Goal: Task Accomplishment & Management: Manage account settings

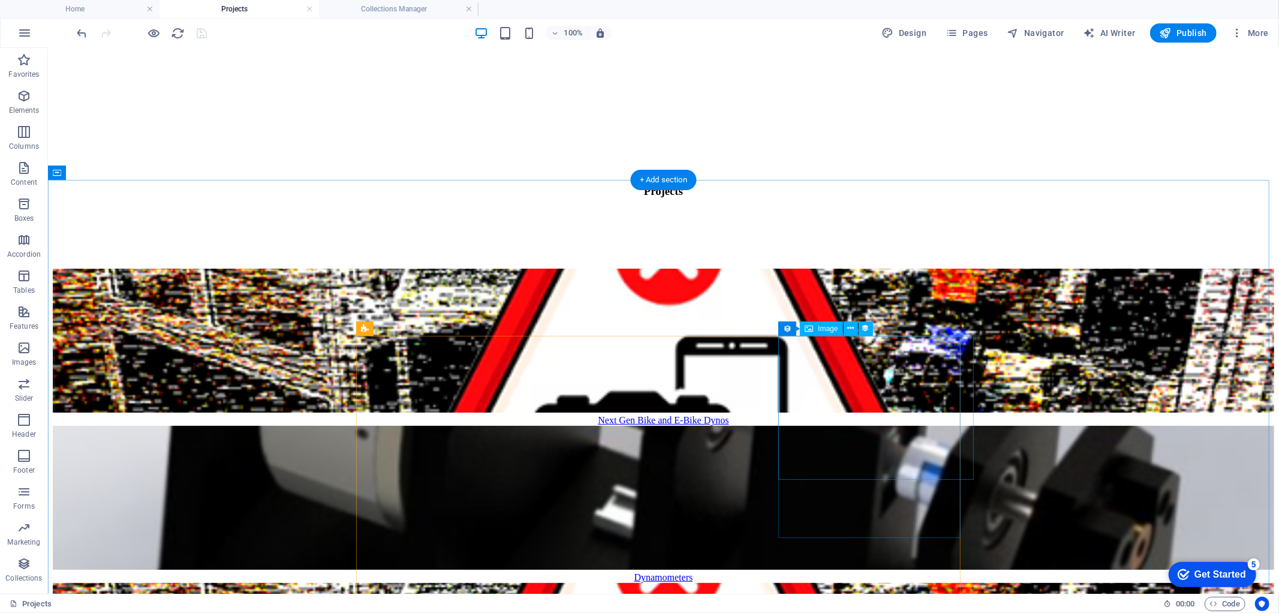
scroll to position [133, 0]
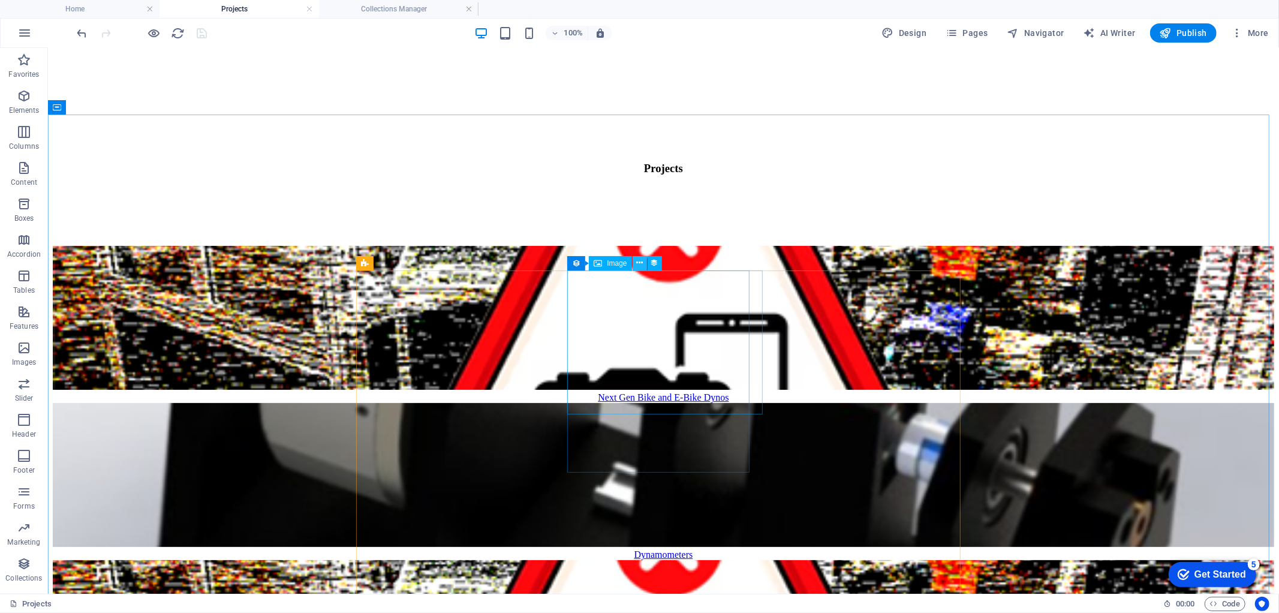
click at [638, 264] on icon at bounding box center [639, 263] width 7 height 13
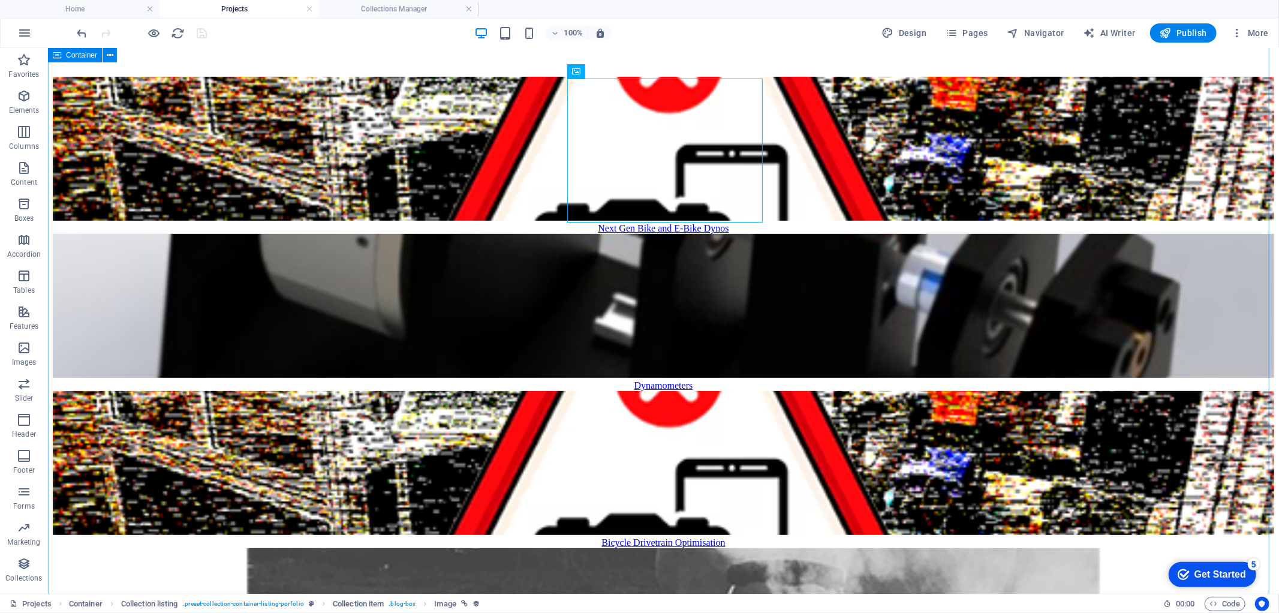
scroll to position [333, 0]
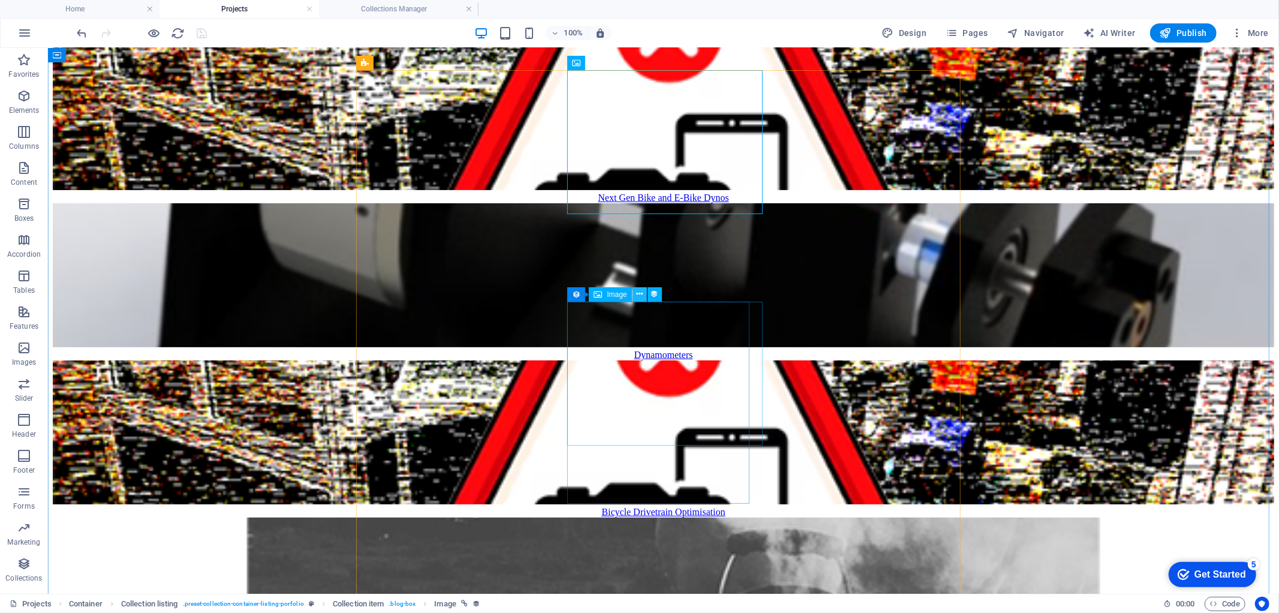
click at [637, 295] on icon at bounding box center [639, 294] width 7 height 13
click at [638, 291] on icon at bounding box center [639, 294] width 7 height 13
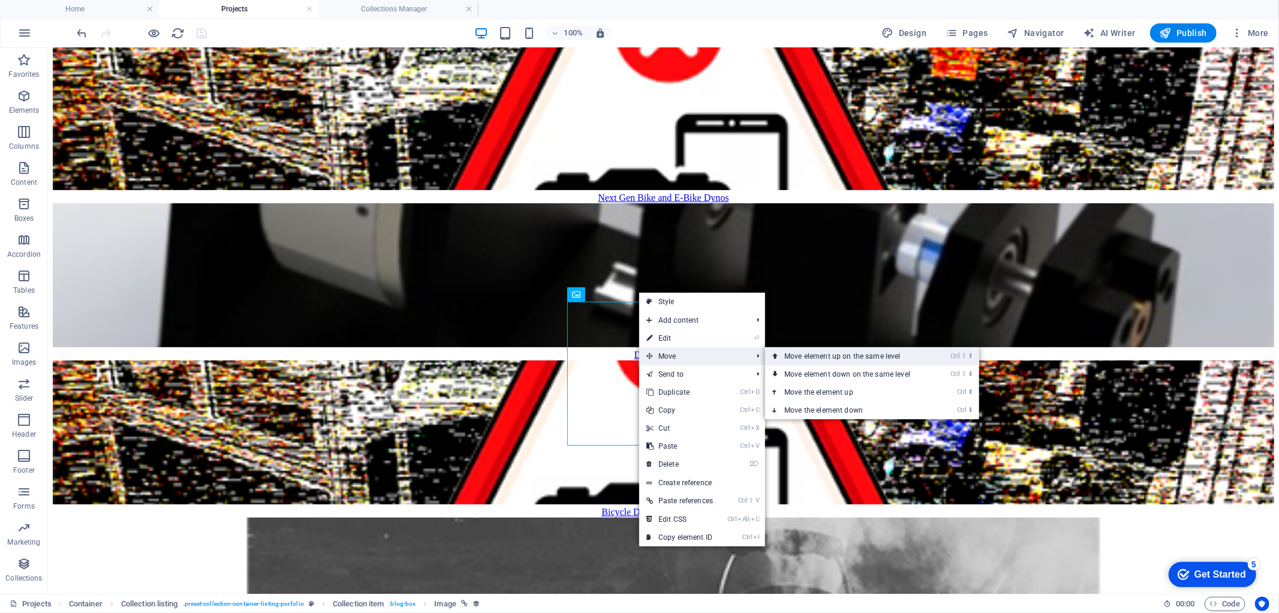
click at [806, 361] on link "Ctrl ⇧ ⬆ Move element up on the same level" at bounding box center [849, 356] width 169 height 18
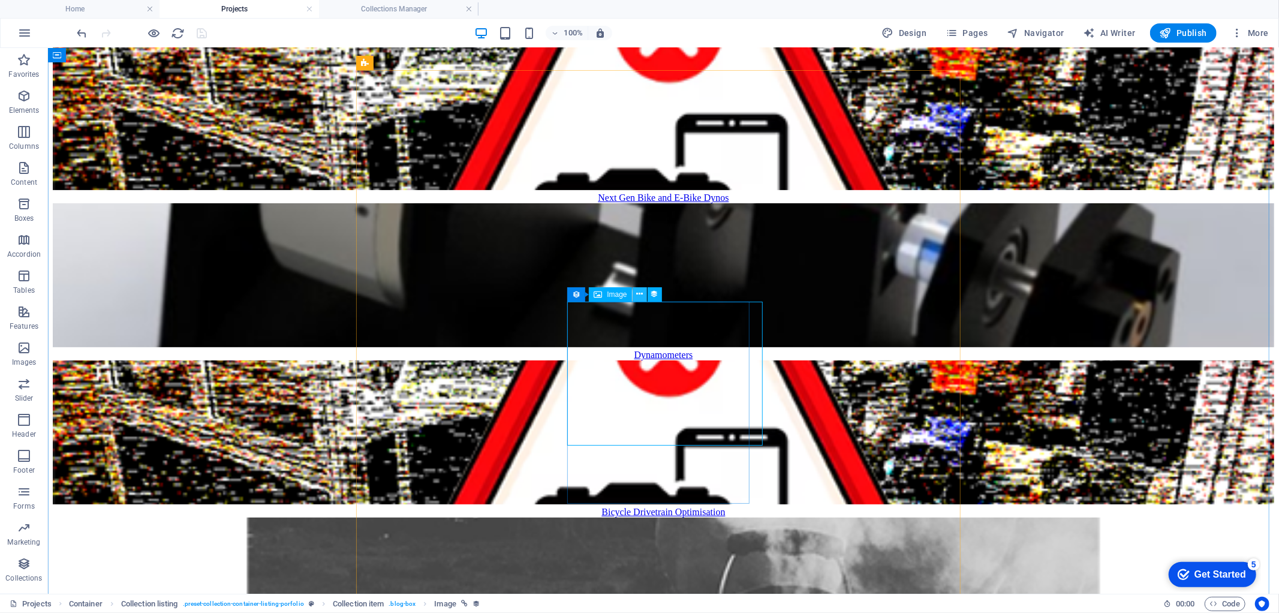
click at [642, 291] on icon at bounding box center [639, 294] width 7 height 13
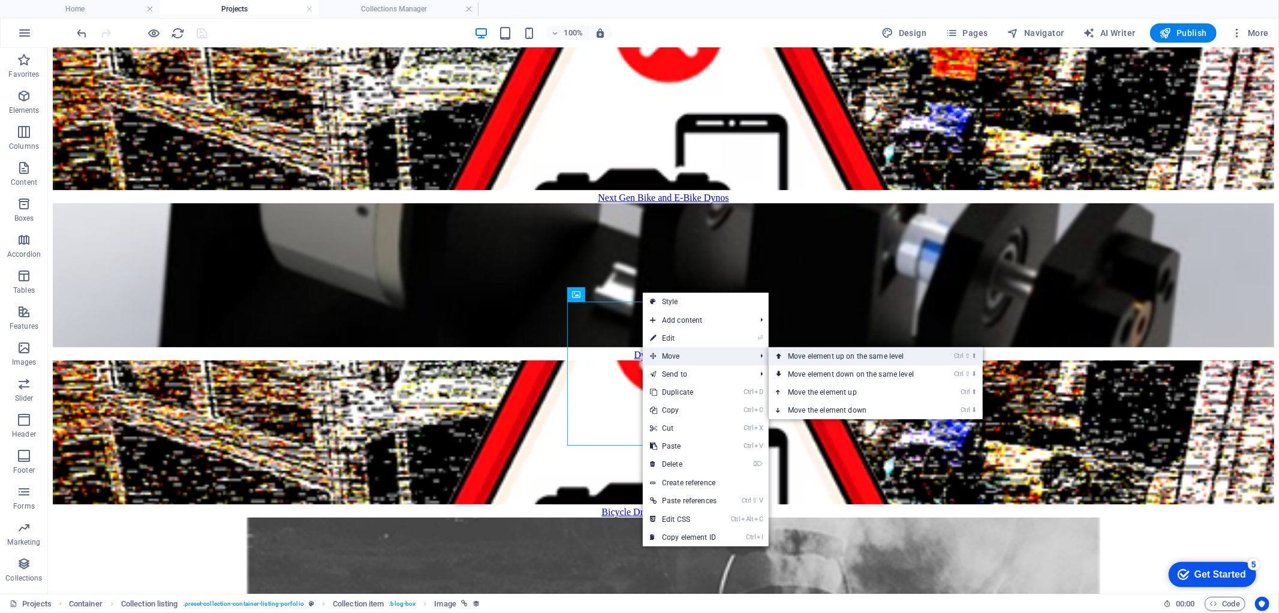
click at [805, 356] on link "Ctrl ⇧ ⬆ Move element up on the same level" at bounding box center [853, 356] width 169 height 18
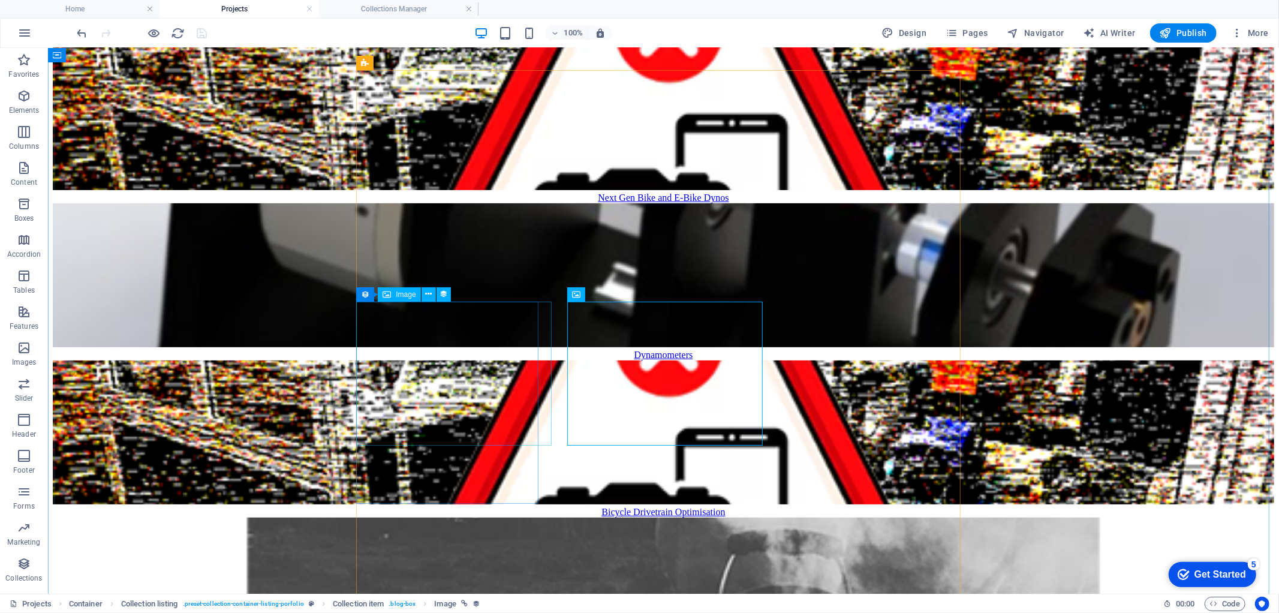
click at [492, 517] on figure at bounding box center [662, 590] width 1221 height 146
click at [429, 292] on icon at bounding box center [428, 294] width 7 height 13
click at [427, 290] on icon at bounding box center [428, 294] width 7 height 13
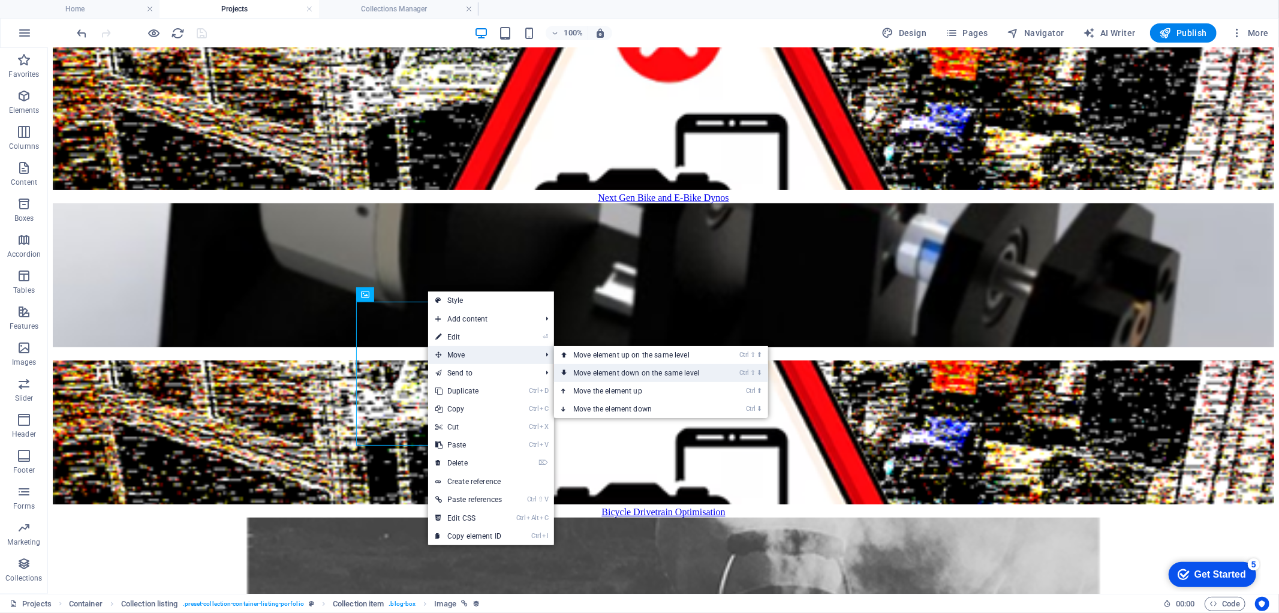
click at [591, 370] on link "Ctrl ⇧ ⬇ Move element down on the same level" at bounding box center [638, 373] width 169 height 18
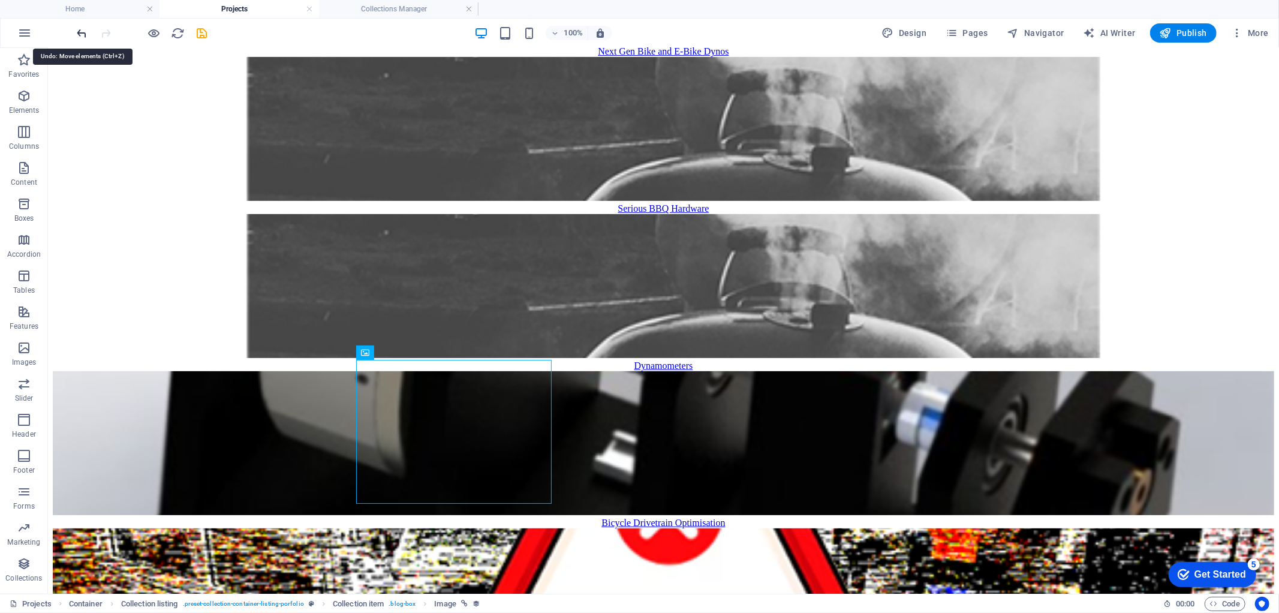
click at [86, 34] on icon "undo" at bounding box center [83, 33] width 14 height 14
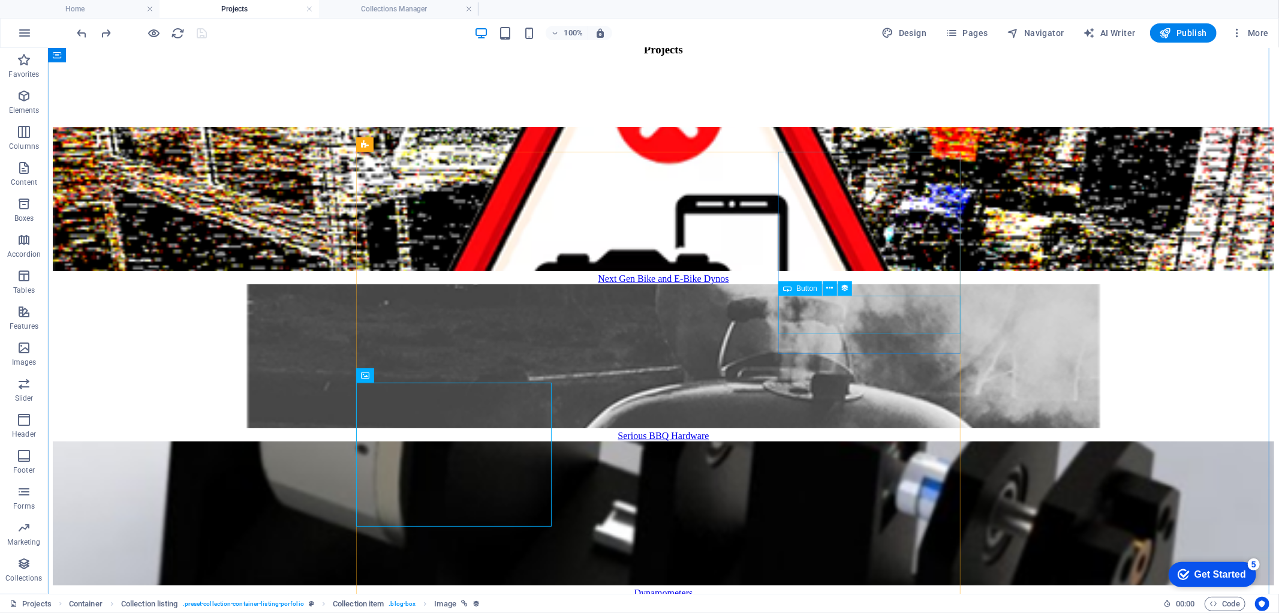
scroll to position [266, 0]
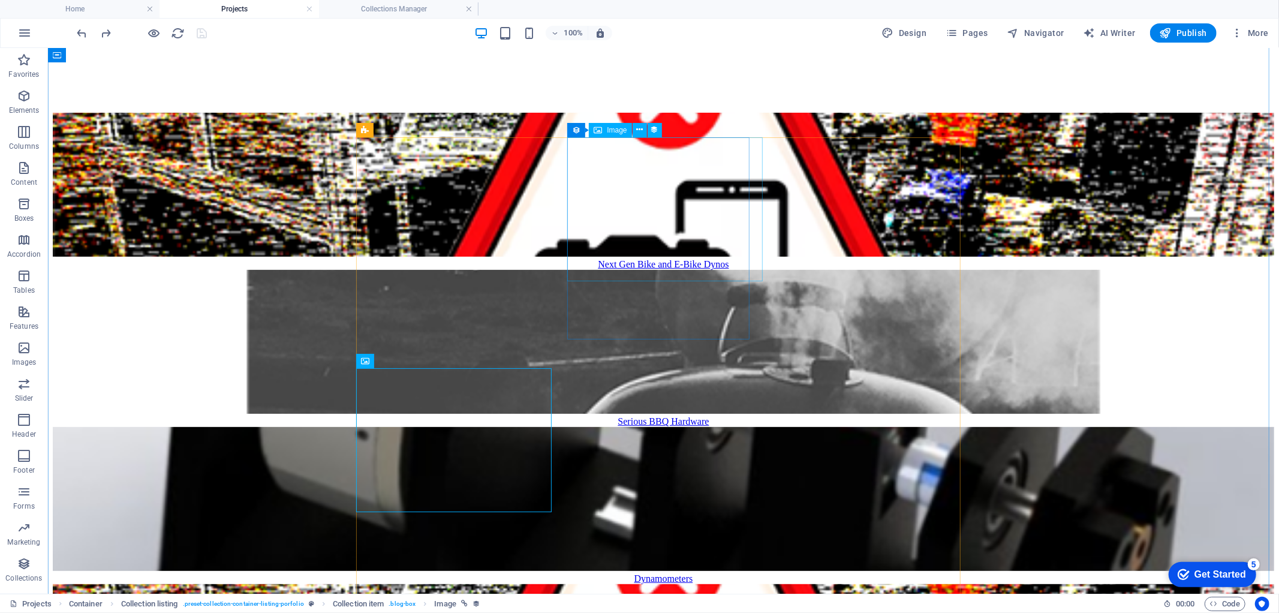
click at [697, 269] on figure at bounding box center [662, 342] width 1221 height 146
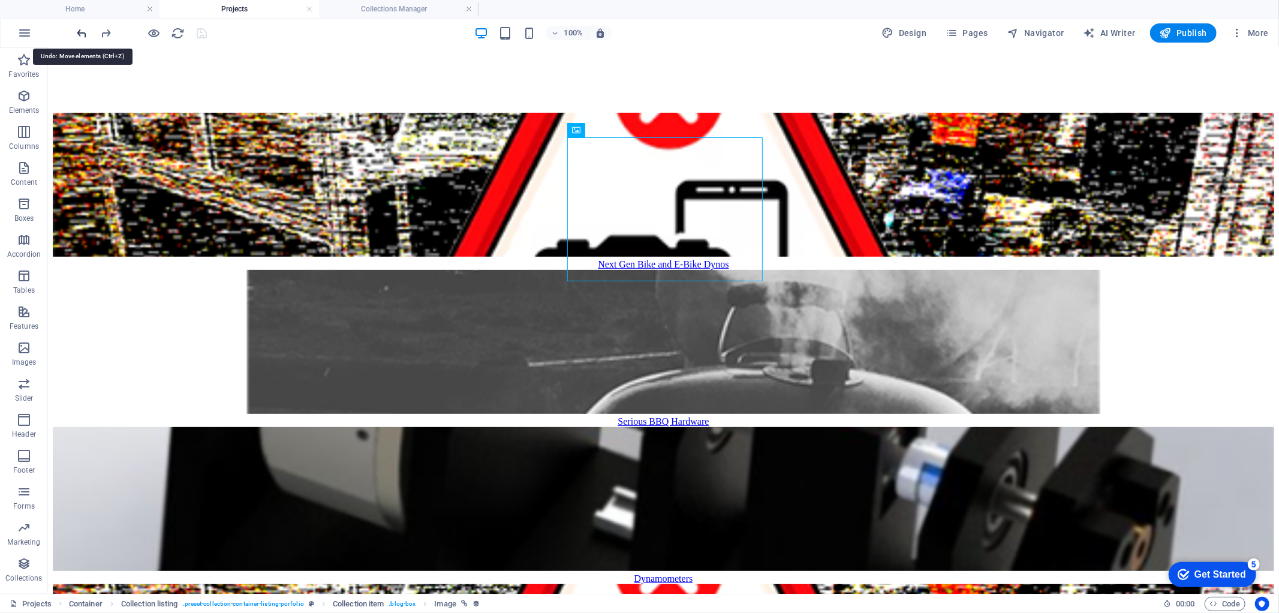
click at [79, 30] on icon "undo" at bounding box center [83, 33] width 14 height 14
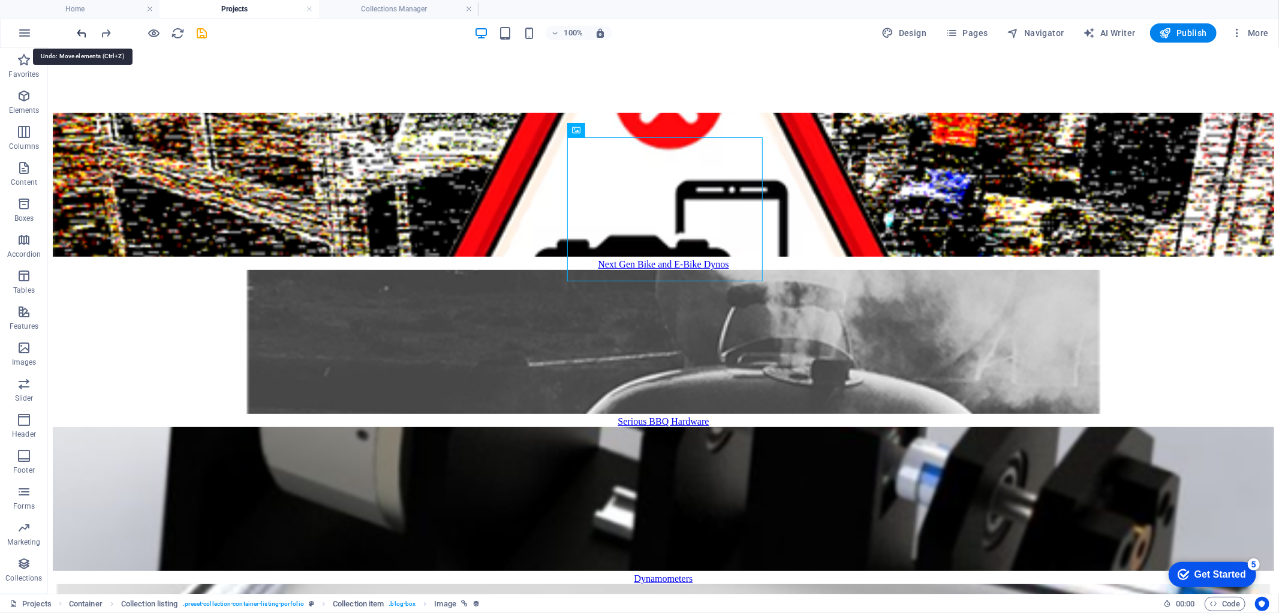
click at [79, 30] on icon "undo" at bounding box center [83, 33] width 14 height 14
click at [79, 30] on div at bounding box center [142, 32] width 134 height 19
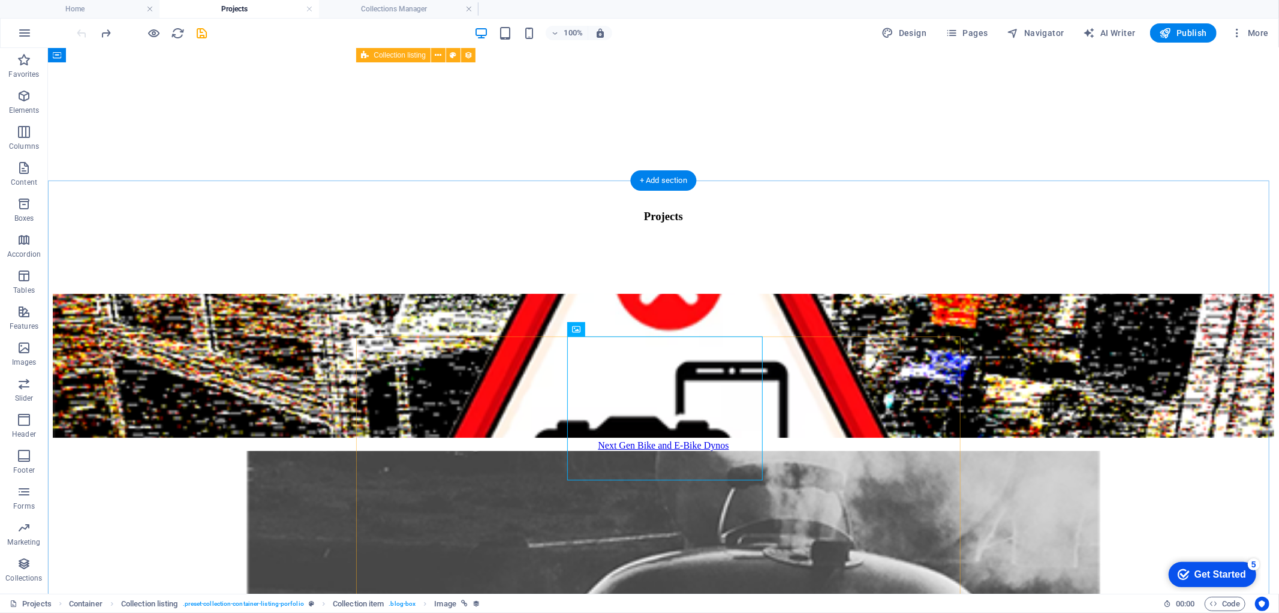
scroll to position [67, 0]
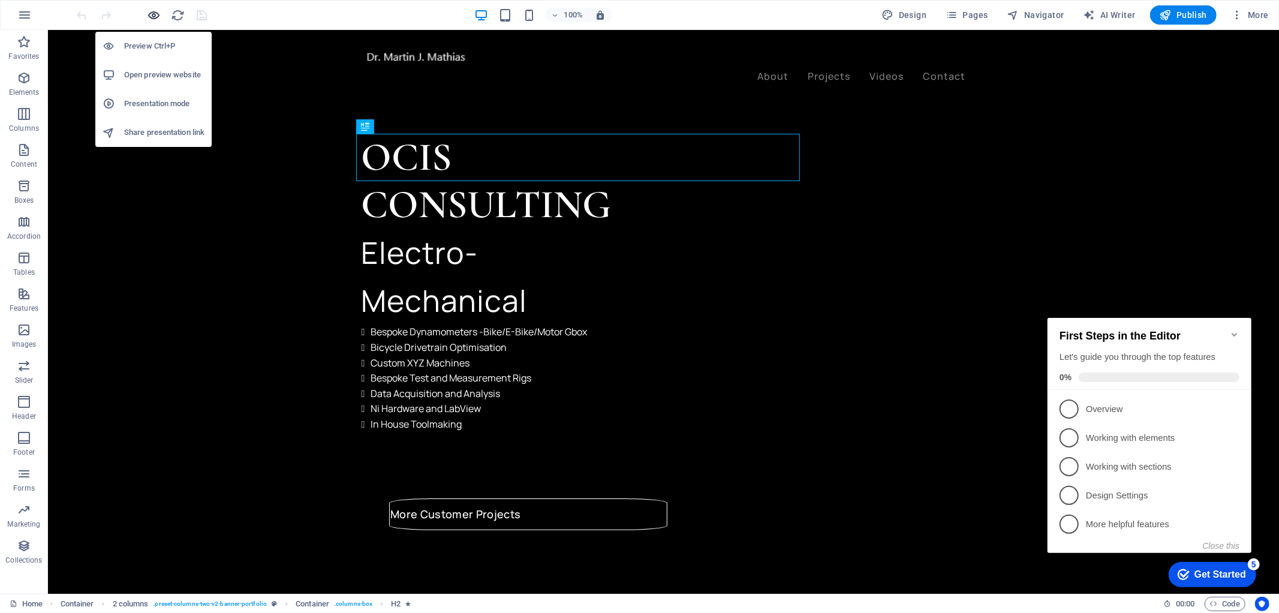
click at [152, 11] on icon "button" at bounding box center [155, 15] width 14 height 14
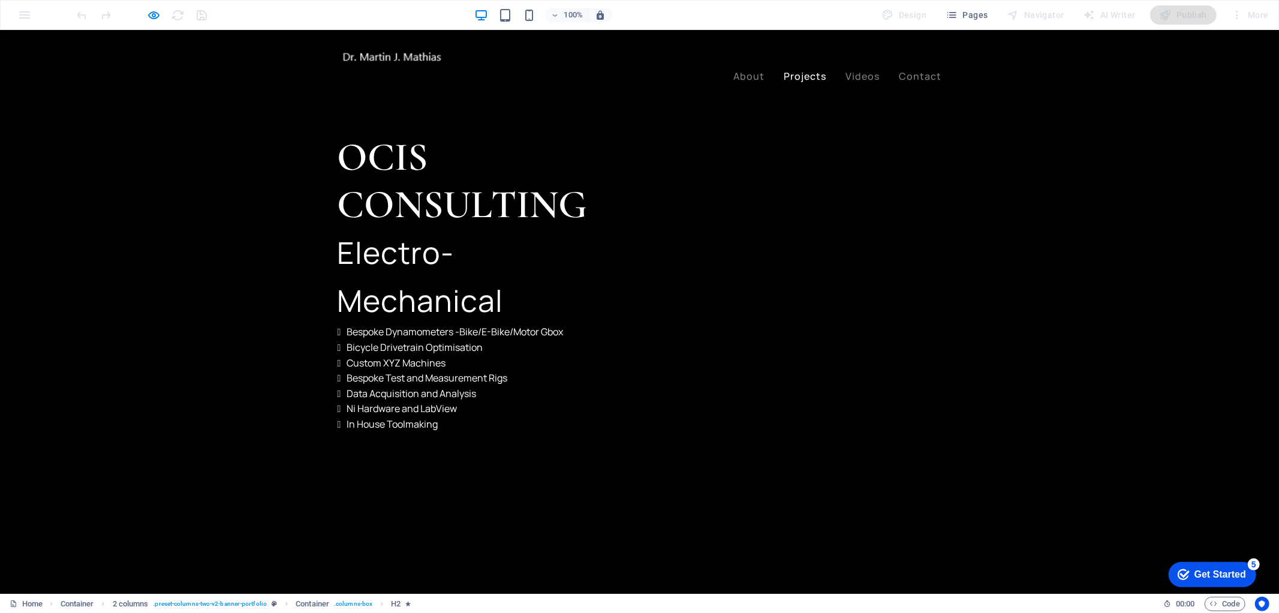
click at [795, 71] on link "Projects" at bounding box center [805, 76] width 43 height 10
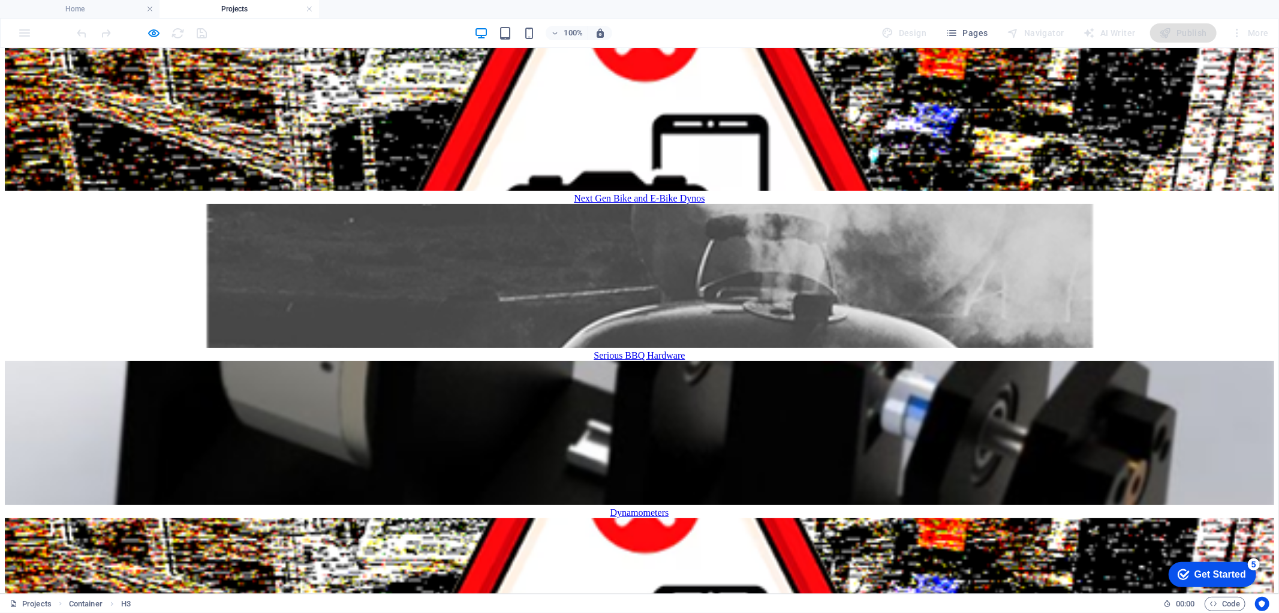
scroll to position [333, 0]
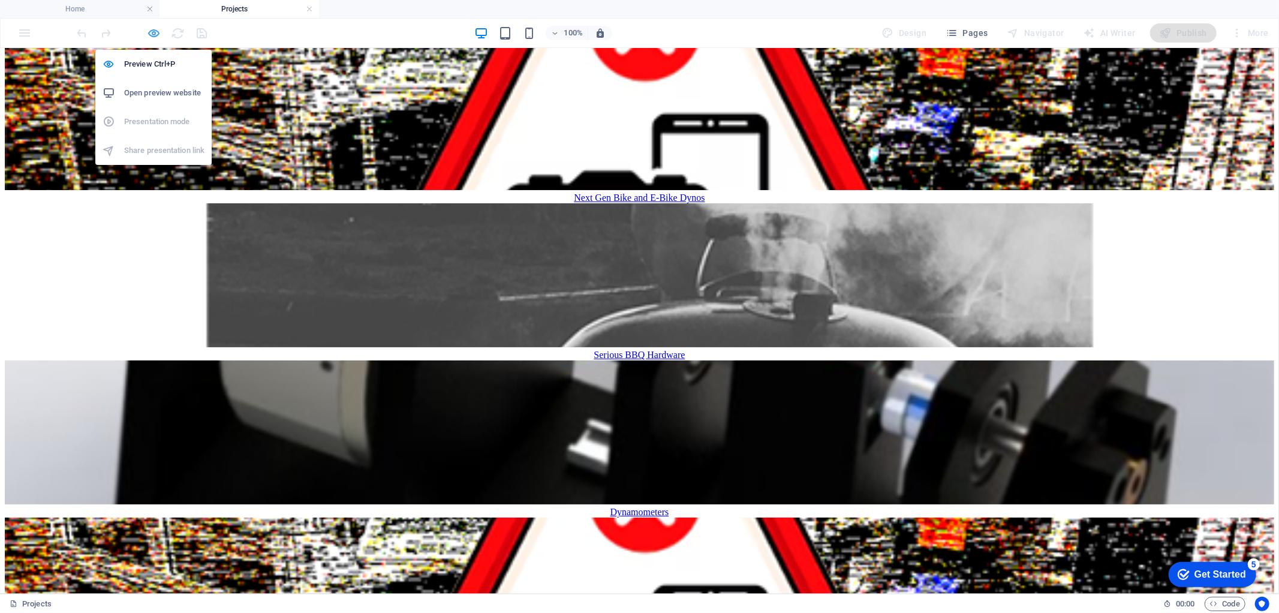
click at [154, 31] on icon "button" at bounding box center [155, 33] width 14 height 14
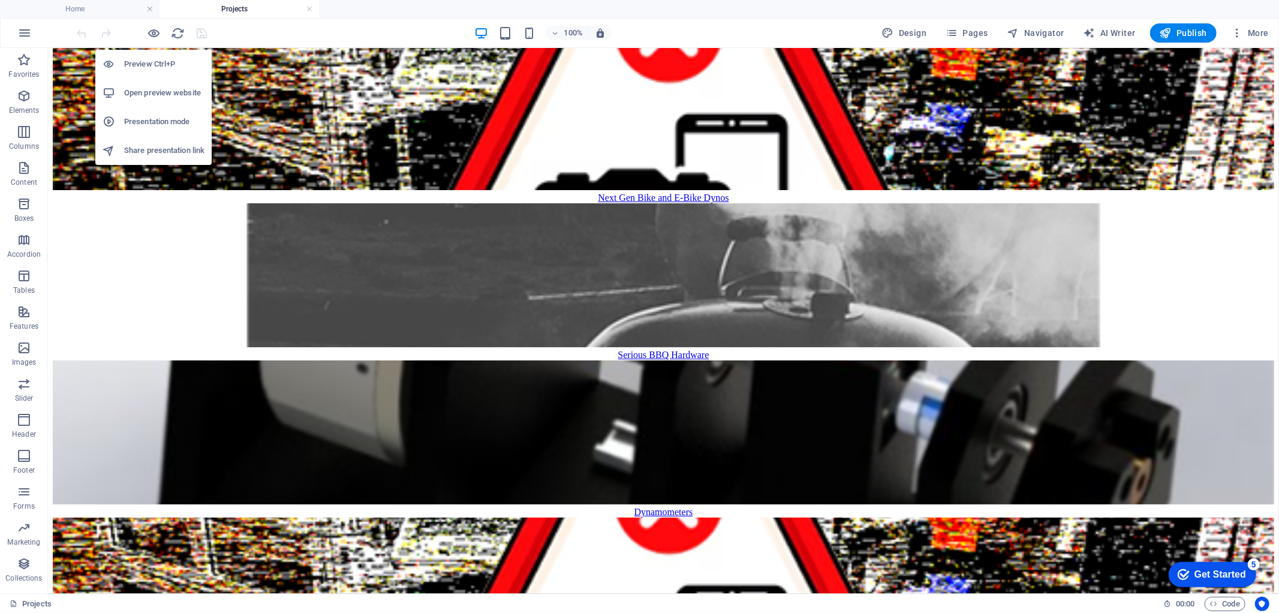
click at [160, 85] on li "Open preview website" at bounding box center [153, 93] width 116 height 29
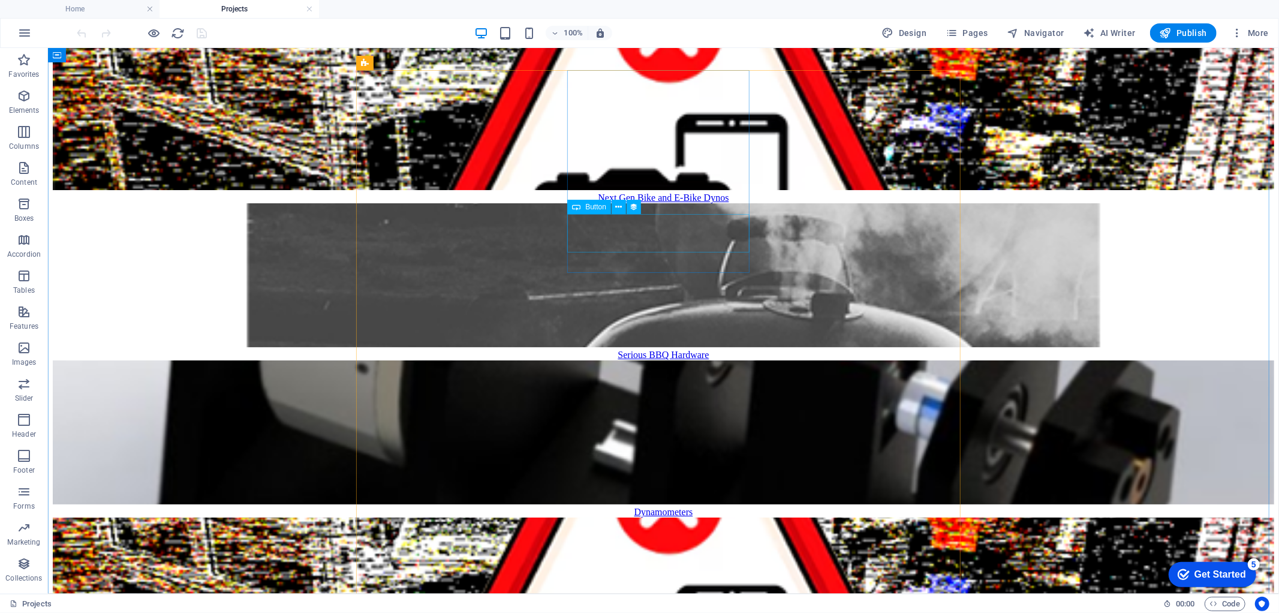
click at [669, 349] on div "Serious BBQ Hardware" at bounding box center [662, 354] width 1221 height 11
click at [586, 203] on figure at bounding box center [662, 276] width 1221 height 146
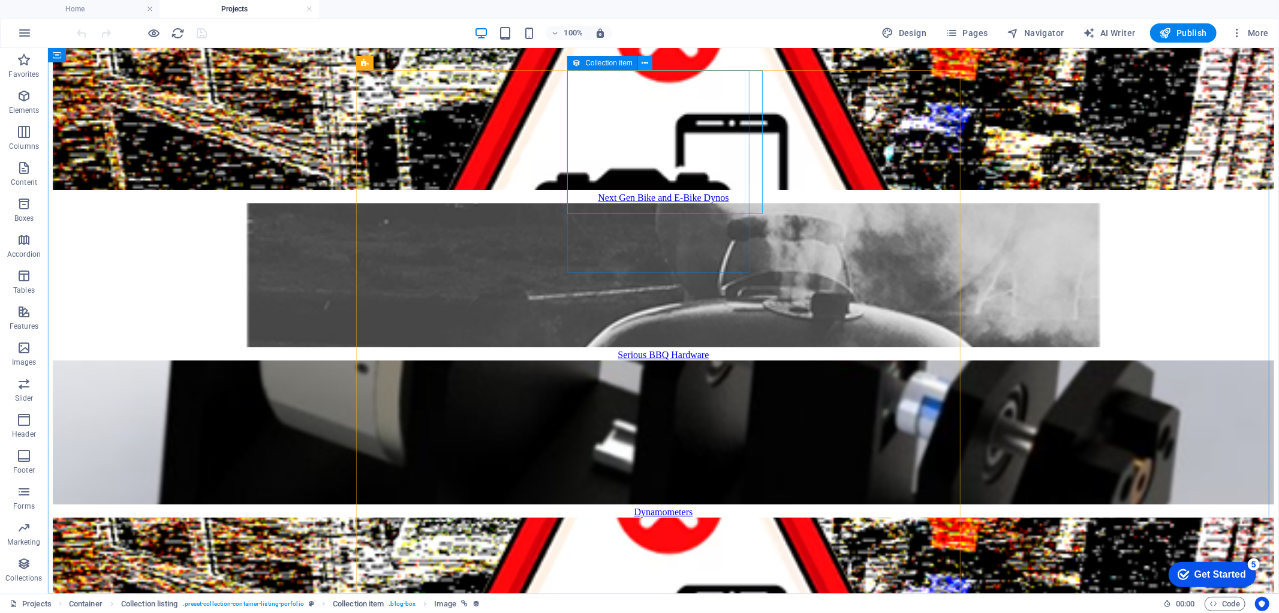
click at [649, 61] on button at bounding box center [645, 63] width 14 height 14
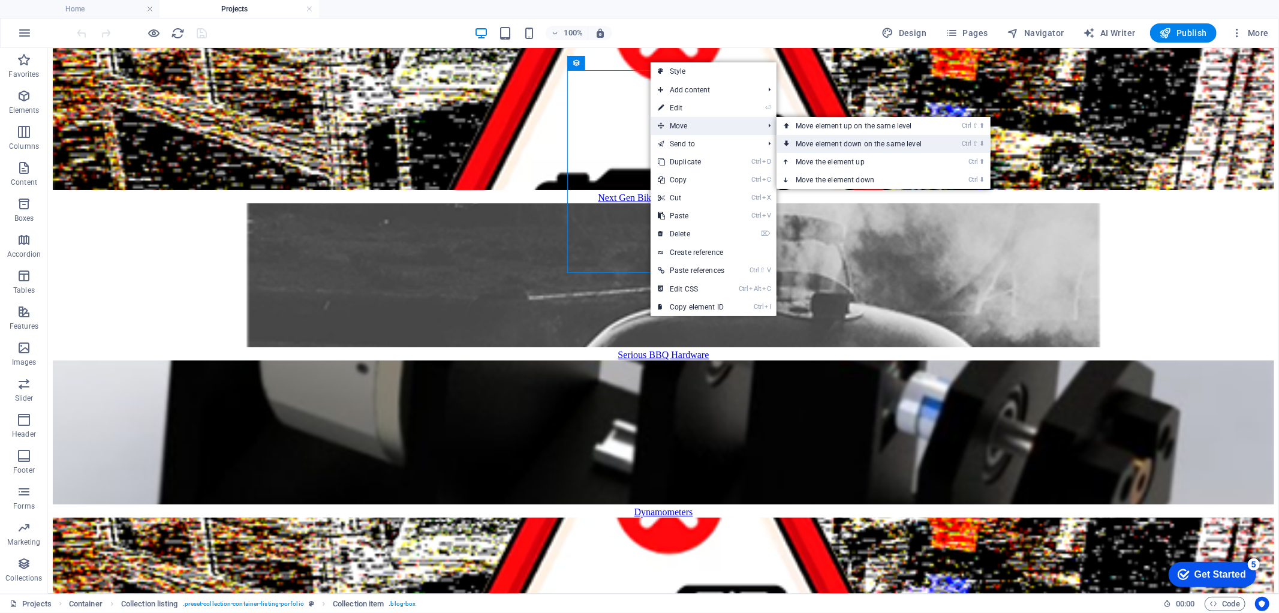
click at [847, 139] on link "Ctrl ⇧ ⬇ Move element down on the same level" at bounding box center [861, 144] width 169 height 18
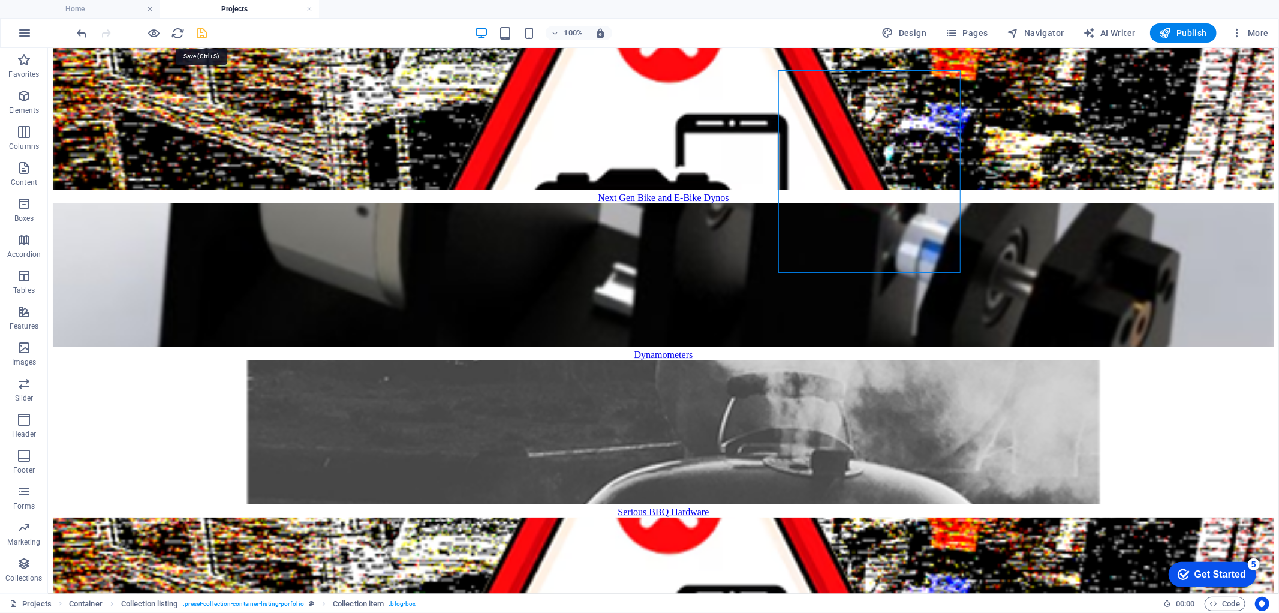
click at [200, 29] on icon "save" at bounding box center [202, 33] width 14 height 14
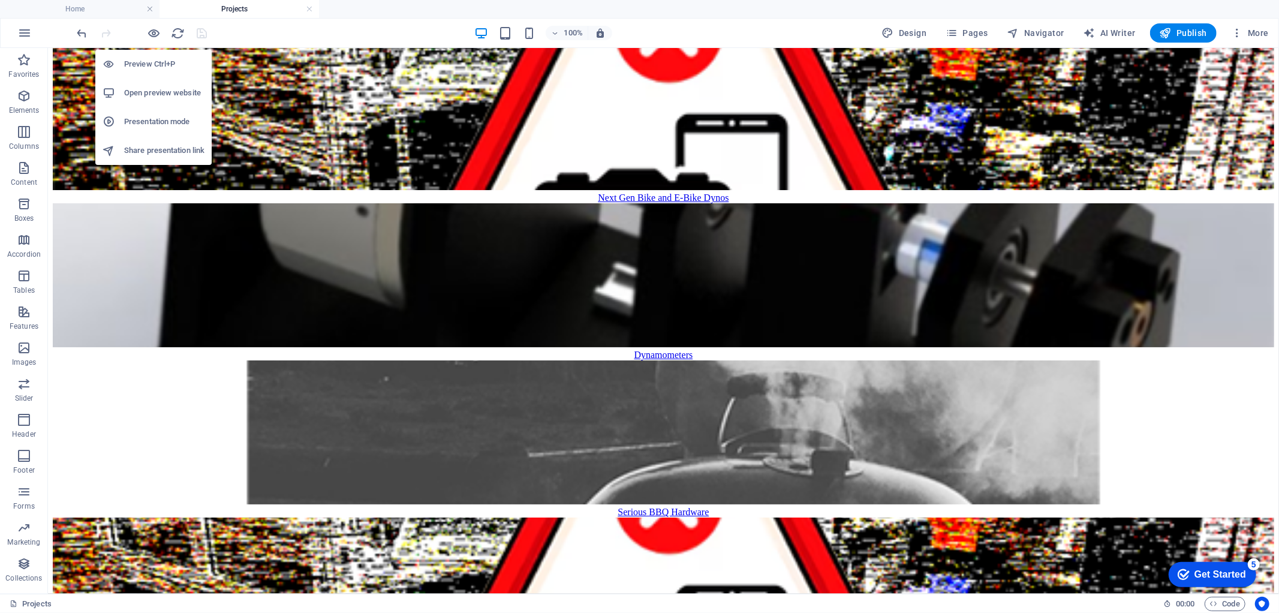
click at [144, 88] on h6 "Open preview website" at bounding box center [164, 93] width 80 height 14
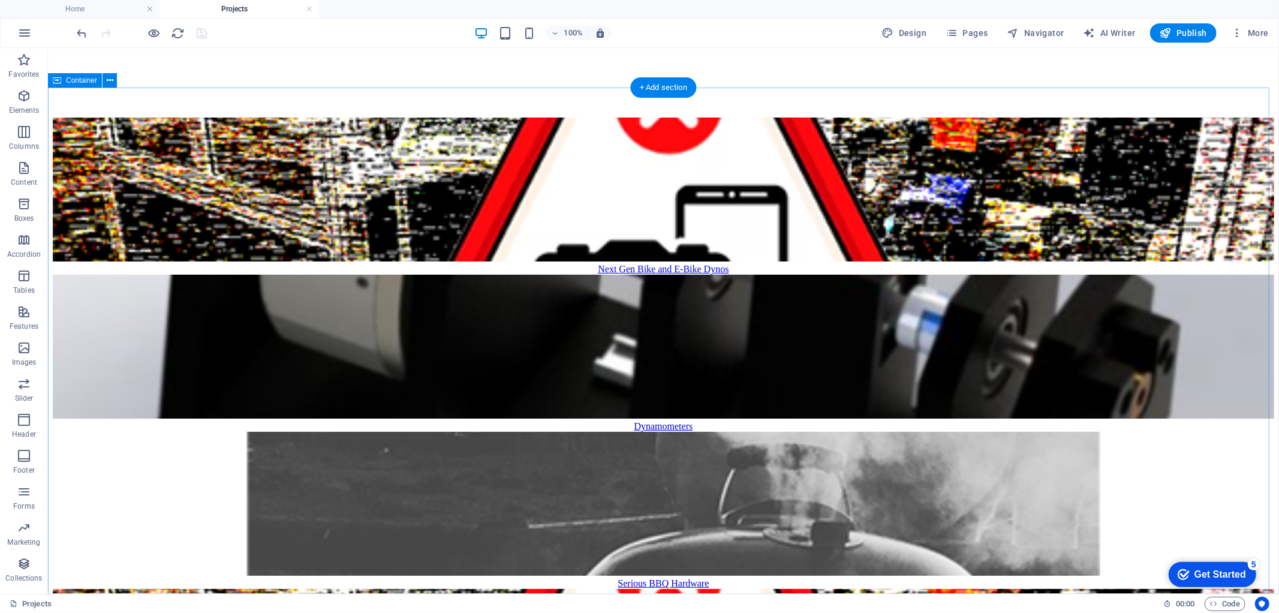
scroll to position [266, 0]
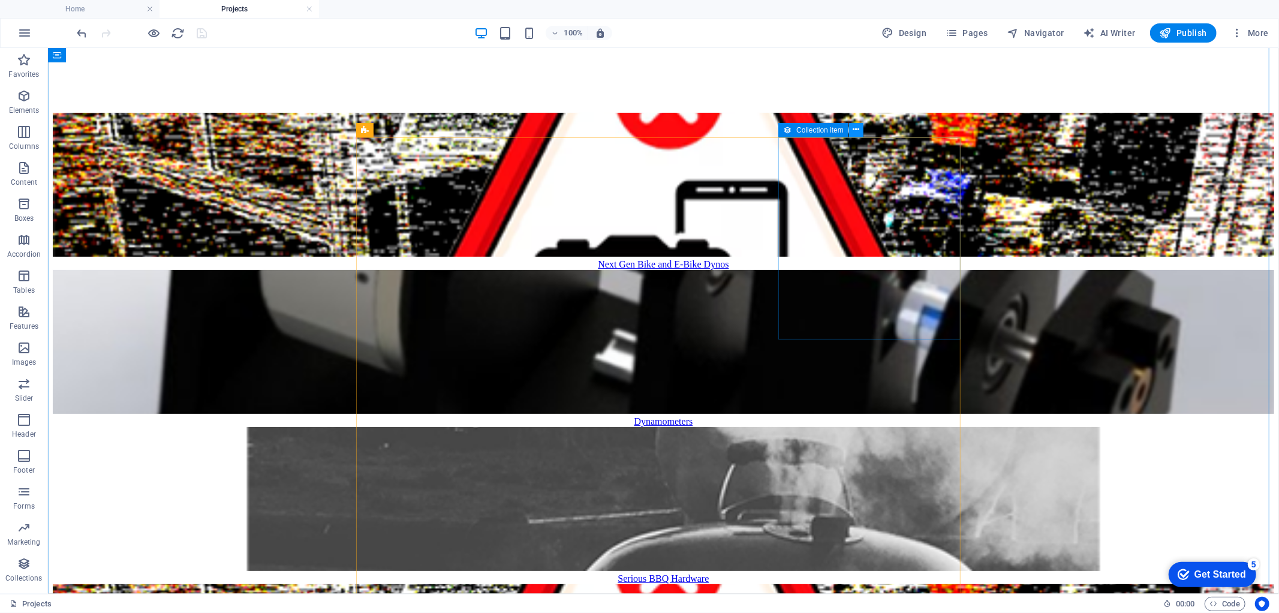
click at [859, 128] on icon at bounding box center [856, 130] width 7 height 13
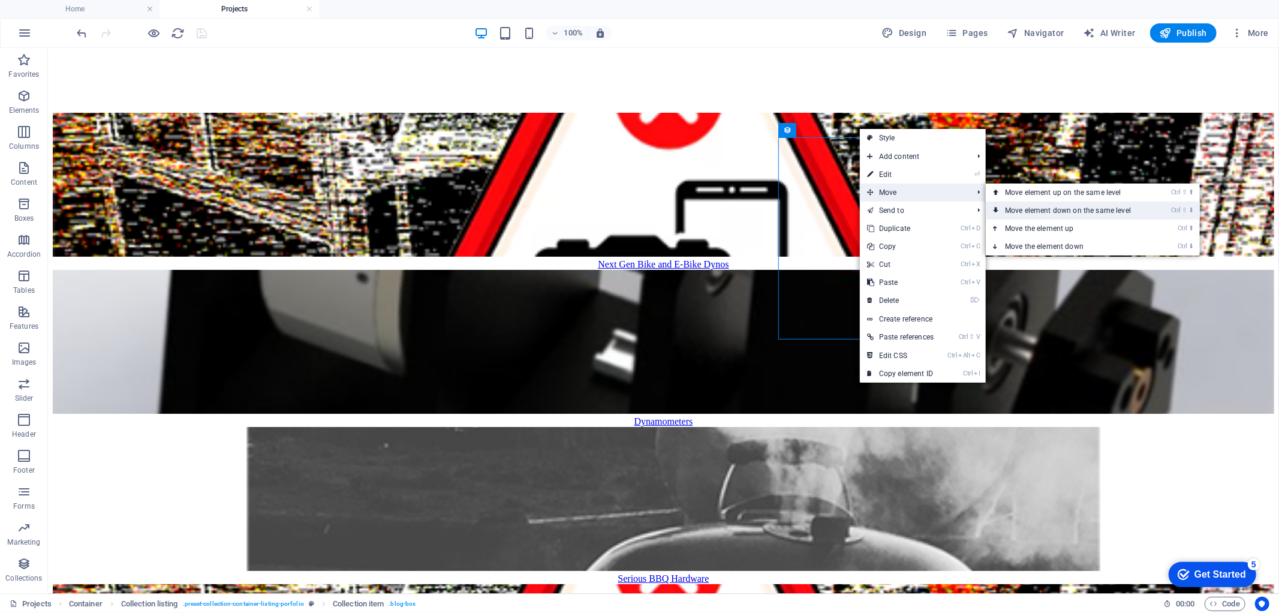
click at [1048, 207] on link "Ctrl ⇧ ⬇ Move element down on the same level" at bounding box center [1070, 210] width 169 height 18
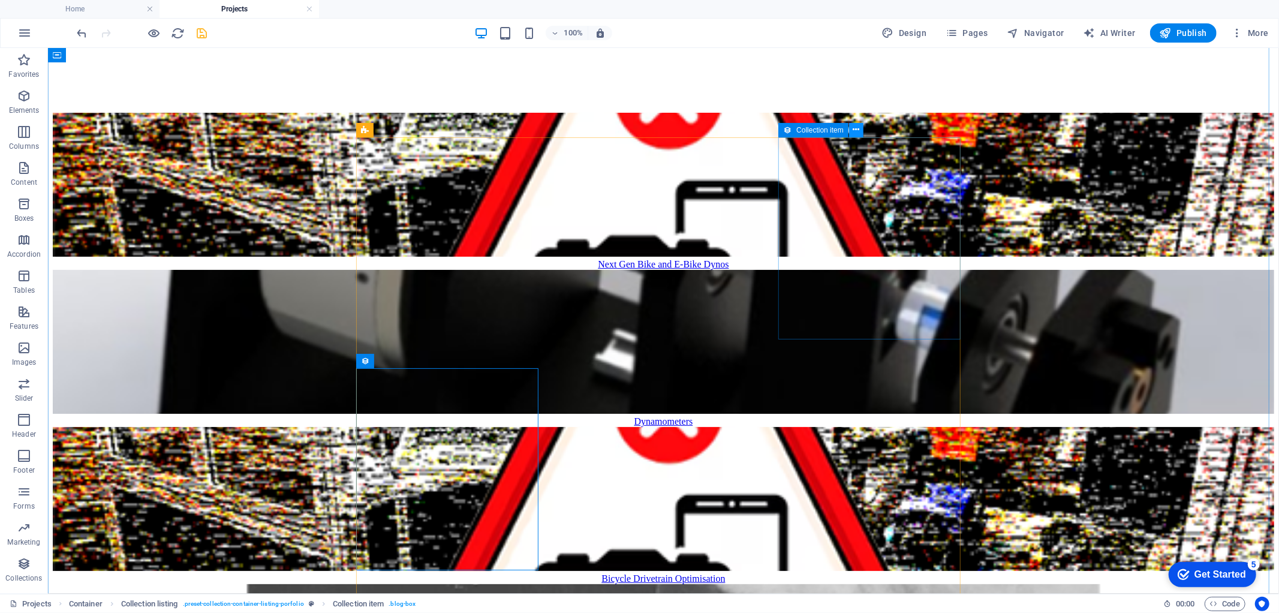
click at [858, 128] on icon at bounding box center [856, 130] width 7 height 13
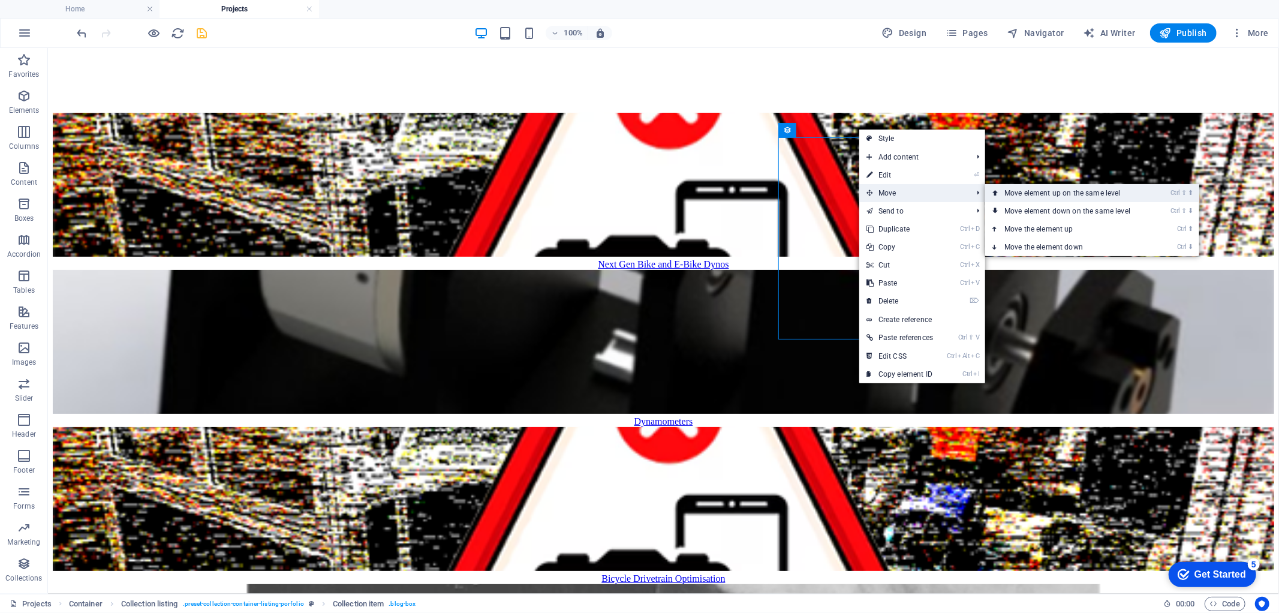
click at [1024, 188] on link "Ctrl ⇧ ⬆ Move element up on the same level" at bounding box center [1069, 193] width 169 height 18
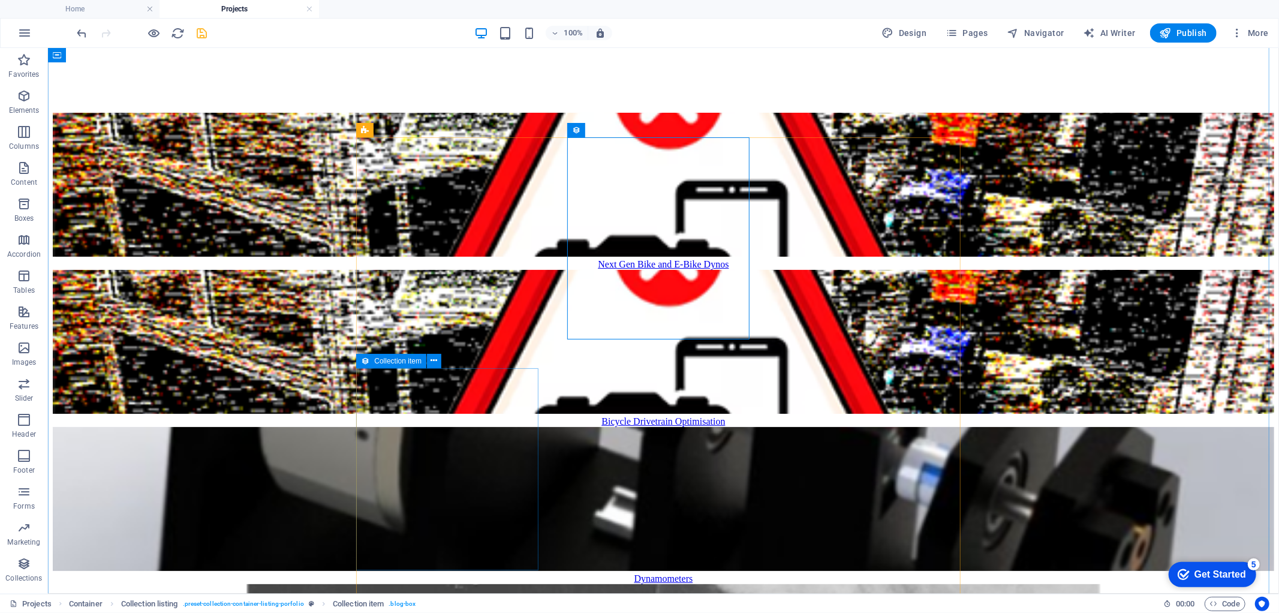
click at [368, 363] on icon at bounding box center [365, 361] width 8 height 14
click at [435, 362] on icon at bounding box center [434, 360] width 7 height 13
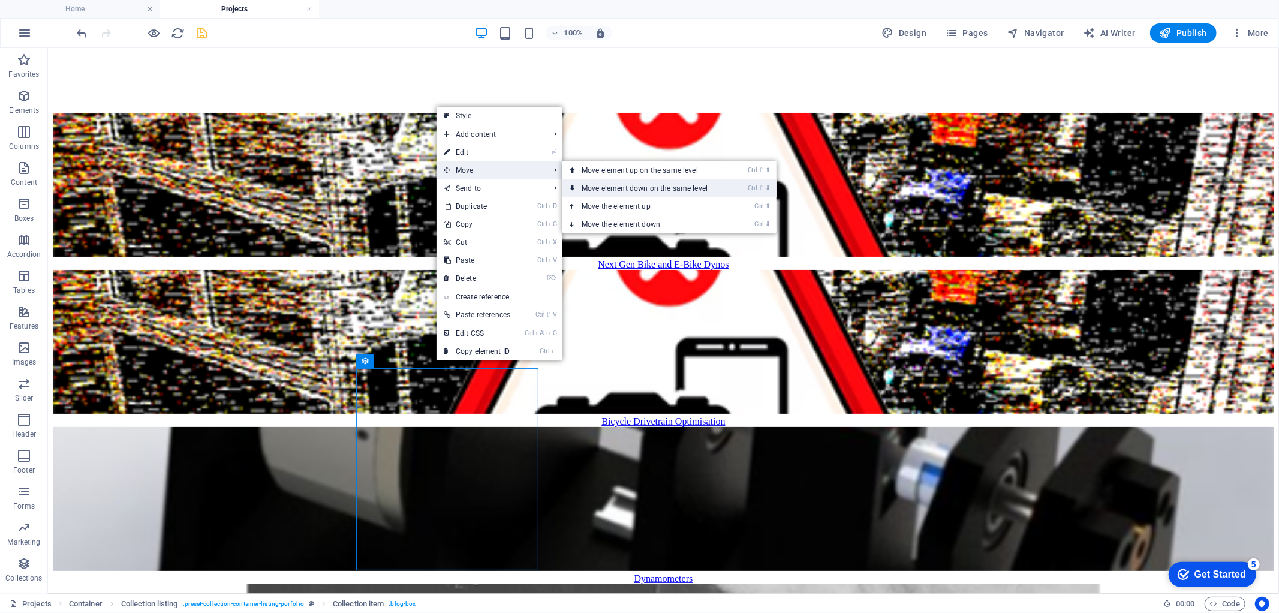
click at [627, 179] on link "Ctrl ⇧ ⬇ Move element down on the same level" at bounding box center [646, 188] width 169 height 18
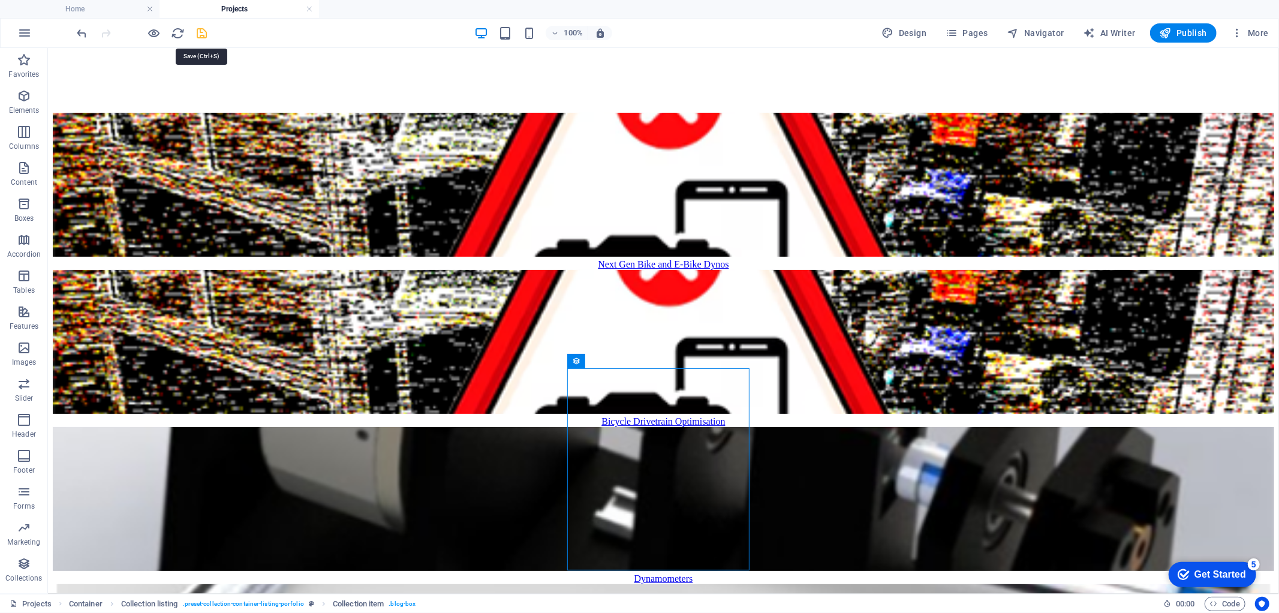
click at [202, 34] on icon "save" at bounding box center [202, 33] width 14 height 14
click at [28, 32] on icon "button" at bounding box center [24, 33] width 14 height 14
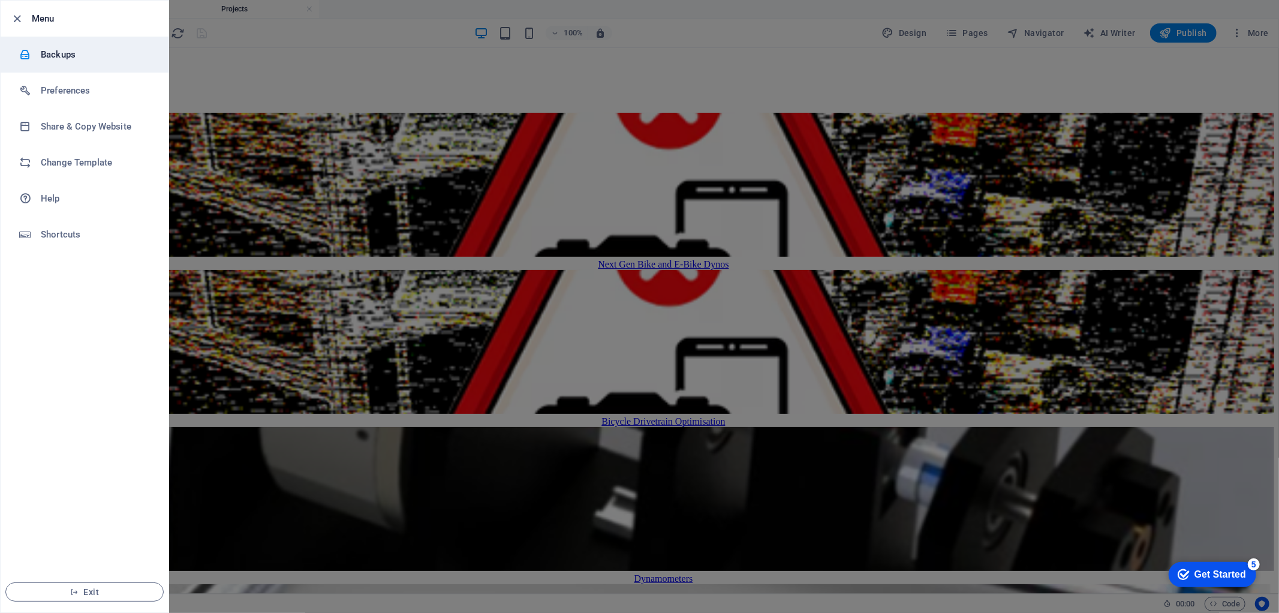
click at [55, 64] on li "Backups" at bounding box center [85, 55] width 168 height 36
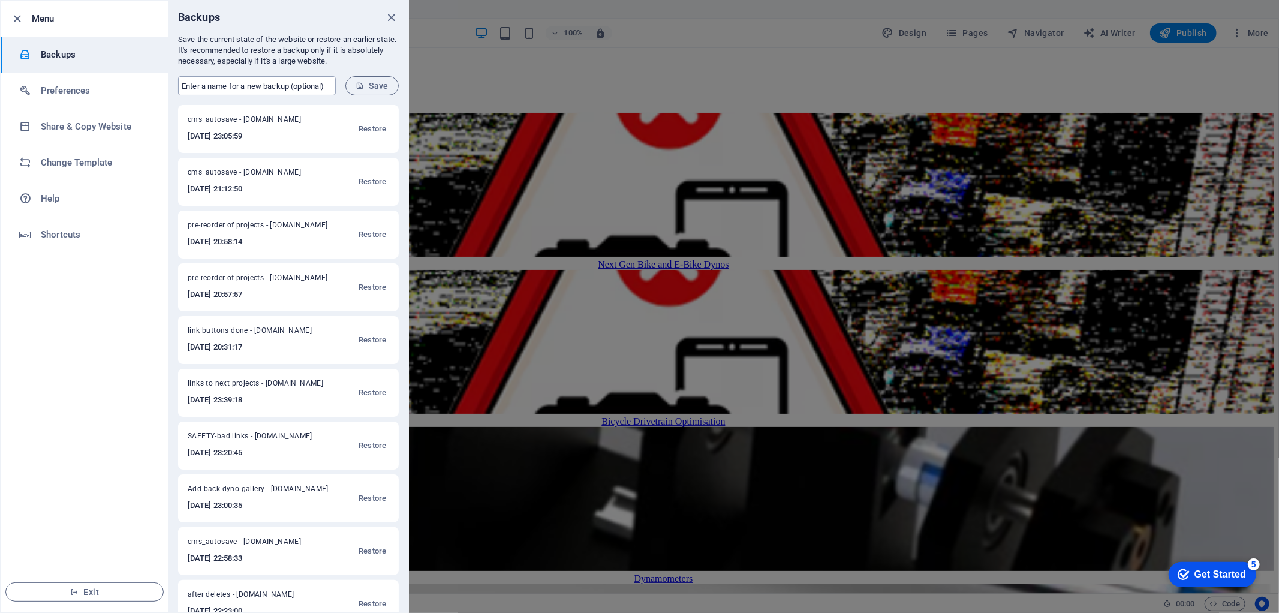
click at [223, 82] on input "text" at bounding box center [257, 85] width 158 height 19
type input "reordered projects but not working"
click at [369, 85] on span "Save" at bounding box center [372, 86] width 33 height 10
click at [396, 19] on icon "close" at bounding box center [392, 18] width 14 height 14
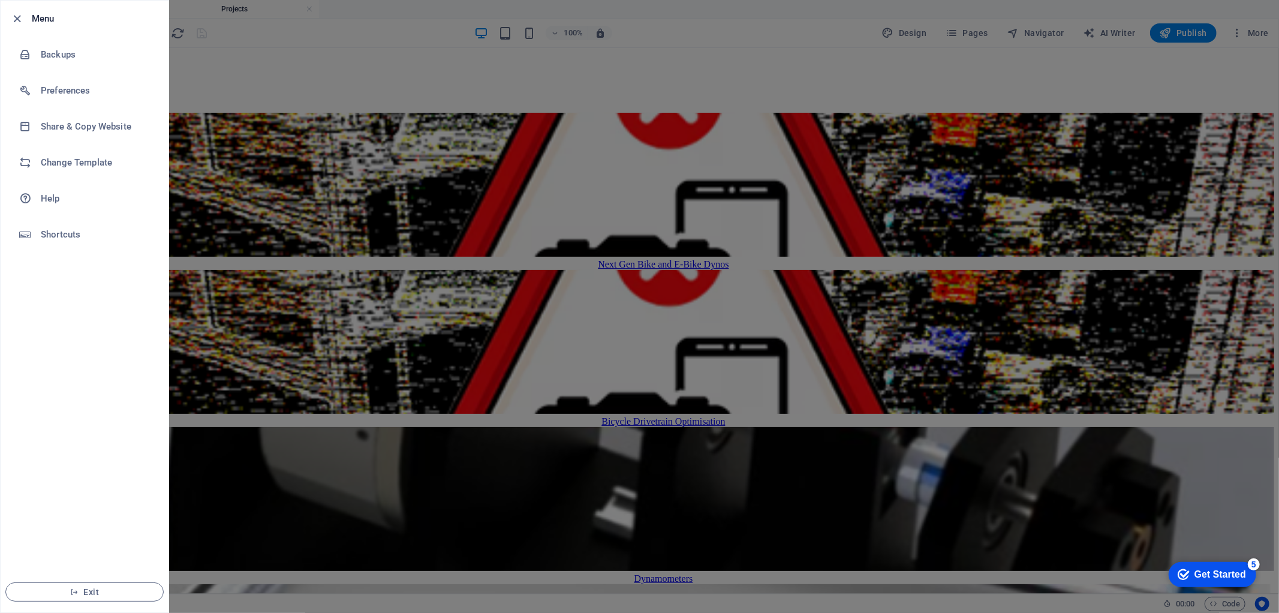
click at [1087, 347] on div at bounding box center [639, 306] width 1279 height 613
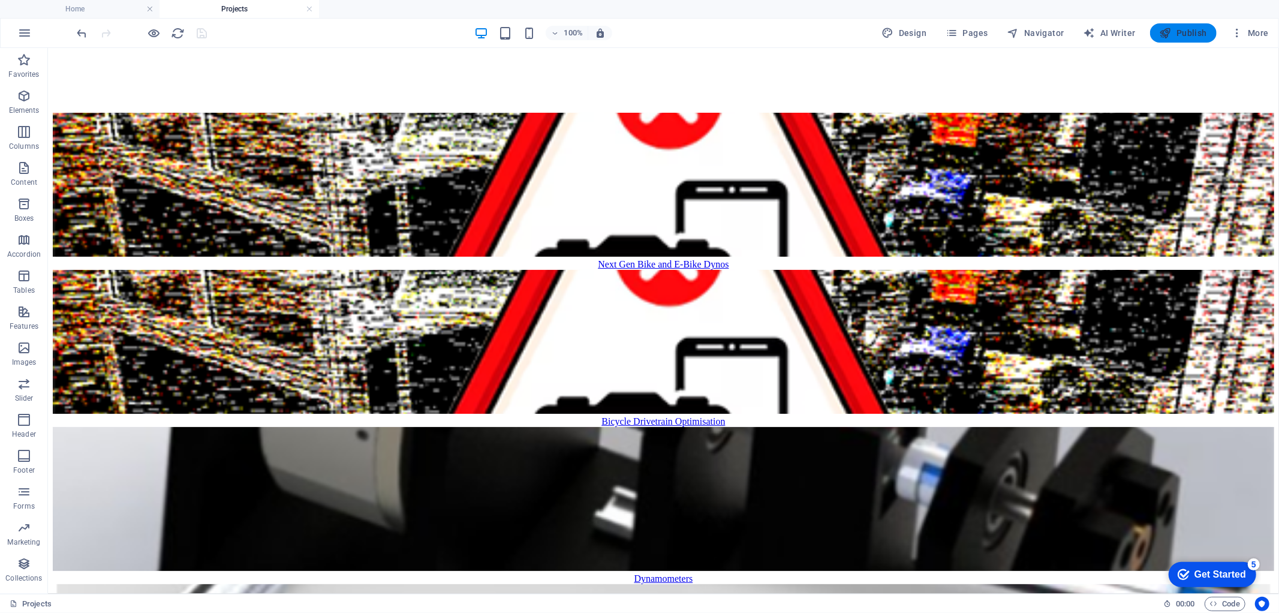
click at [1184, 29] on span "Publish" at bounding box center [1183, 33] width 47 height 12
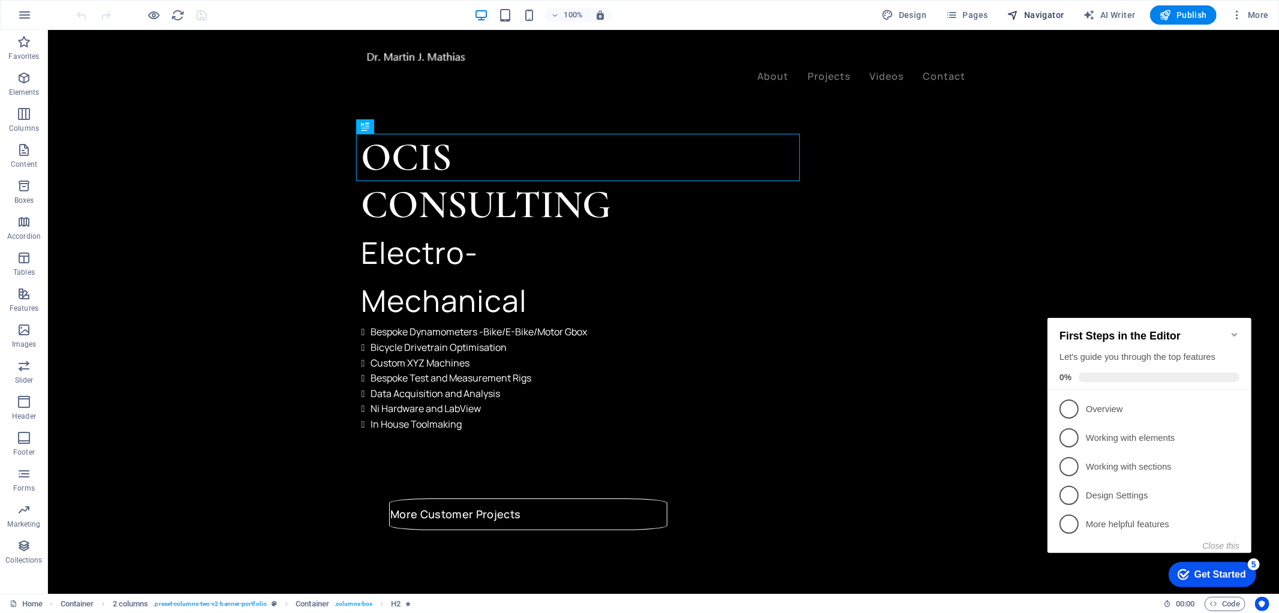
click at [1048, 14] on span "Navigator" at bounding box center [1035, 15] width 57 height 12
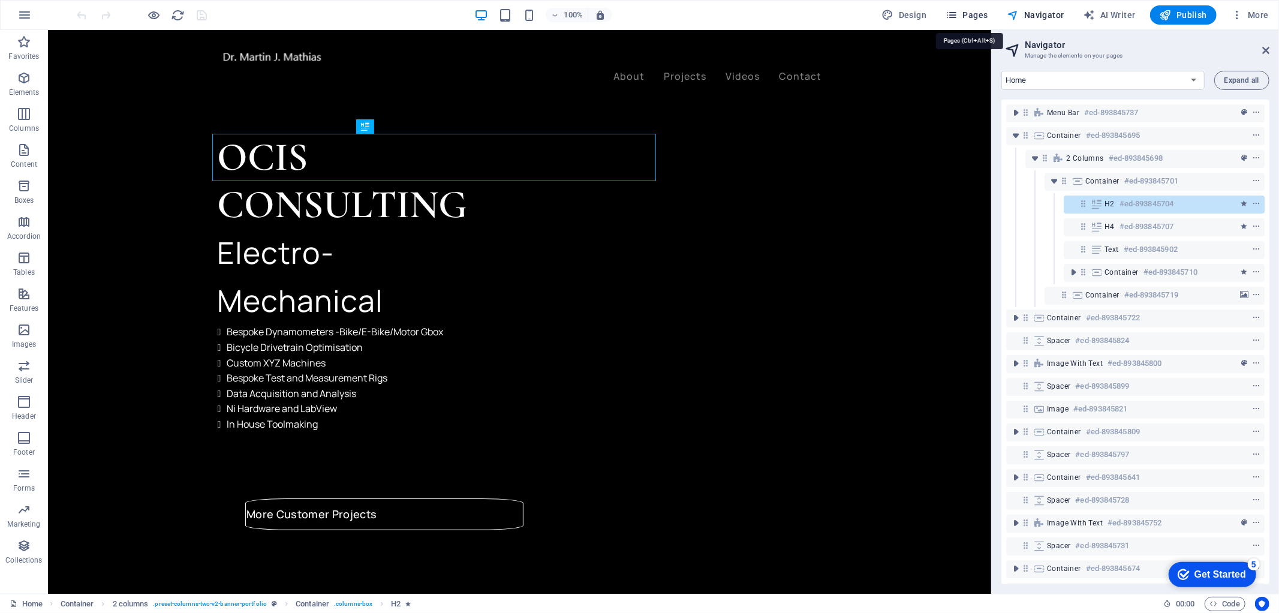
click at [964, 11] on span "Pages" at bounding box center [967, 15] width 42 height 12
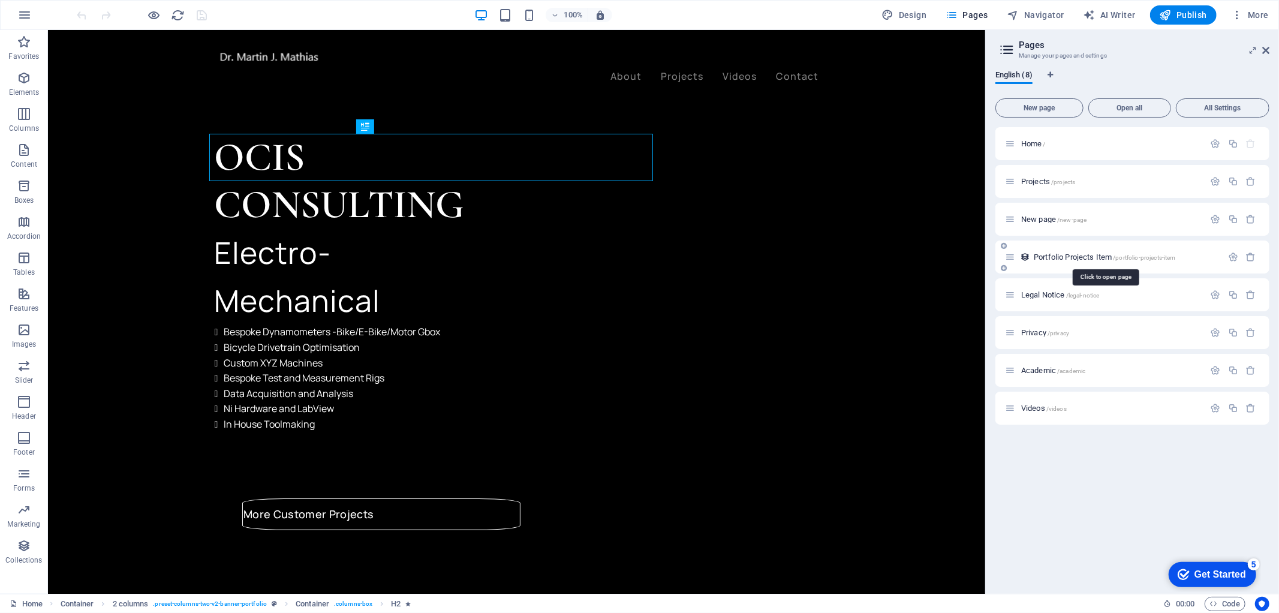
click at [1066, 255] on span "Portfolio Projects Item /portfolio-projects-item" at bounding box center [1105, 256] width 142 height 9
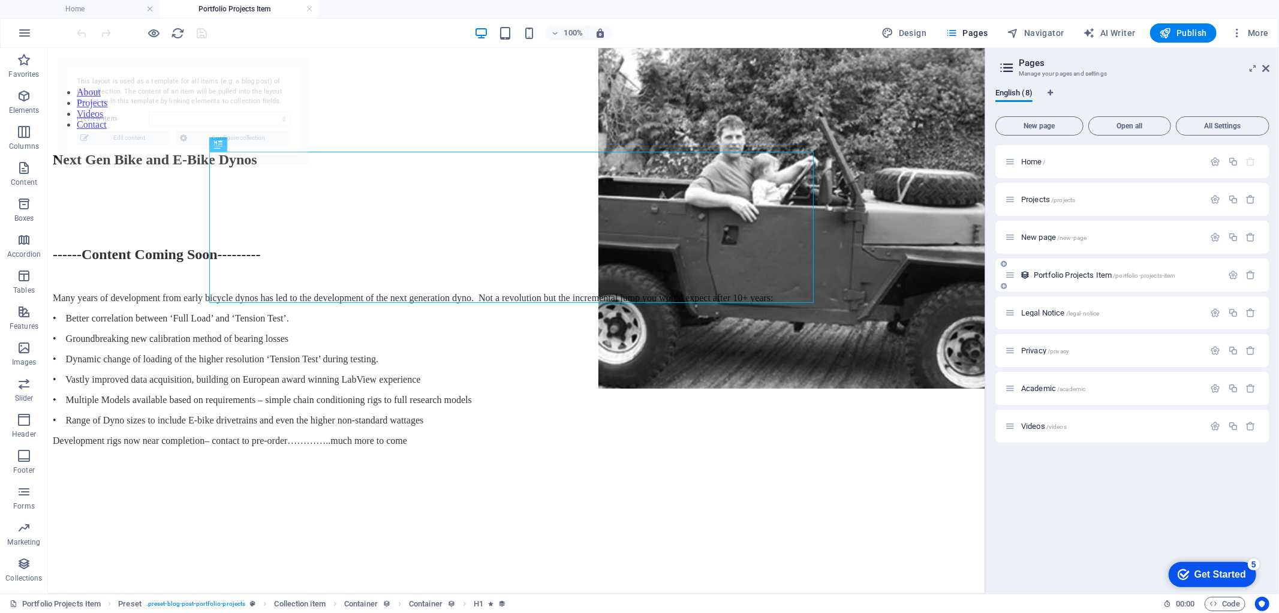
select select "68b4b77ac5ed07f9780d14d3"
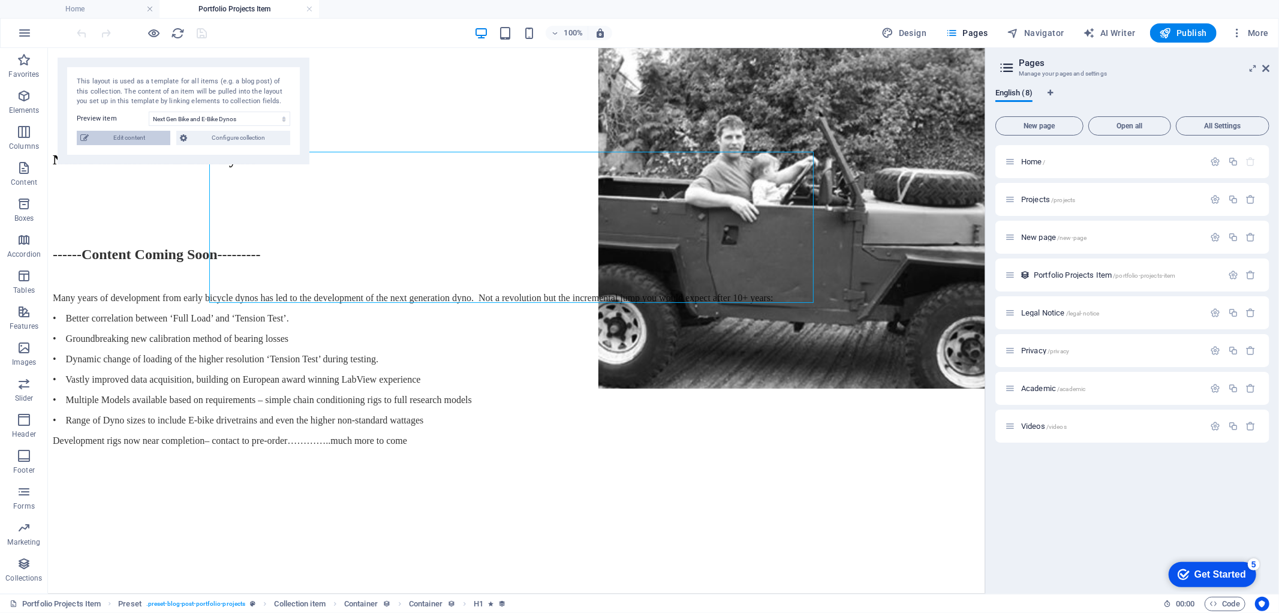
click at [110, 136] on span "Edit content" at bounding box center [129, 138] width 74 height 14
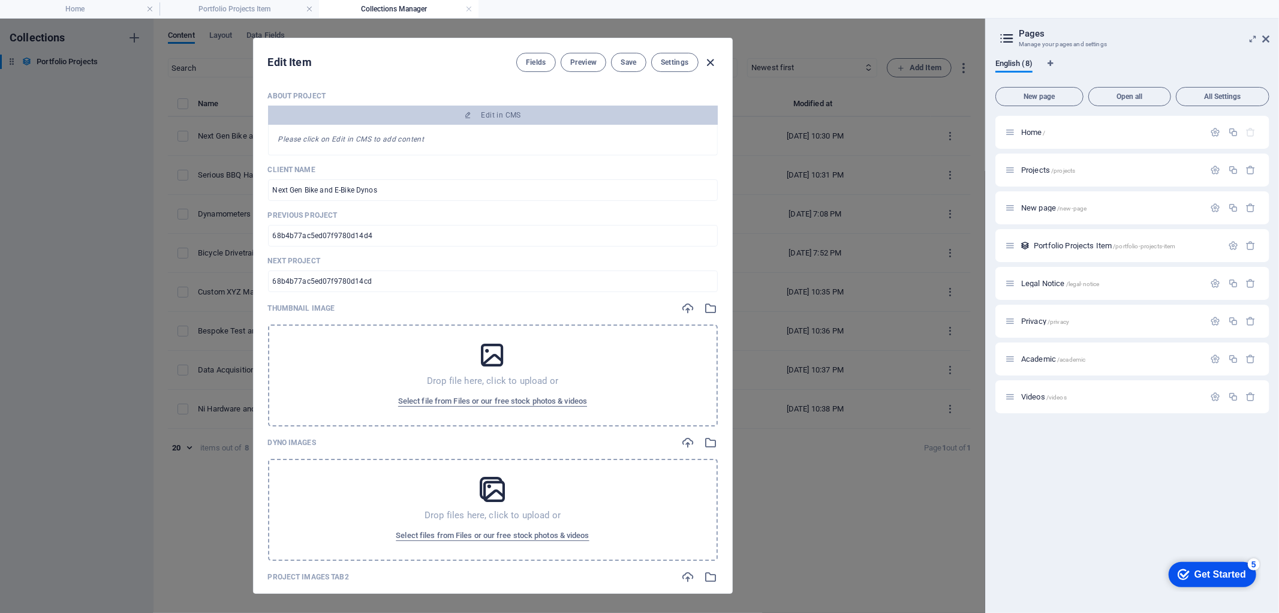
click at [712, 64] on icon "button" at bounding box center [710, 63] width 14 height 14
type input "next-gen-bike-and-e-bike-dynos"
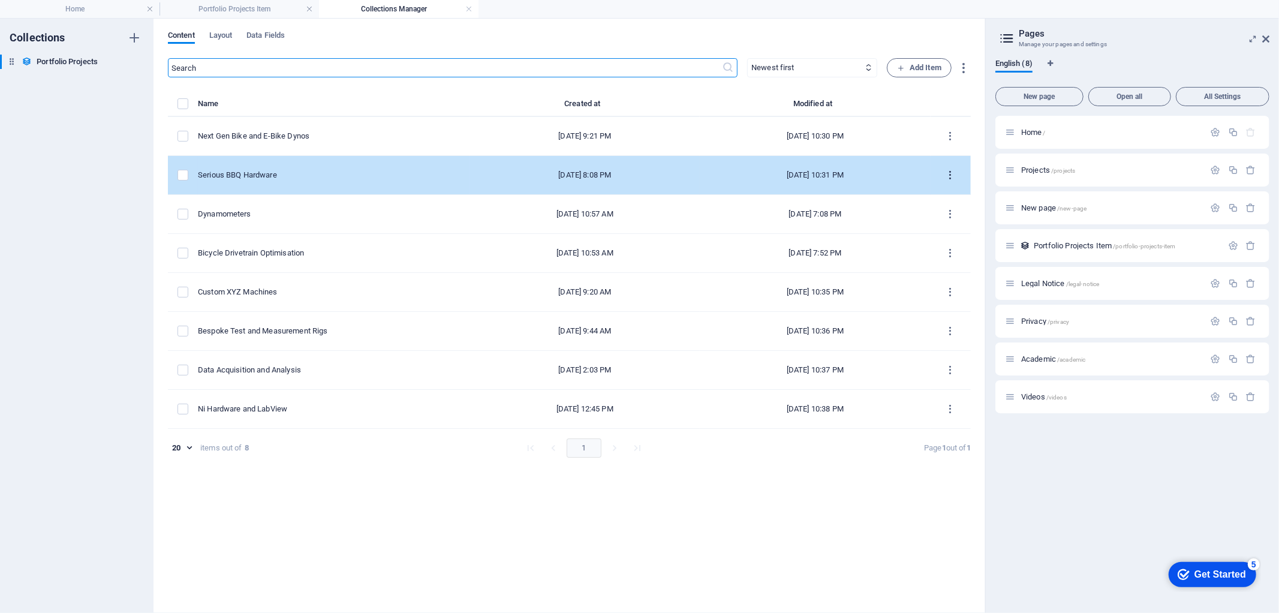
click at [955, 170] on icon "items list" at bounding box center [950, 175] width 11 height 11
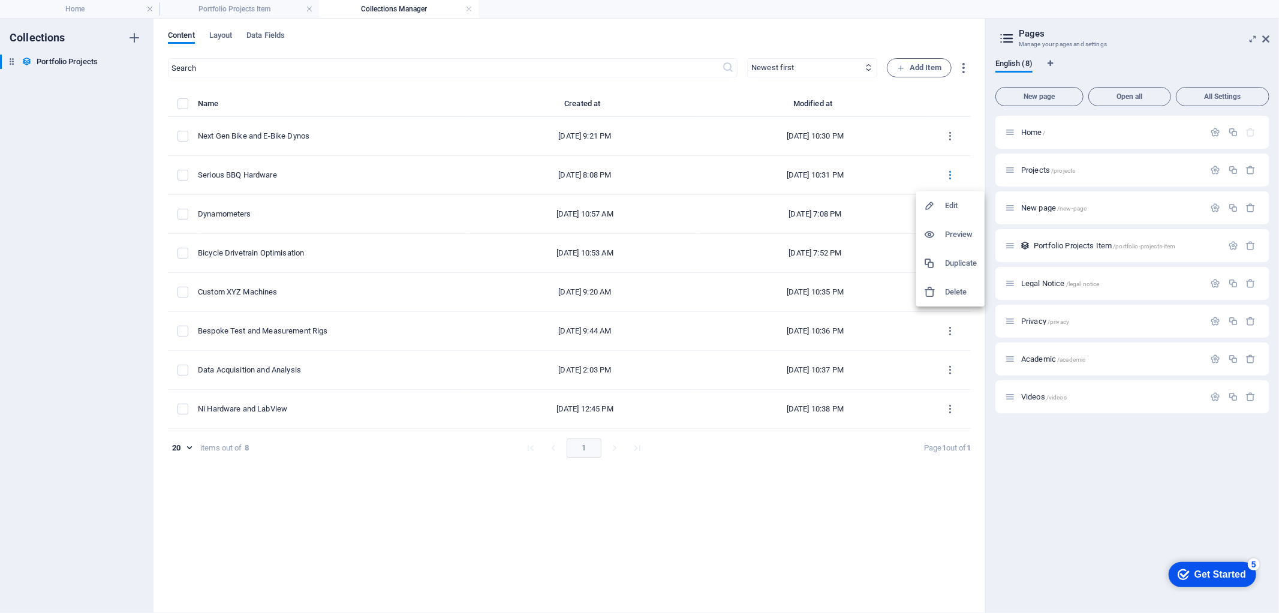
click at [311, 512] on div at bounding box center [639, 306] width 1279 height 613
click at [221, 35] on span "Layout" at bounding box center [220, 36] width 23 height 17
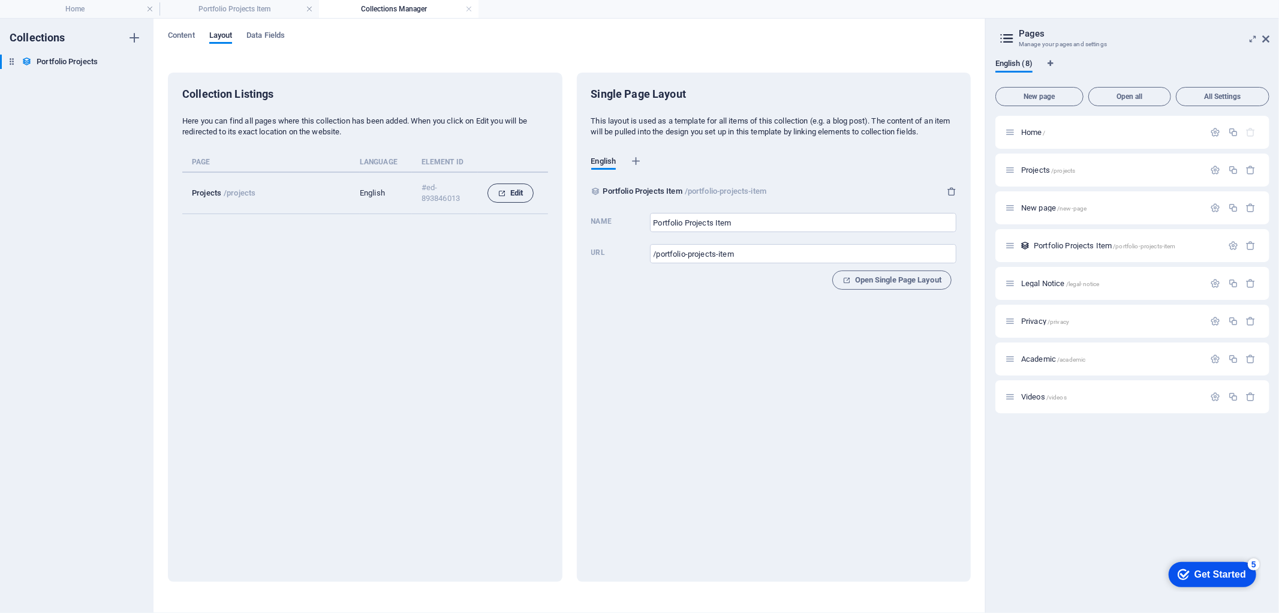
click at [510, 192] on span "Edit" at bounding box center [510, 193] width 25 height 14
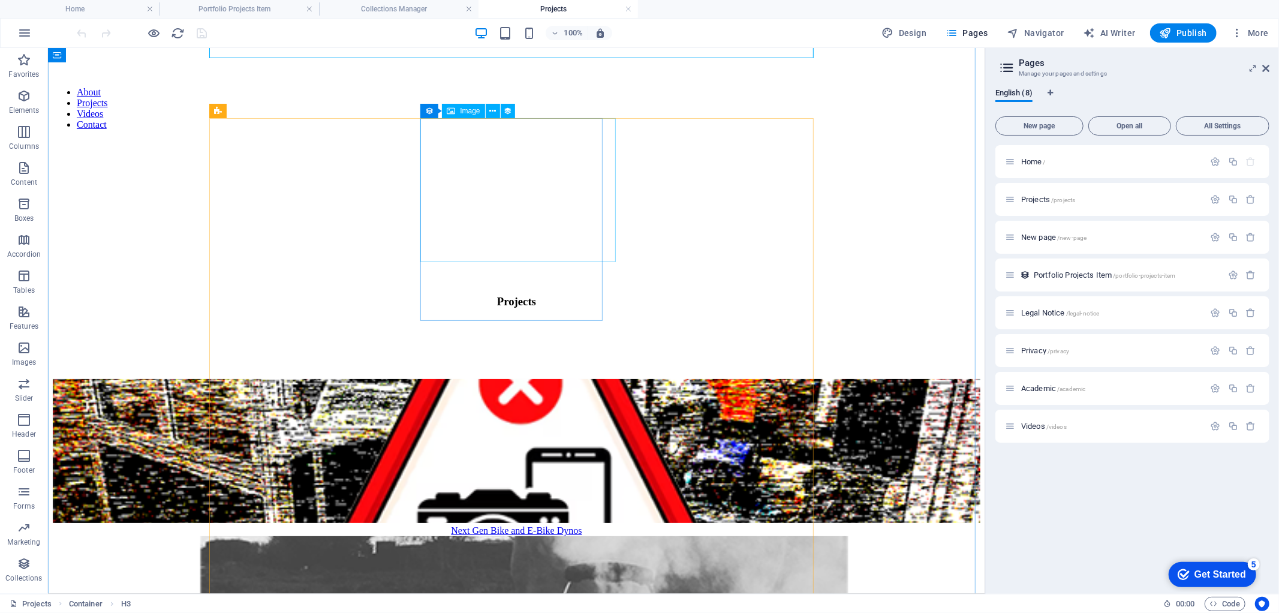
scroll to position [285, 0]
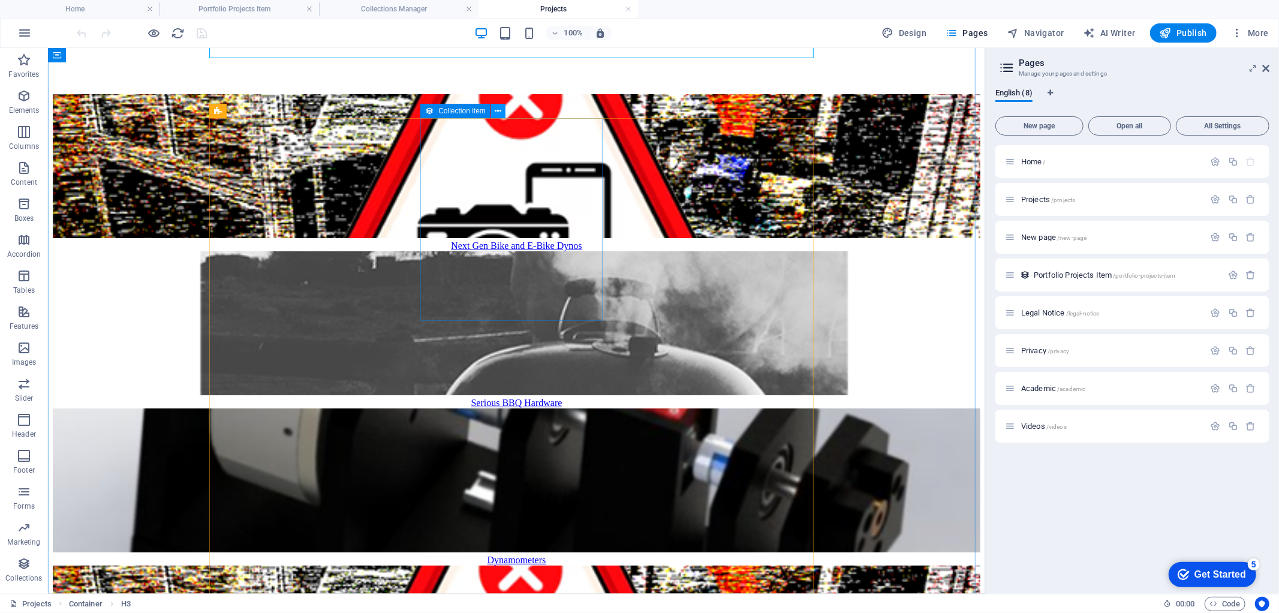
click at [496, 113] on icon at bounding box center [498, 111] width 7 height 13
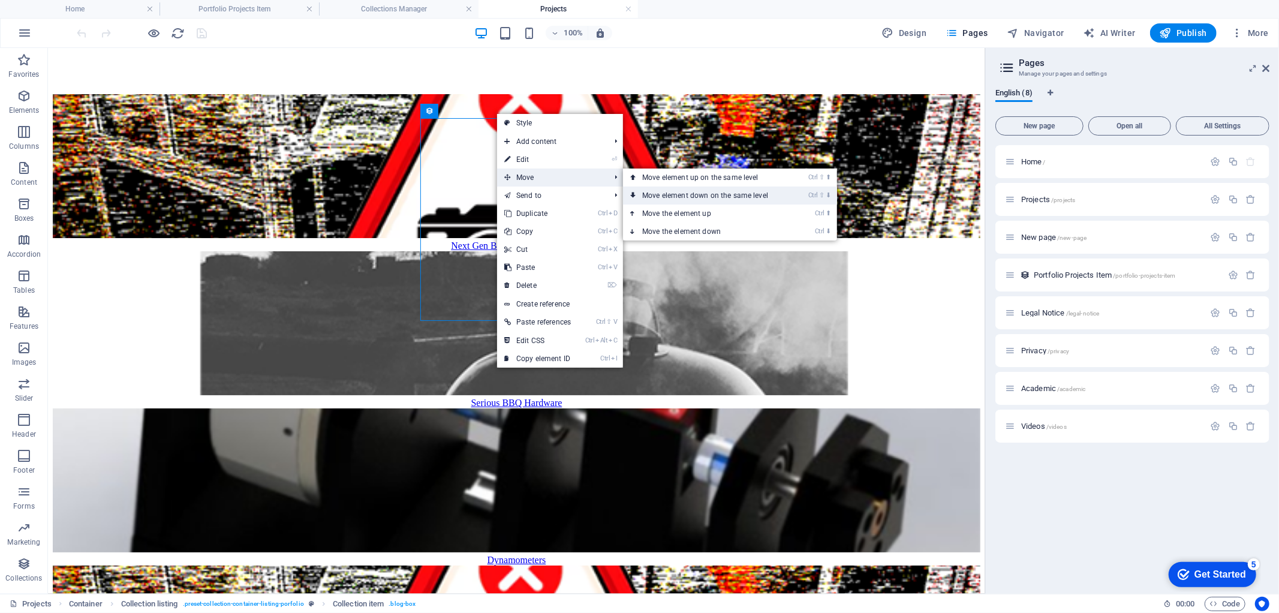
click at [684, 193] on link "Ctrl ⇧ ⬇ Move element down on the same level" at bounding box center [707, 195] width 169 height 18
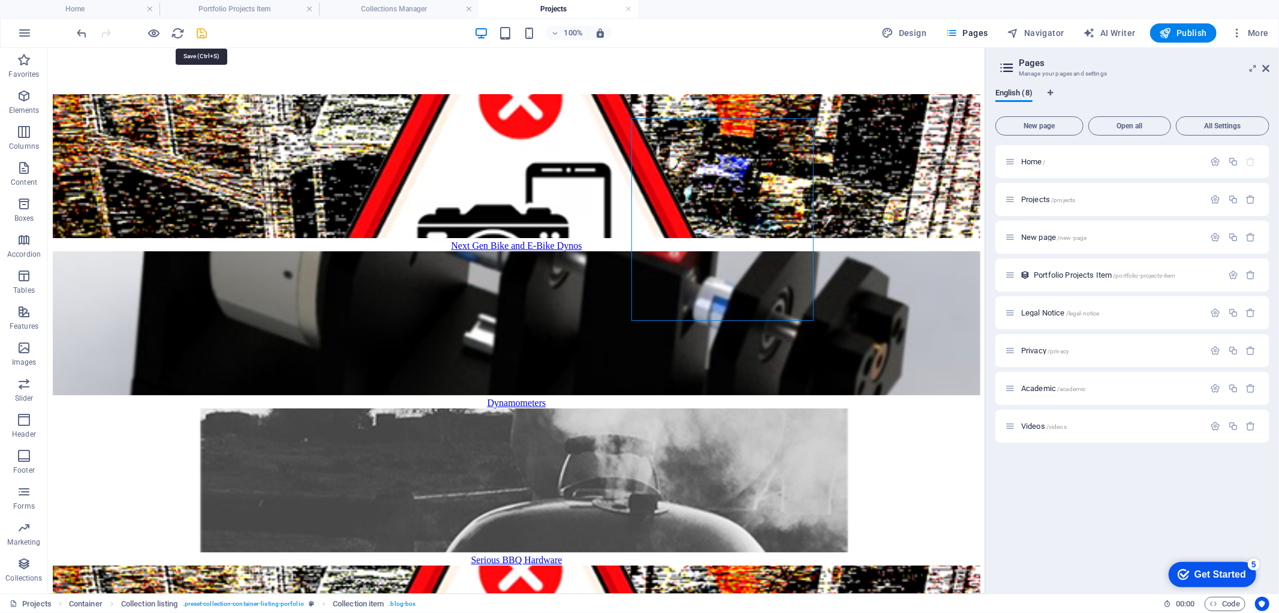
click at [203, 35] on icon "save" at bounding box center [202, 33] width 14 height 14
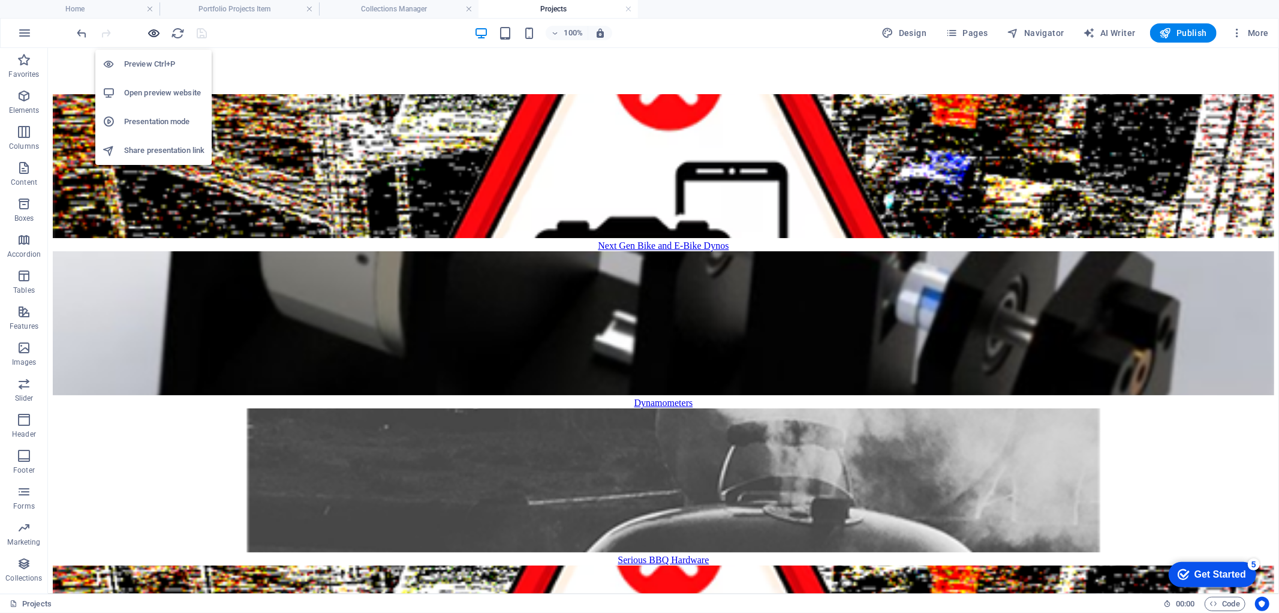
click at [151, 30] on icon "button" at bounding box center [155, 33] width 14 height 14
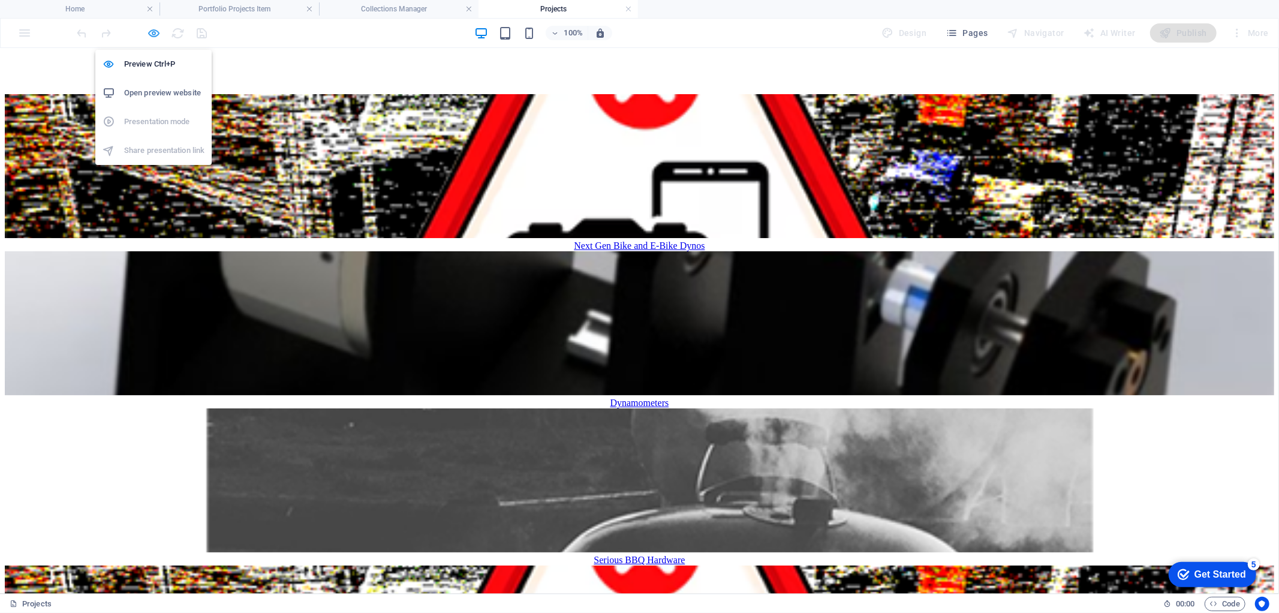
click at [158, 31] on icon "button" at bounding box center [155, 33] width 14 height 14
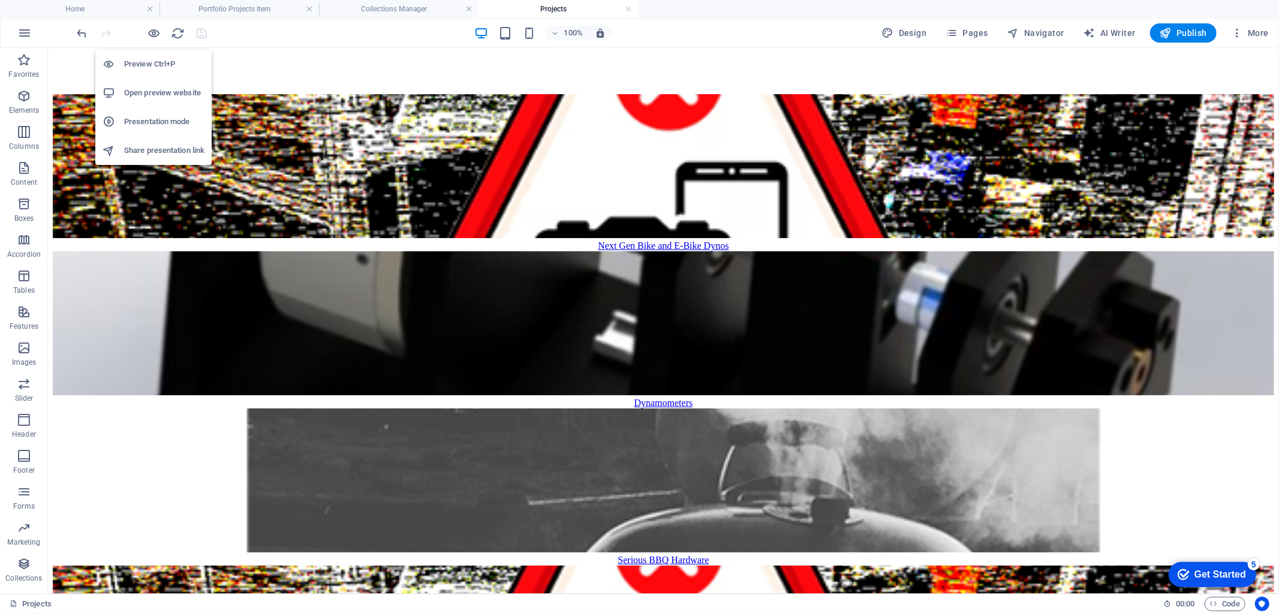
click at [154, 88] on h6 "Open preview website" at bounding box center [164, 93] width 80 height 14
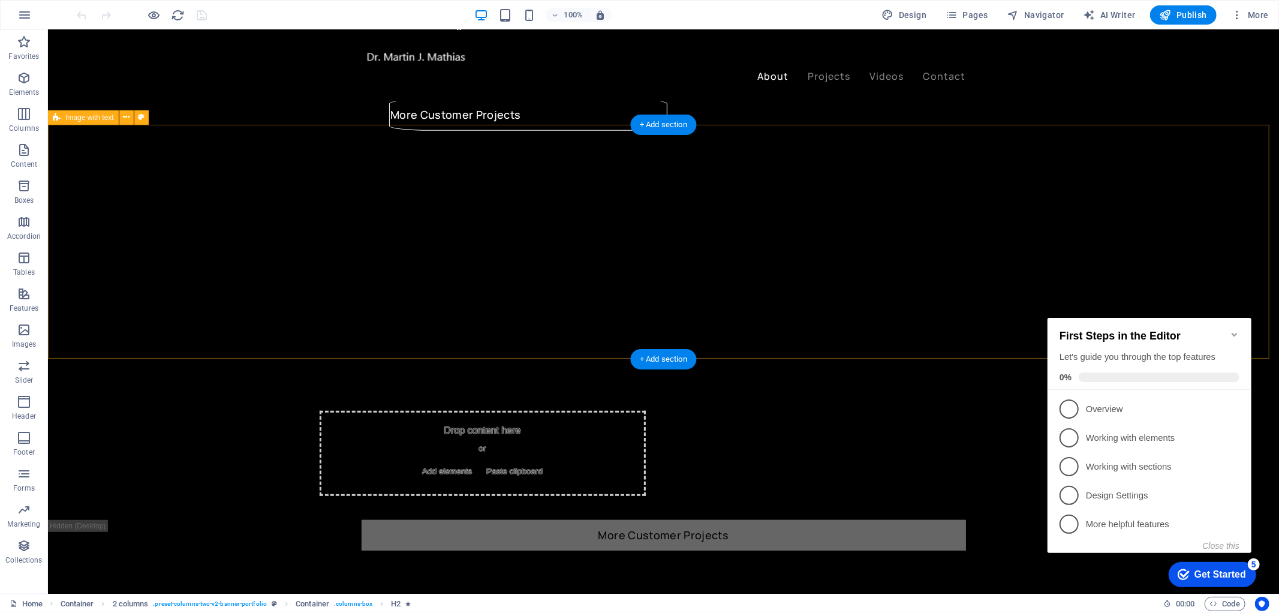
scroll to position [600, 0]
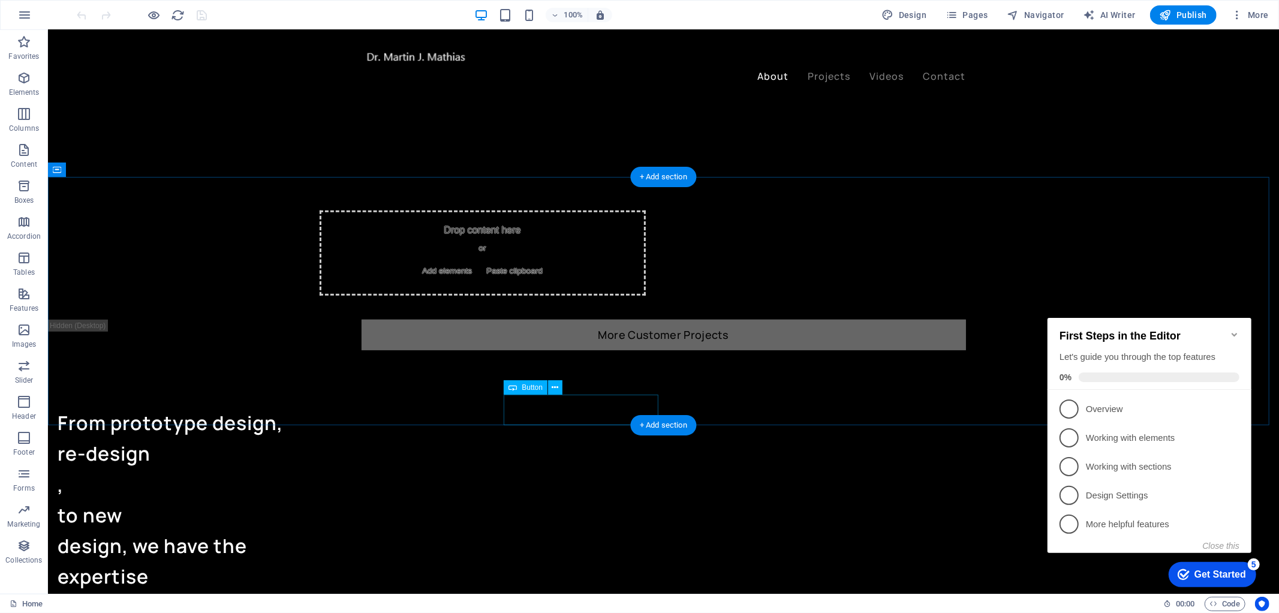
select select "px"
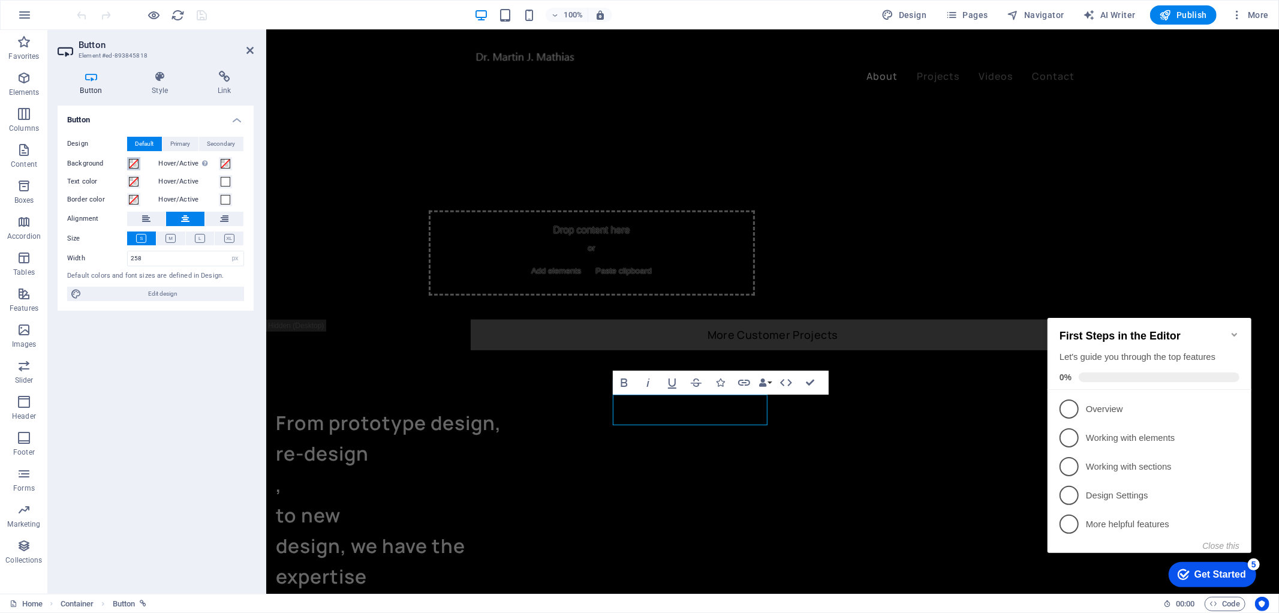
click at [131, 162] on span at bounding box center [134, 164] width 10 height 10
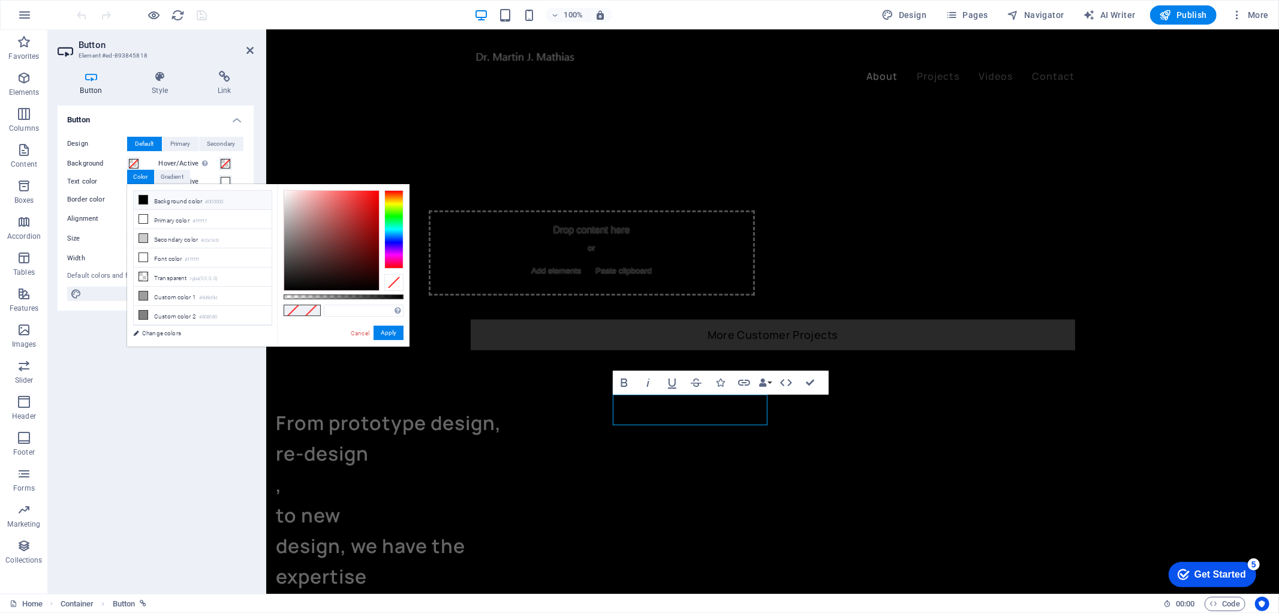
click at [145, 195] on icon at bounding box center [143, 199] width 8 height 8
type input "#000000"
drag, startPoint x: 387, startPoint y: 330, endPoint x: 121, endPoint y: 299, distance: 268.0
click at [387, 329] on button "Apply" at bounding box center [389, 333] width 30 height 14
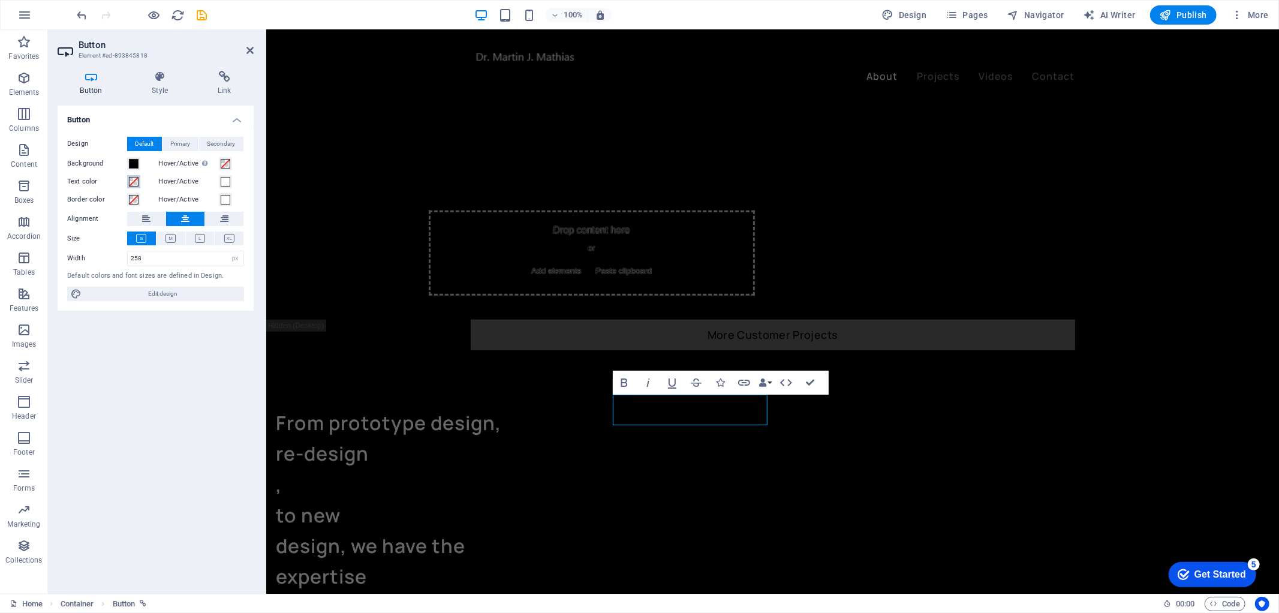
click at [133, 183] on span at bounding box center [134, 182] width 10 height 10
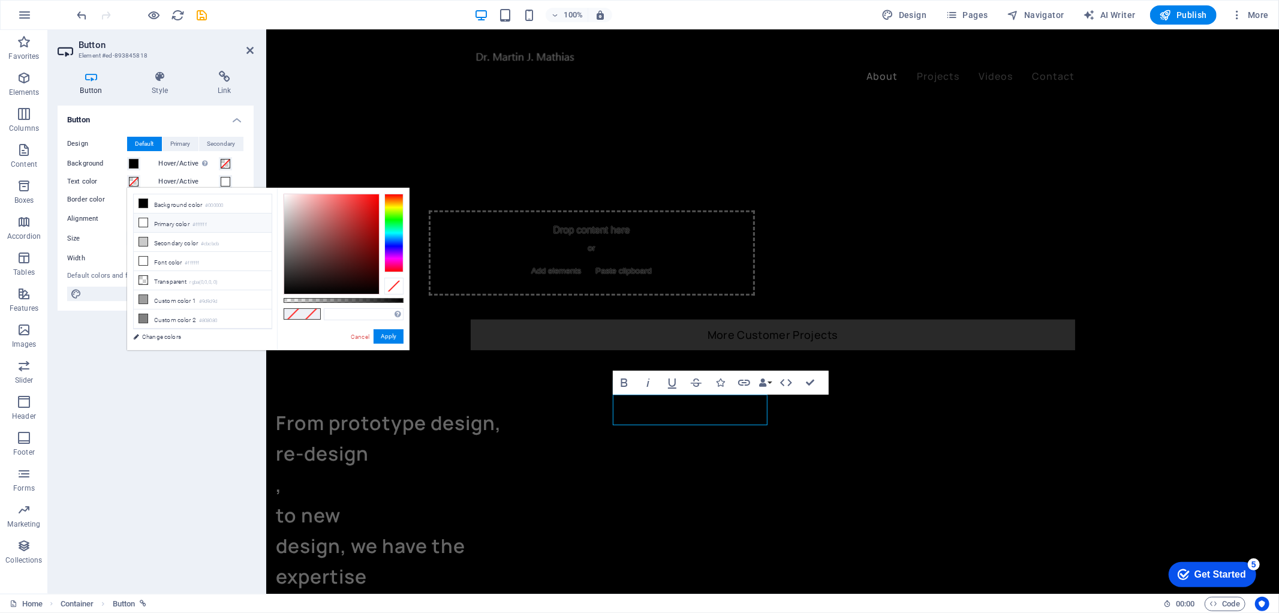
click at [152, 220] on li "Primary color #ffffff" at bounding box center [203, 222] width 138 height 19
type input "#ffffff"
drag, startPoint x: 381, startPoint y: 340, endPoint x: 113, endPoint y: 306, distance: 270.2
click at [381, 340] on button "Apply" at bounding box center [389, 336] width 30 height 14
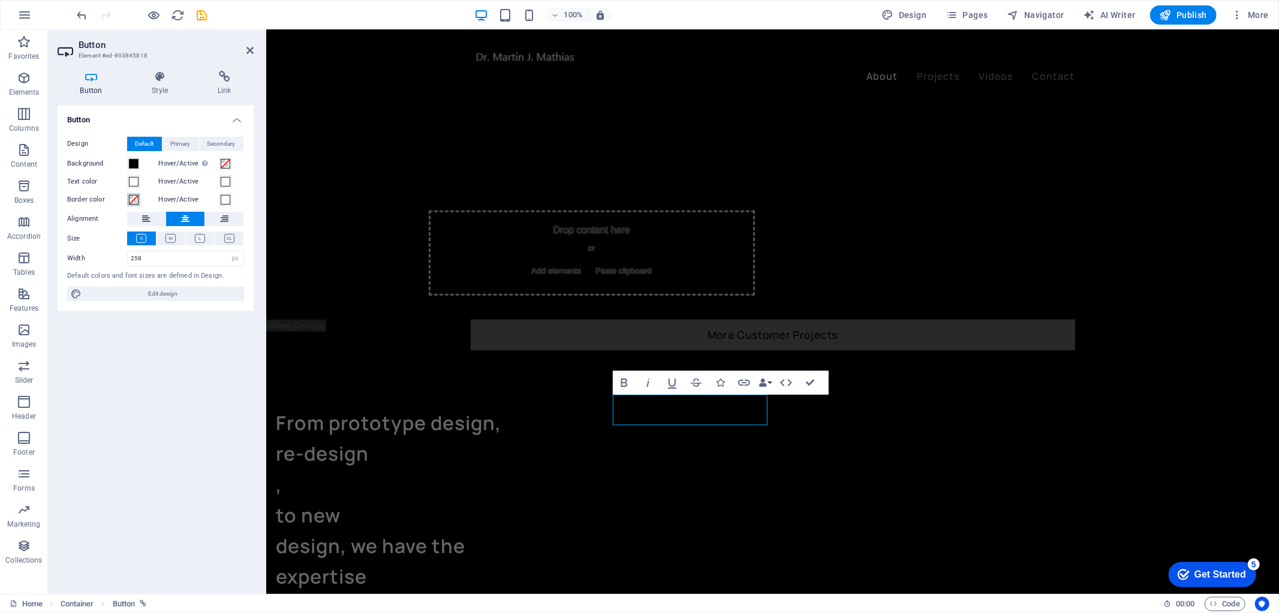
click at [129, 198] on span at bounding box center [134, 200] width 10 height 10
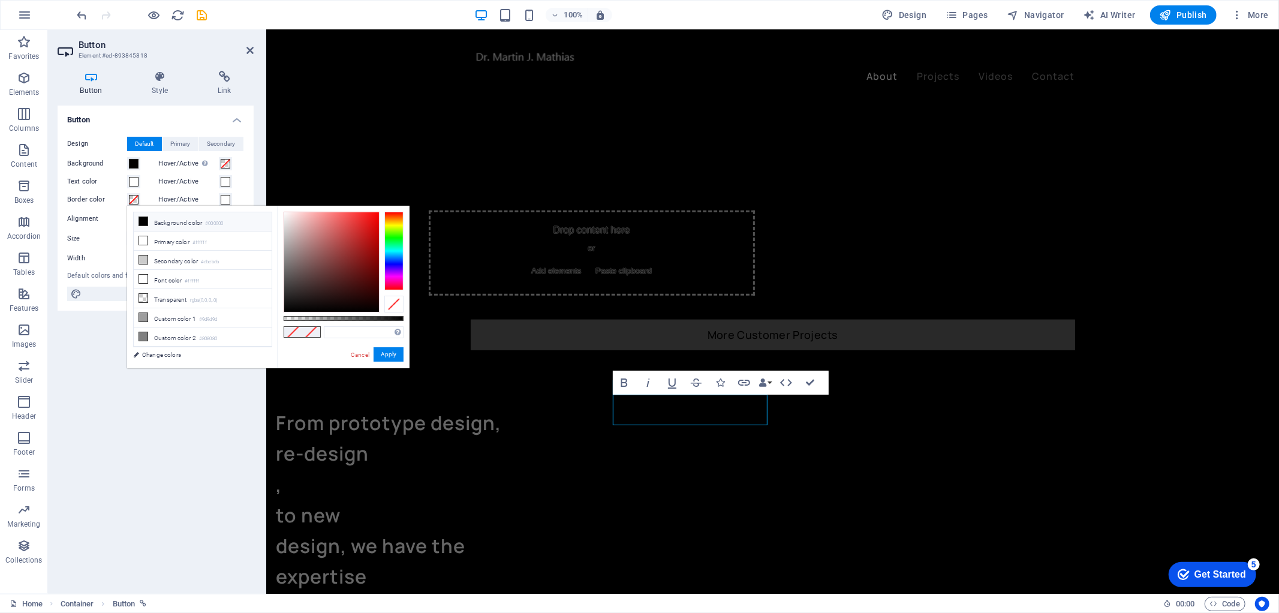
click at [160, 222] on li "Background color #000000" at bounding box center [203, 221] width 138 height 19
type input "#000000"
click at [384, 357] on button "Apply" at bounding box center [389, 354] width 30 height 14
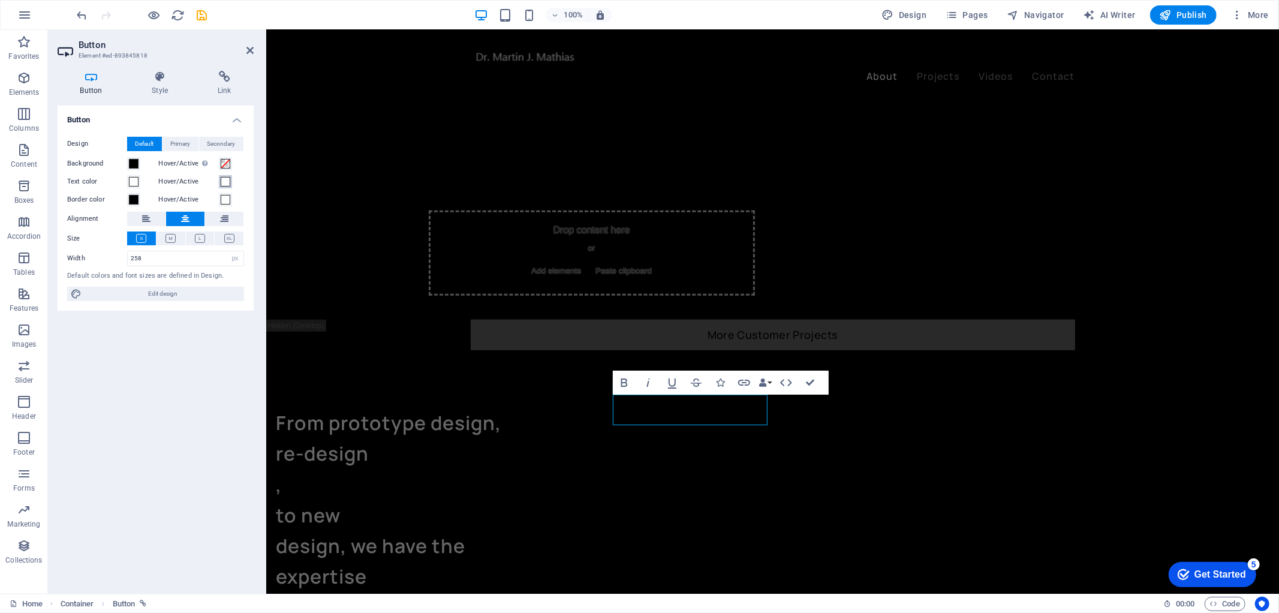
click at [223, 180] on span at bounding box center [226, 182] width 10 height 10
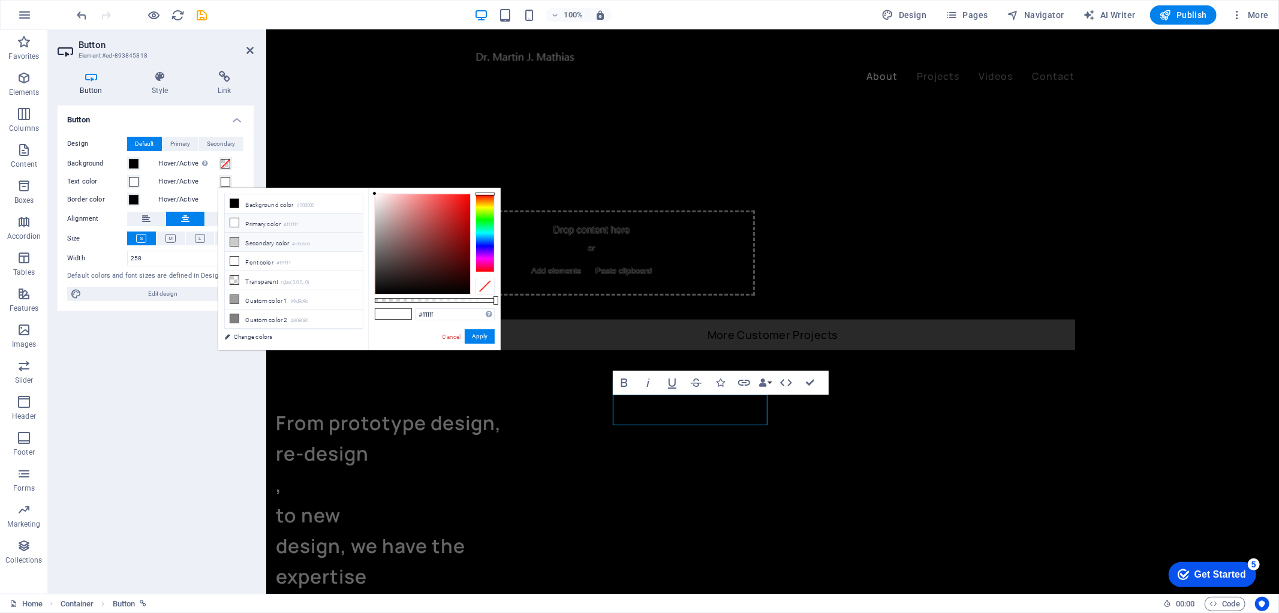
click at [287, 240] on li "Secondary color #cbcbcb" at bounding box center [294, 242] width 138 height 19
type input "#cbcbcb"
click at [483, 333] on button "Apply" at bounding box center [480, 336] width 30 height 14
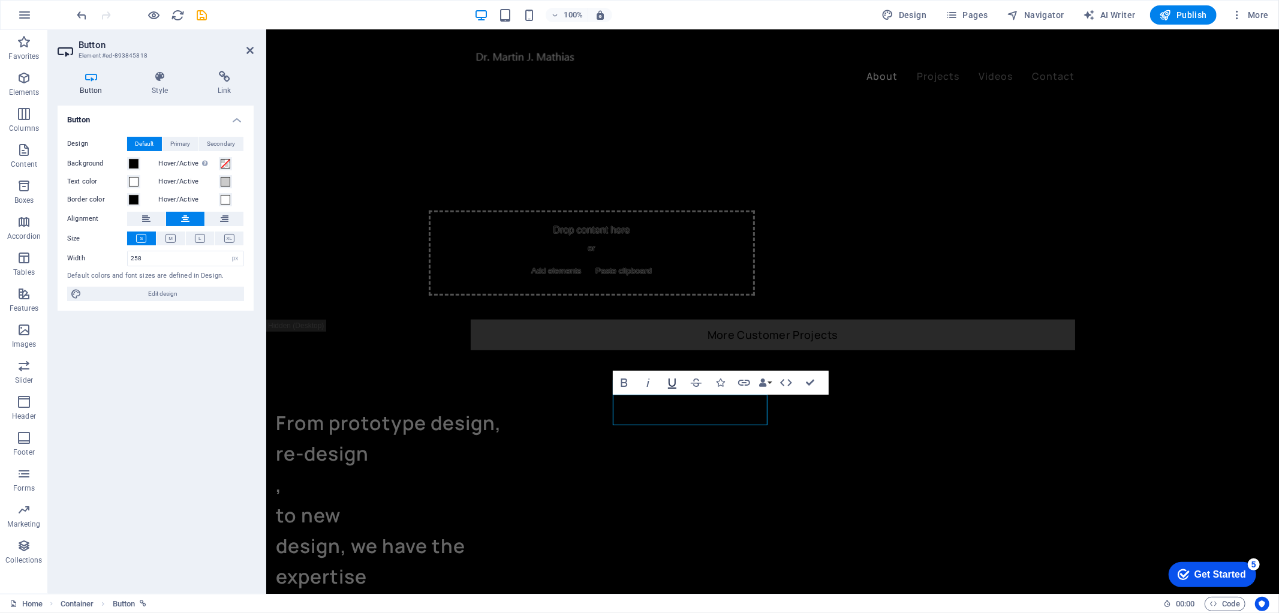
click at [667, 383] on icon "button" at bounding box center [672, 382] width 14 height 14
click at [198, 14] on icon "save" at bounding box center [202, 15] width 14 height 14
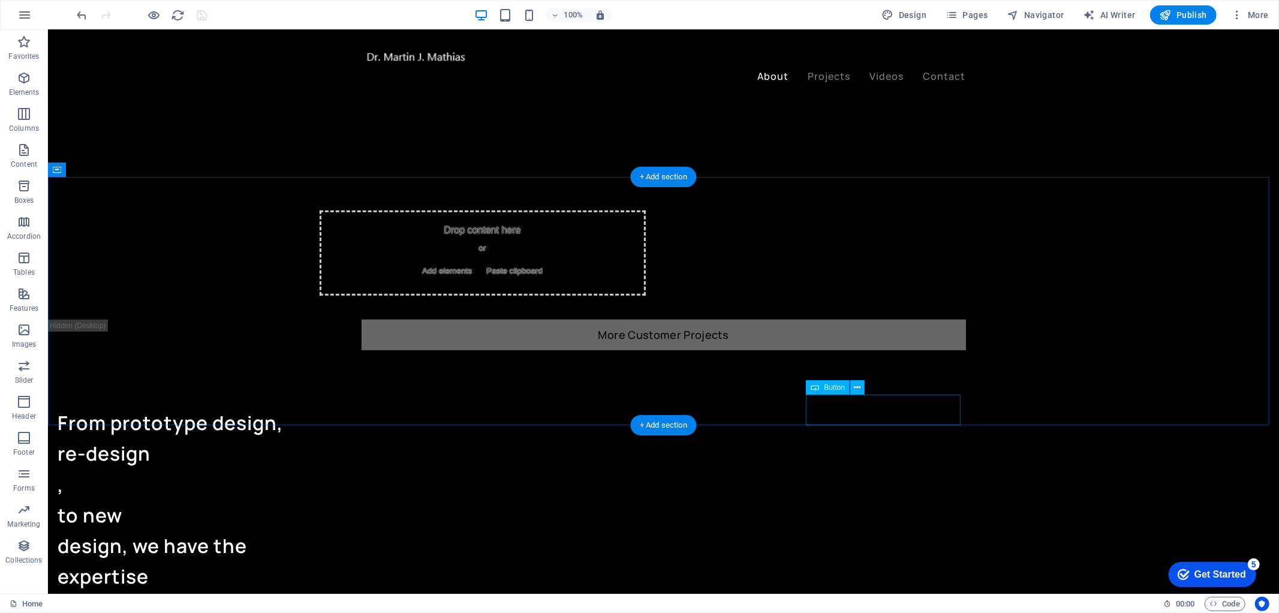
select select "px"
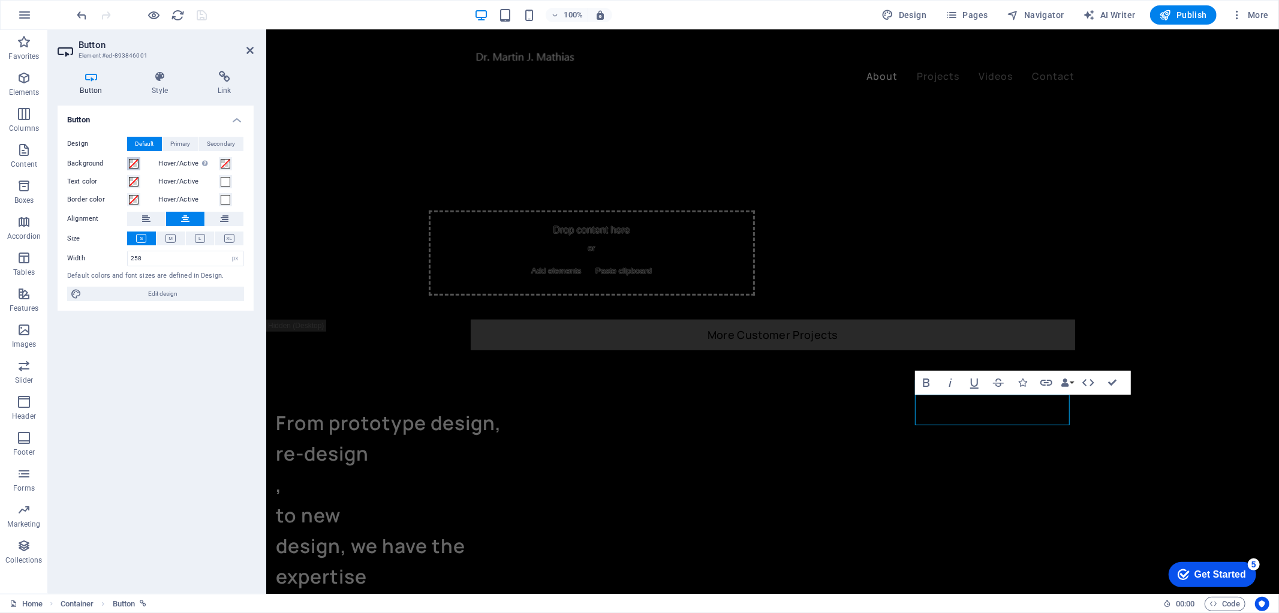
click at [130, 159] on span at bounding box center [134, 164] width 10 height 10
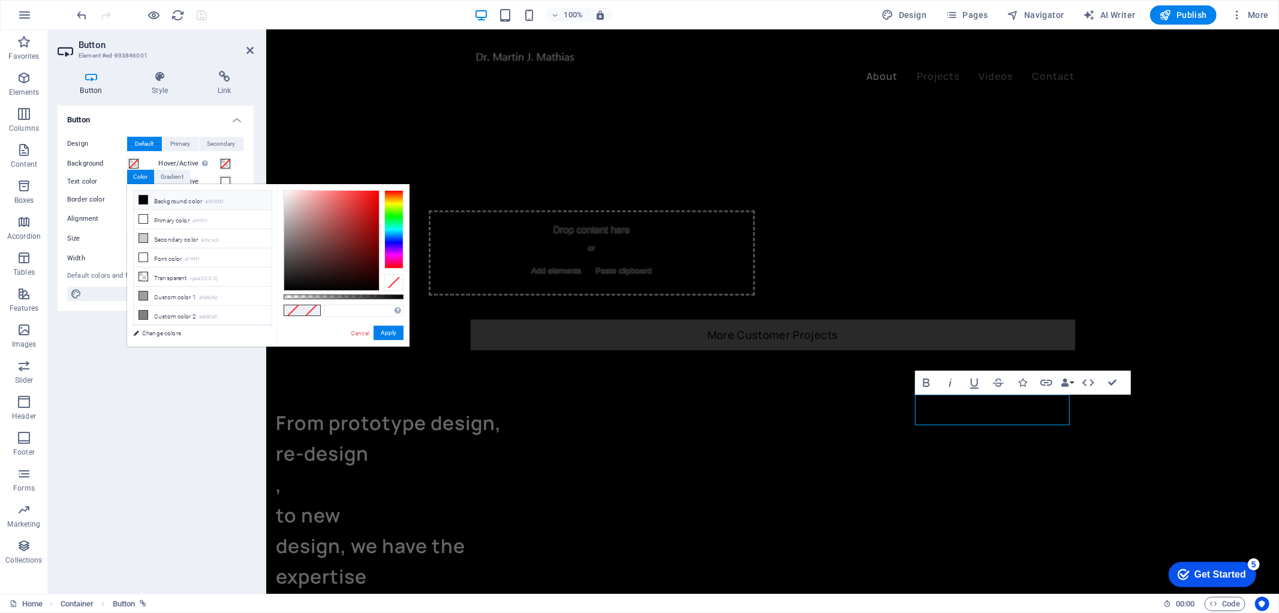
click at [143, 199] on icon at bounding box center [143, 199] width 8 height 8
type input "#000000"
click at [391, 326] on button "Apply" at bounding box center [389, 333] width 30 height 14
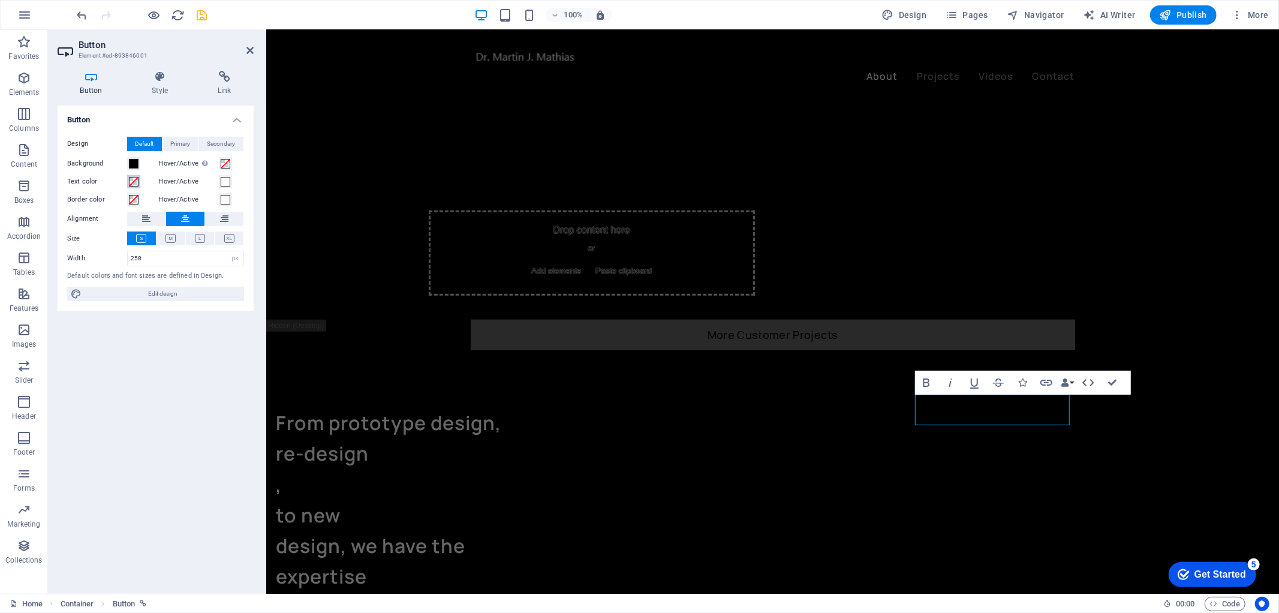
click at [132, 183] on span at bounding box center [134, 182] width 10 height 10
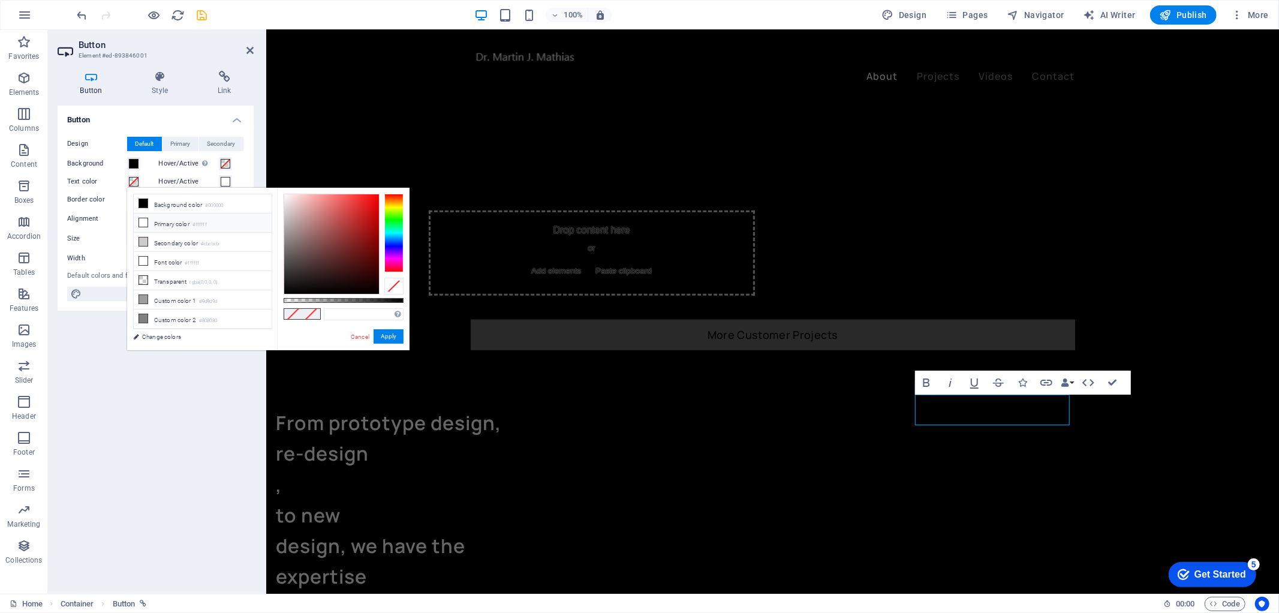
click at [142, 219] on icon at bounding box center [143, 222] width 8 height 8
type input "#ffffff"
click at [386, 342] on button "Apply" at bounding box center [389, 336] width 30 height 14
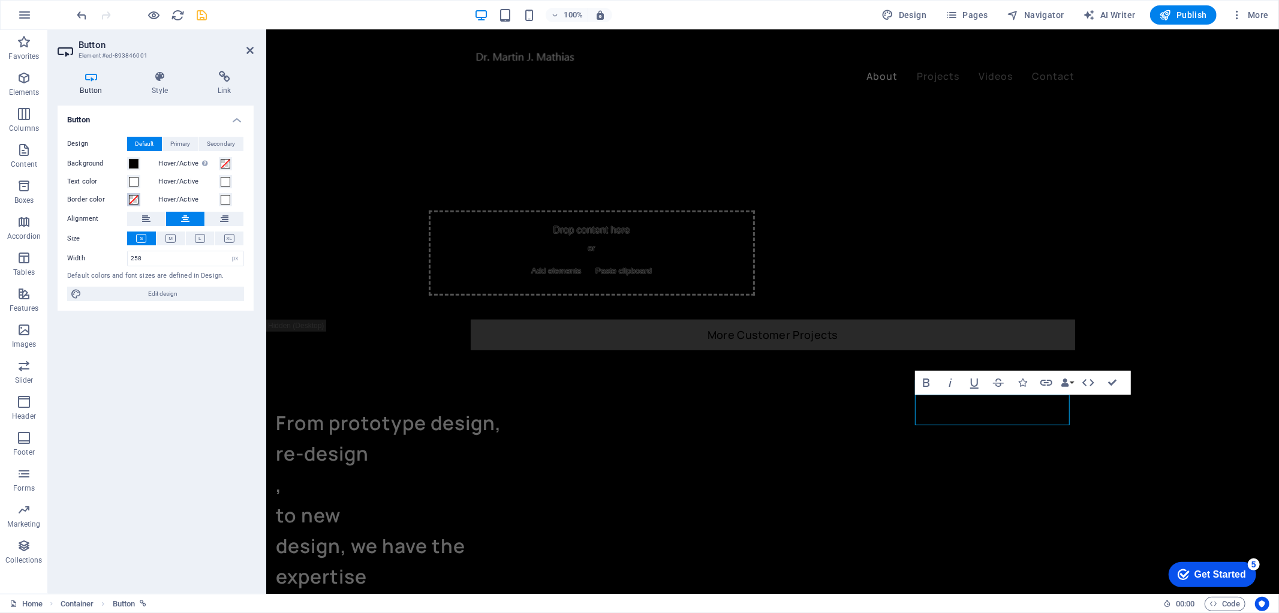
click at [133, 199] on span at bounding box center [134, 200] width 10 height 10
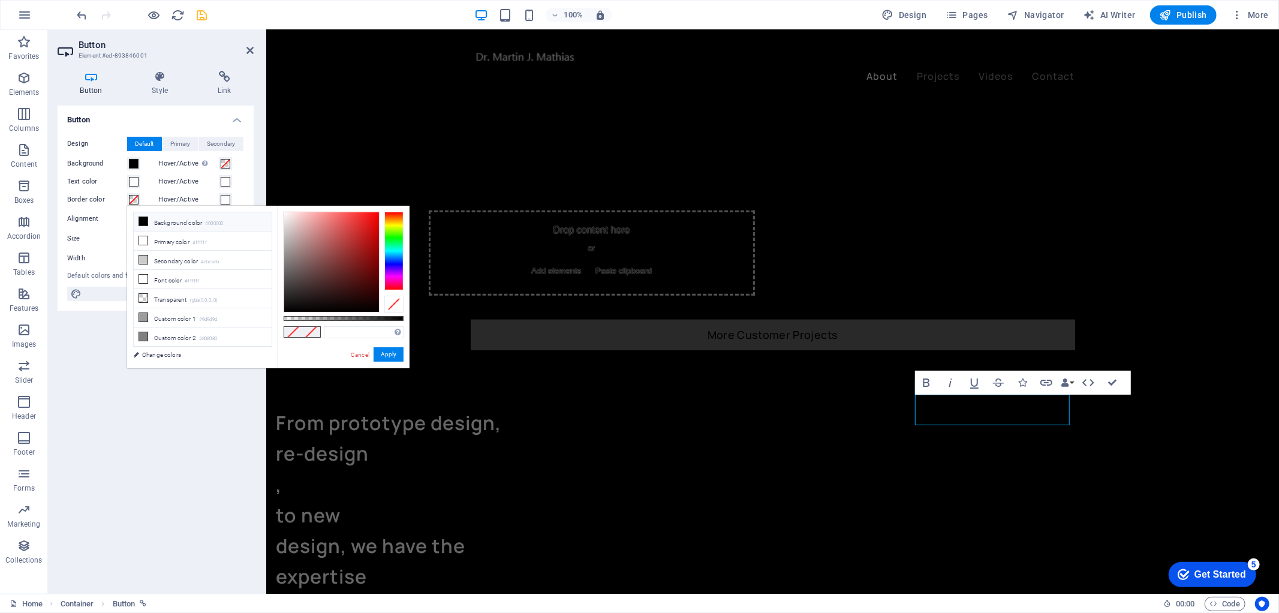
click at [147, 221] on icon at bounding box center [143, 221] width 8 height 8
type input "#000000"
click at [386, 351] on button "Apply" at bounding box center [389, 354] width 30 height 14
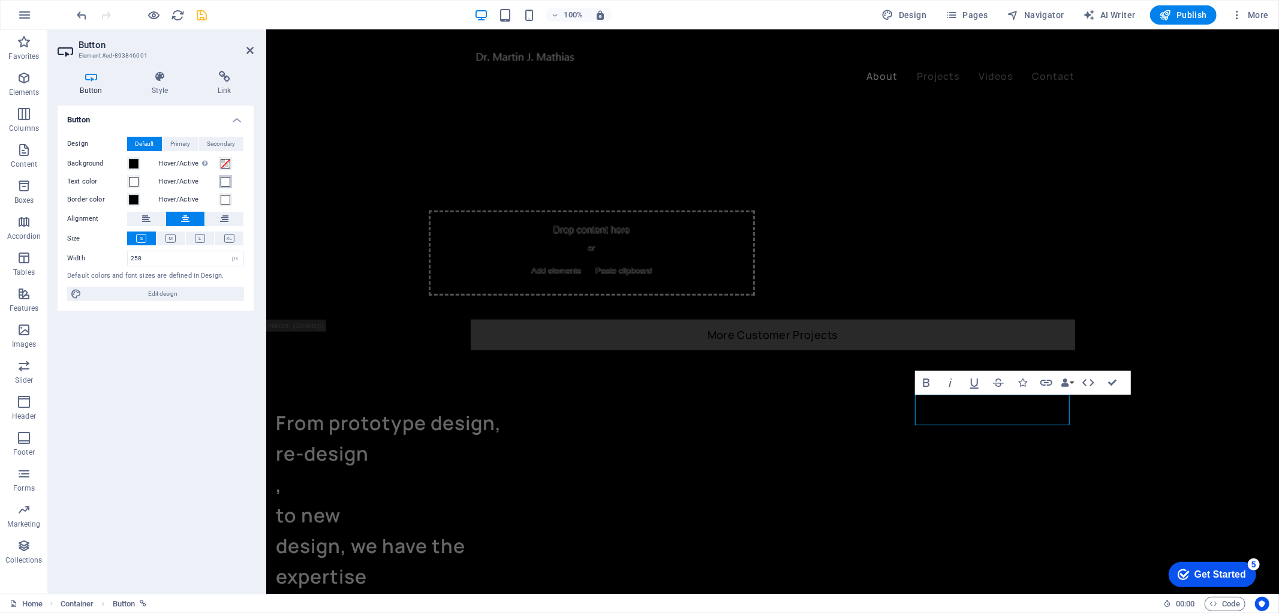
click at [228, 182] on span at bounding box center [226, 182] width 10 height 10
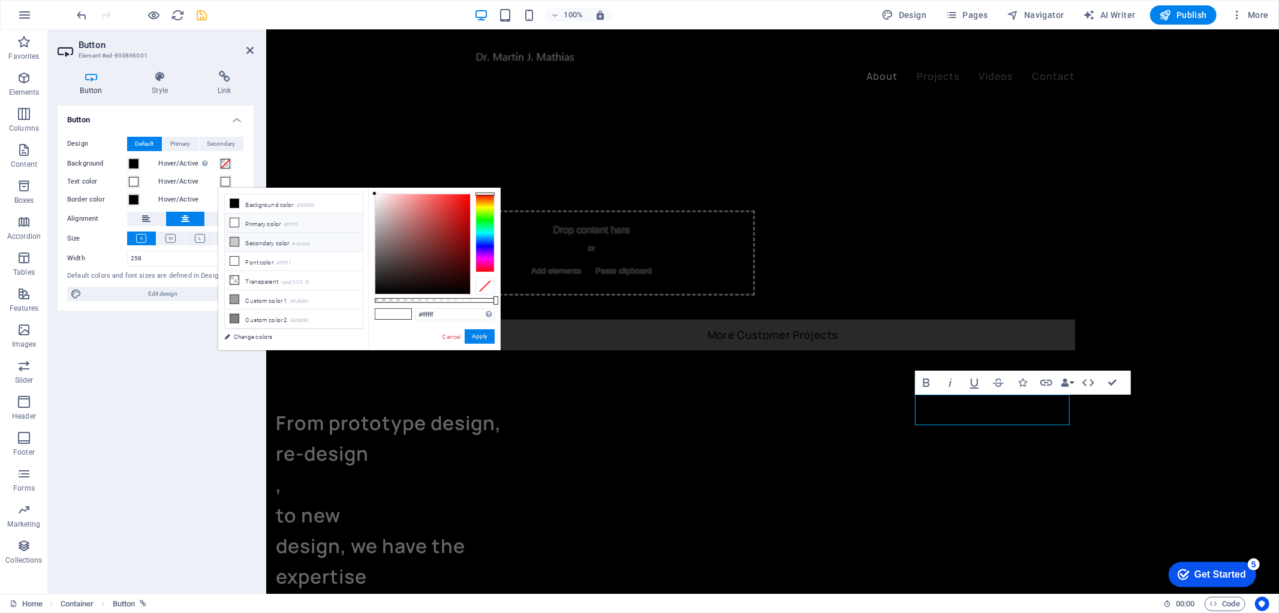
click at [229, 240] on li "Secondary color #cbcbcb" at bounding box center [294, 242] width 138 height 19
type input "#cbcbcb"
click at [484, 333] on button "Apply" at bounding box center [480, 336] width 30 height 14
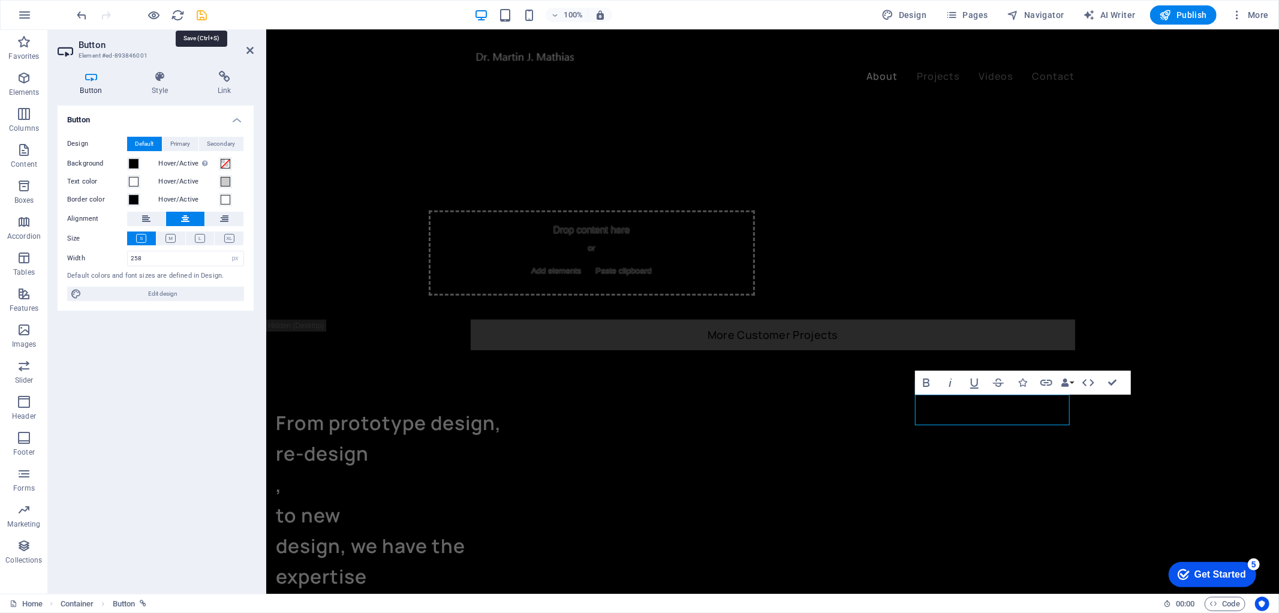
click at [200, 19] on icon "save" at bounding box center [202, 15] width 14 height 14
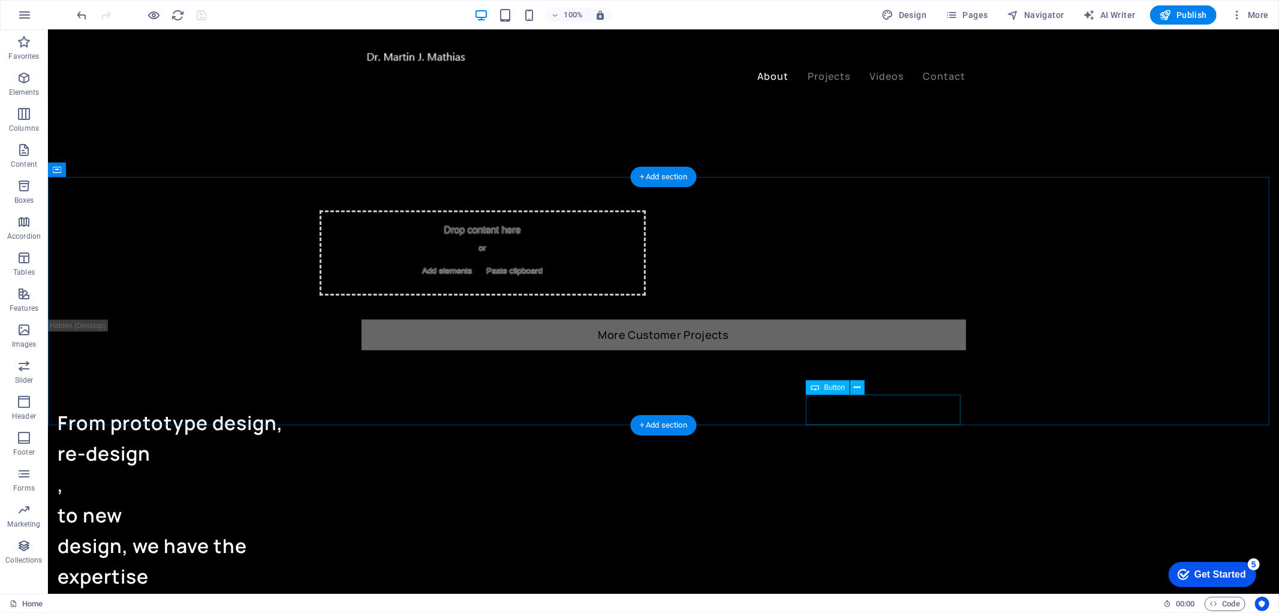
select select "px"
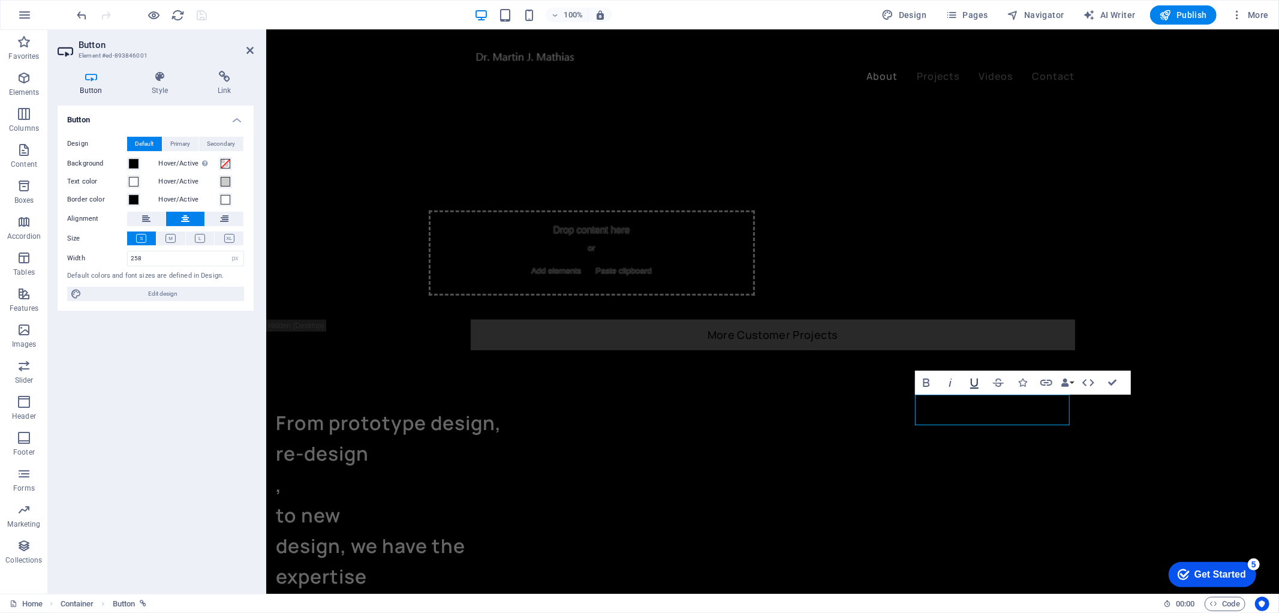
click at [969, 382] on icon "button" at bounding box center [974, 382] width 14 height 14
click at [213, 344] on div "Button Design Default Primary Secondary Background Hover/Active Switch to previ…" at bounding box center [156, 345] width 196 height 478
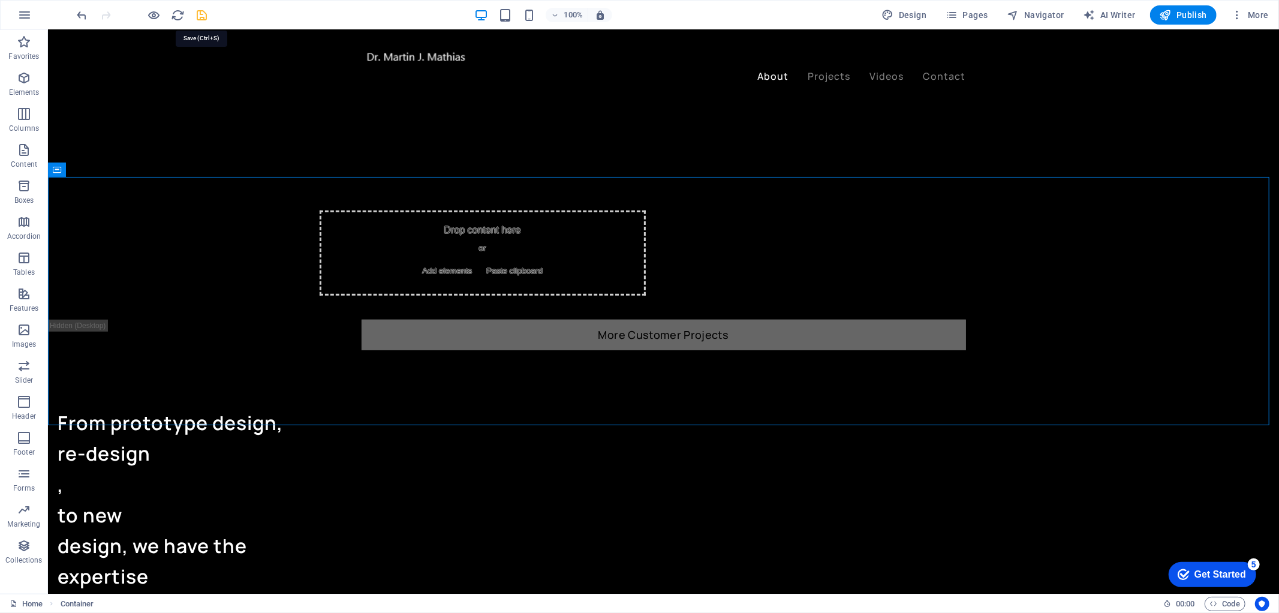
click at [203, 13] on icon "save" at bounding box center [202, 15] width 14 height 14
click at [1171, 2] on div "100% Design Pages Navigator AI Writer Publish More" at bounding box center [640, 15] width 1278 height 29
click at [1191, 20] on span "Publish" at bounding box center [1183, 15] width 47 height 12
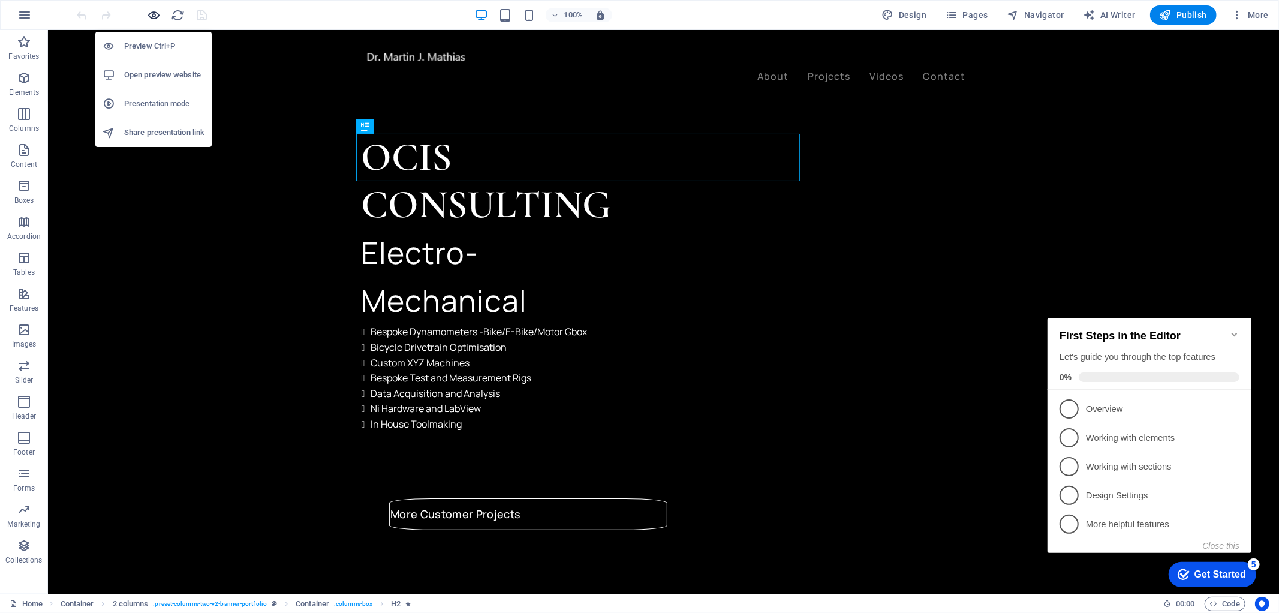
click at [154, 16] on icon "button" at bounding box center [155, 15] width 14 height 14
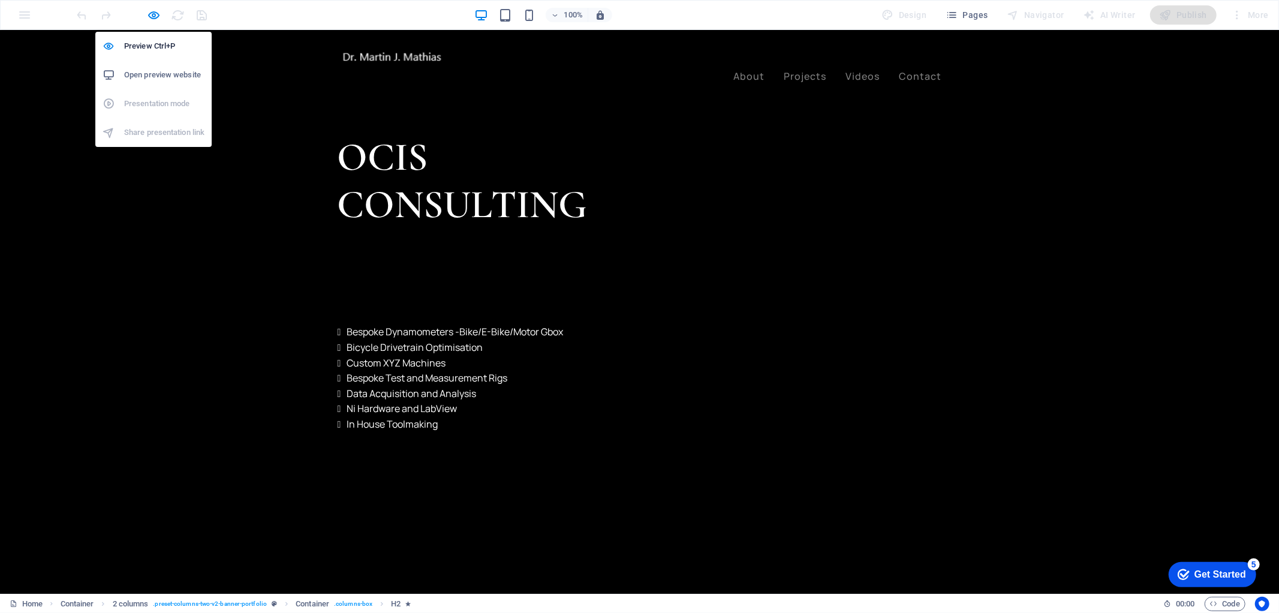
click at [164, 72] on h6 "Open preview website" at bounding box center [164, 75] width 80 height 14
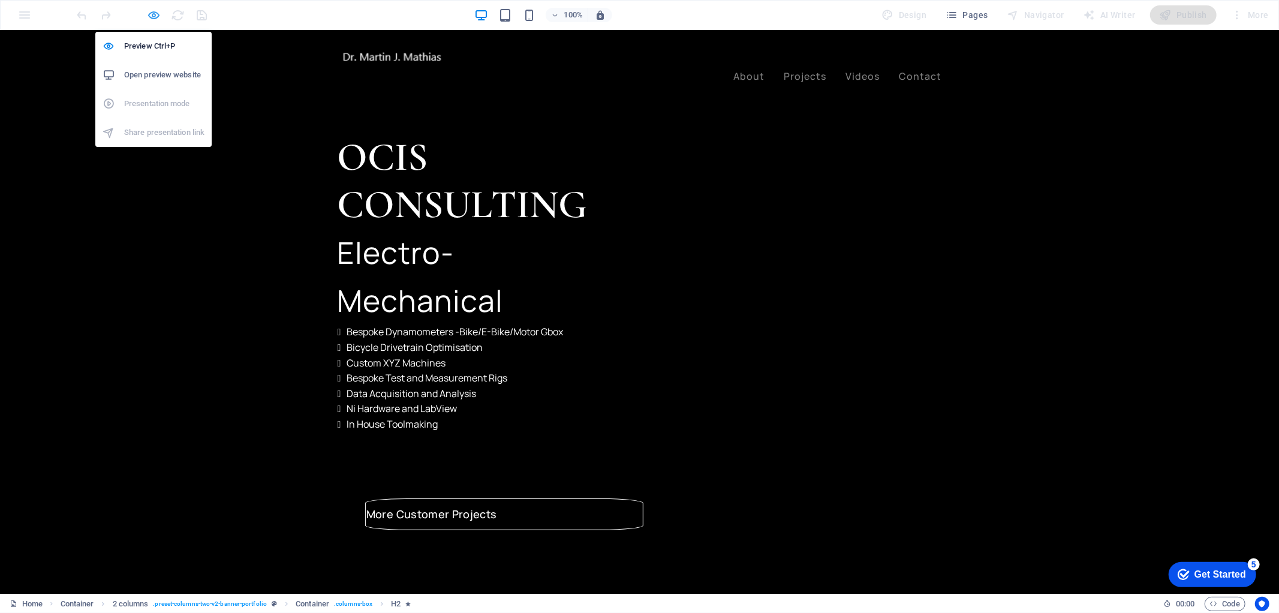
click at [152, 12] on icon "button" at bounding box center [155, 15] width 14 height 14
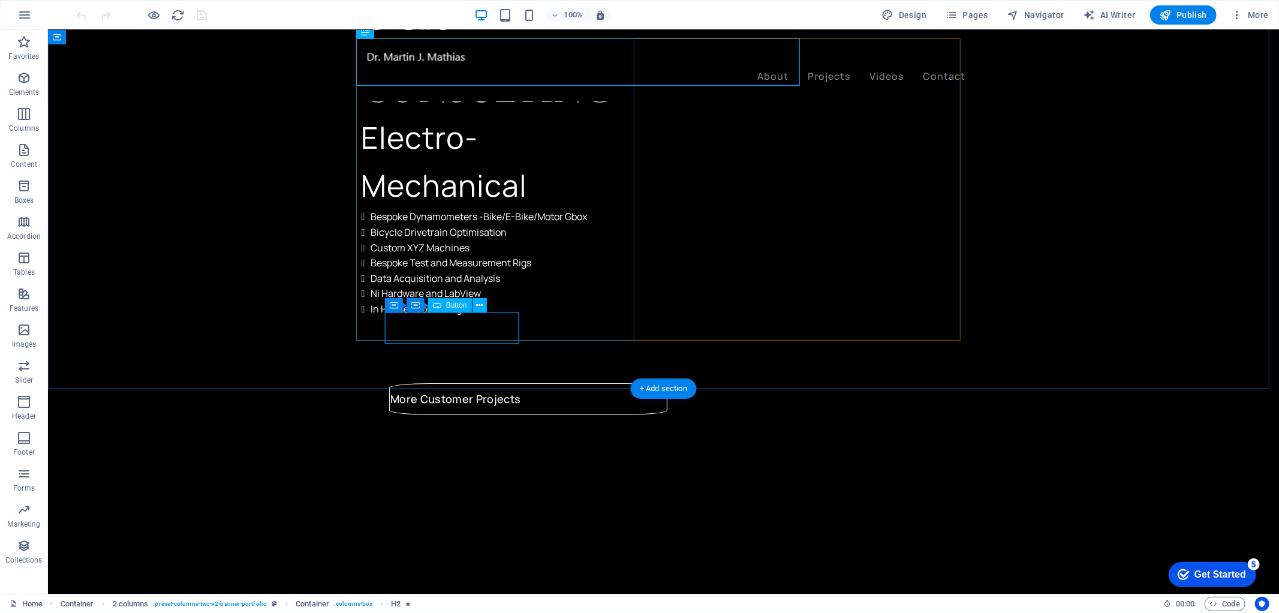
scroll to position [133, 0]
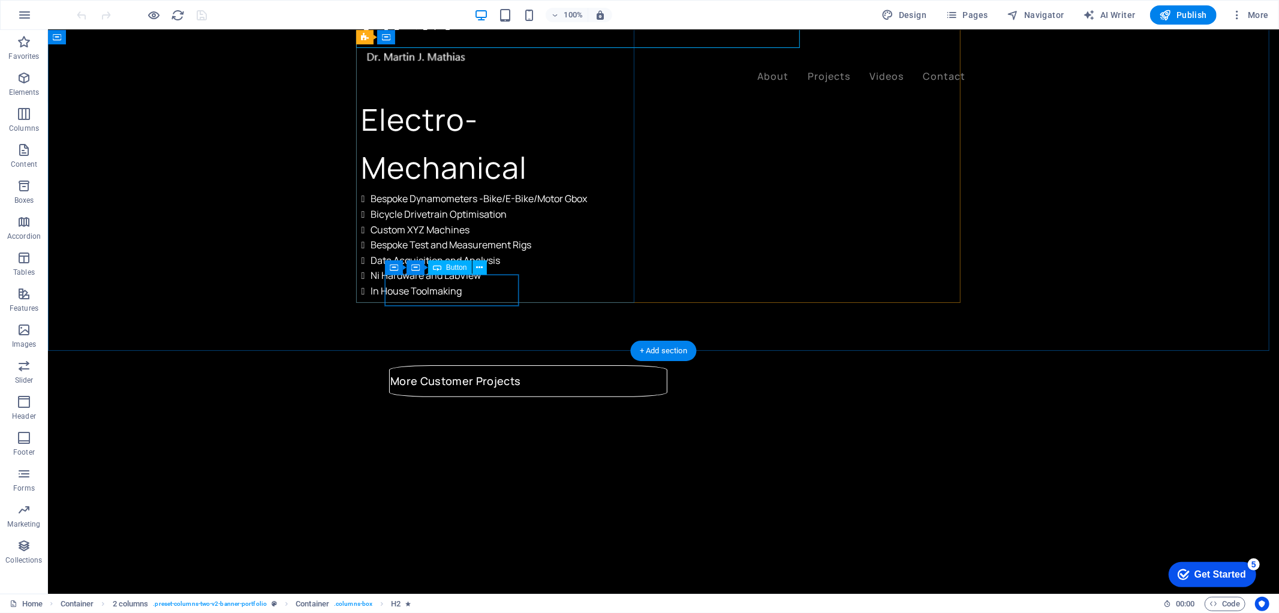
click at [499, 365] on div "More Customer Projects" at bounding box center [527, 380] width 277 height 31
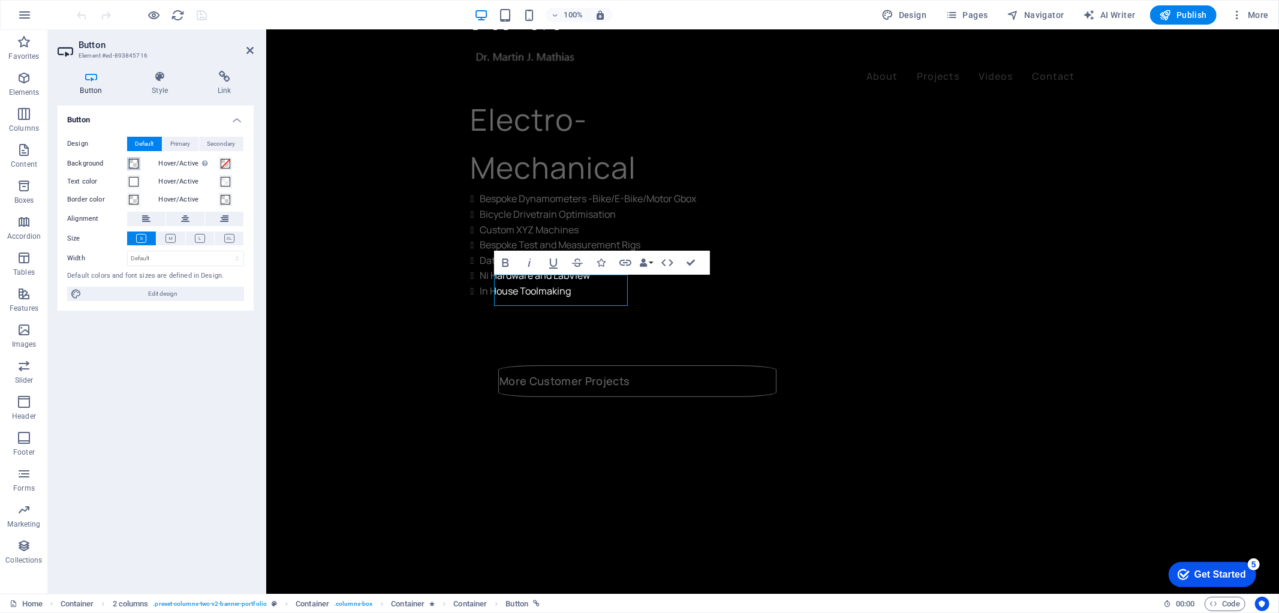
click at [131, 165] on span at bounding box center [134, 164] width 10 height 10
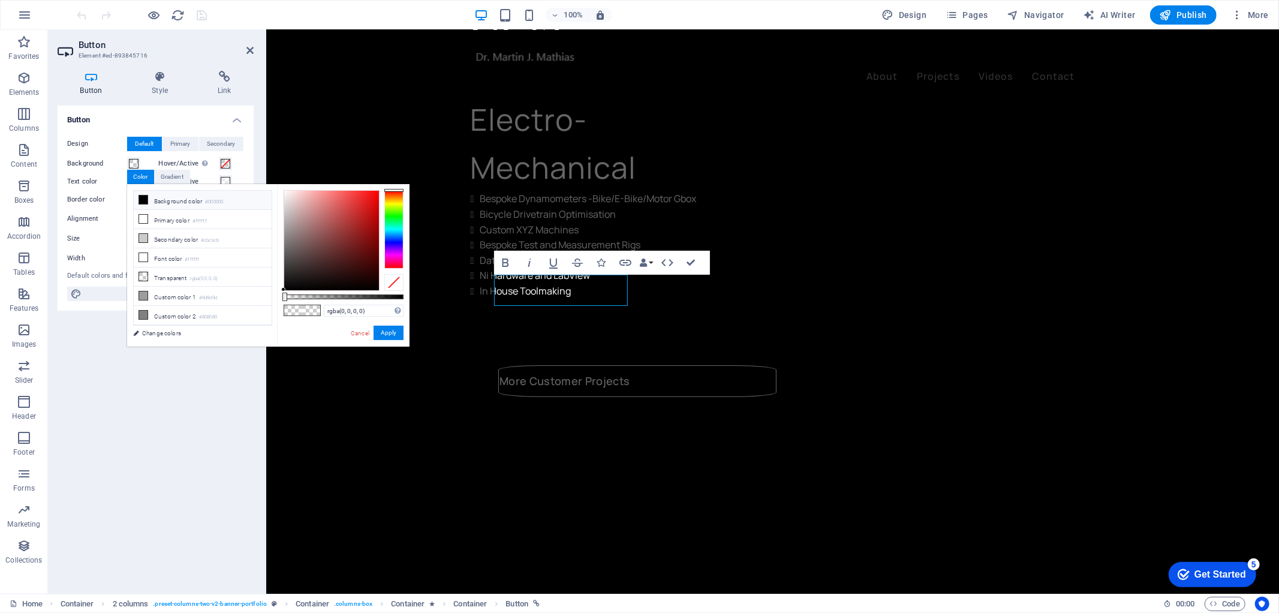
click at [148, 203] on li "Background color #000000" at bounding box center [203, 200] width 138 height 19
type input "#000000"
click at [381, 329] on button "Apply" at bounding box center [389, 333] width 30 height 14
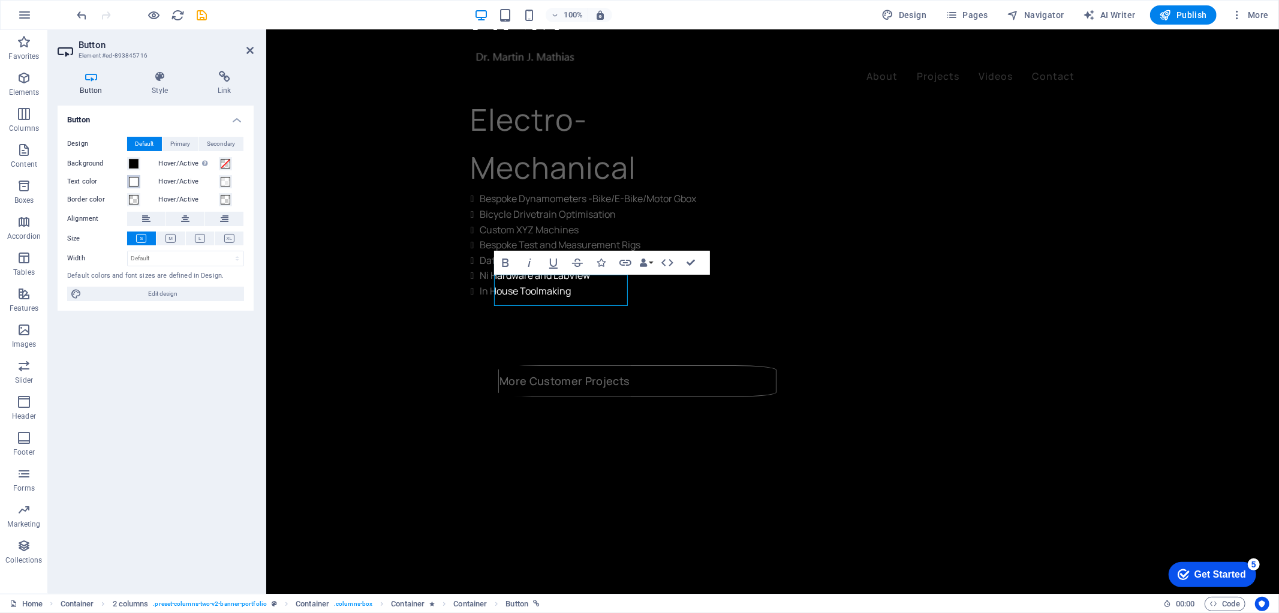
click at [134, 182] on span at bounding box center [134, 182] width 10 height 10
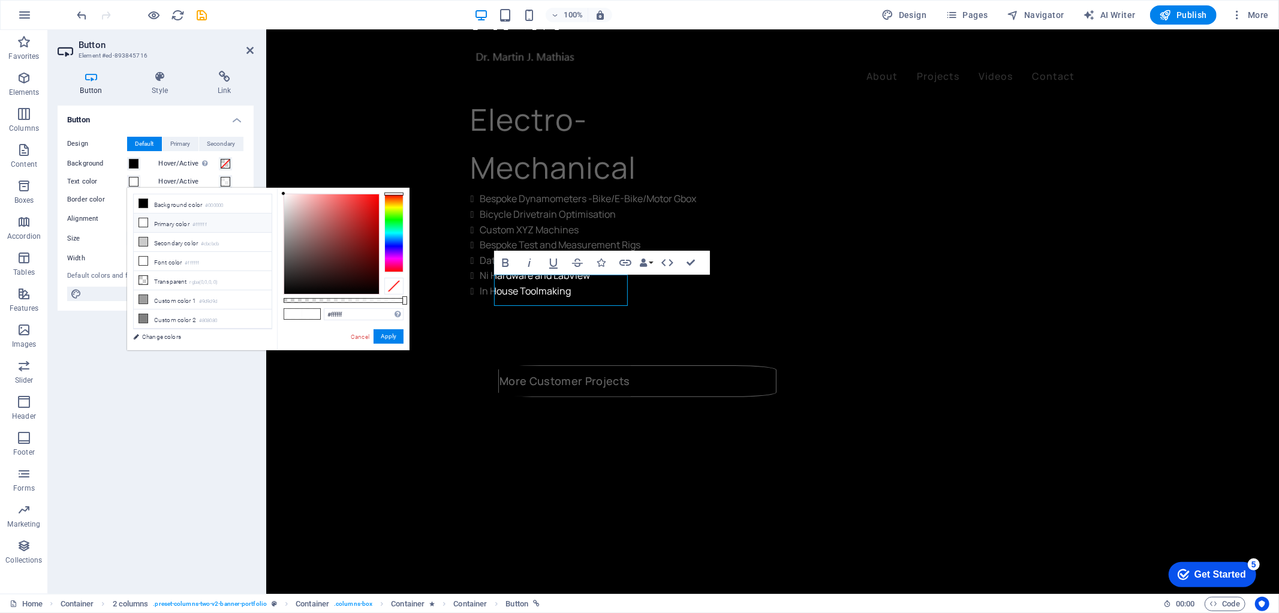
click at [145, 221] on icon at bounding box center [143, 222] width 8 height 8
click at [384, 338] on button "Apply" at bounding box center [389, 336] width 30 height 14
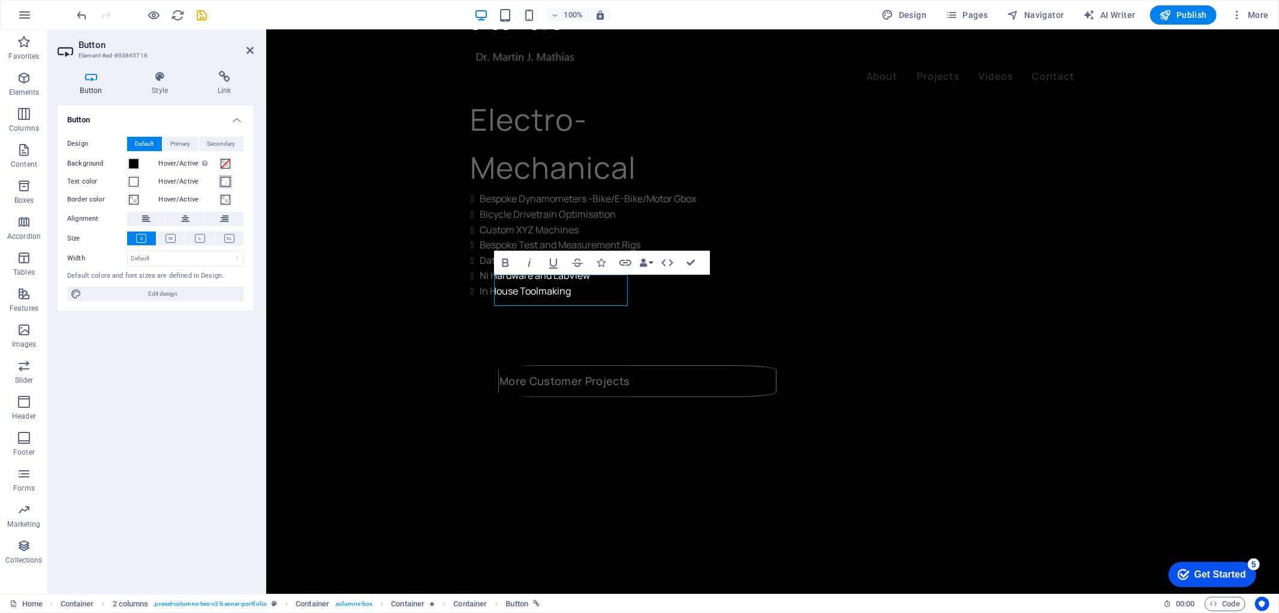
click at [225, 182] on span at bounding box center [226, 182] width 10 height 10
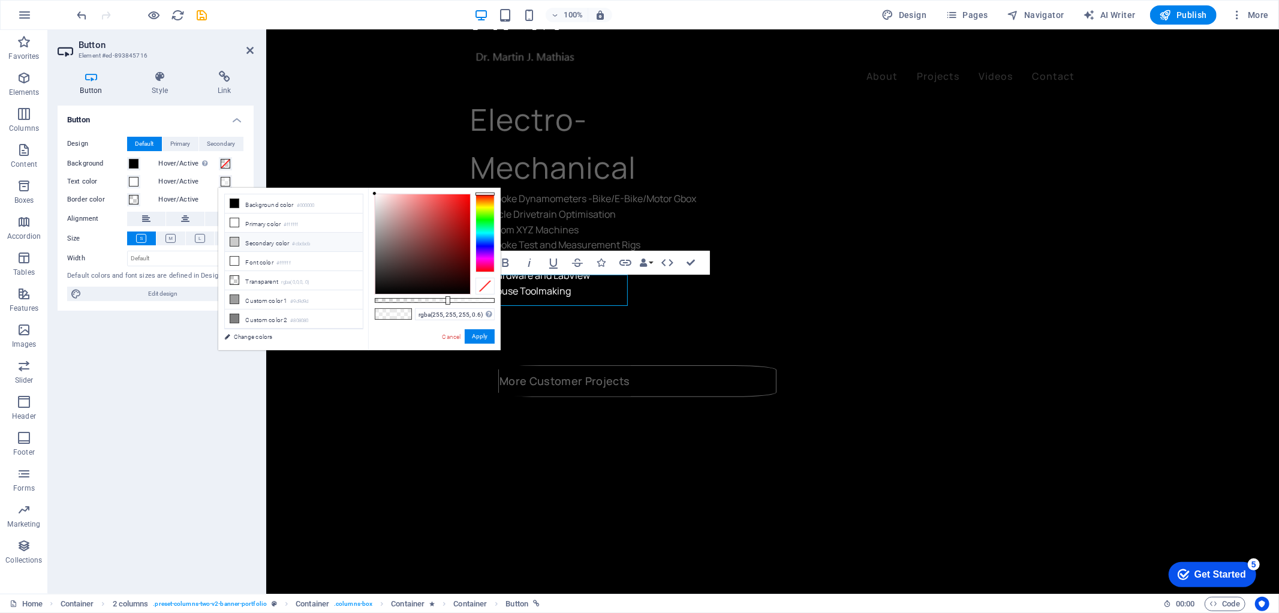
click at [245, 246] on li "Secondary color #cbcbcb" at bounding box center [294, 242] width 138 height 19
type input "rgba(203, 203, 203, 0.6)"
click at [478, 332] on button "Apply" at bounding box center [480, 336] width 30 height 14
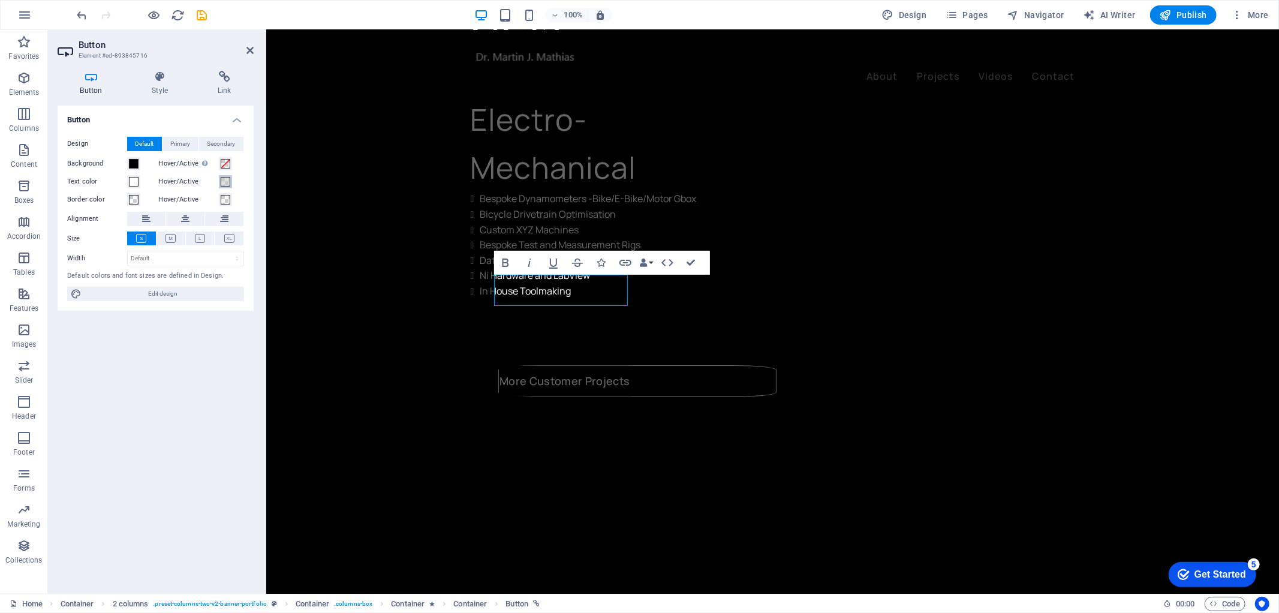
click at [225, 182] on span at bounding box center [226, 182] width 10 height 10
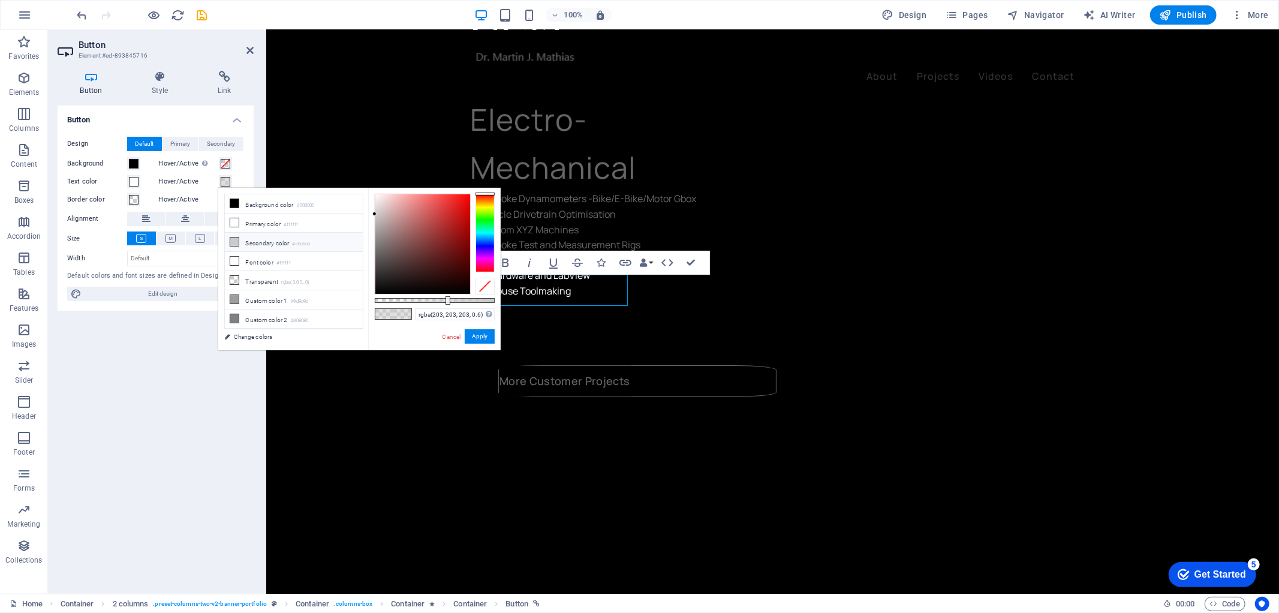
click at [248, 243] on li "Secondary color #cbcbcb" at bounding box center [294, 242] width 138 height 19
click at [272, 244] on li "Secondary color #cbcbcb" at bounding box center [294, 242] width 138 height 19
click at [472, 336] on button "Apply" at bounding box center [480, 336] width 30 height 14
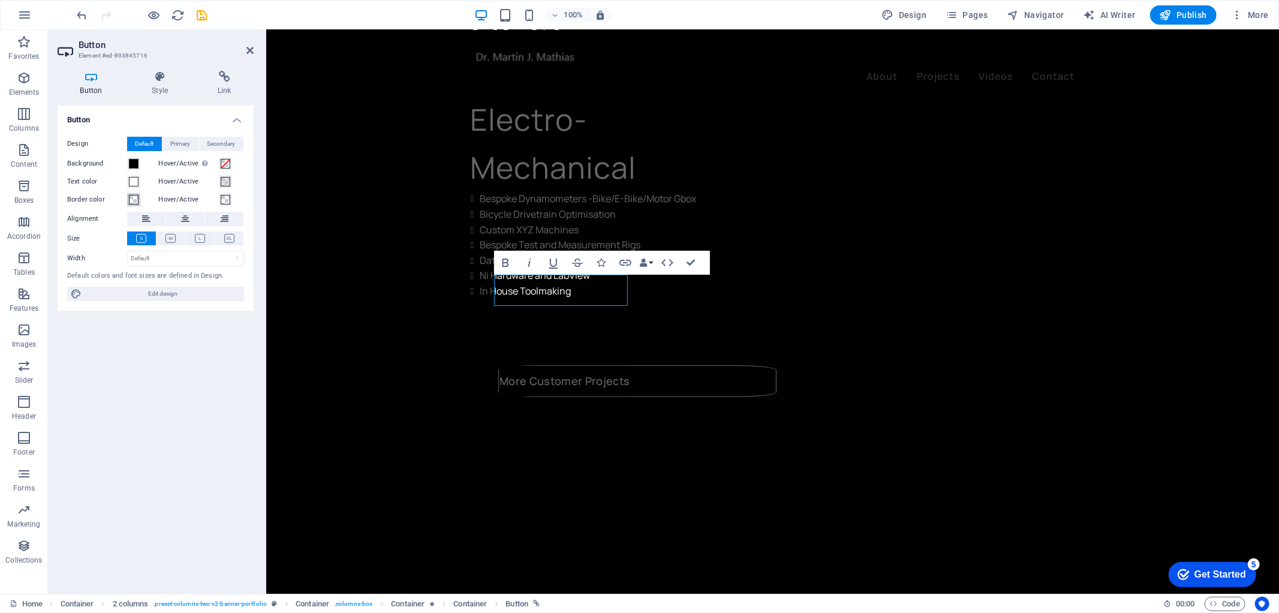
click at [133, 200] on span at bounding box center [134, 200] width 10 height 10
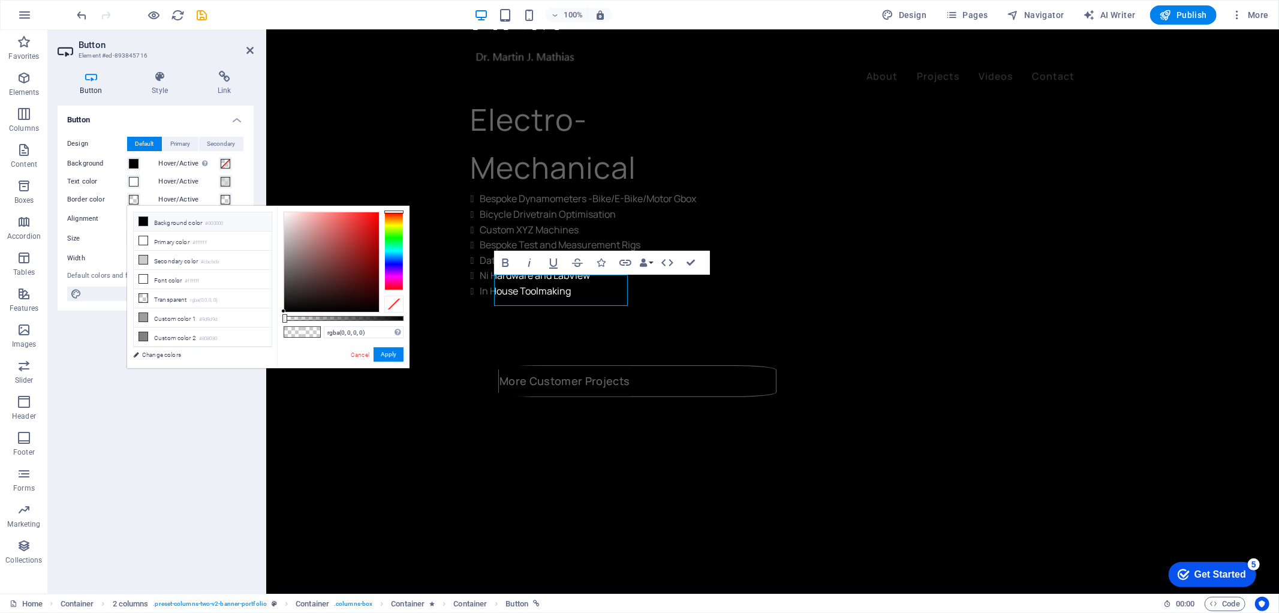
click at [148, 221] on span at bounding box center [144, 221] width 10 height 10
type input "#000000"
click at [390, 363] on div "#000000 Supported formats #0852ed rgb(8, 82, 237) rgba(8, 82, 237, 90%) hsv(221…" at bounding box center [343, 374] width 133 height 336
click at [382, 350] on button "Apply" at bounding box center [389, 354] width 30 height 14
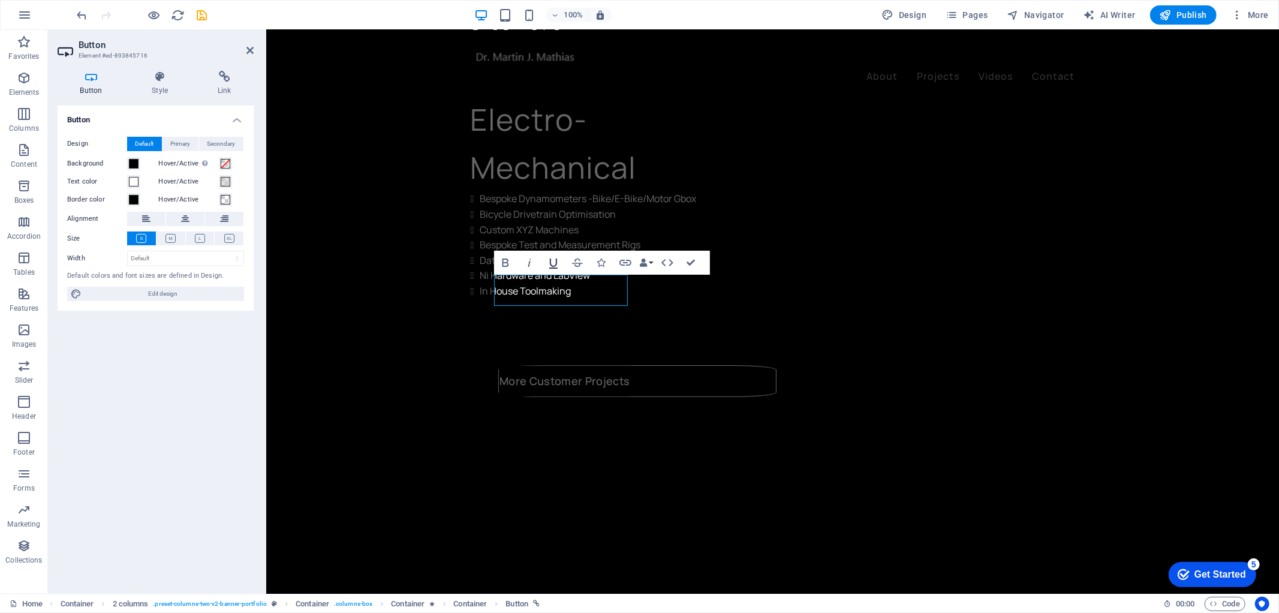
click at [553, 260] on icon "button" at bounding box center [553, 262] width 14 height 14
click at [674, 339] on div "OCIS CONSULTING Electro-Mechanical Bespoke Dynamometers -Bike/E-Bike/Motor Gbox…" at bounding box center [772, 368] width 1013 height 833
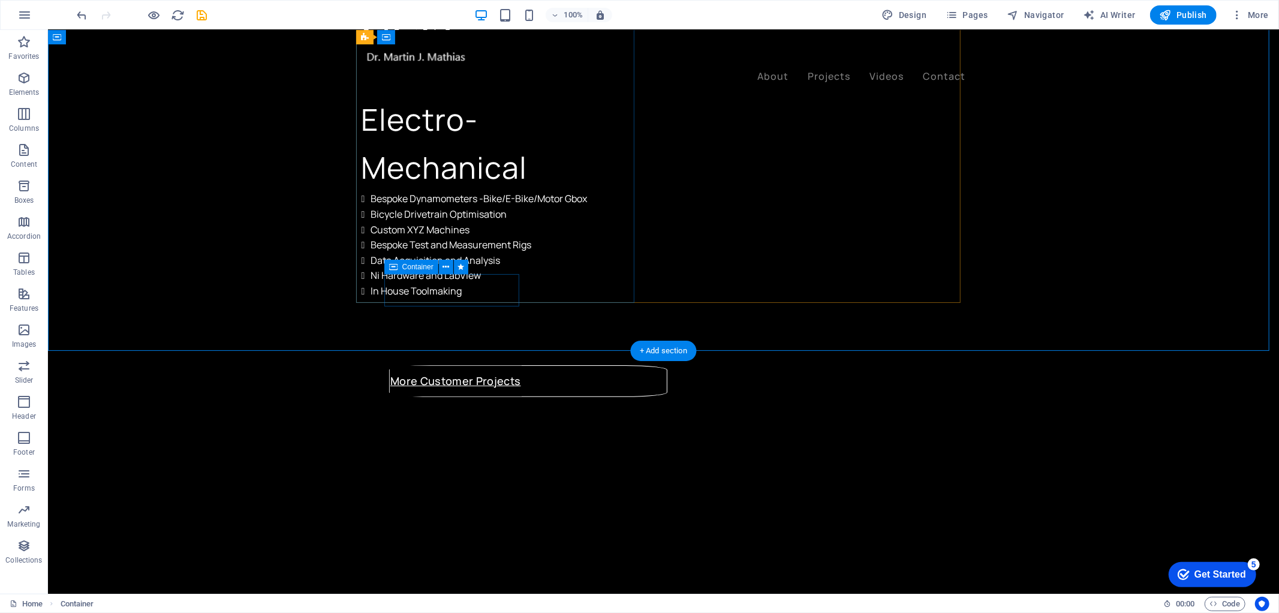
click at [504, 365] on div "More Customer Projects" at bounding box center [528, 381] width 278 height 32
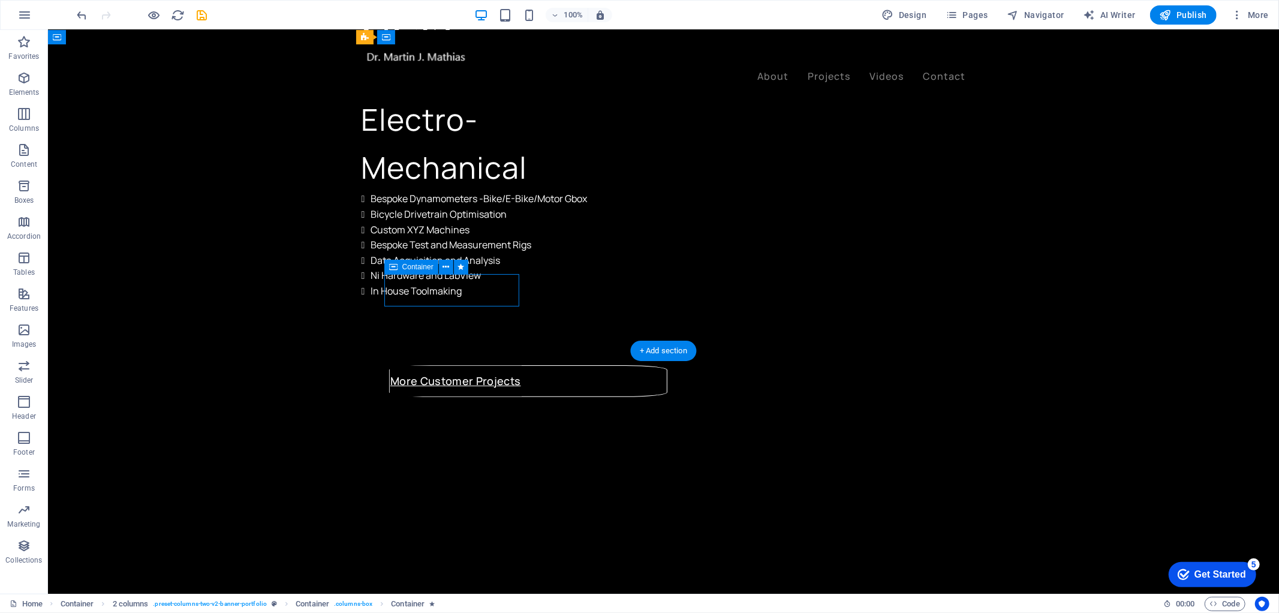
click at [504, 365] on div "More Customer Projects" at bounding box center [528, 381] width 278 height 32
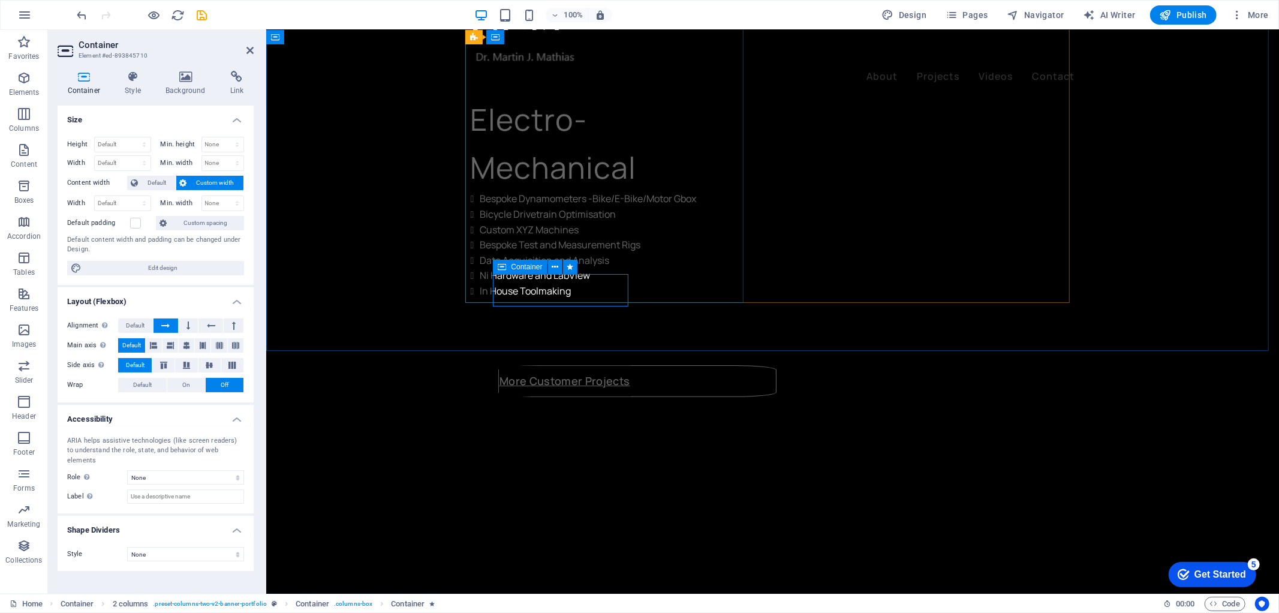
click at [523, 273] on div "Container" at bounding box center [520, 267] width 54 height 14
click at [523, 267] on span "Container" at bounding box center [526, 266] width 31 height 7
click at [435, 316] on div "OCIS CONSULTING Electro-Mechanical Bespoke Dynamometers -Bike/E-Bike/Motor Gbox…" at bounding box center [772, 368] width 1013 height 833
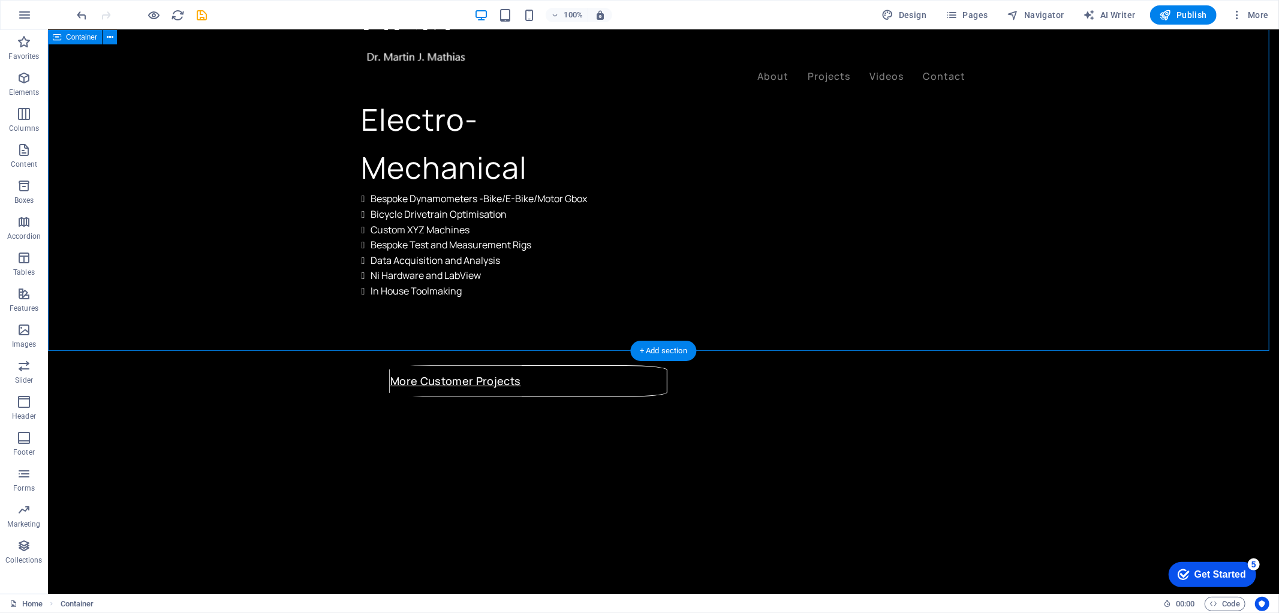
click at [232, 264] on div "OCIS CONSULTING Electro-Mechanical Bespoke Dynamometers -Bike/E-Bike/Motor Gbox…" at bounding box center [662, 368] width 1231 height 833
click at [501, 272] on div "OCIS CONSULTING Electro-Mechanical Bespoke Dynamometers -Bike/E-Bike/Motor Gbox…" at bounding box center [500, 151] width 278 height 302
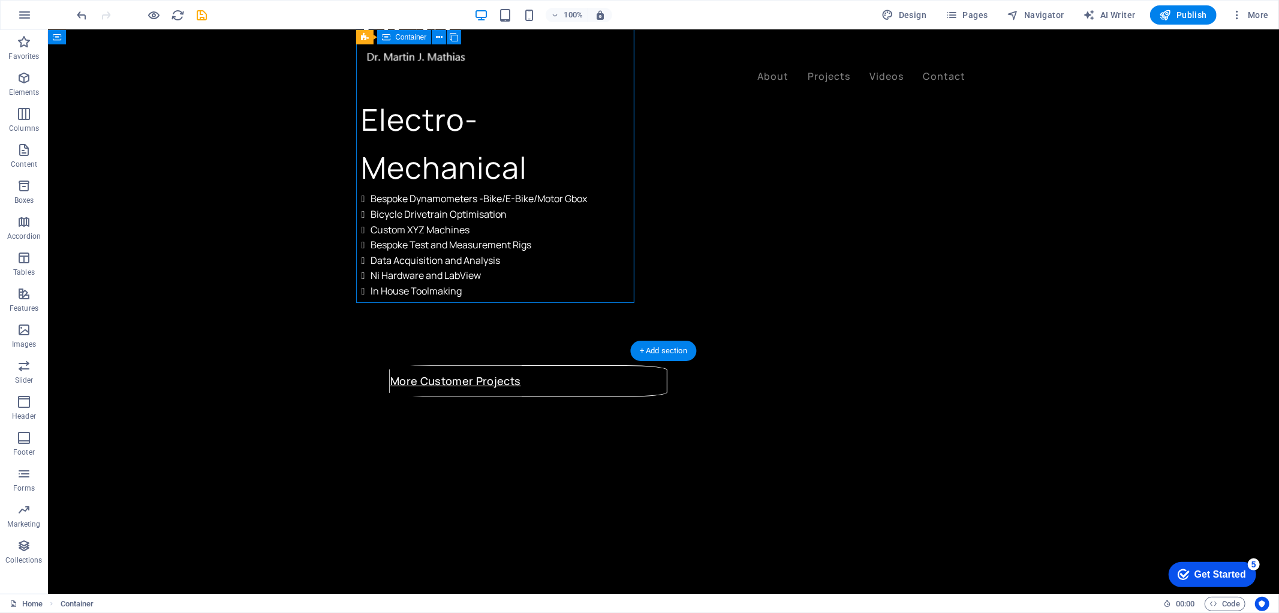
click at [501, 272] on div "OCIS CONSULTING Electro-Mechanical Bespoke Dynamometers -Bike/E-Bike/Motor Gbox…" at bounding box center [500, 151] width 278 height 302
select select "px"
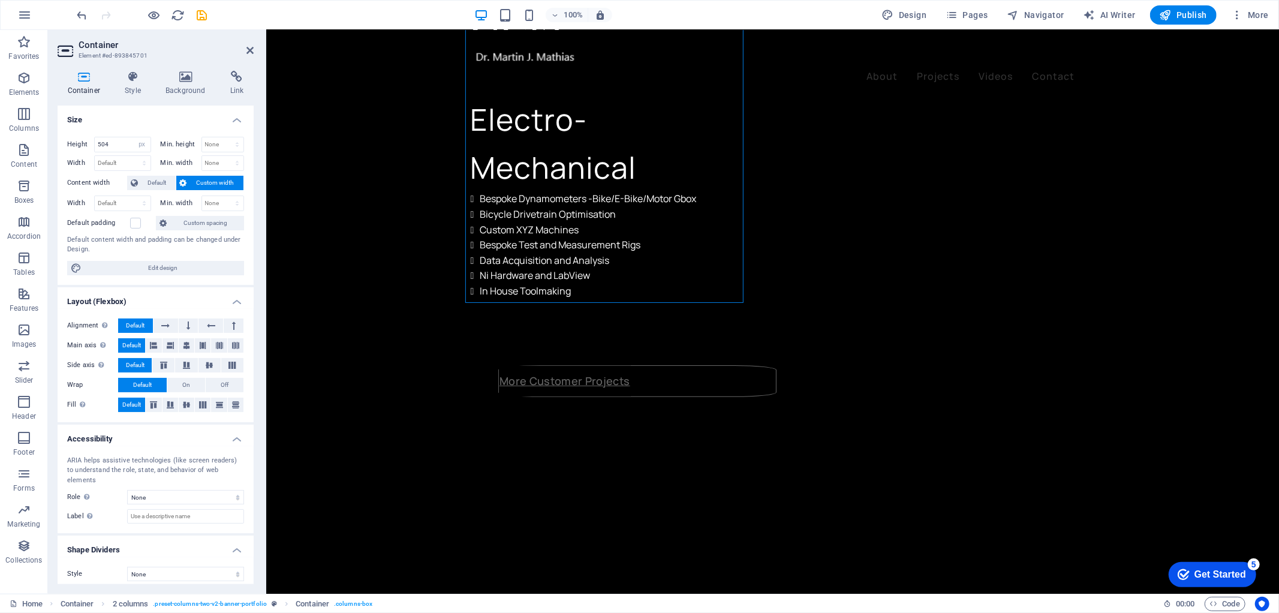
click at [82, 79] on icon at bounding box center [84, 77] width 53 height 12
click at [349, 216] on div "OCIS CONSULTING Electro-Mechanical Bespoke Dynamometers -Bike/E-Bike/Motor Gbox…" at bounding box center [772, 368] width 1013 height 833
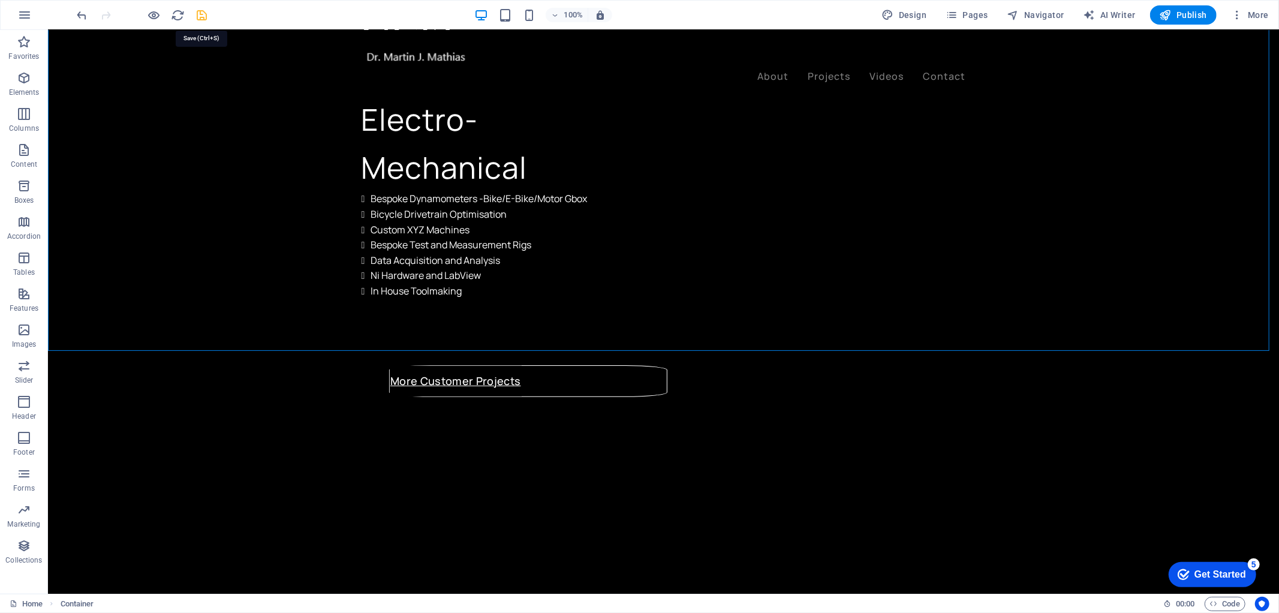
click at [200, 17] on icon "save" at bounding box center [202, 15] width 14 height 14
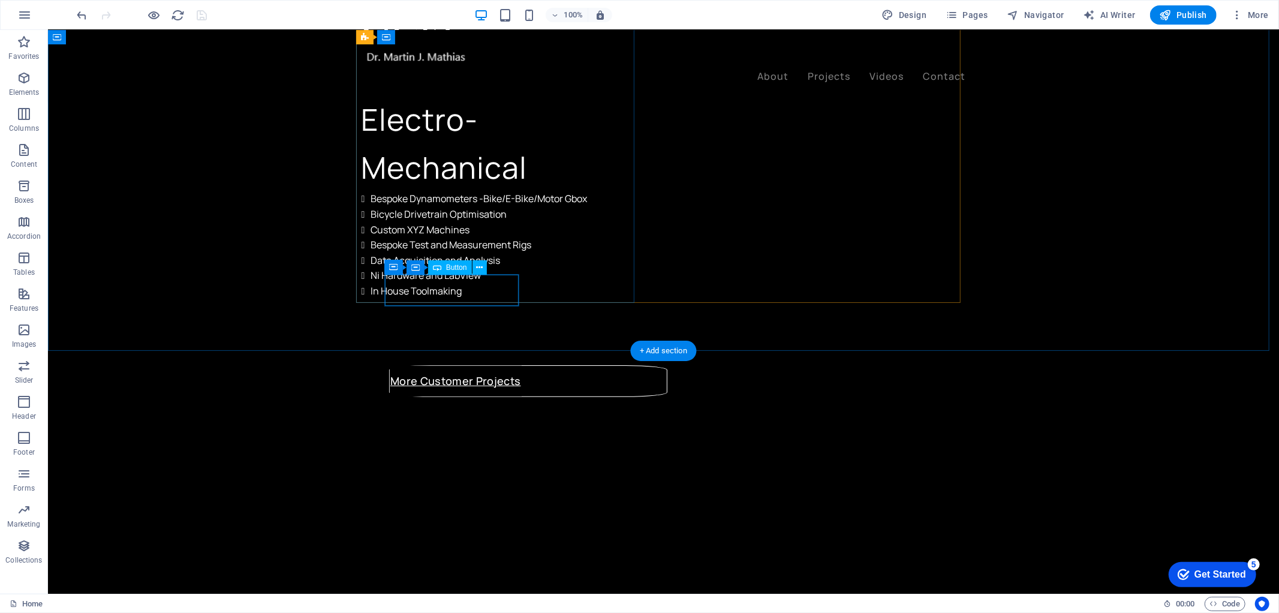
click at [439, 365] on div "More Customer Projects" at bounding box center [527, 380] width 277 height 31
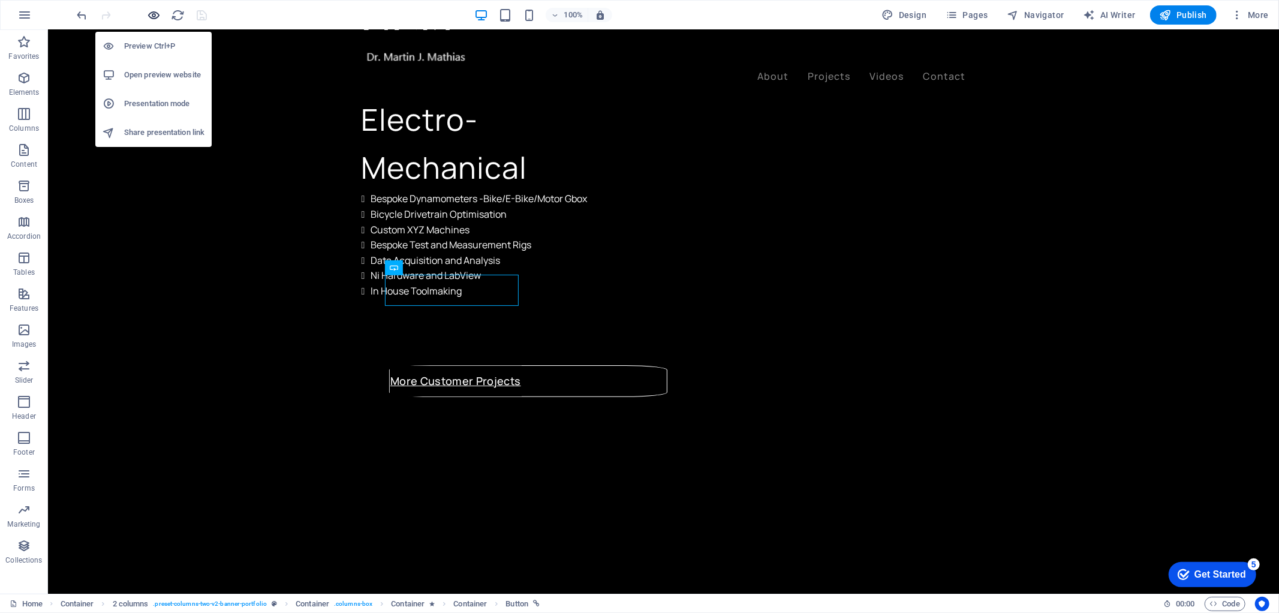
click at [158, 10] on icon "button" at bounding box center [155, 15] width 14 height 14
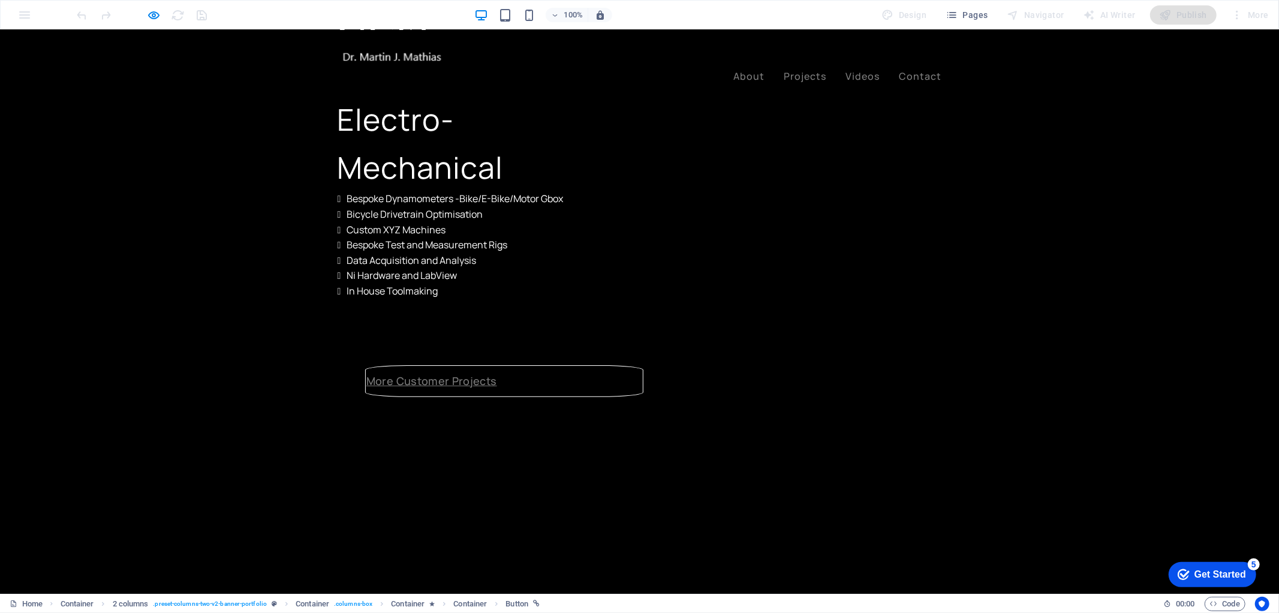
click at [418, 365] on link "More Customer Projects" at bounding box center [432, 380] width 132 height 31
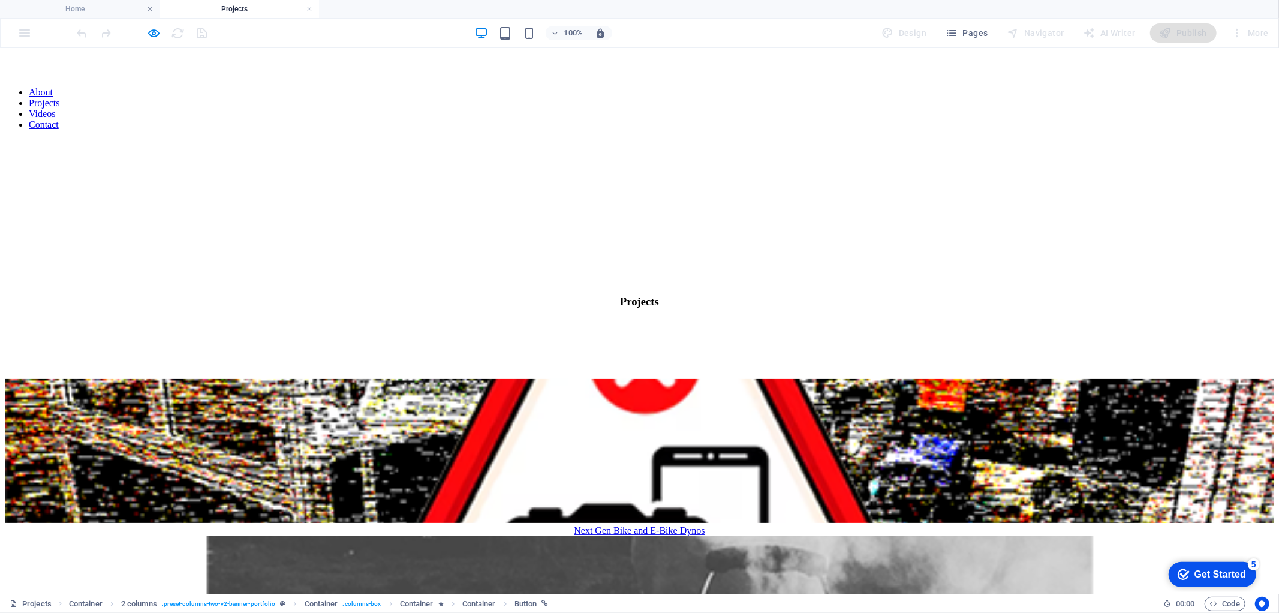
scroll to position [0, 0]
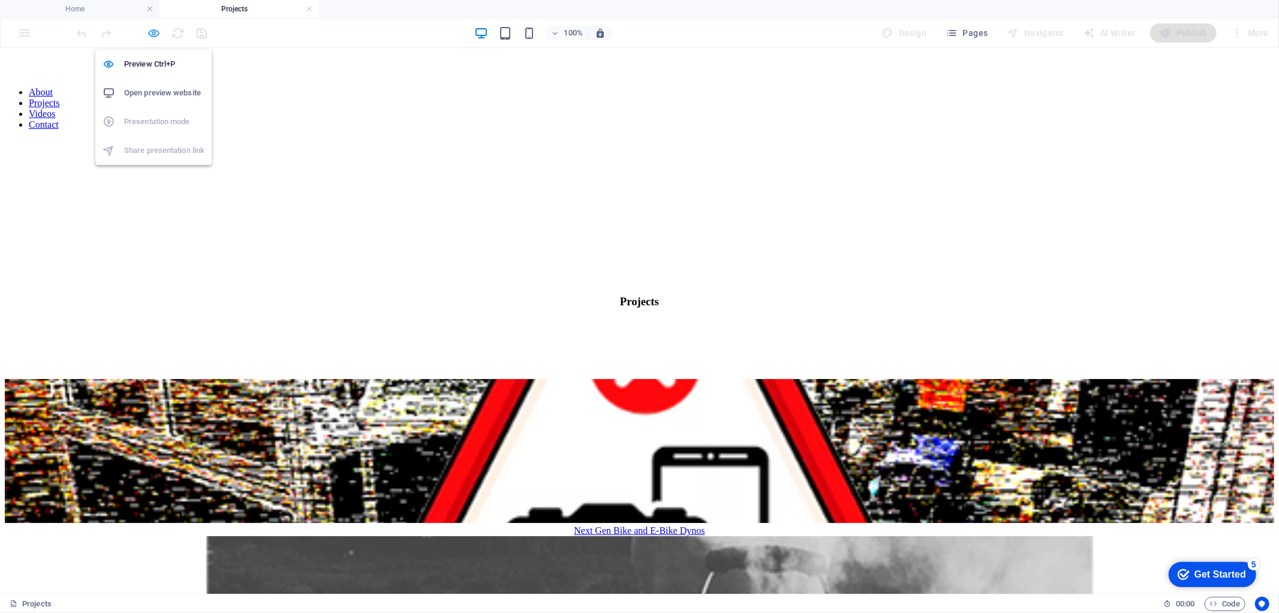
click at [158, 32] on icon "button" at bounding box center [155, 33] width 14 height 14
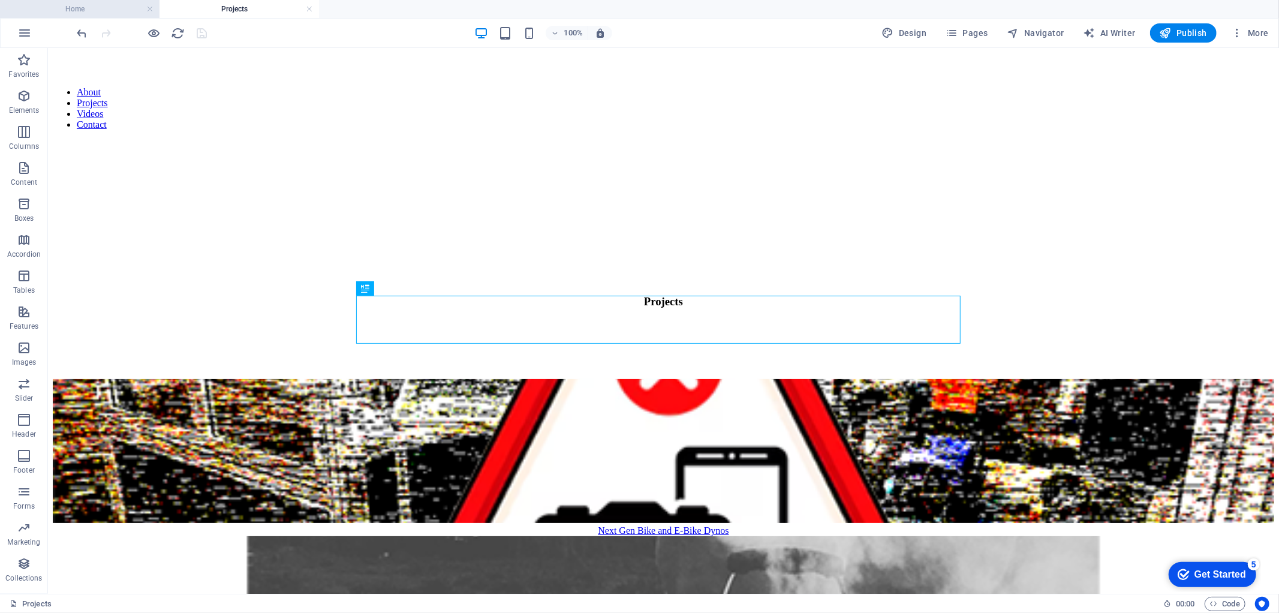
click at [82, 17] on li "Home" at bounding box center [79, 9] width 159 height 18
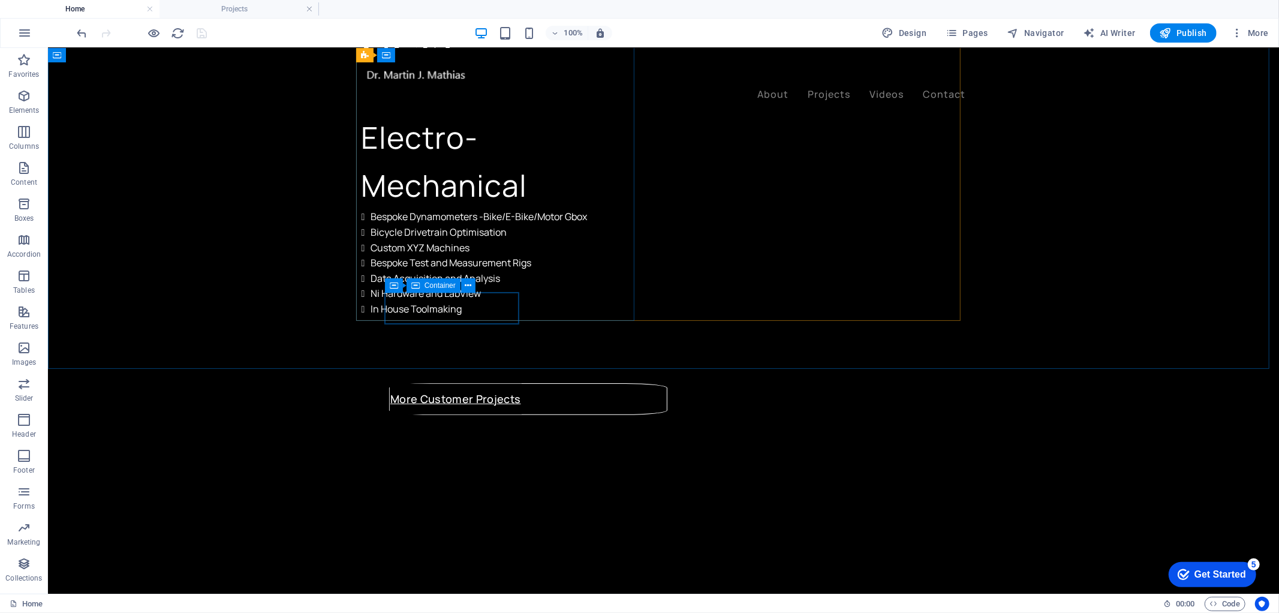
click at [435, 288] on span "Container" at bounding box center [440, 285] width 31 height 7
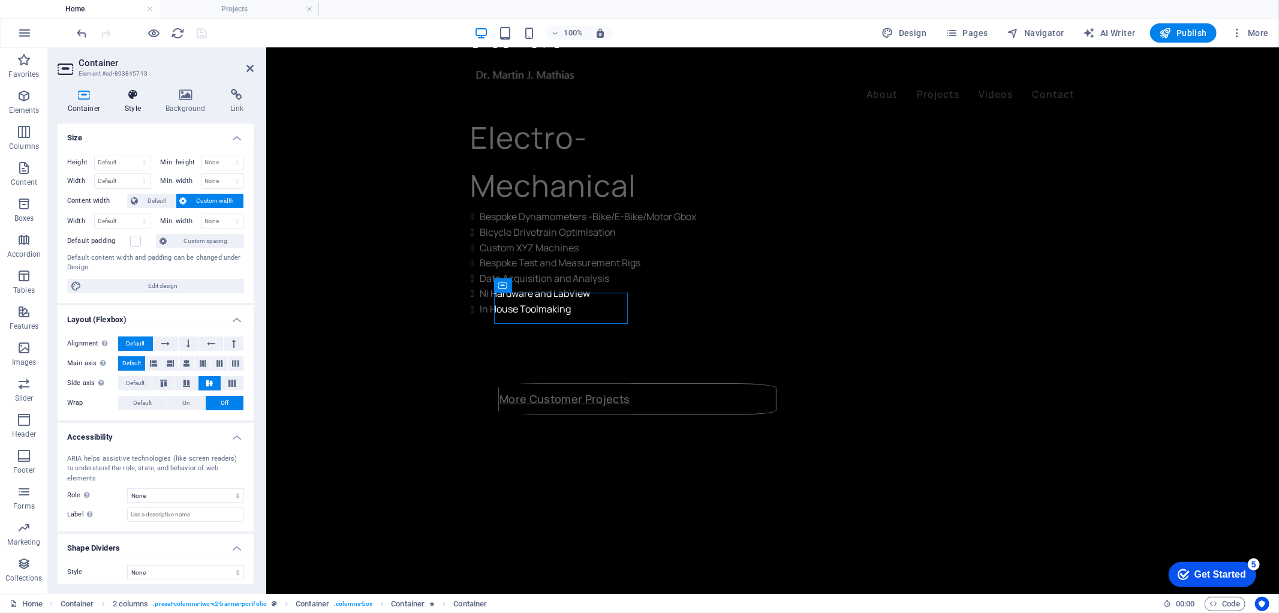
click at [143, 106] on h4 "Style" at bounding box center [135, 101] width 41 height 25
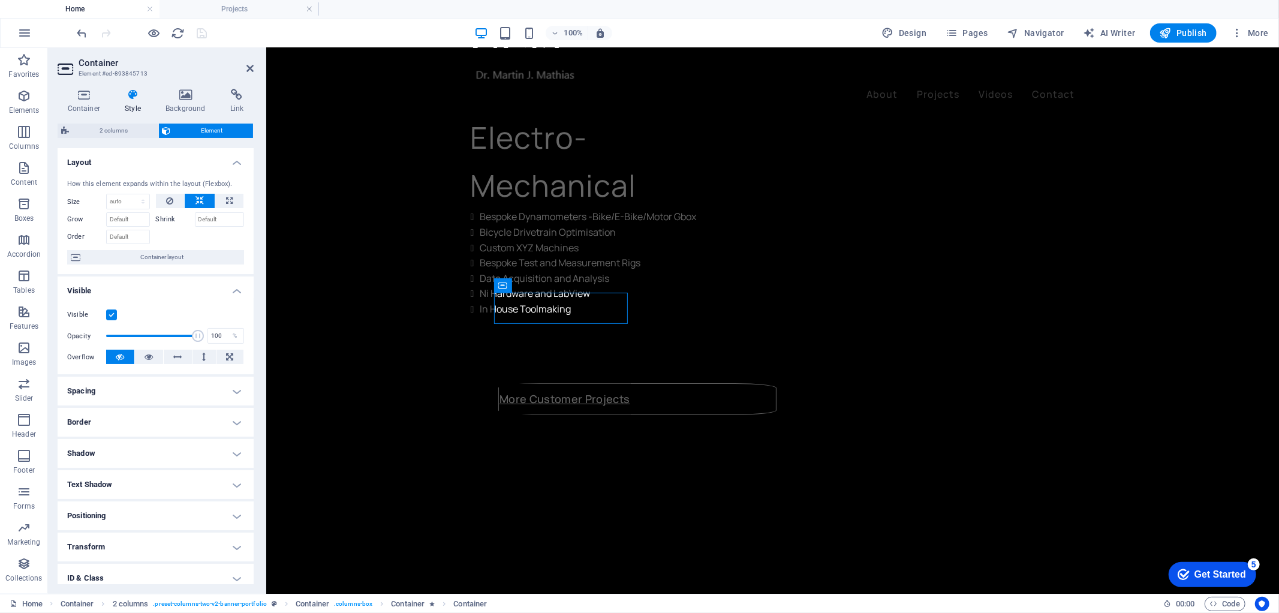
click at [240, 423] on h4 "Border" at bounding box center [156, 422] width 196 height 29
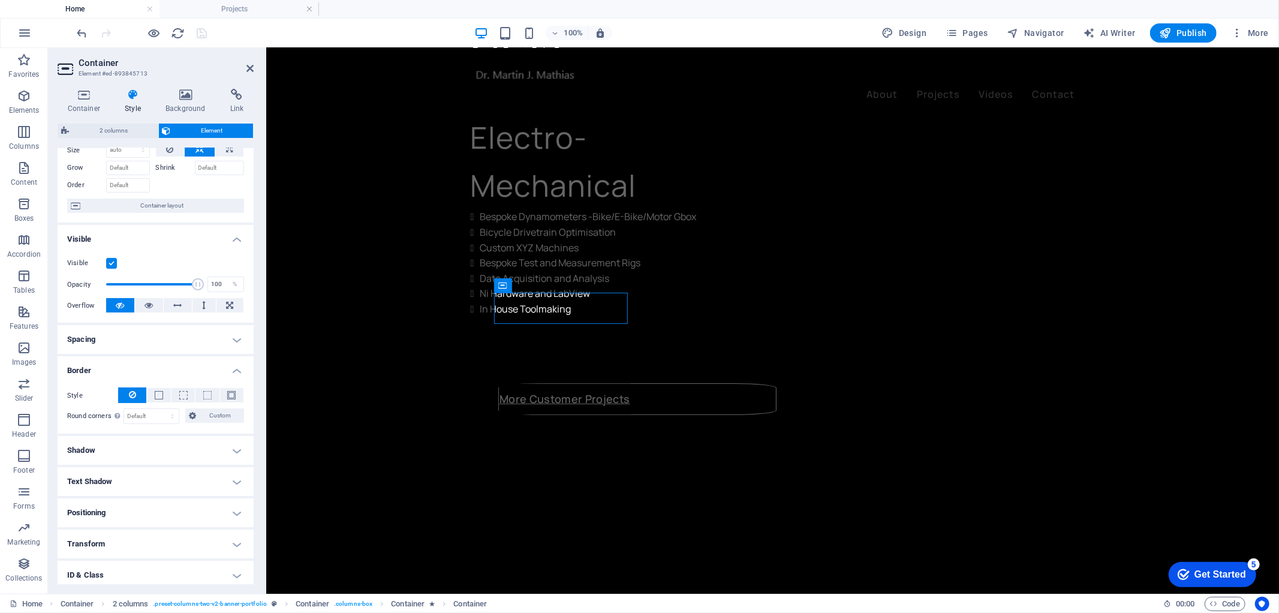
scroll to position [118, 0]
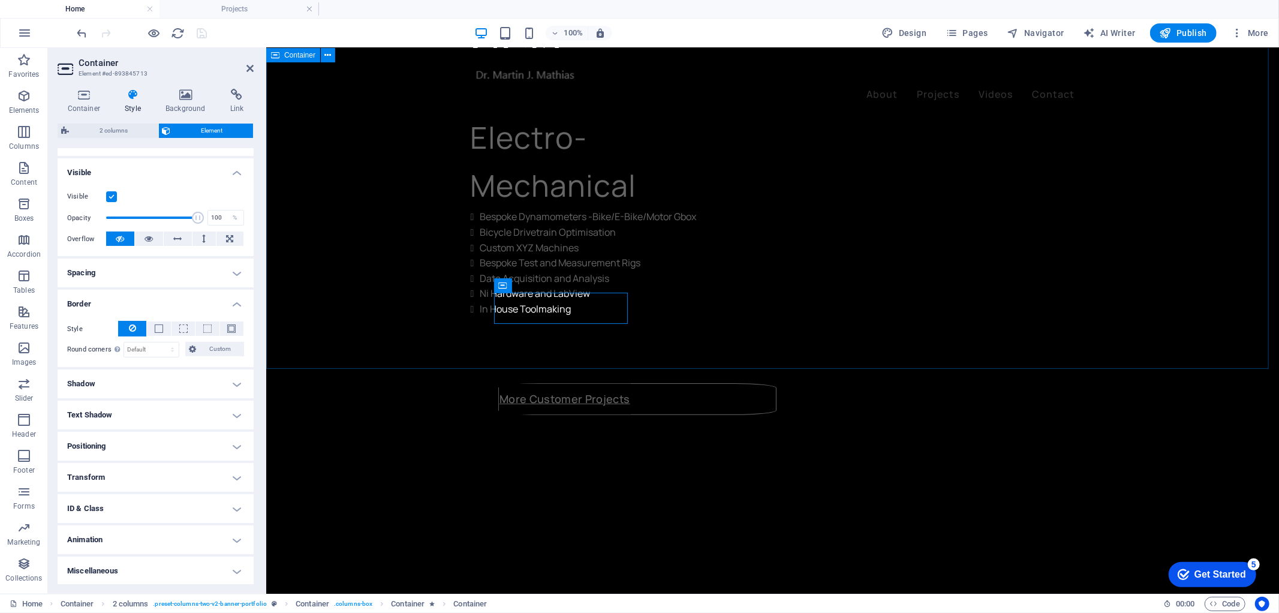
click at [1166, 329] on div "OCIS CONSULTING Electro-Mechanical Bespoke Dynamometers -Bike/E-Bike/Motor Gbox…" at bounding box center [772, 386] width 1013 height 833
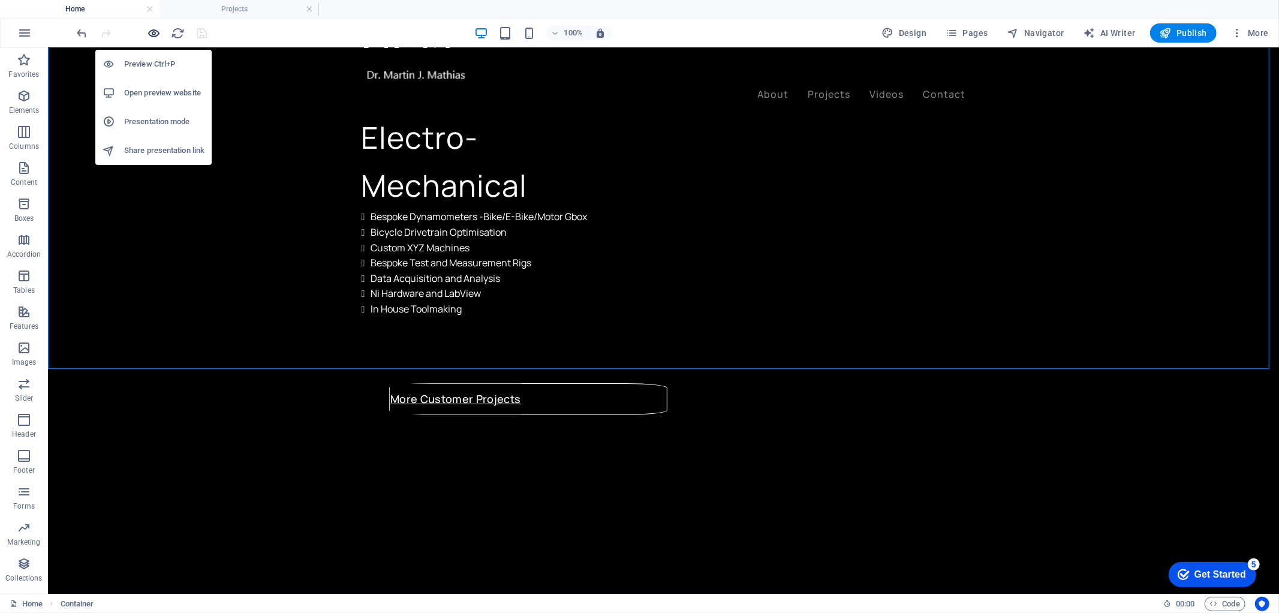
click at [148, 27] on icon "button" at bounding box center [155, 33] width 14 height 14
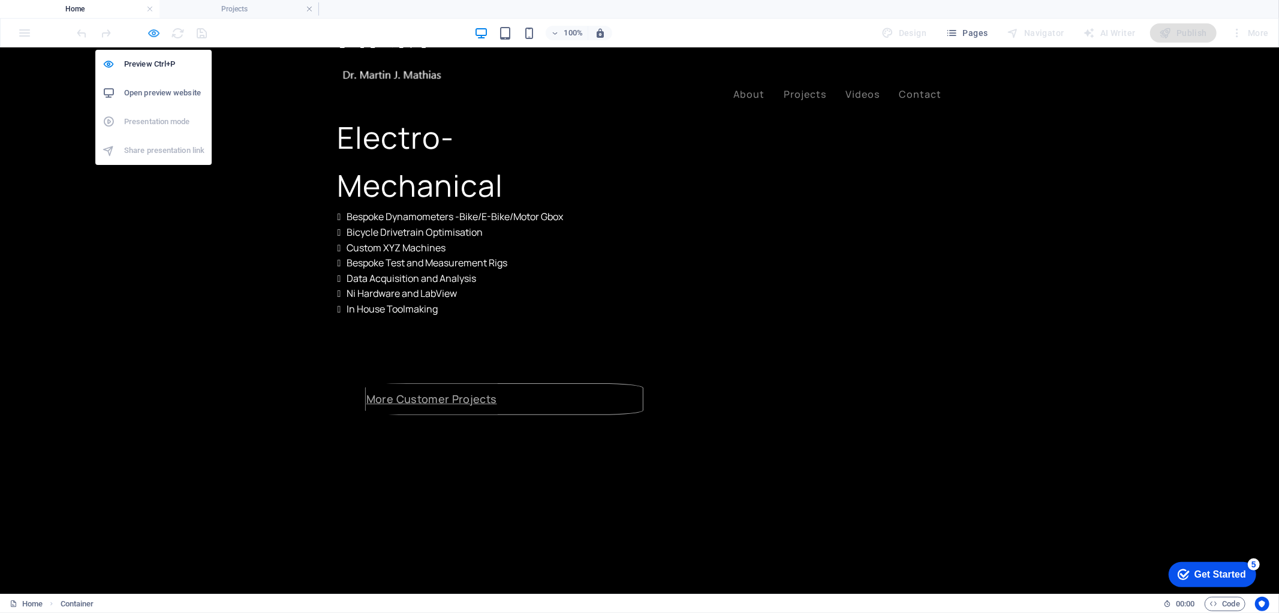
click at [152, 32] on icon "button" at bounding box center [155, 33] width 14 height 14
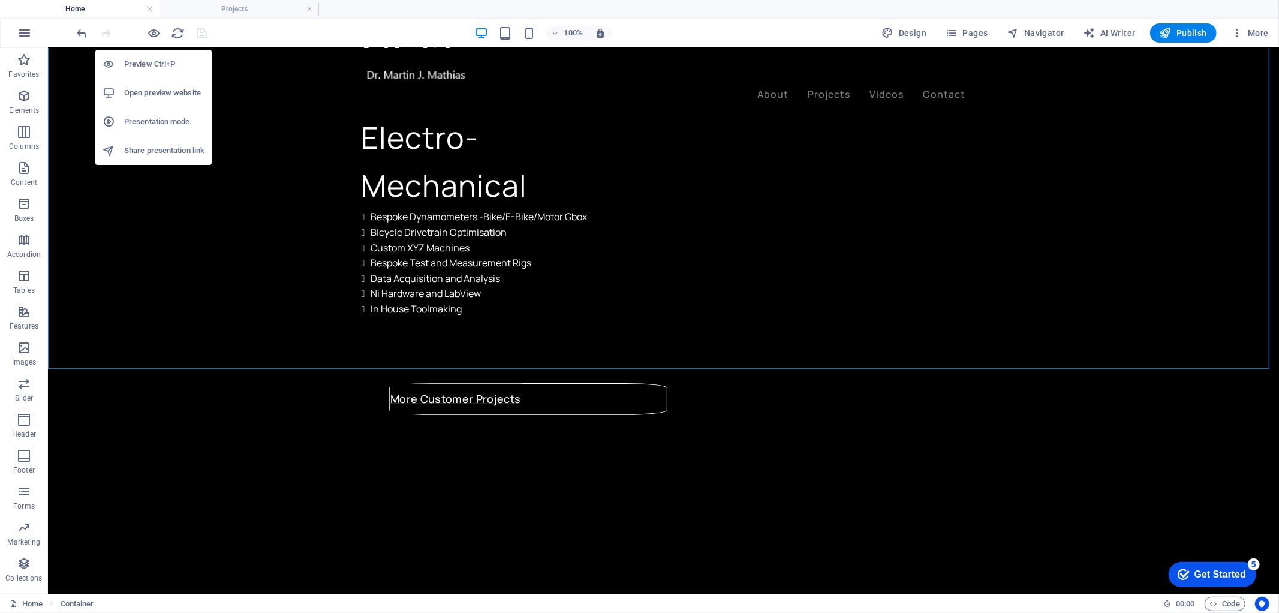
click at [151, 91] on h6 "Open preview website" at bounding box center [164, 93] width 80 height 14
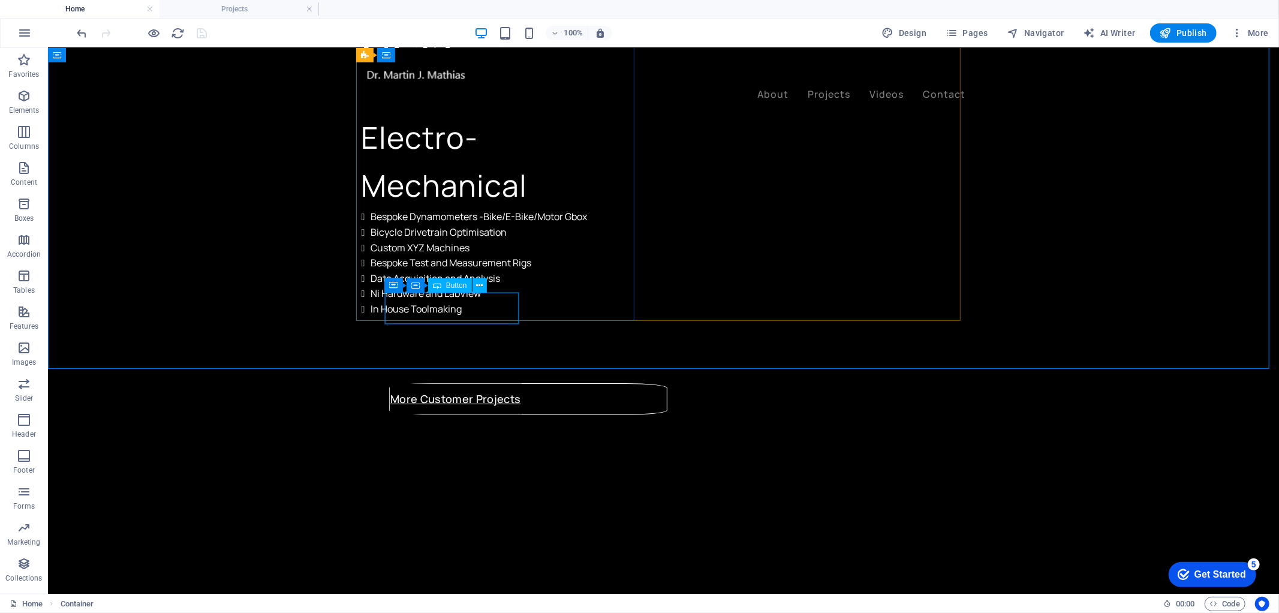
click at [489, 292] on div "Container Container Button" at bounding box center [440, 285] width 110 height 15
click at [480, 287] on icon at bounding box center [479, 285] width 7 height 13
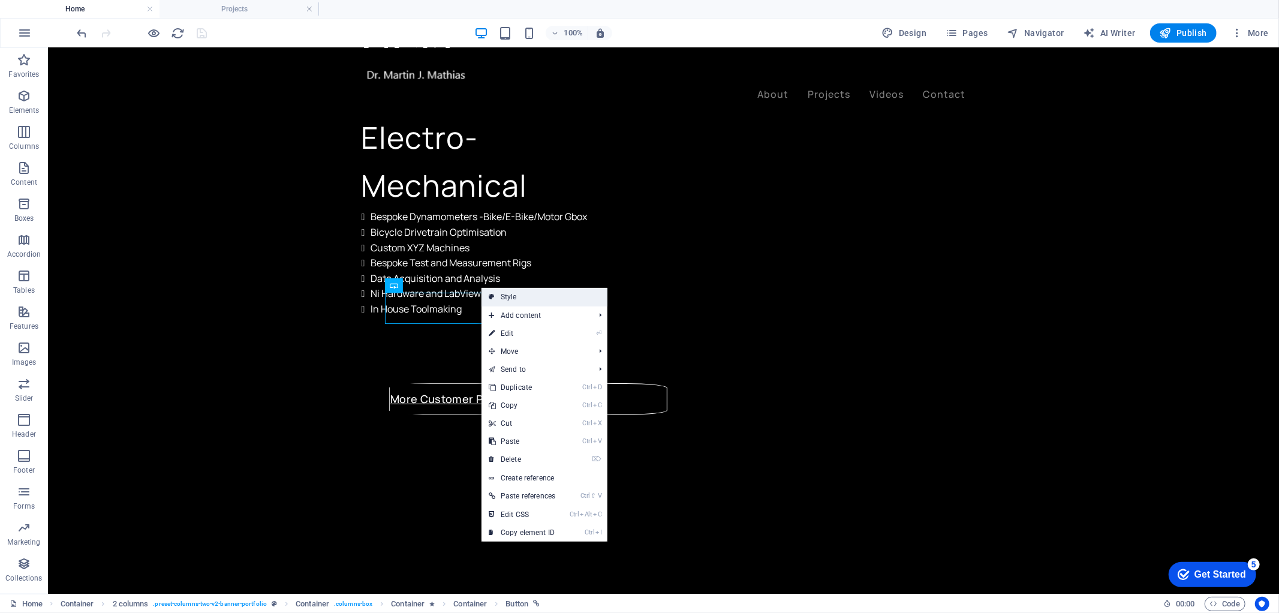
click at [499, 301] on link "Style" at bounding box center [544, 297] width 126 height 18
select select "rem"
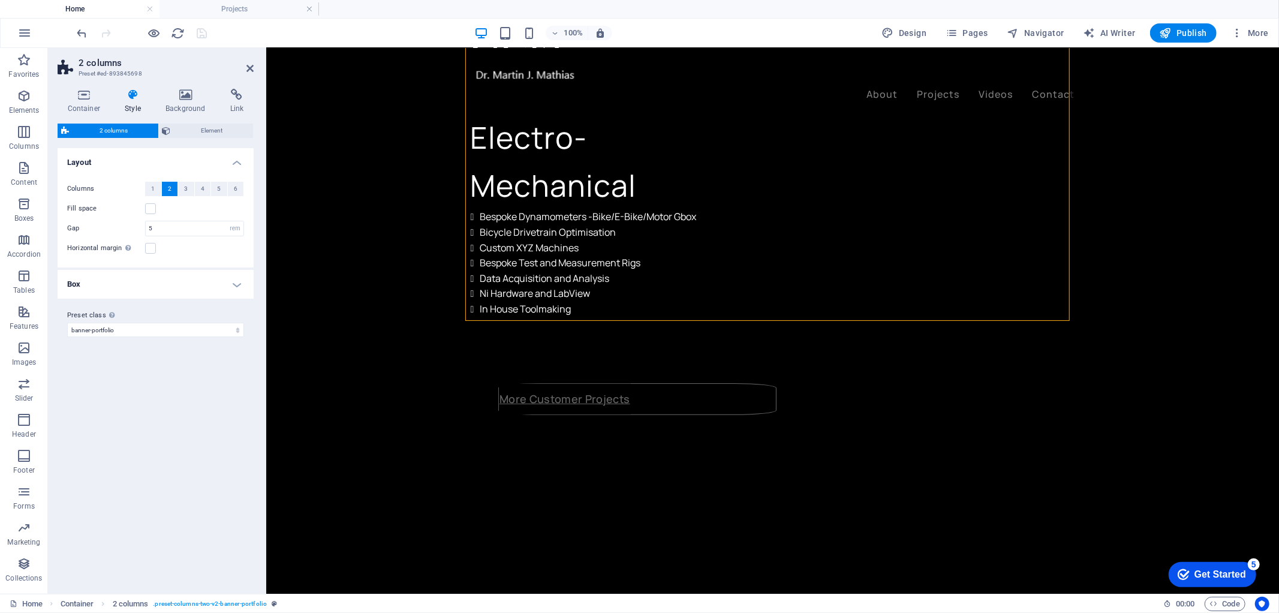
click at [234, 284] on h4 "Box" at bounding box center [156, 284] width 196 height 29
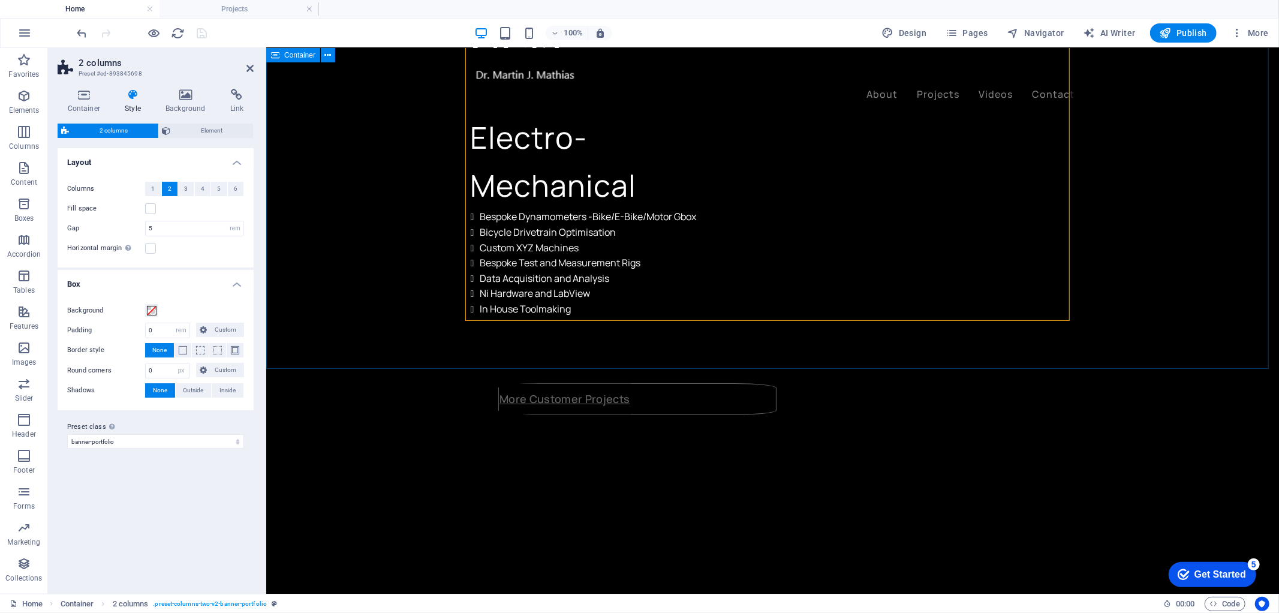
click at [566, 278] on div "OCIS CONSULTING Electro-Mechanical Bespoke Dynamometers -Bike/E-Bike/Motor Gbox…" at bounding box center [772, 386] width 1013 height 833
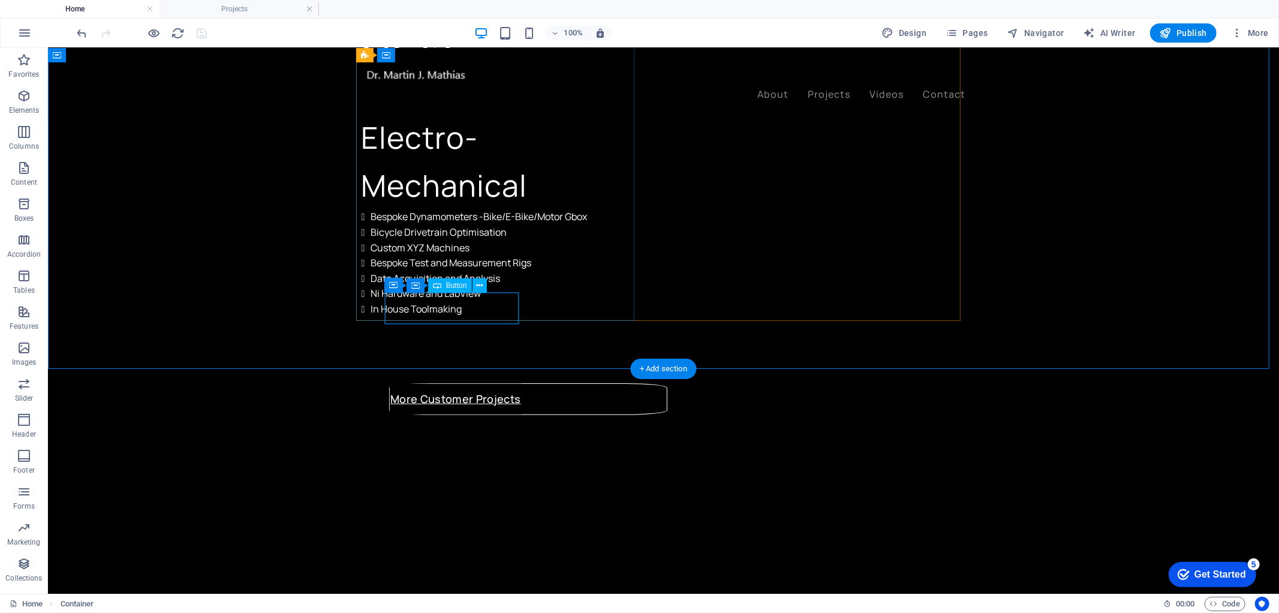
click at [400, 383] on div "More Customer Projects" at bounding box center [527, 398] width 277 height 31
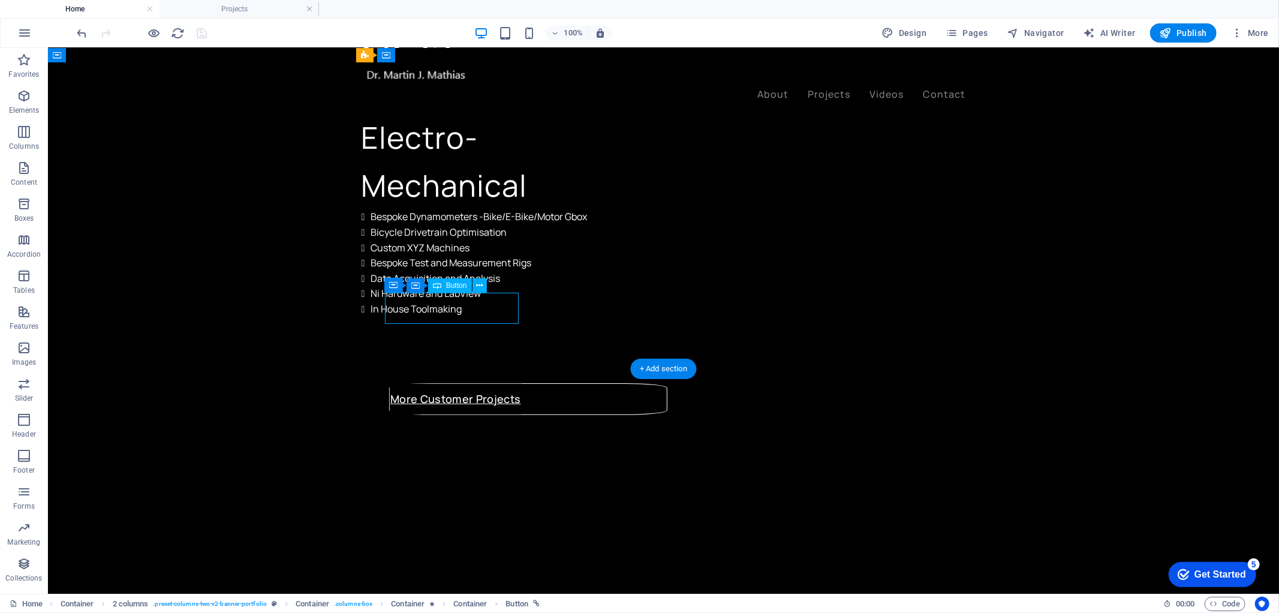
click at [400, 383] on div "More Customer Projects" at bounding box center [527, 398] width 277 height 31
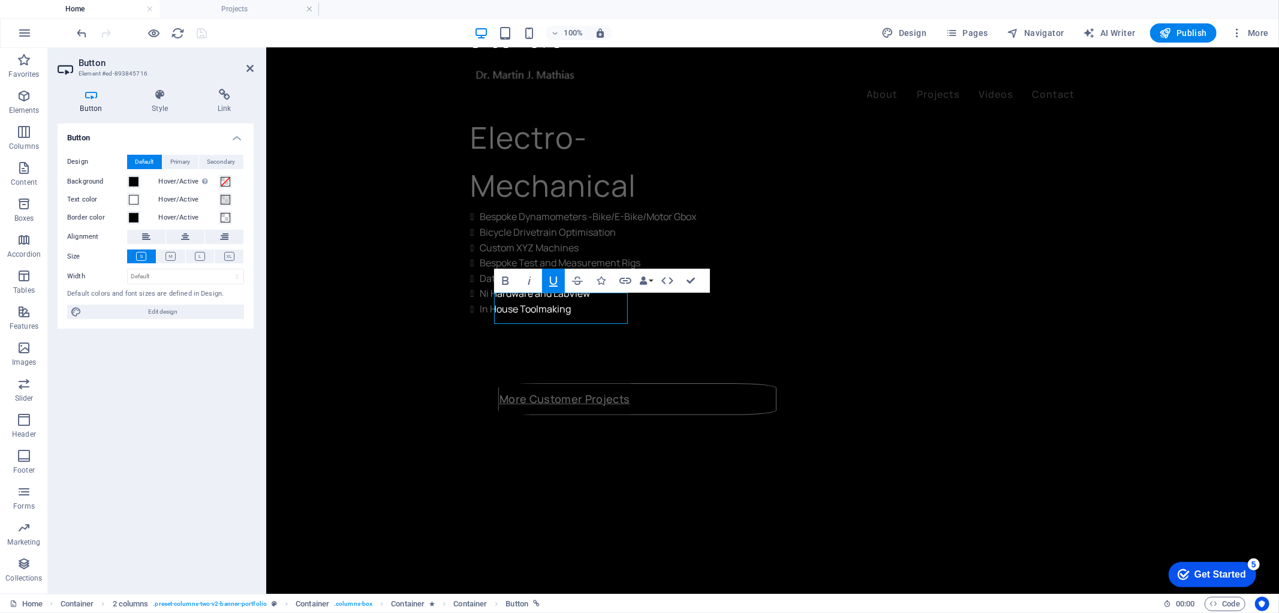
click at [94, 106] on h4 "Button" at bounding box center [94, 101] width 72 height 25
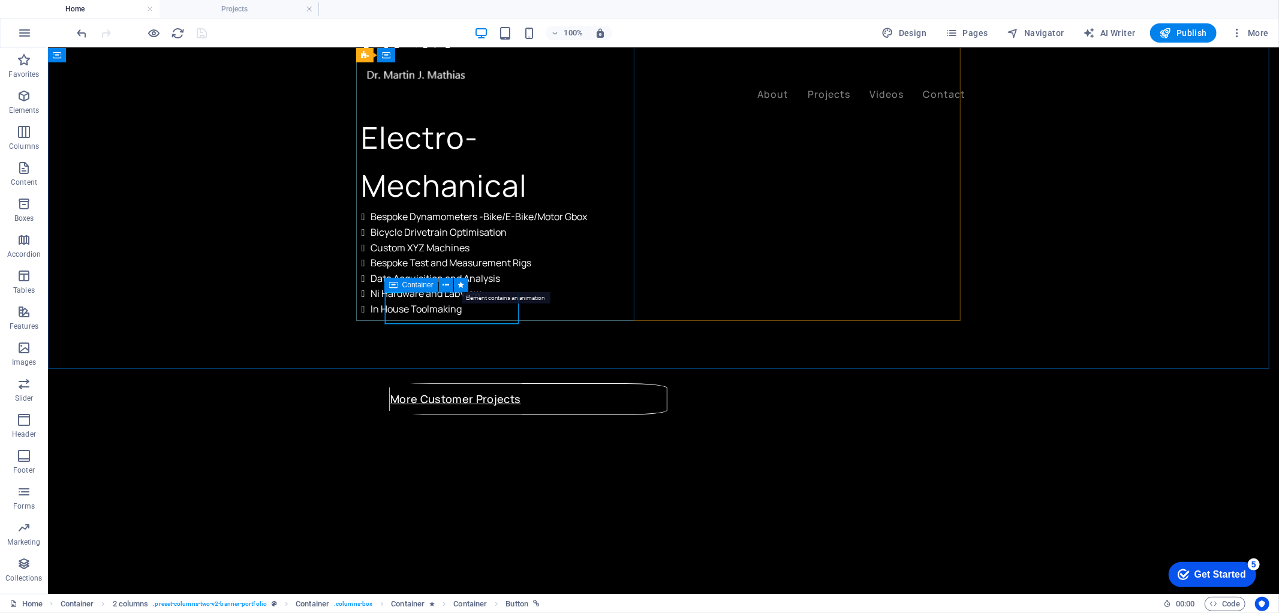
click at [456, 291] on button at bounding box center [461, 285] width 14 height 14
select select "fade"
select select "s"
select select "scroll"
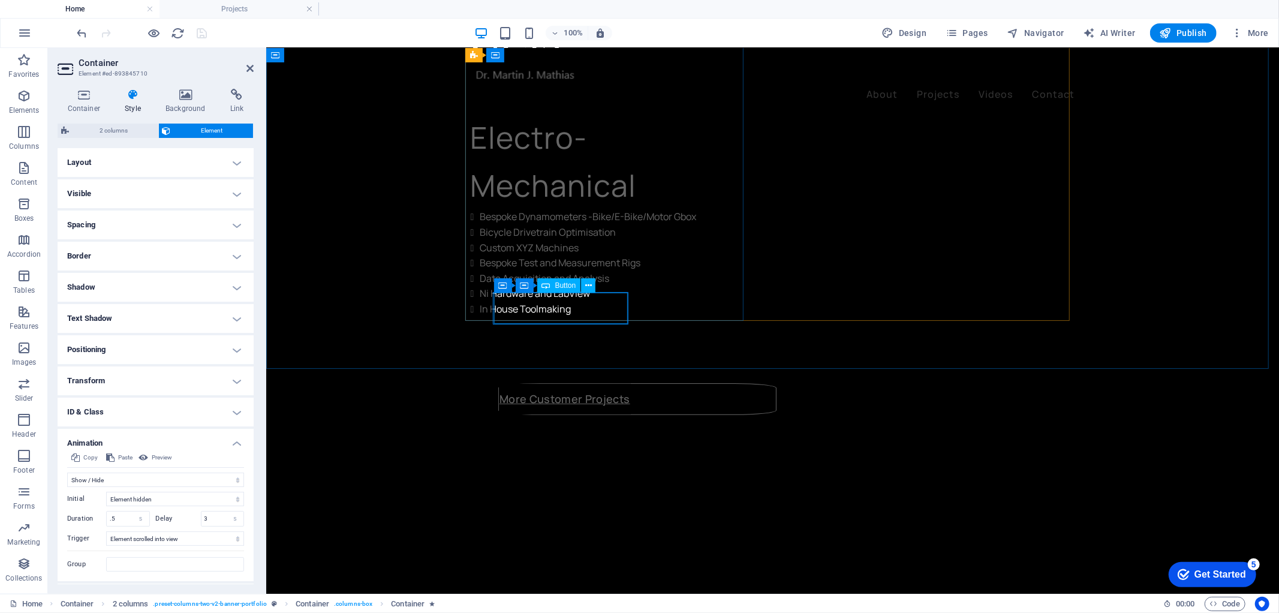
click at [602, 383] on div "More Customer Projects" at bounding box center [636, 398] width 277 height 31
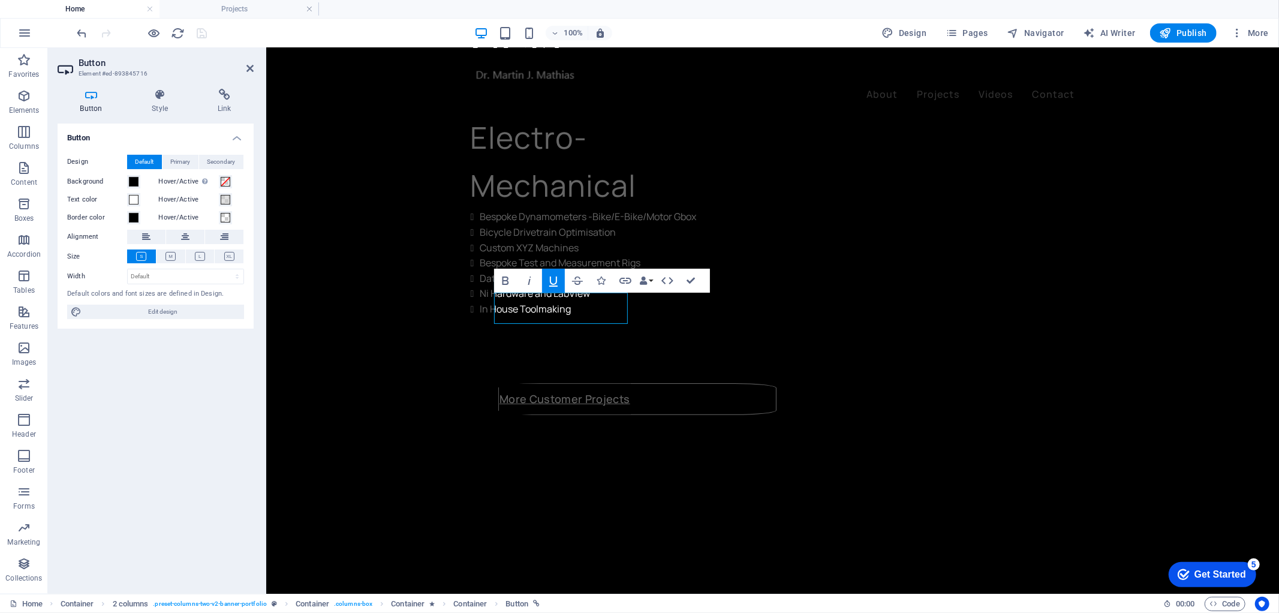
click at [88, 108] on h4 "Button" at bounding box center [94, 101] width 72 height 25
click at [160, 311] on span "Edit design" at bounding box center [162, 312] width 155 height 14
select select "ease-in-out"
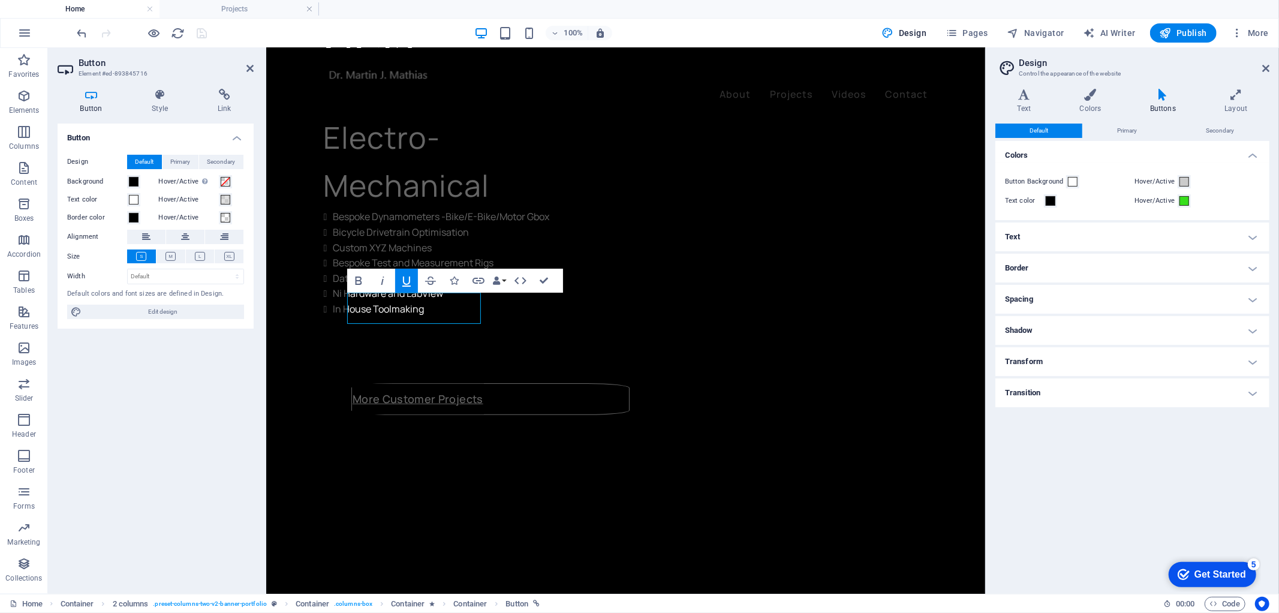
click at [1255, 270] on h4 "Border" at bounding box center [1132, 268] width 274 height 29
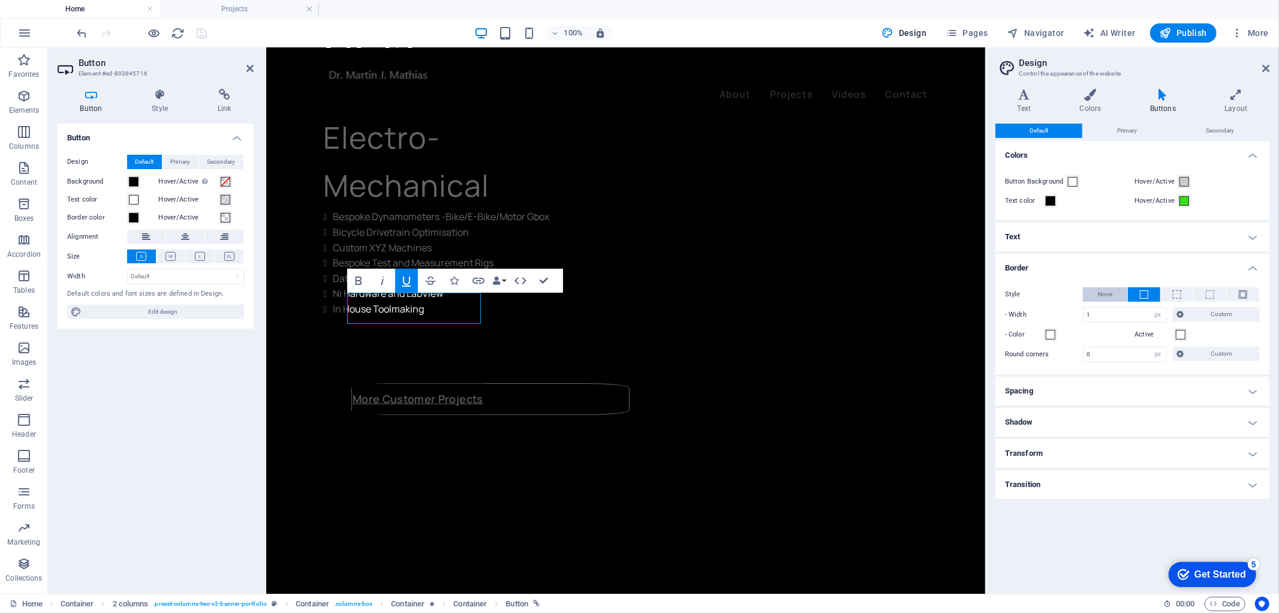
click at [1094, 293] on button "None" at bounding box center [1105, 294] width 44 height 14
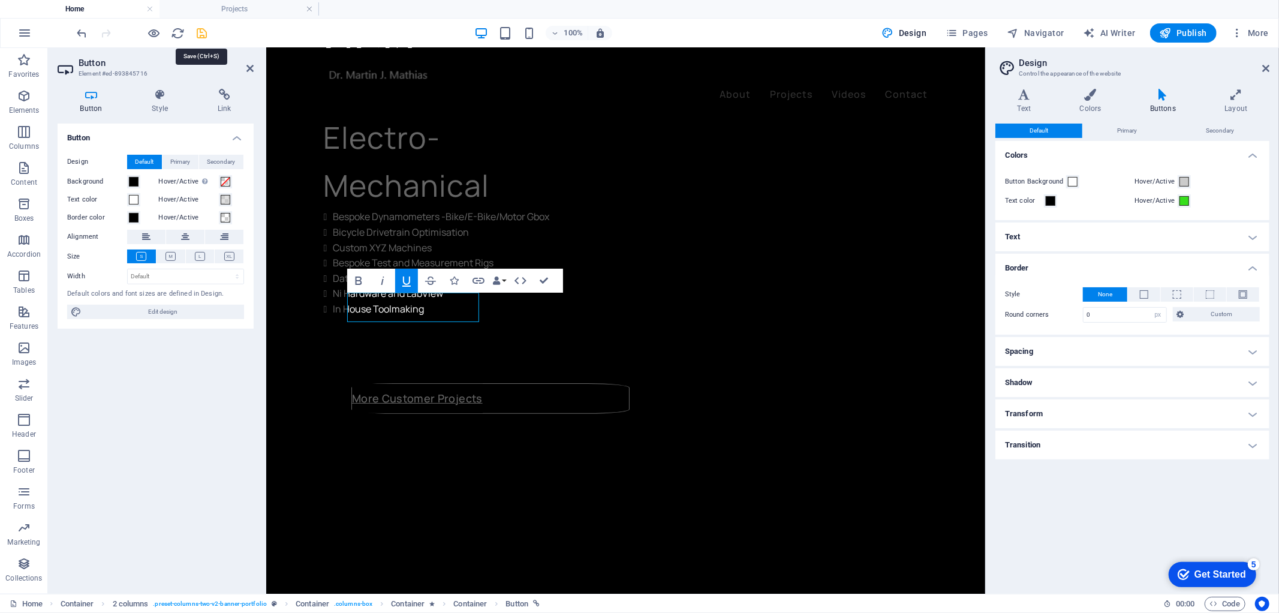
click at [202, 30] on icon "save" at bounding box center [202, 33] width 14 height 14
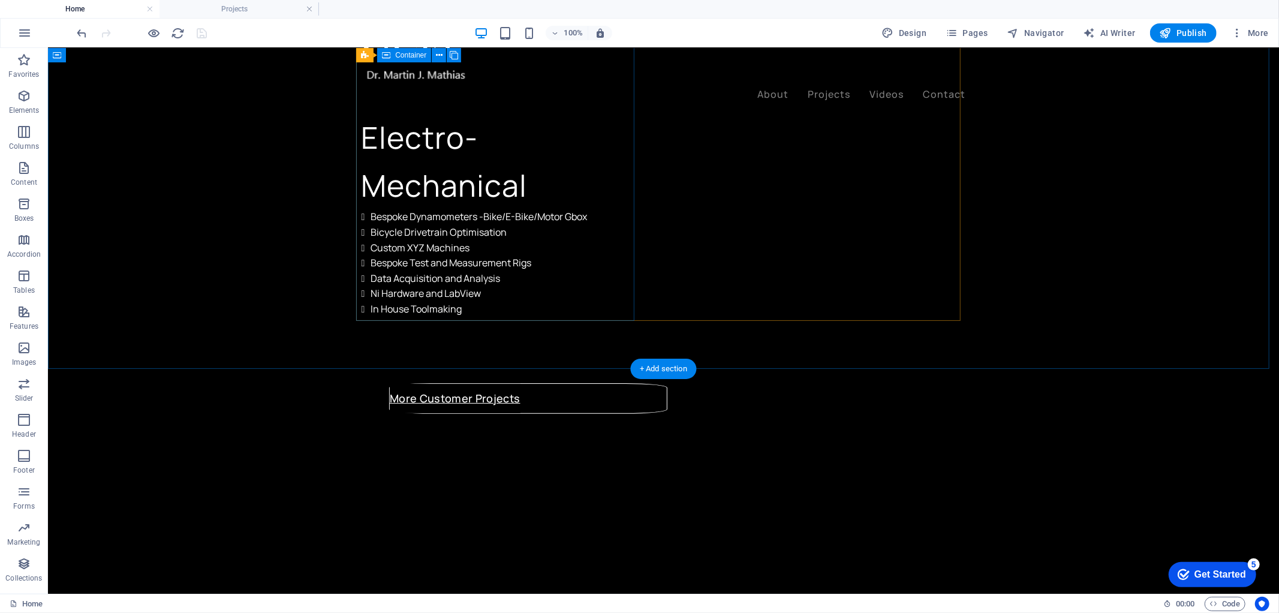
click at [502, 255] on div "OCIS CONSULTING Electro-Mechanical Bespoke Dynamometers -Bike/E-Bike/Motor Gbox…" at bounding box center [500, 169] width 278 height 302
click at [478, 348] on div "OCIS CONSULTING Electro-Mechanical Bespoke Dynamometers -Bike/E-Bike/Motor Gbox…" at bounding box center [662, 386] width 1231 height 833
click at [486, 383] on div "More Customer Projects" at bounding box center [527, 397] width 277 height 29
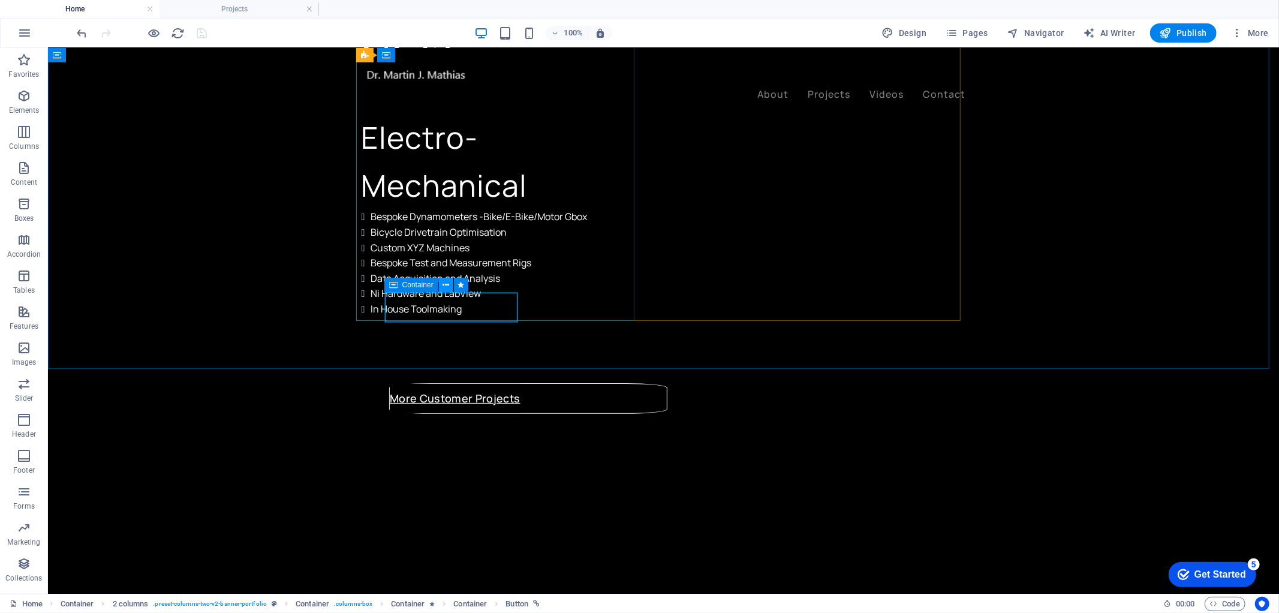
click at [447, 282] on icon at bounding box center [446, 285] width 7 height 13
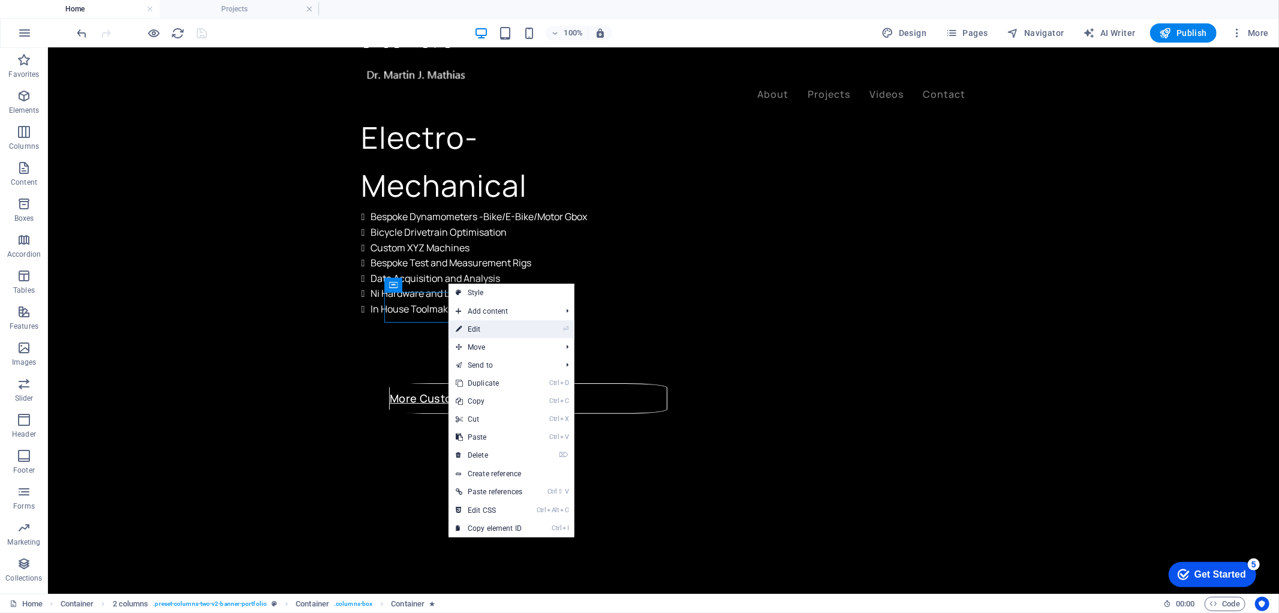
click at [474, 324] on link "⏎ Edit" at bounding box center [489, 329] width 81 height 18
select select "fade"
select select "s"
select select "scroll"
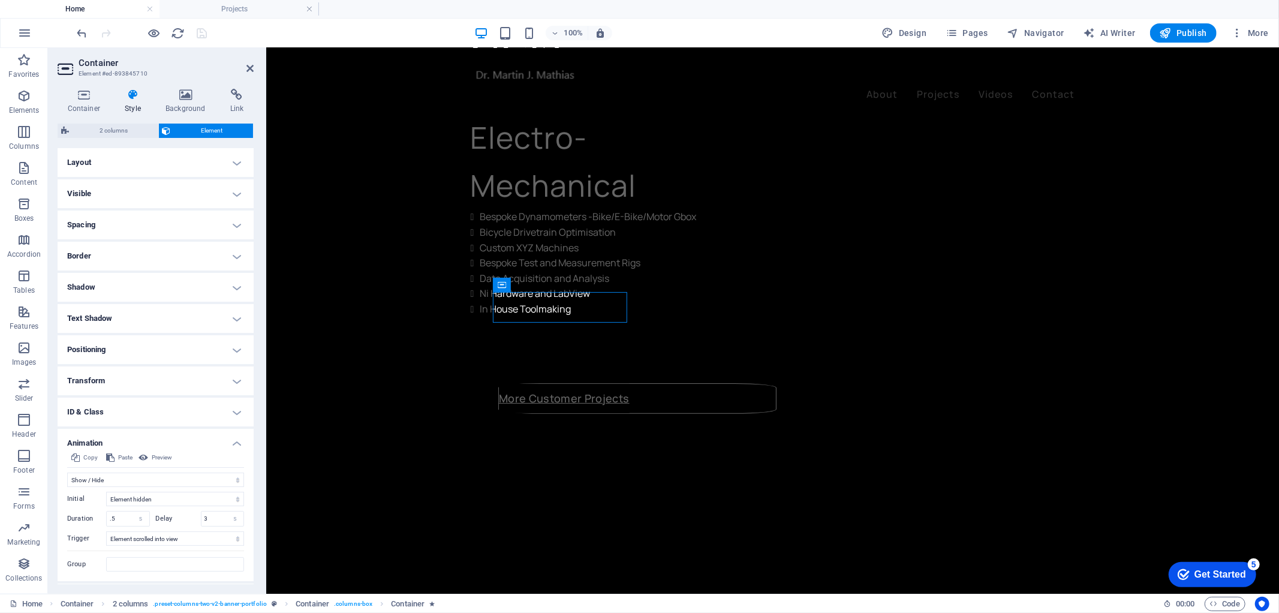
click at [241, 162] on h4 "Layout" at bounding box center [156, 162] width 196 height 29
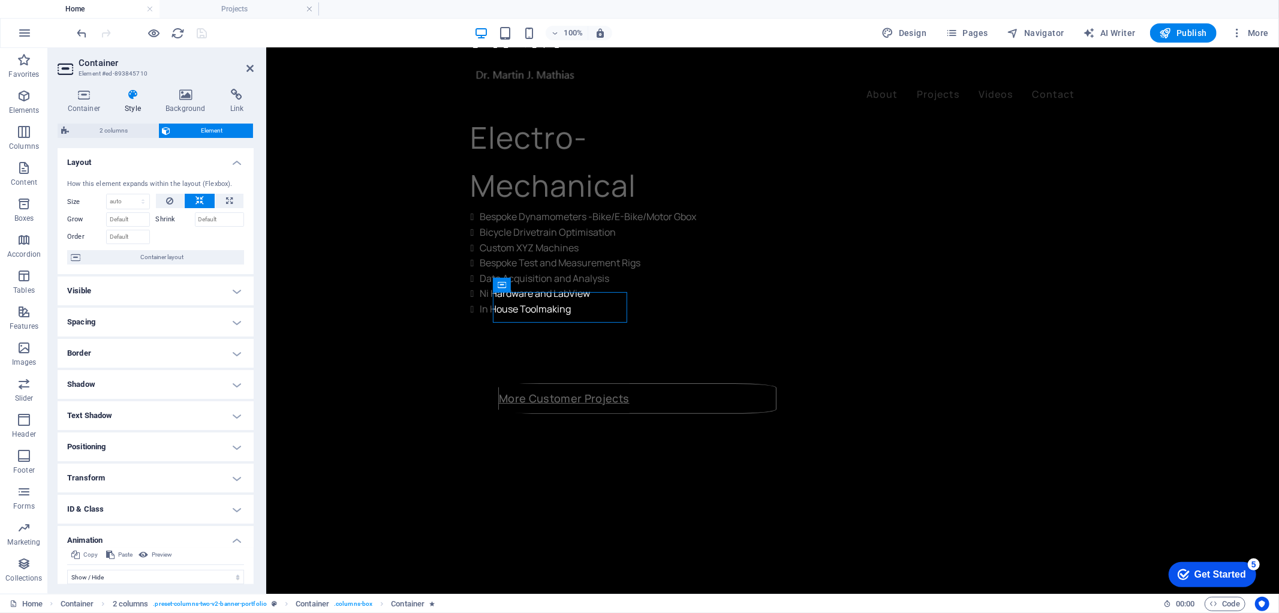
click at [241, 162] on h4 "Layout" at bounding box center [156, 159] width 196 height 22
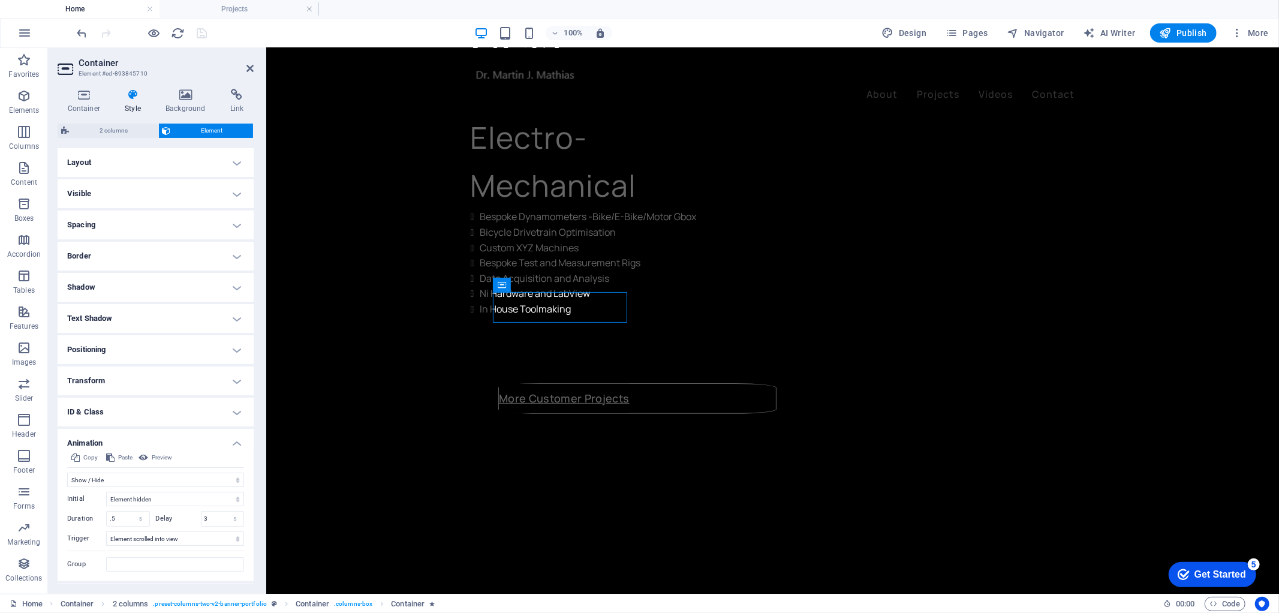
click at [229, 258] on h4 "Border" at bounding box center [156, 256] width 196 height 29
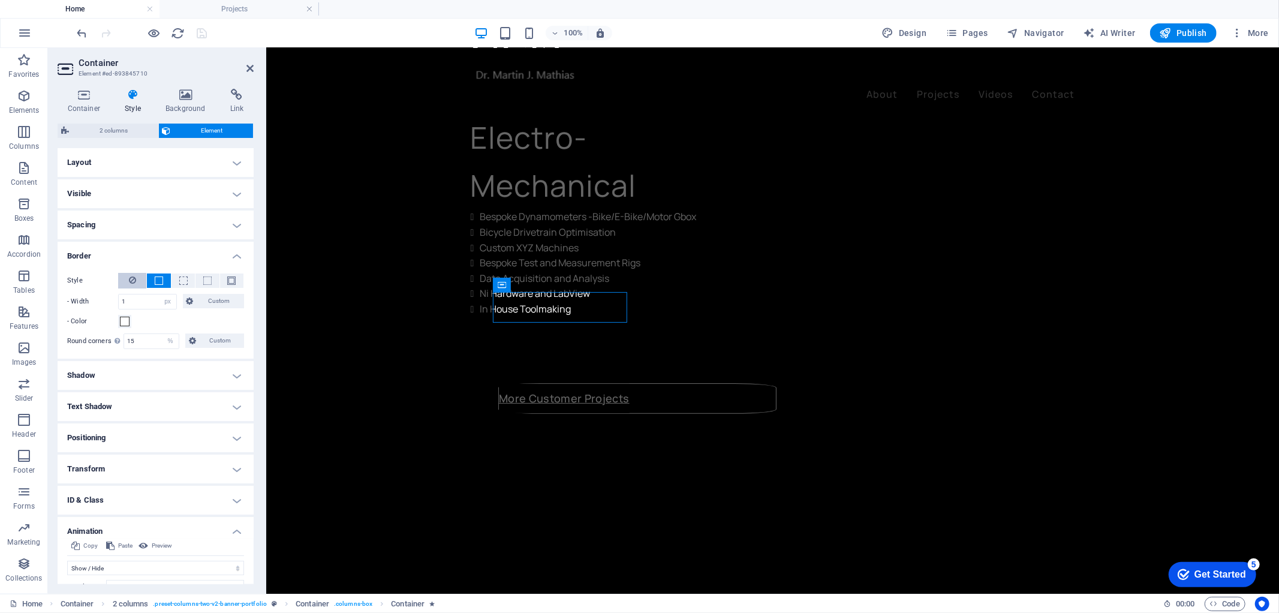
click at [126, 278] on button at bounding box center [132, 281] width 28 height 16
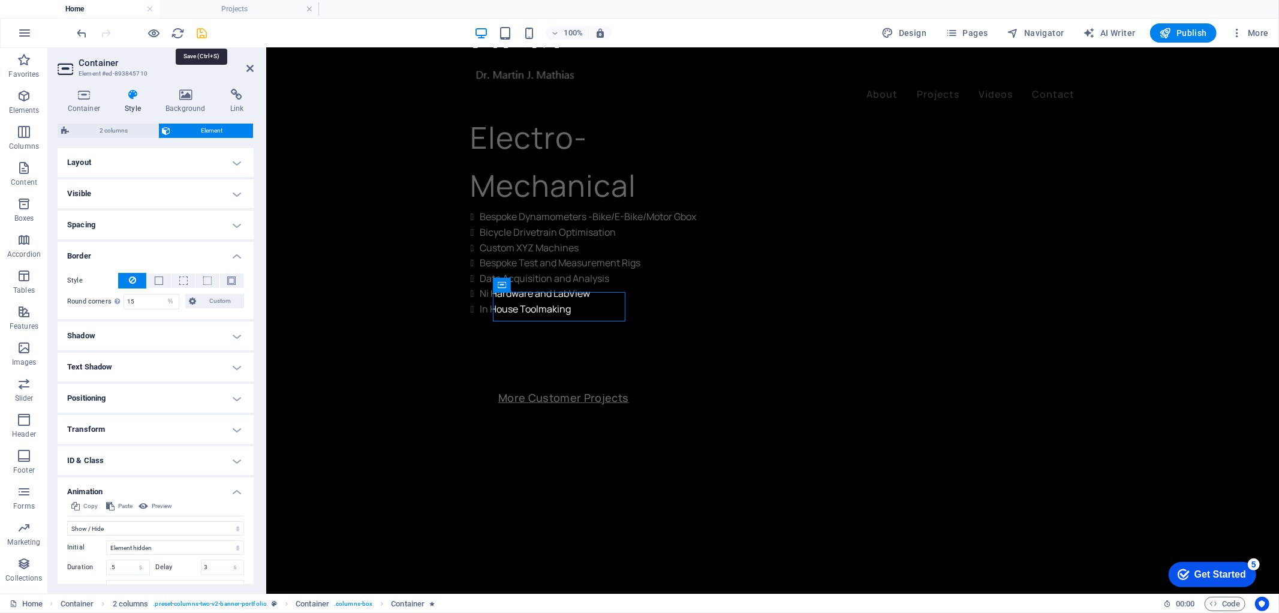
click at [205, 28] on icon "save" at bounding box center [202, 33] width 14 height 14
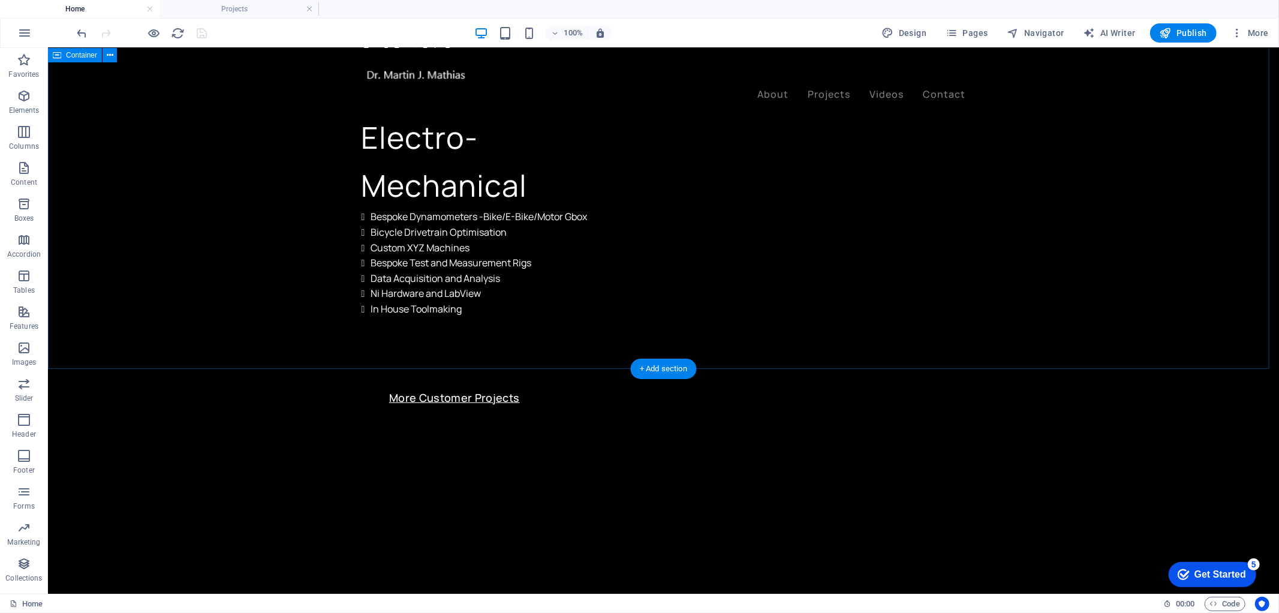
click at [242, 290] on div "OCIS CONSULTING Electro-Mechanical Bespoke Dynamometers -Bike/E-Bike/Motor Gbox…" at bounding box center [662, 386] width 1231 height 833
click at [415, 383] on div "More Customer Projects" at bounding box center [528, 397] width 278 height 29
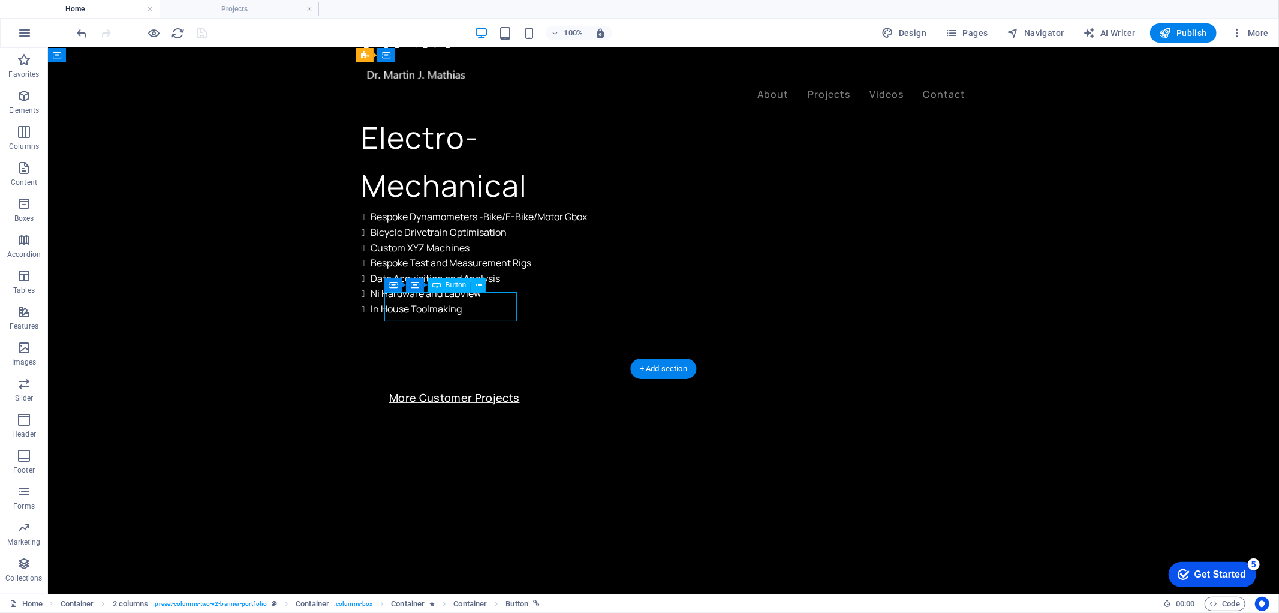
click at [415, 383] on div "More Customer Projects" at bounding box center [528, 397] width 278 height 29
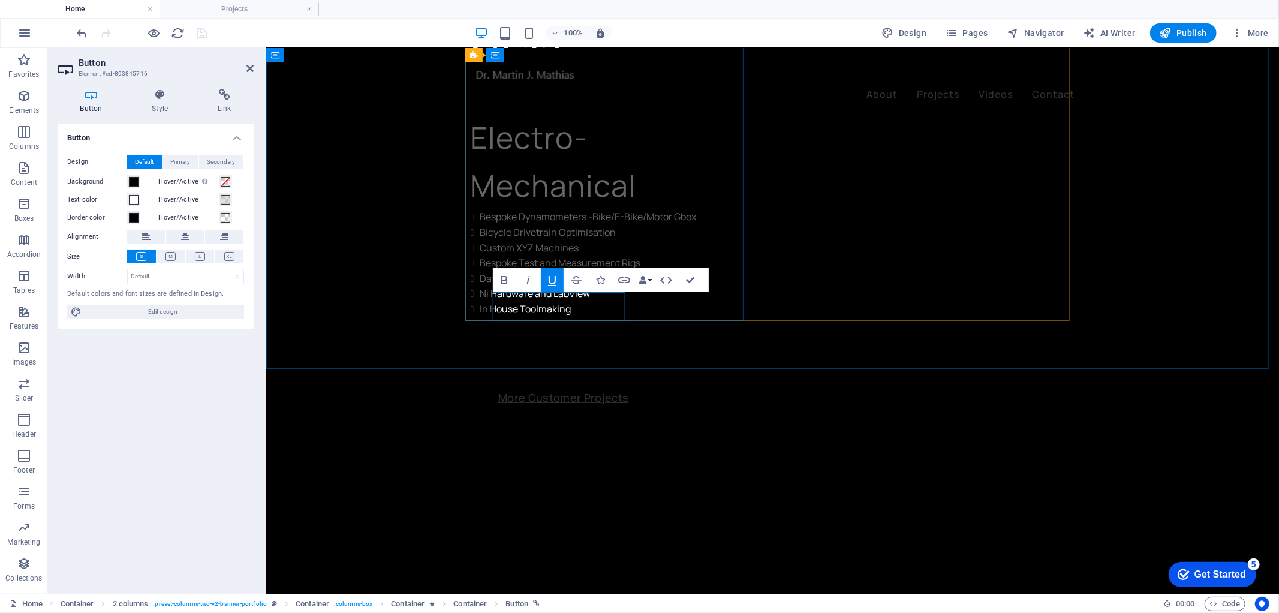
click at [498, 390] on u "More Customer Projects" at bounding box center [563, 397] width 131 height 14
click at [530, 279] on icon "button" at bounding box center [528, 280] width 14 height 14
click at [618, 390] on u "​ More Customer Projects" at bounding box center [564, 397] width 133 height 14
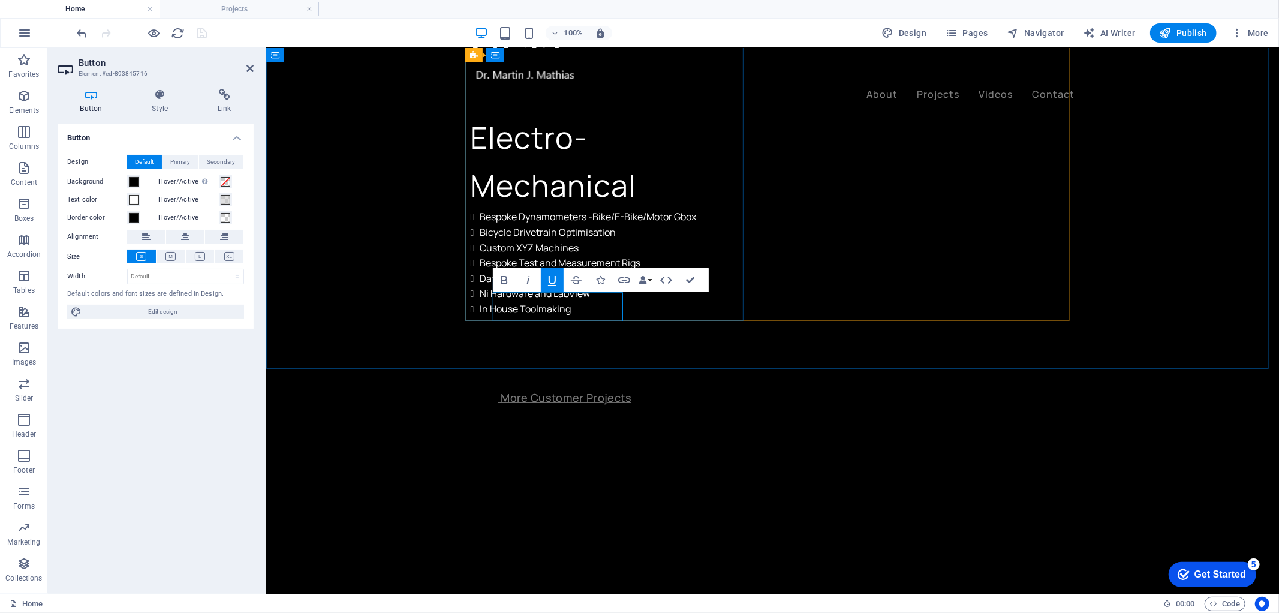
drag, startPoint x: 624, startPoint y: 308, endPoint x: 594, endPoint y: 300, distance: 30.8
click at [594, 301] on div "OCIS CONSULTING Electro-Mechanical Bespoke Dynamometers -Bike/E-Bike/Motor Gbox…" at bounding box center [609, 169] width 278 height 302
drag, startPoint x: 497, startPoint y: 306, endPoint x: 622, endPoint y: 308, distance: 124.7
click at [622, 390] on u "​ More Customer Projects" at bounding box center [564, 397] width 133 height 14
click at [532, 280] on icon "button" at bounding box center [528, 280] width 14 height 14
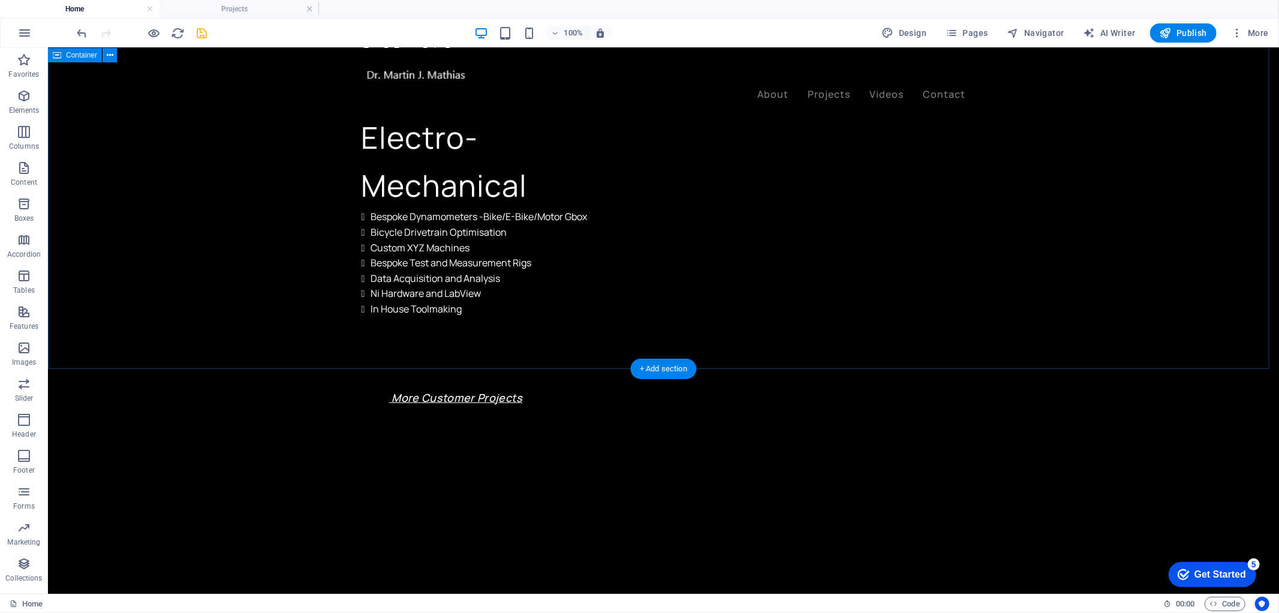
click at [252, 275] on div "OCIS CONSULTING Electro-Mechanical Bespoke Dynamometers -Bike/E-Bike/Motor Gbox…" at bounding box center [662, 386] width 1231 height 833
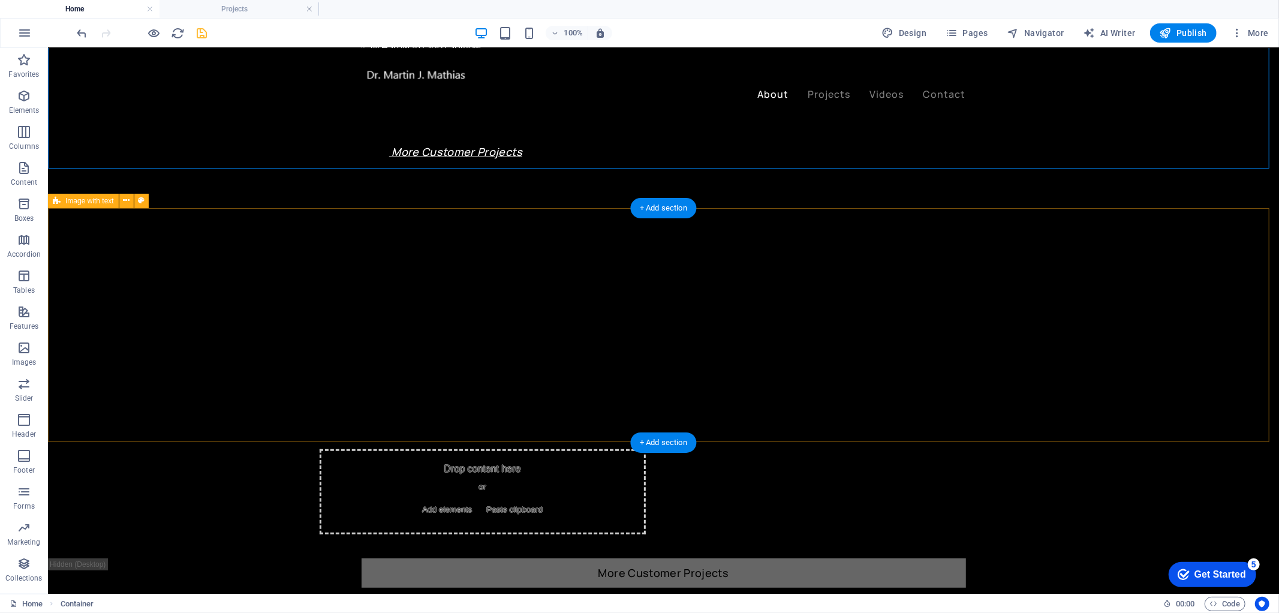
scroll to position [532, 0]
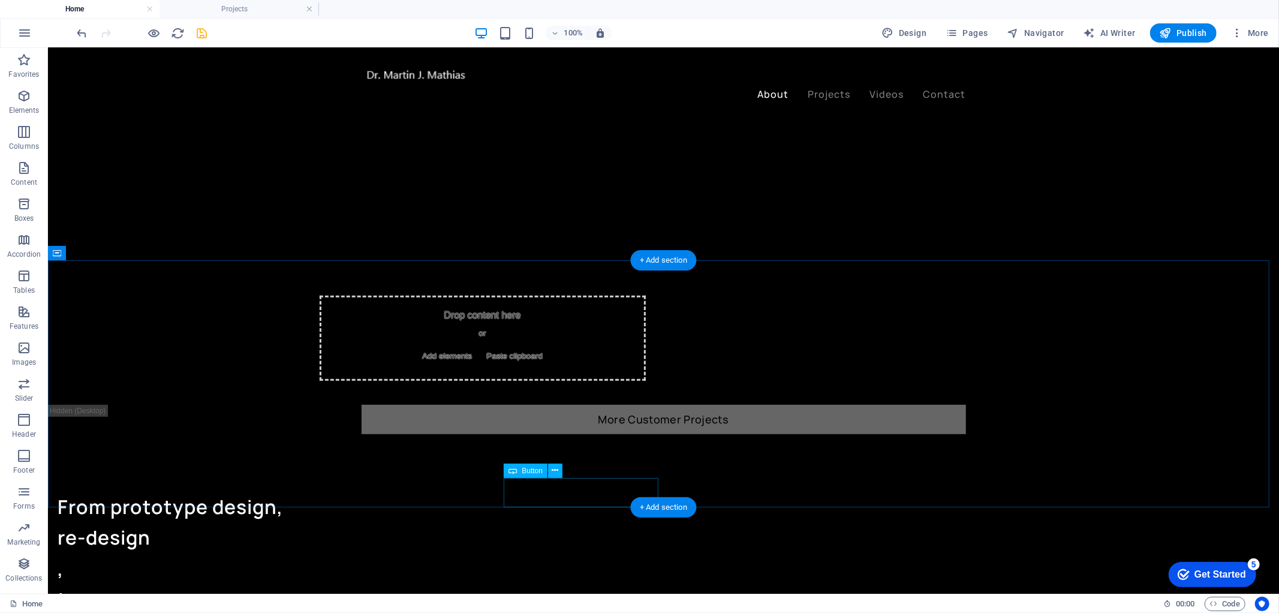
select select "px"
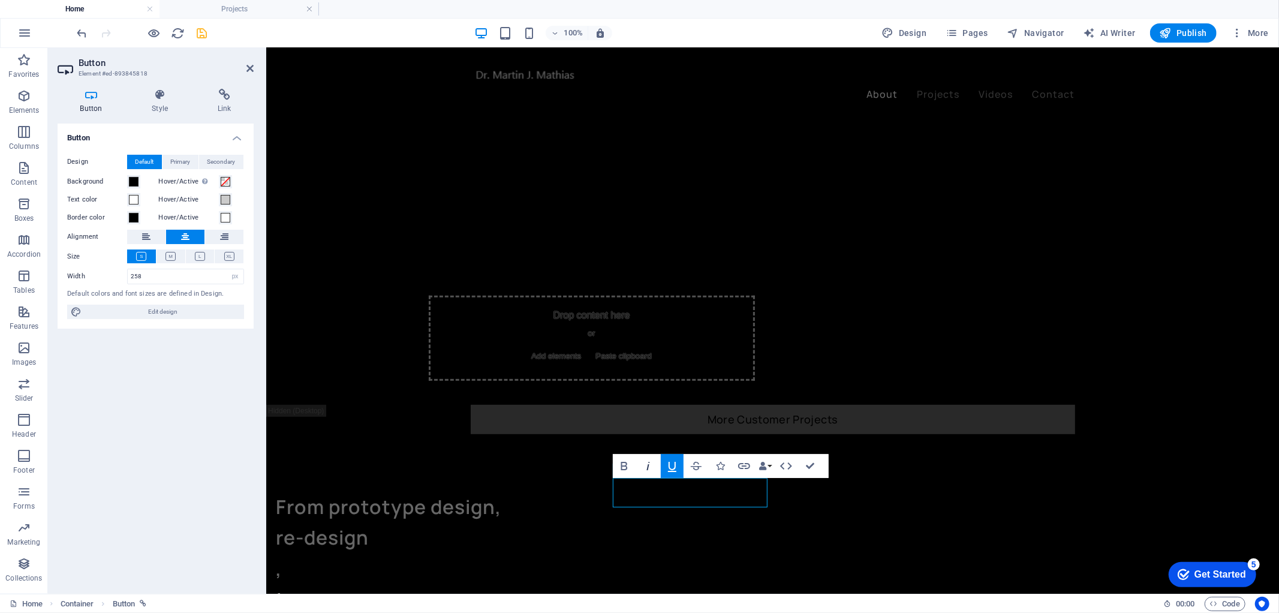
click at [645, 465] on icon "button" at bounding box center [648, 466] width 14 height 14
select select "px"
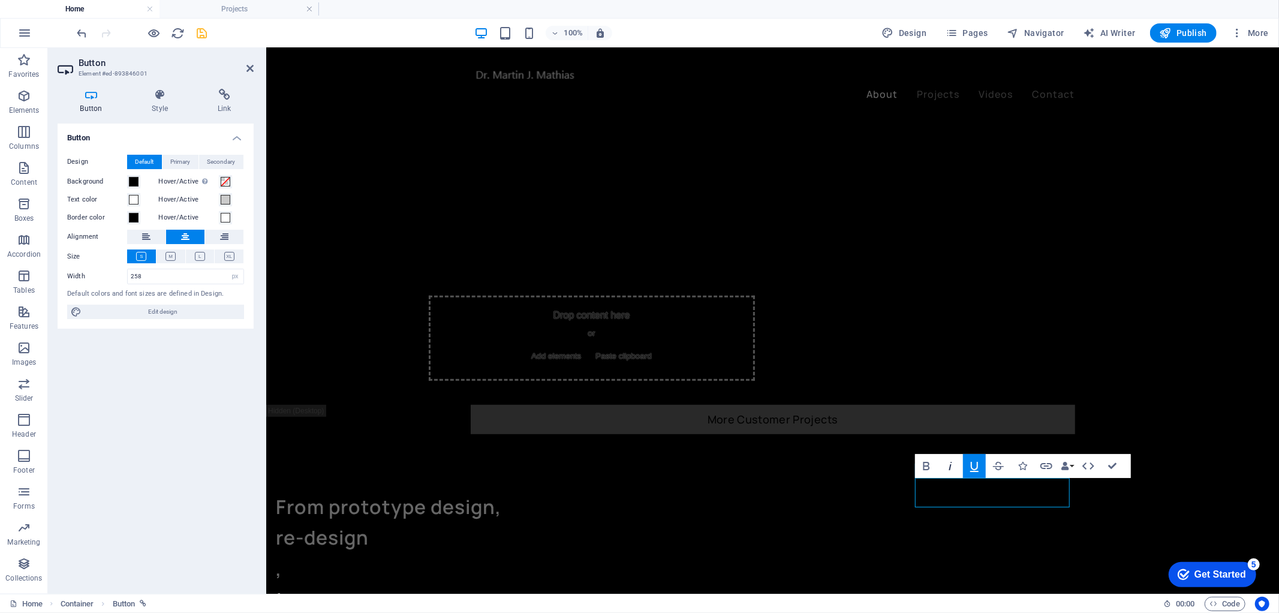
click at [950, 468] on icon "button" at bounding box center [950, 466] width 14 height 14
click at [203, 33] on icon "save" at bounding box center [202, 33] width 14 height 14
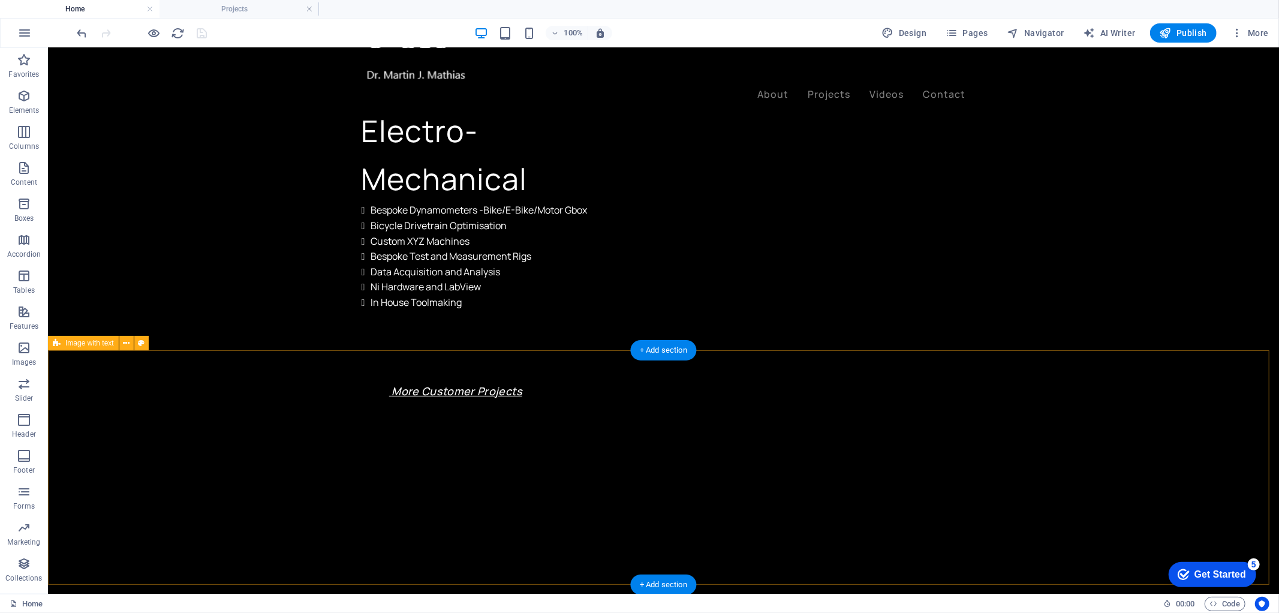
scroll to position [67, 0]
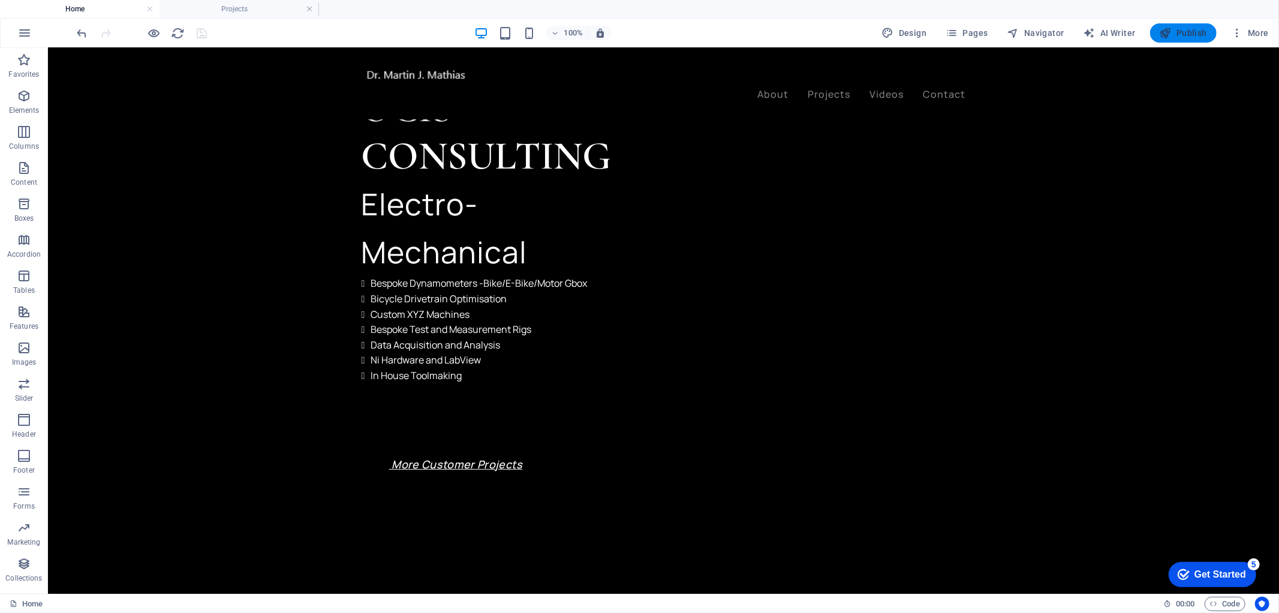
click at [1172, 31] on icon "button" at bounding box center [1166, 33] width 12 height 12
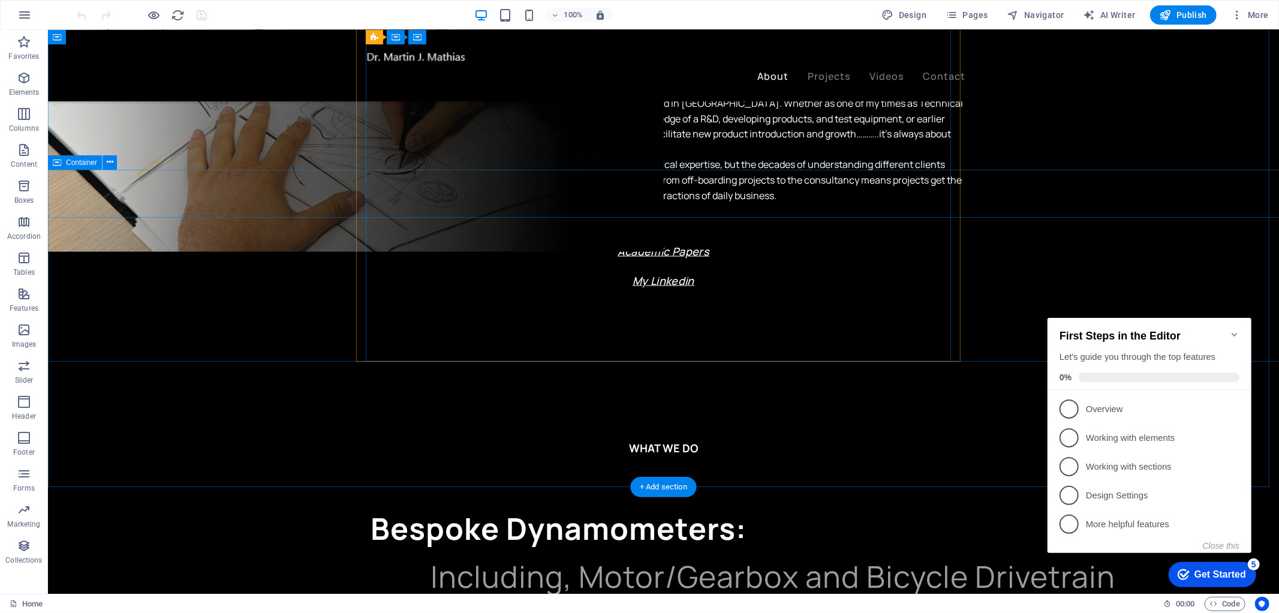
scroll to position [1465, 0]
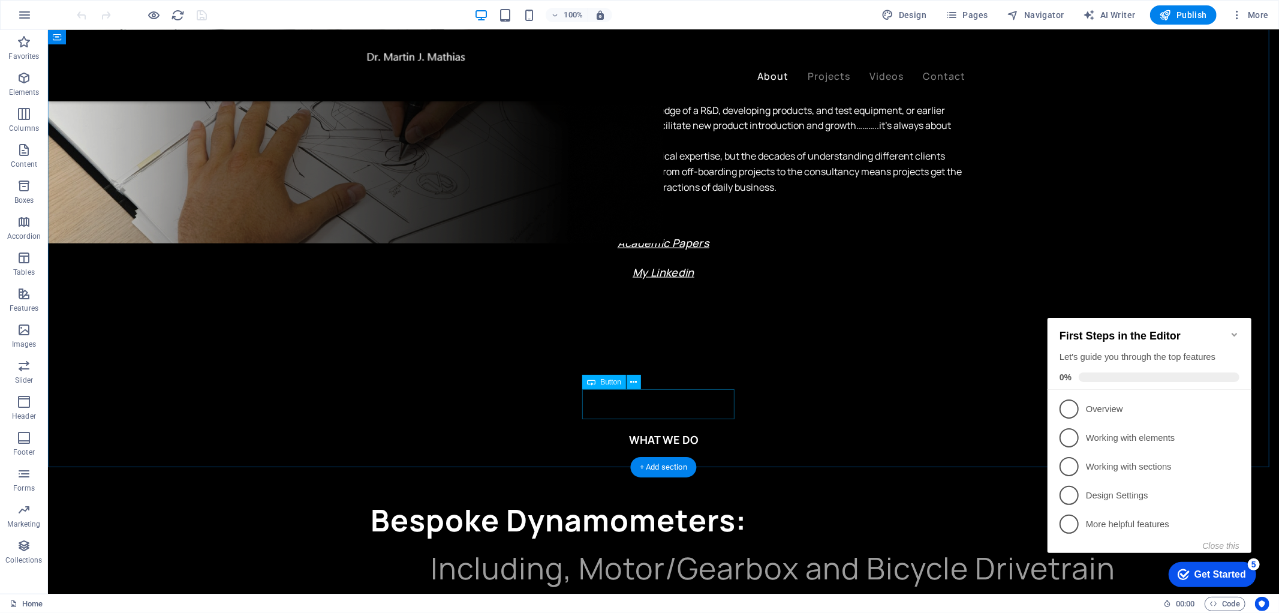
select select "px"
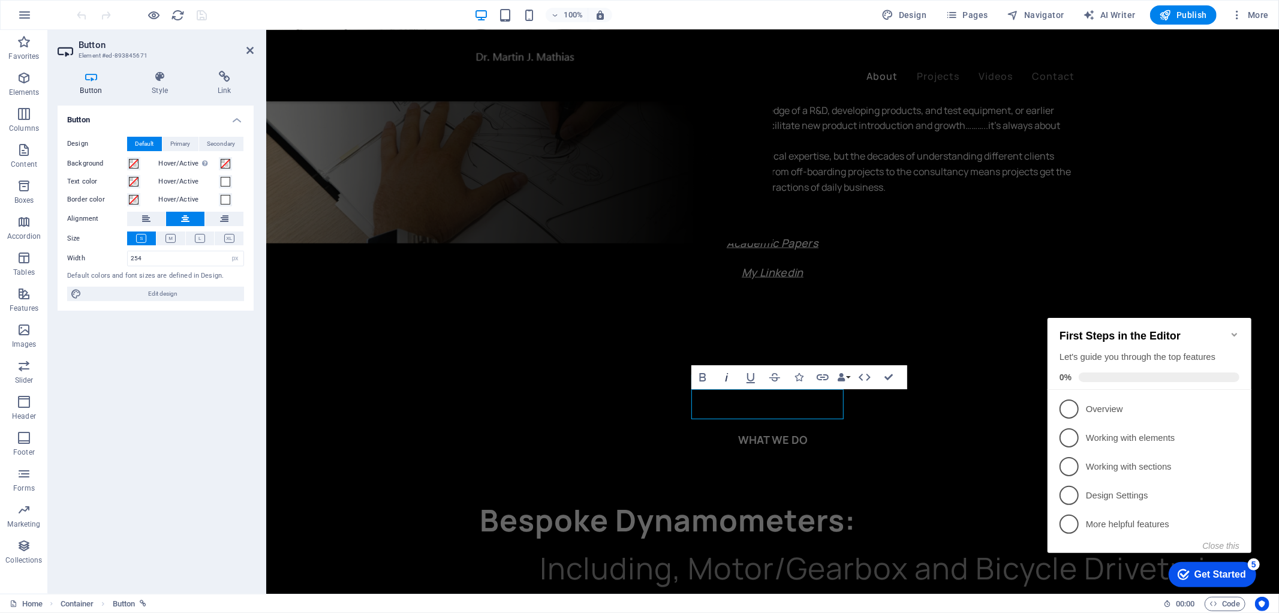
click at [727, 375] on icon "button" at bounding box center [727, 377] width 3 height 8
click at [744, 378] on icon "button" at bounding box center [751, 377] width 14 height 14
click at [133, 165] on span at bounding box center [134, 164] width 10 height 10
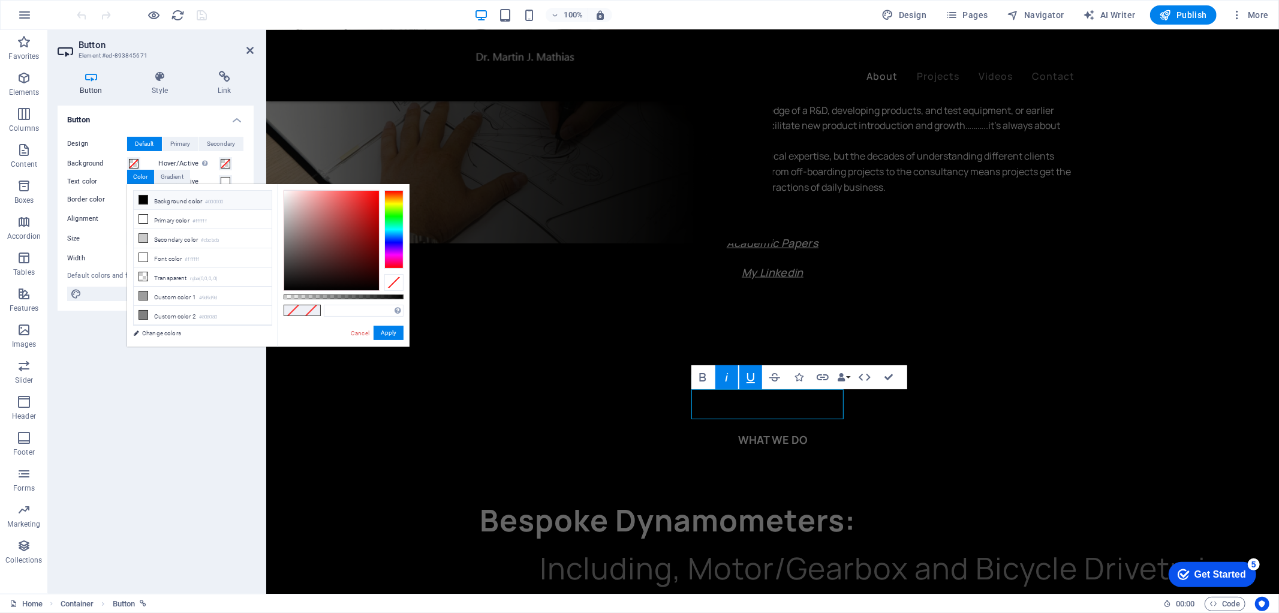
click at [140, 195] on span at bounding box center [144, 200] width 10 height 10
type input "#000000"
drag, startPoint x: 384, startPoint y: 329, endPoint x: 98, endPoint y: 282, distance: 290.3
click at [384, 329] on button "Apply" at bounding box center [389, 333] width 30 height 14
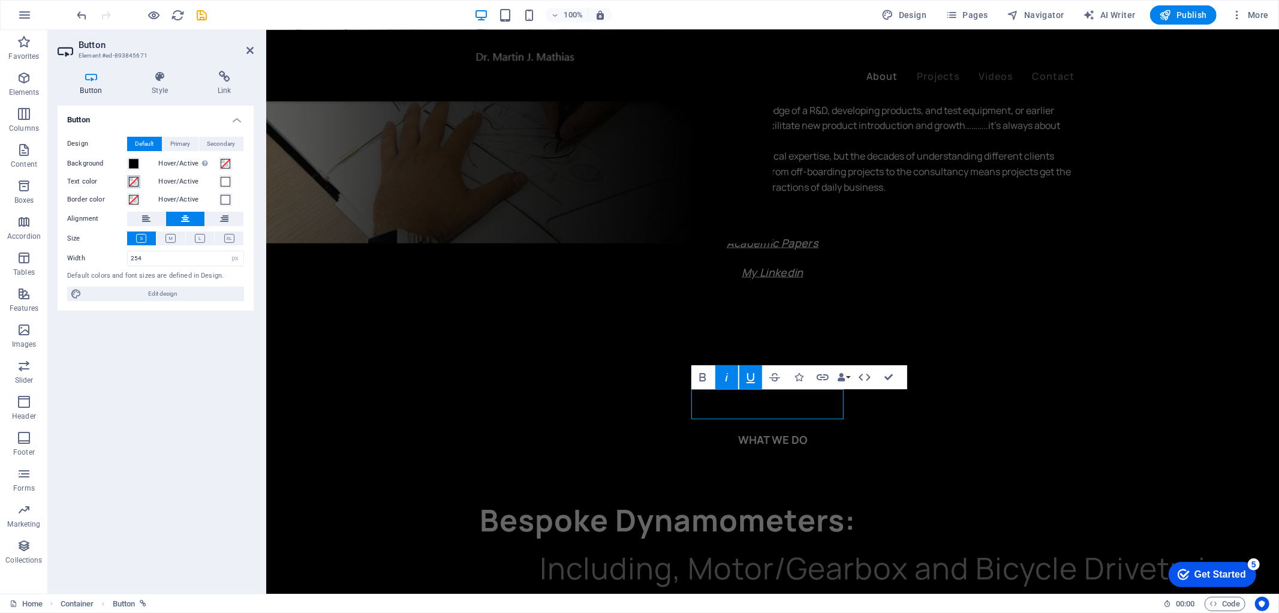
click at [129, 182] on span at bounding box center [134, 182] width 10 height 10
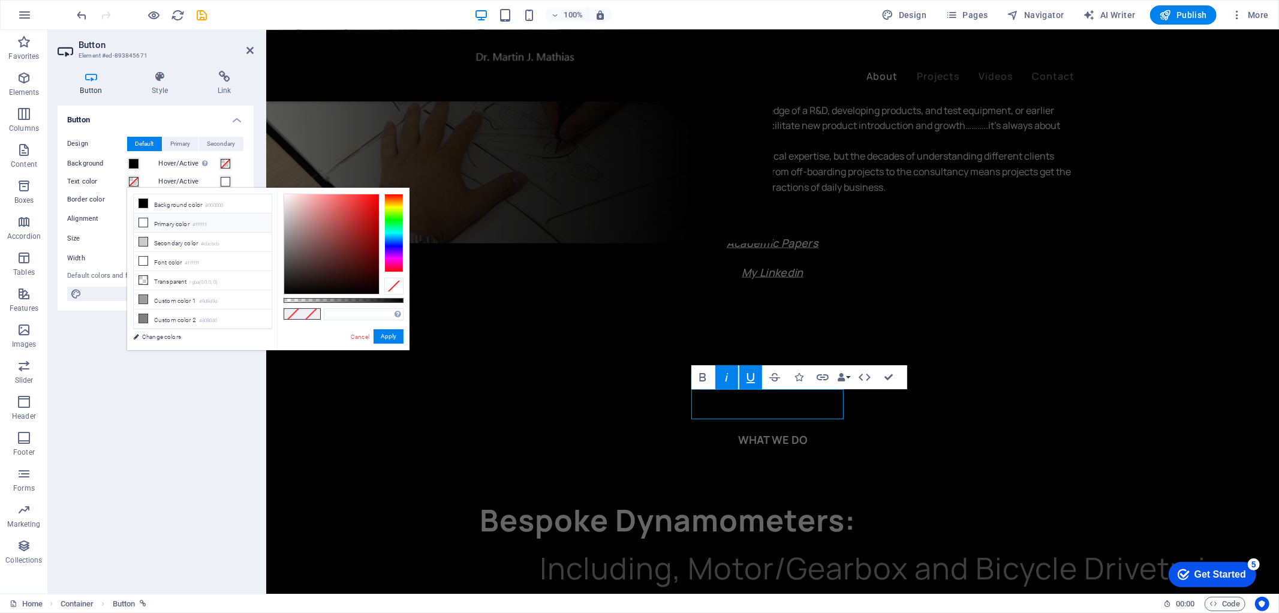
click at [142, 222] on icon at bounding box center [143, 222] width 8 height 8
type input "#ffffff"
drag, startPoint x: 388, startPoint y: 339, endPoint x: 122, endPoint y: 309, distance: 267.9
click at [388, 339] on button "Apply" at bounding box center [389, 336] width 30 height 14
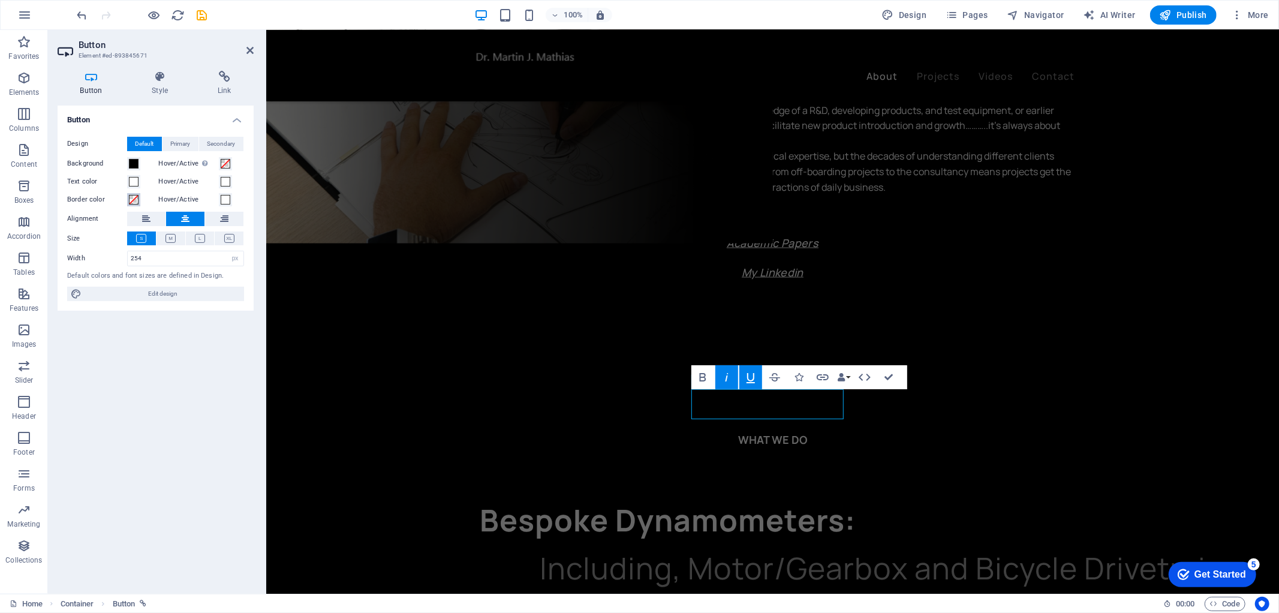
click at [132, 196] on span at bounding box center [134, 200] width 10 height 10
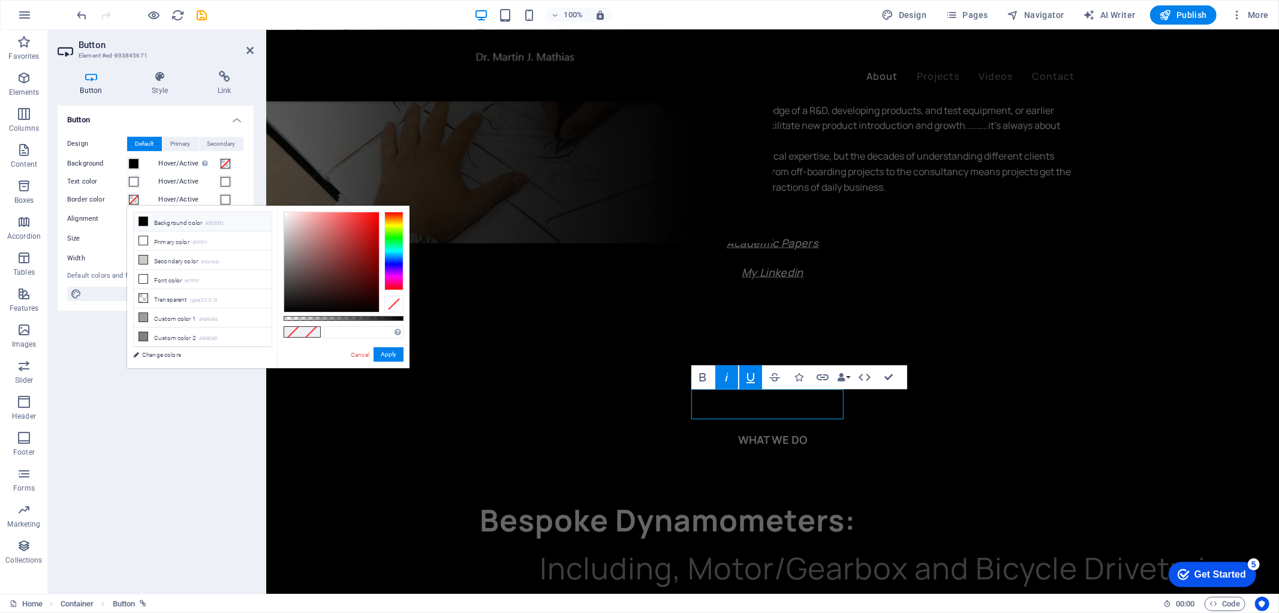
click at [143, 220] on icon at bounding box center [143, 221] width 8 height 8
type input "#000000"
click at [223, 183] on span at bounding box center [226, 182] width 10 height 10
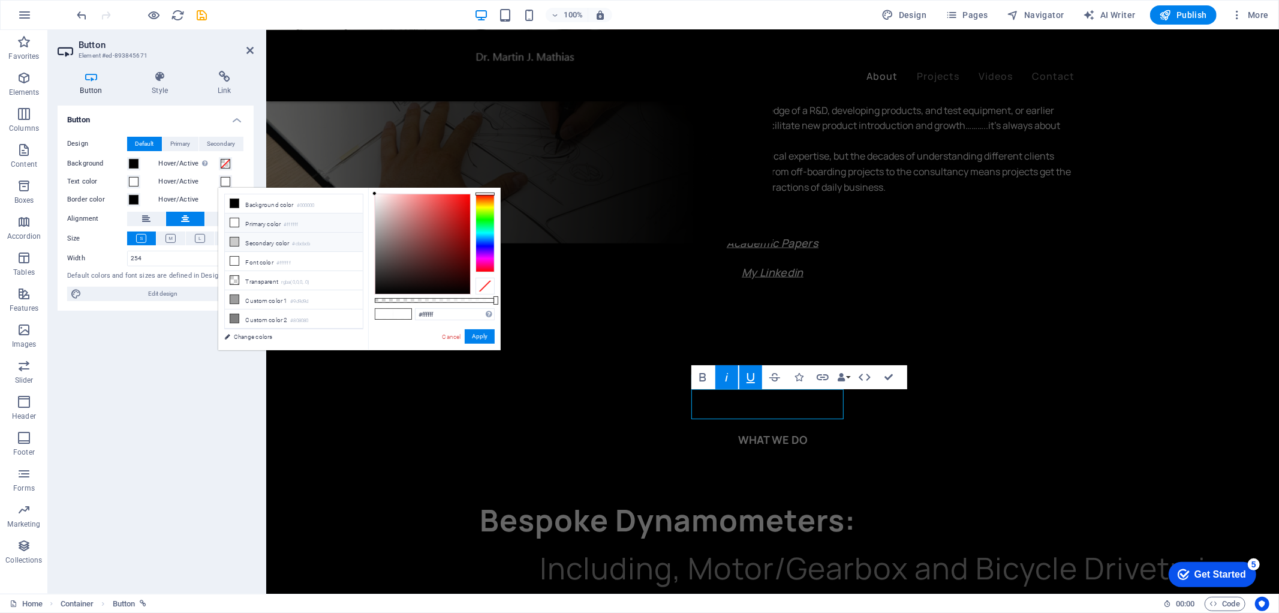
click at [241, 235] on li "Secondary color #cbcbcb" at bounding box center [294, 242] width 138 height 19
type input "#cbcbcb"
click at [478, 342] on button "Apply" at bounding box center [480, 336] width 30 height 14
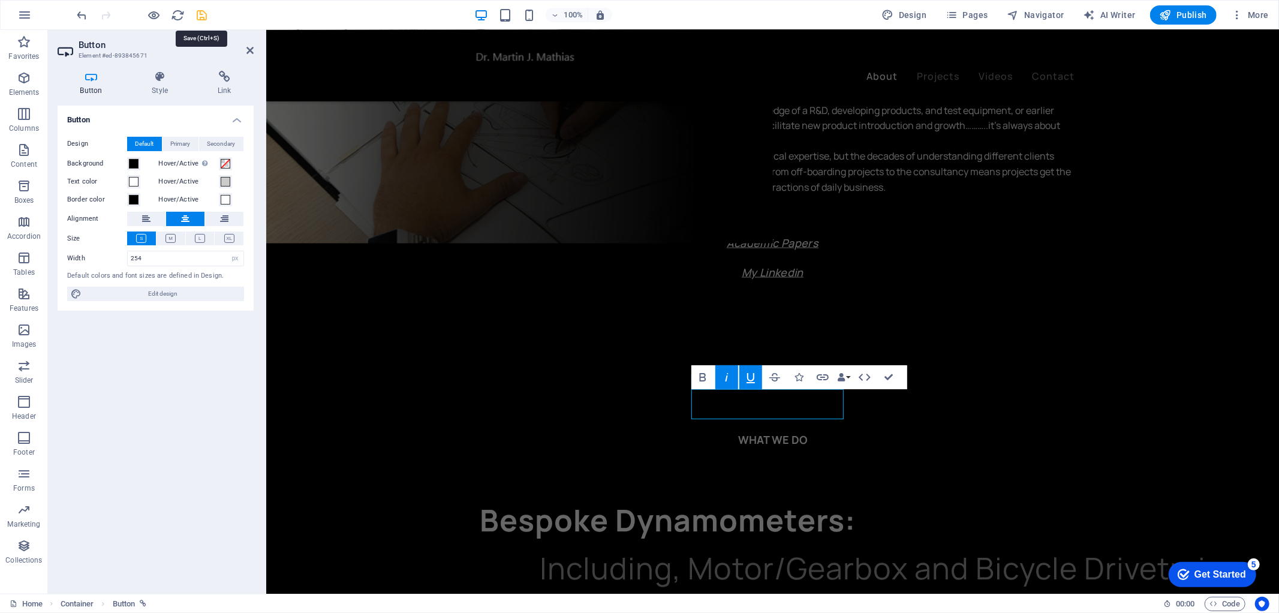
click at [204, 20] on icon "save" at bounding box center [202, 15] width 14 height 14
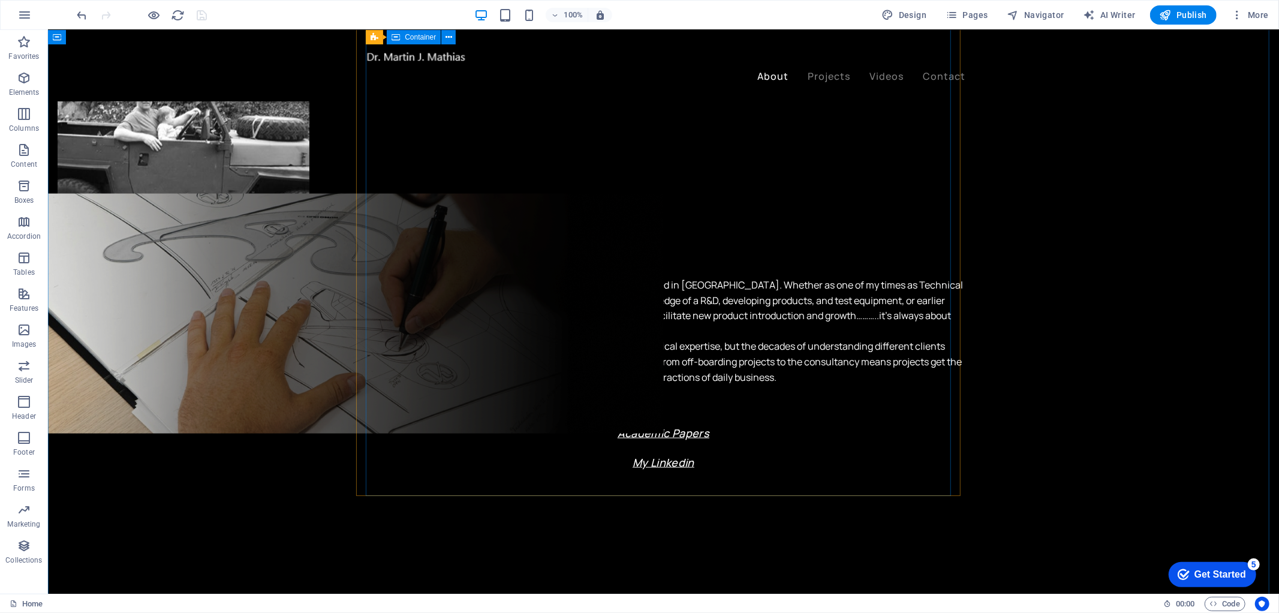
scroll to position [1266, 0]
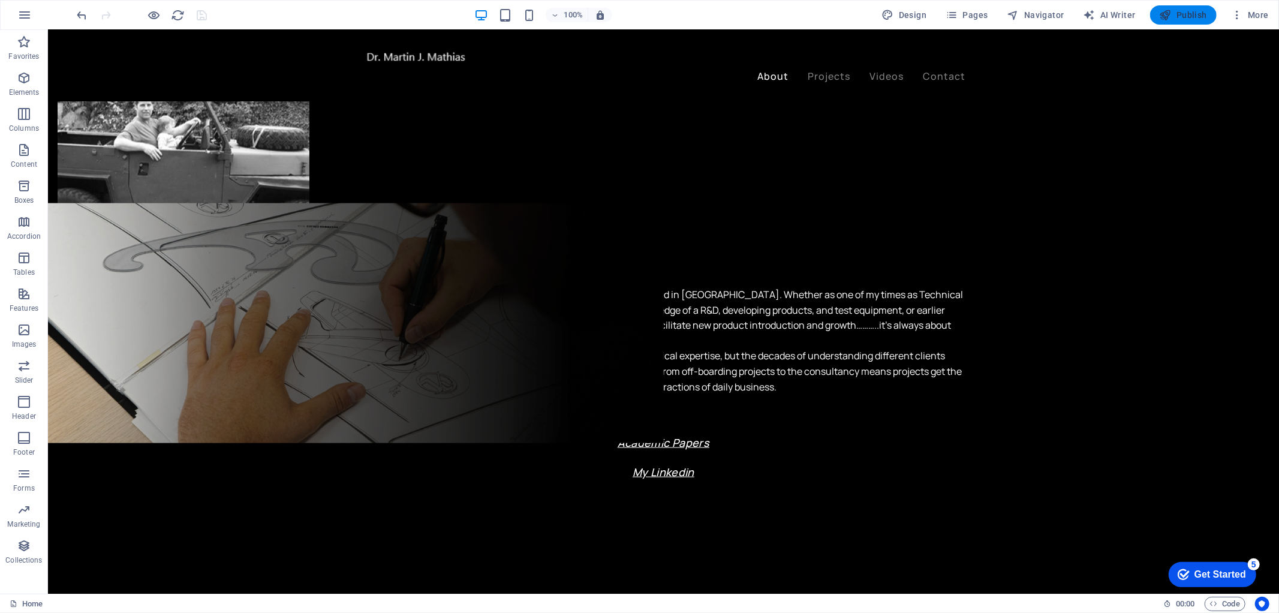
click at [1187, 13] on span "Publish" at bounding box center [1183, 15] width 47 height 12
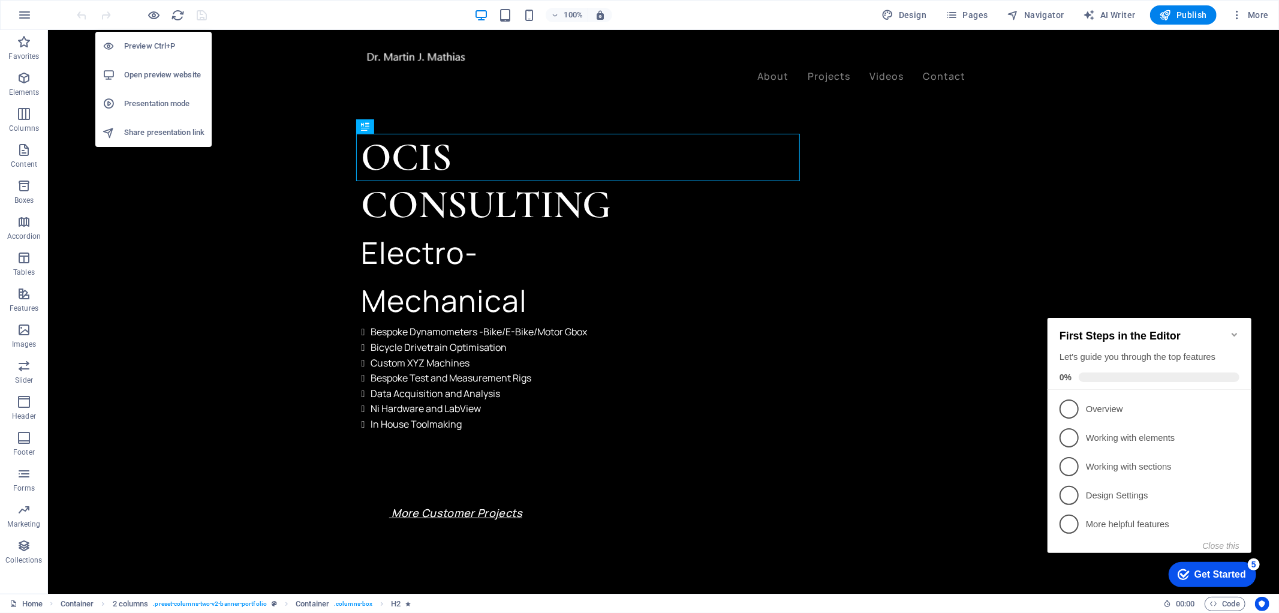
click at [152, 72] on h6 "Open preview website" at bounding box center [164, 75] width 80 height 14
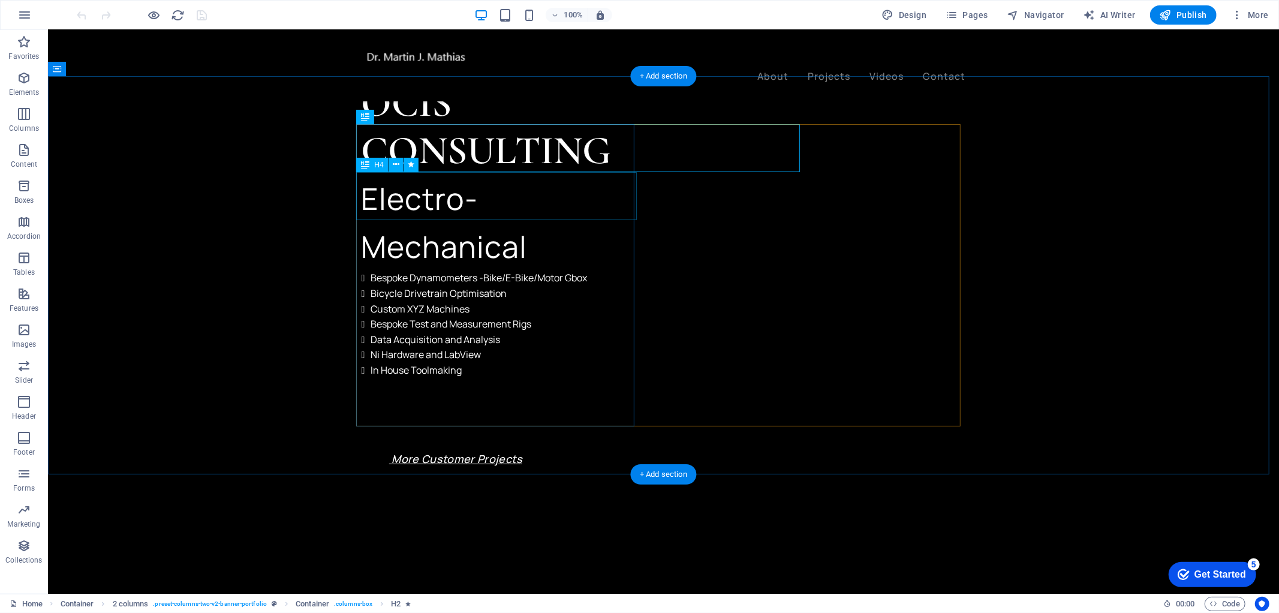
scroll to position [133, 0]
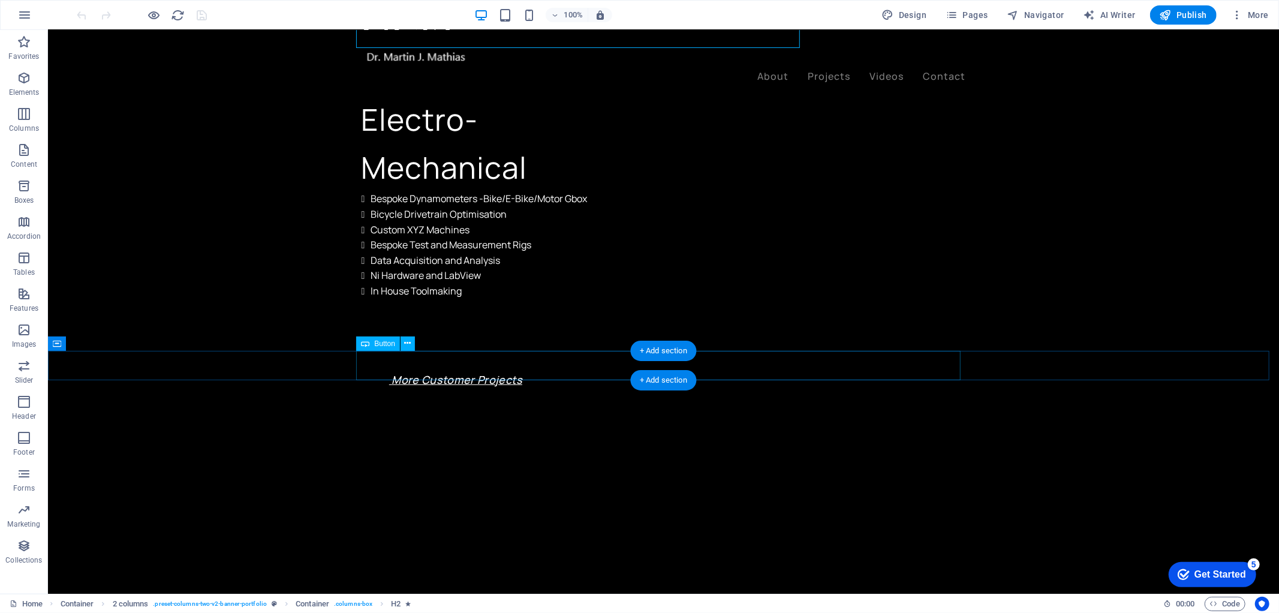
select select "%"
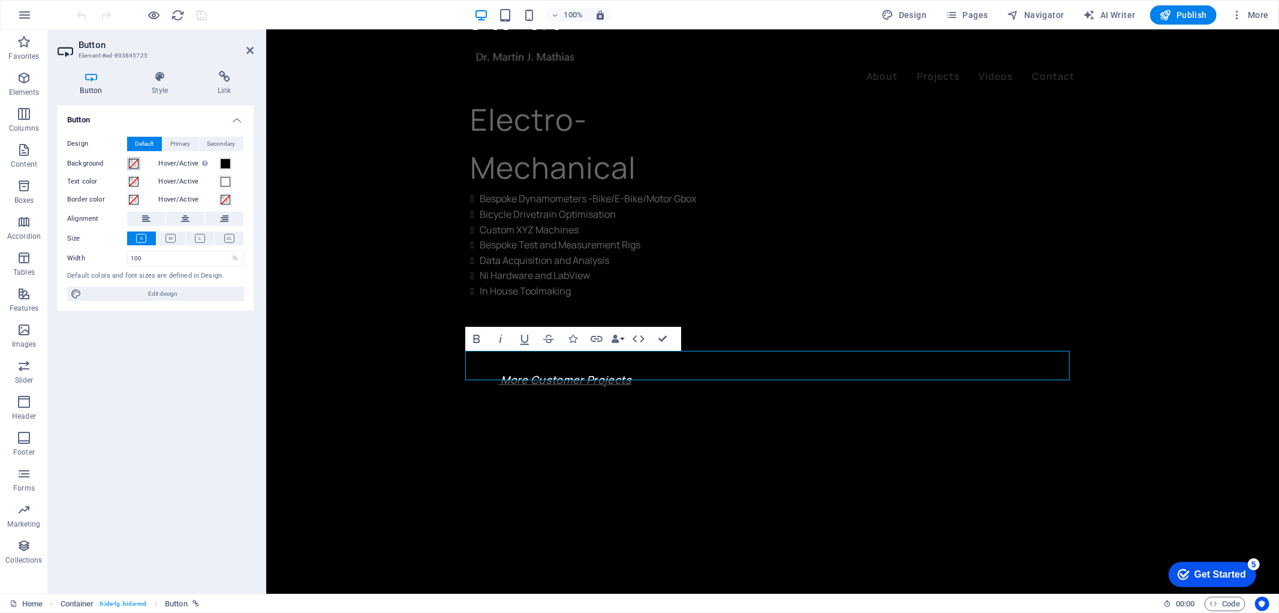
click at [127, 165] on button "Background" at bounding box center [133, 163] width 13 height 13
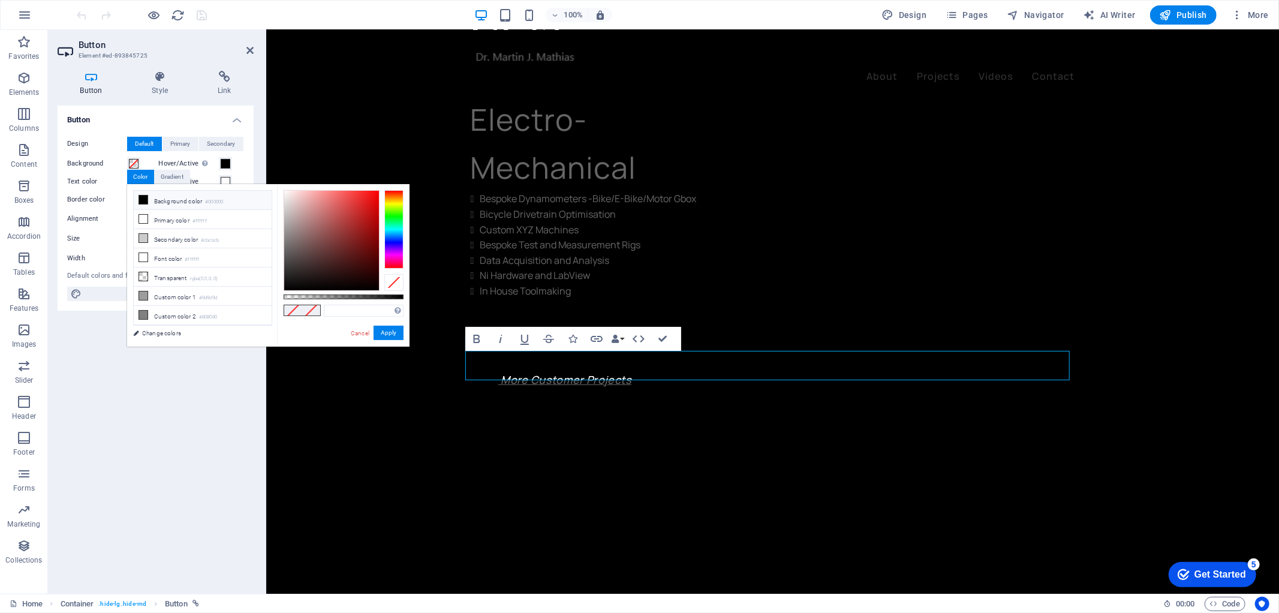
click at [141, 200] on icon at bounding box center [143, 199] width 8 height 8
type input "#000000"
click at [391, 329] on button "Apply" at bounding box center [389, 333] width 30 height 14
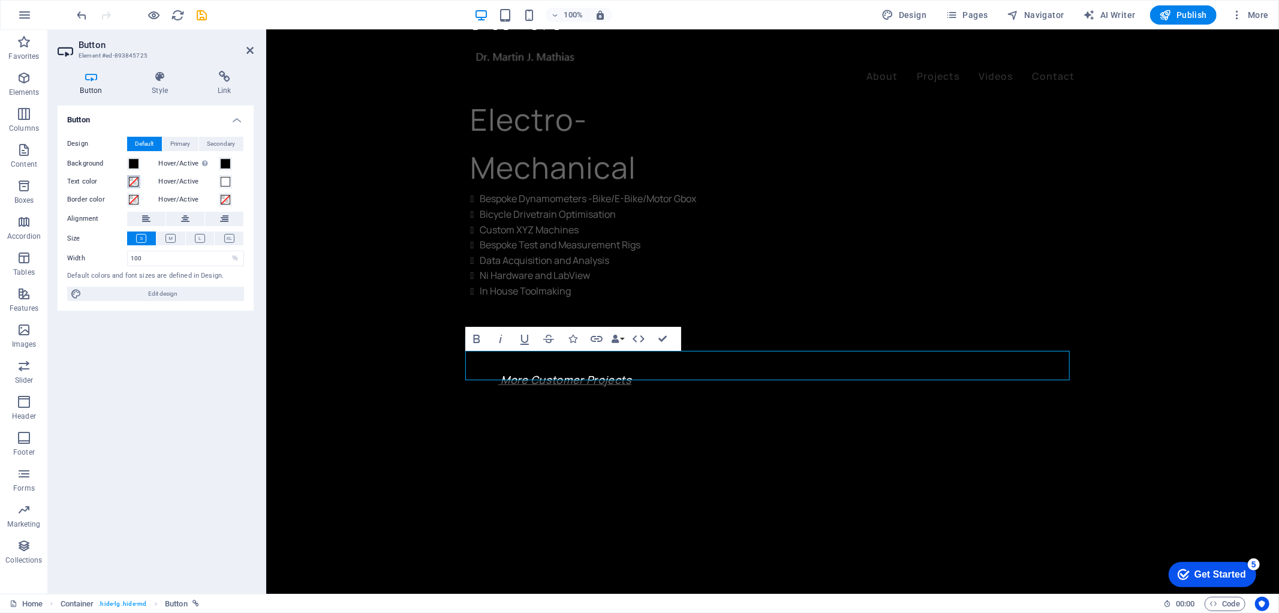
click at [134, 186] on span at bounding box center [134, 182] width 10 height 10
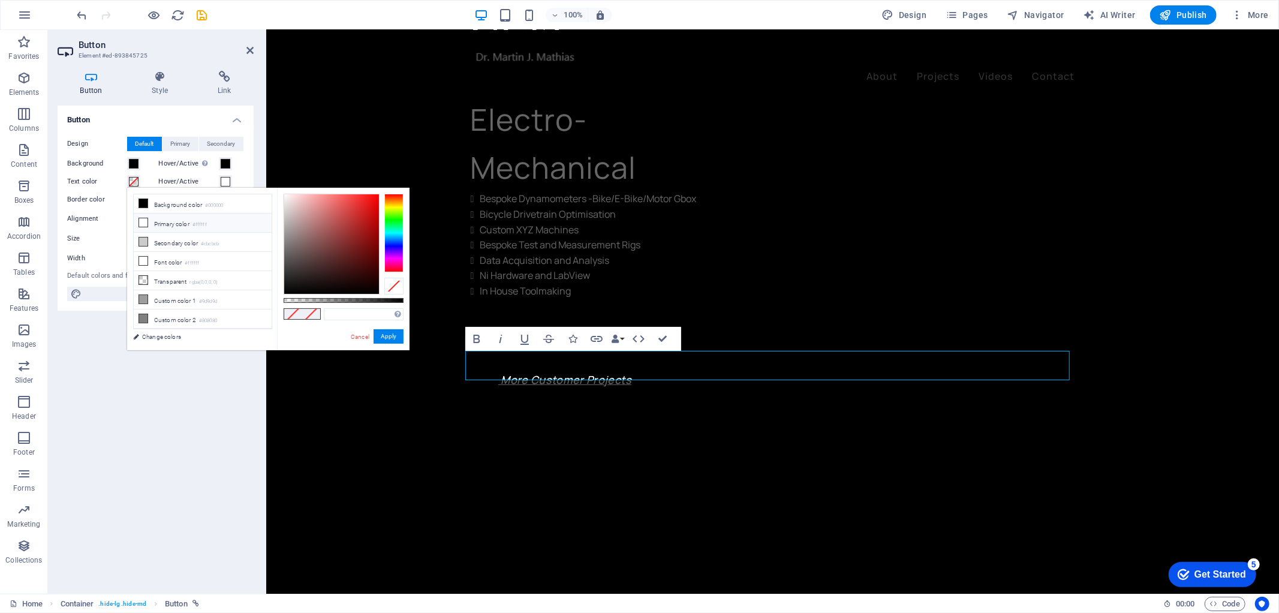
click at [139, 224] on span at bounding box center [144, 223] width 10 height 10
type input "#ffffff"
click at [393, 333] on button "Apply" at bounding box center [389, 336] width 30 height 14
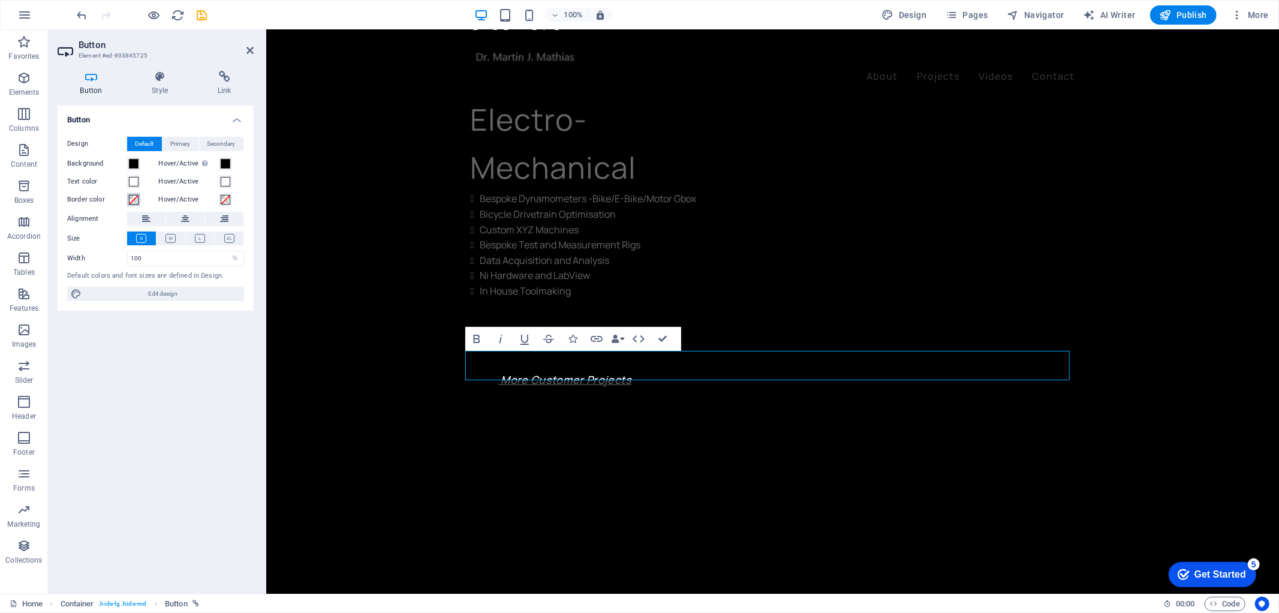
click at [130, 198] on span at bounding box center [134, 200] width 10 height 10
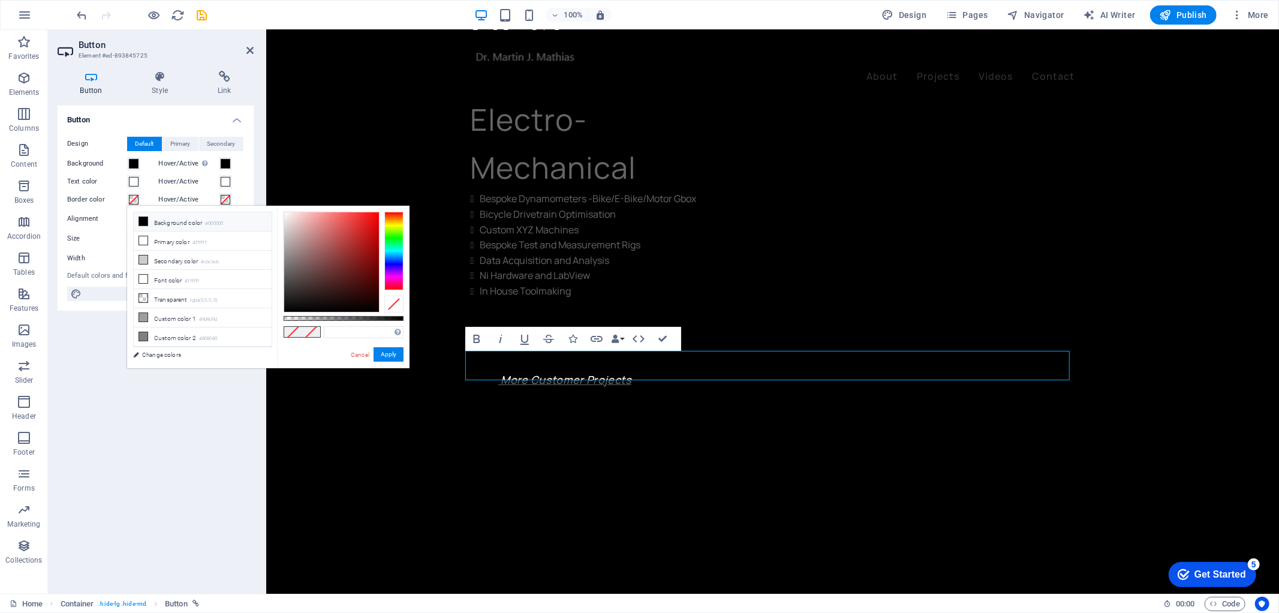
click at [149, 219] on li "Background color #000000" at bounding box center [203, 221] width 138 height 19
type input "#000000"
click at [228, 179] on span at bounding box center [226, 182] width 10 height 10
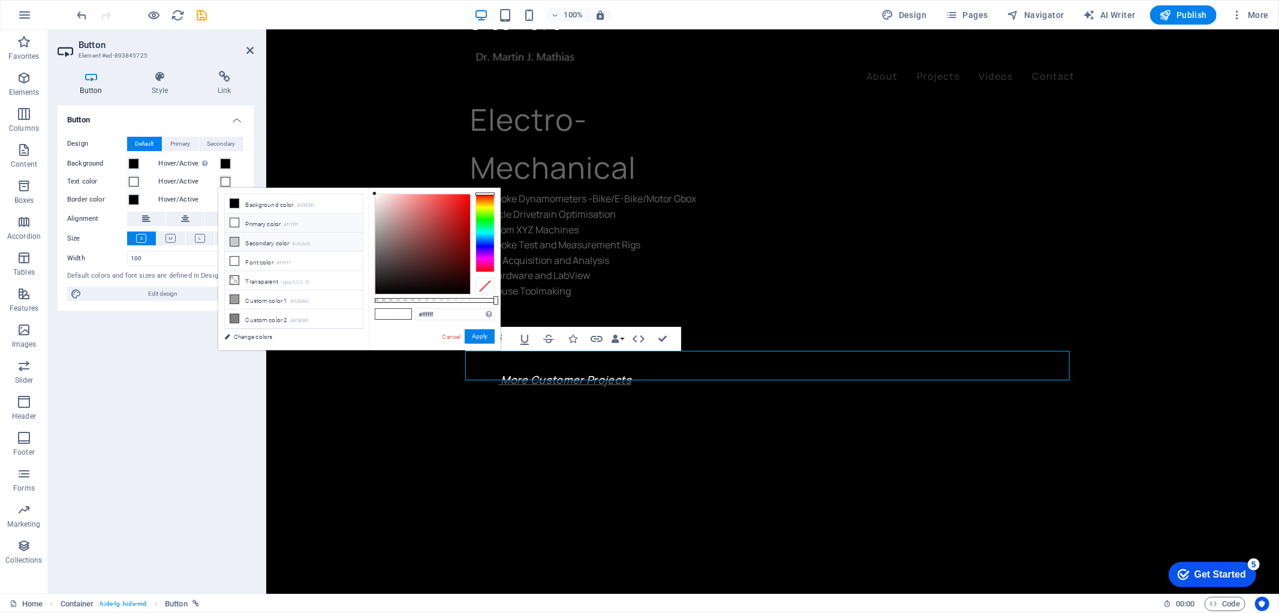
click at [243, 241] on li "Secondary color #cbcbcb" at bounding box center [294, 242] width 138 height 19
type input "#cbcbcb"
click at [476, 332] on button "Apply" at bounding box center [480, 336] width 30 height 14
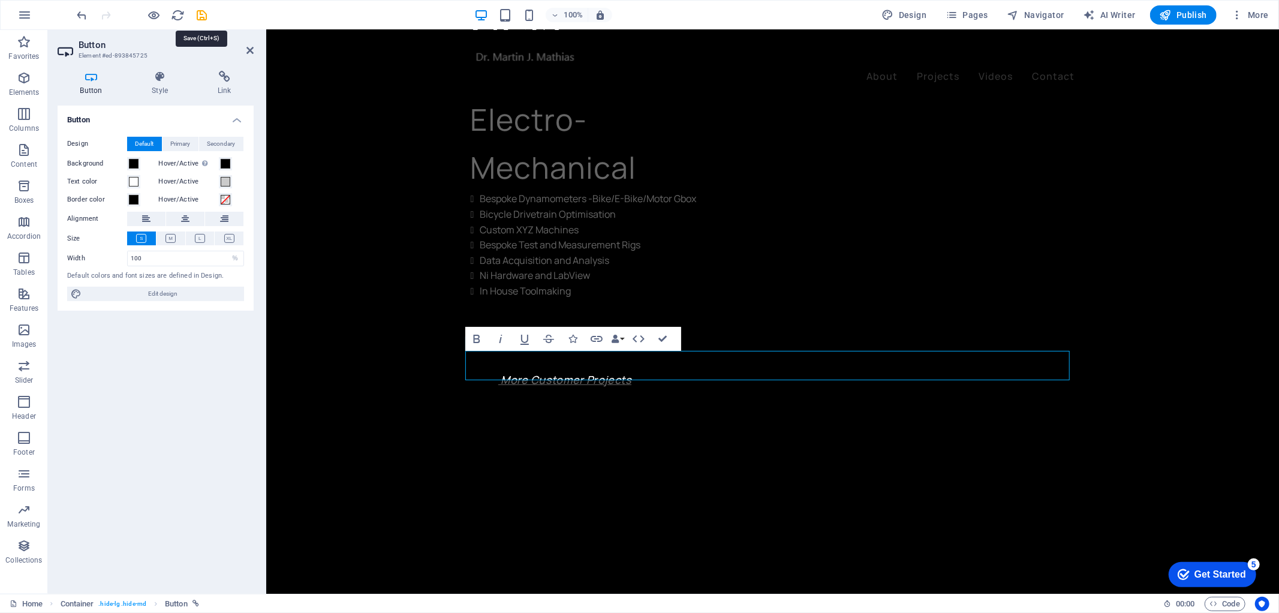
click at [204, 13] on icon "save" at bounding box center [202, 15] width 14 height 14
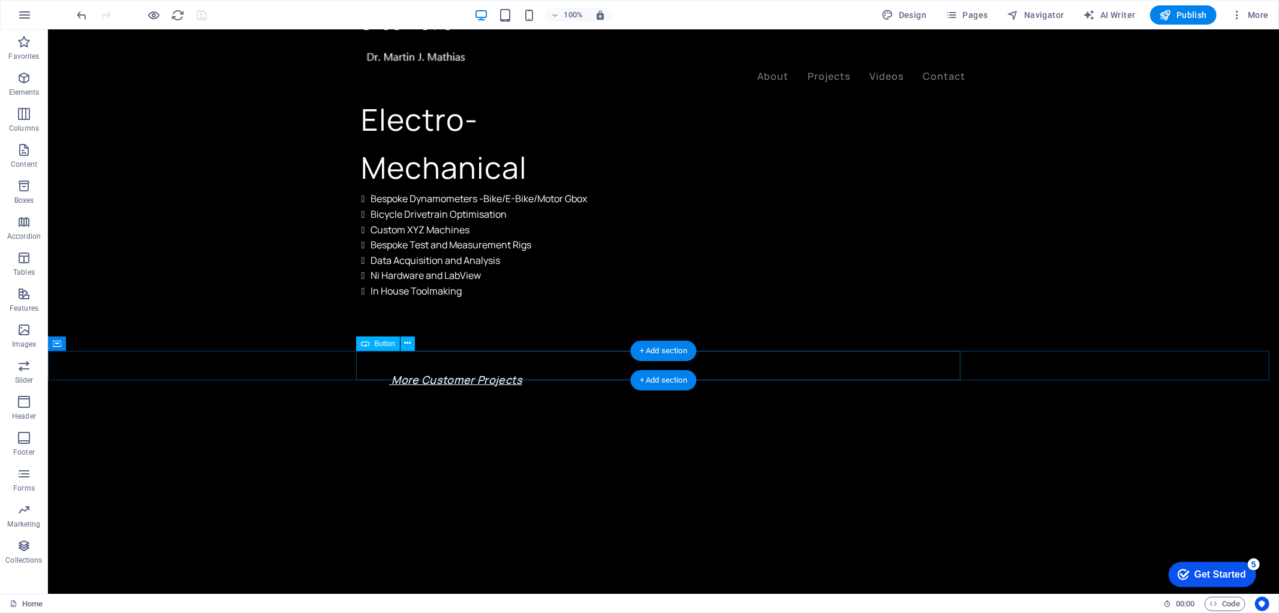
select select "%"
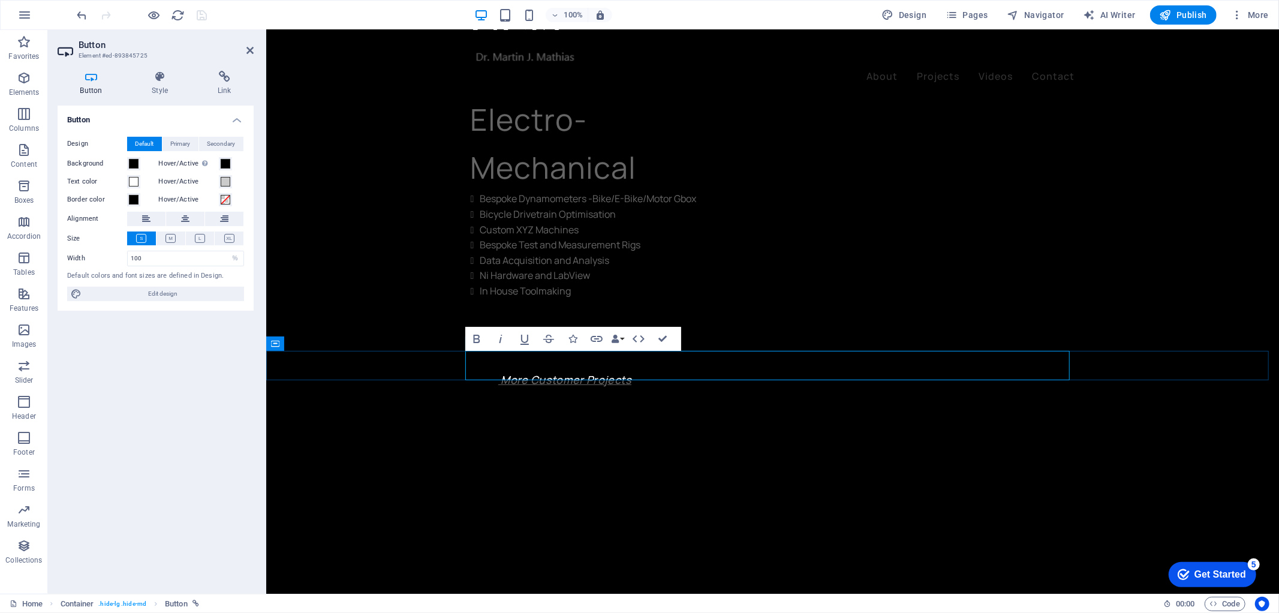
drag, startPoint x: 840, startPoint y: 368, endPoint x: 701, endPoint y: 359, distance: 139.4
click at [501, 339] on icon "button" at bounding box center [500, 339] width 14 height 14
click at [525, 340] on icon "button" at bounding box center [524, 339] width 14 height 14
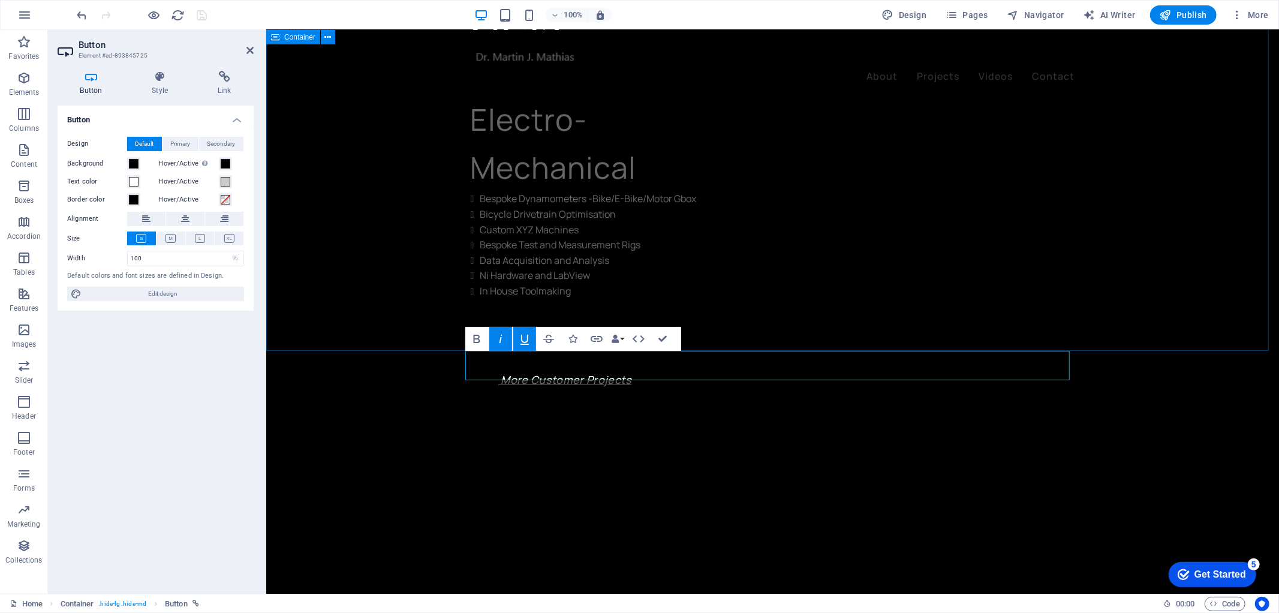
click at [309, 314] on div "OCIS CONSULTING Electro-Mechanical Bespoke Dynamometers -Bike/E-Bike/Motor Gbox…" at bounding box center [772, 368] width 1013 height 833
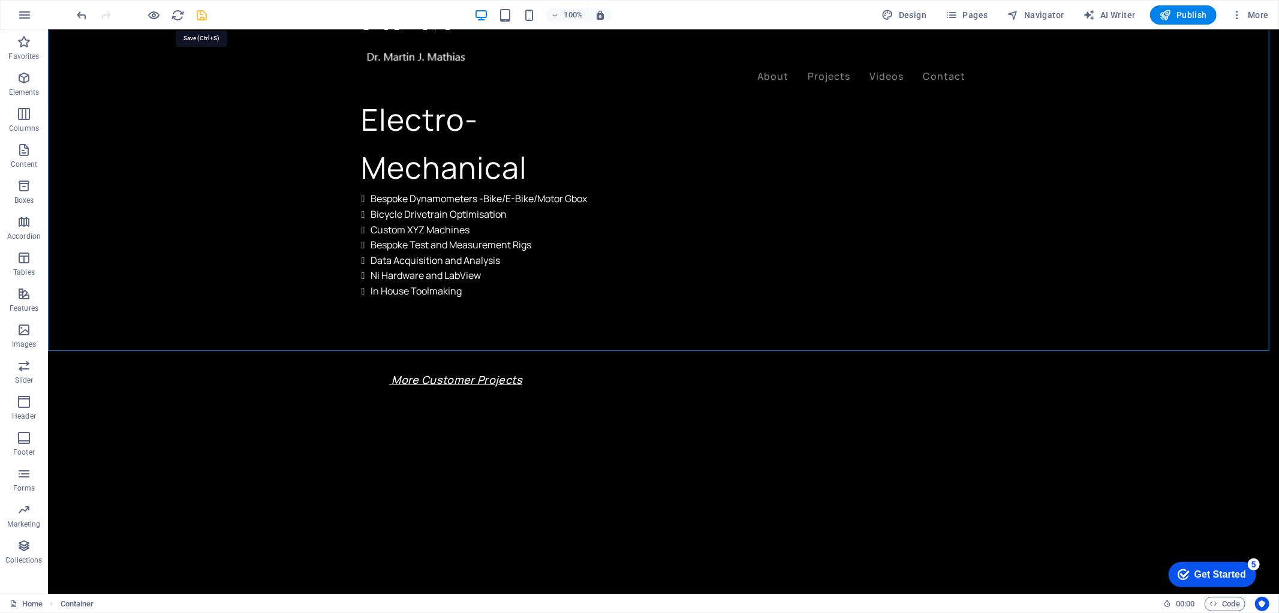
click at [203, 14] on icon "save" at bounding box center [202, 15] width 14 height 14
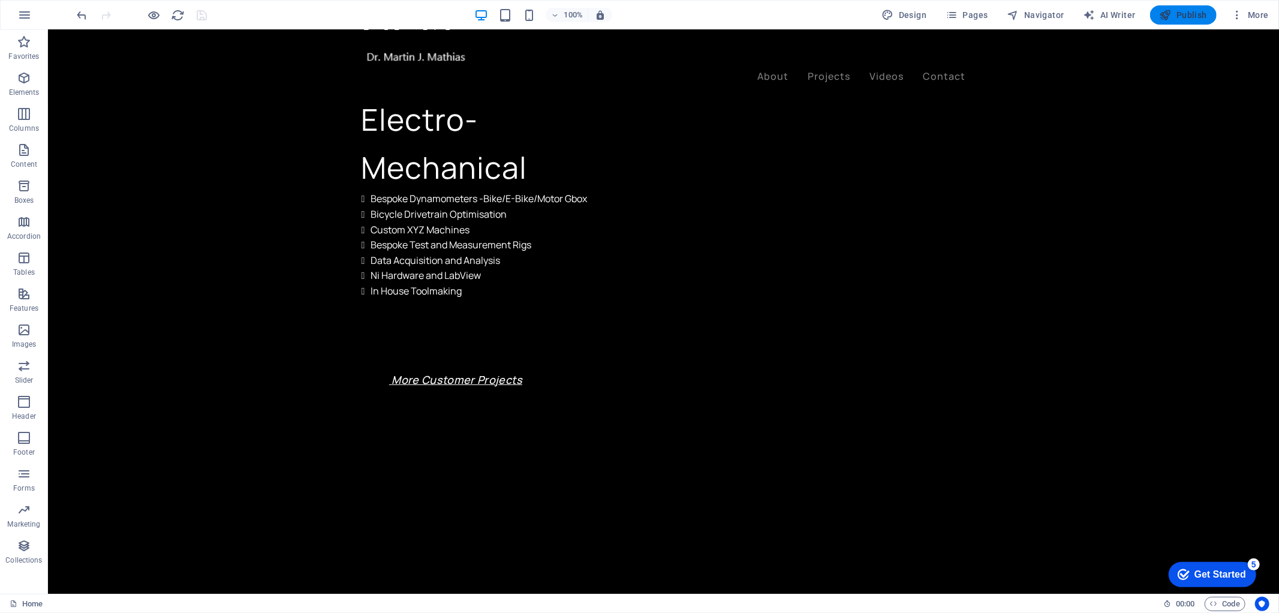
click at [1192, 22] on button "Publish" at bounding box center [1183, 14] width 67 height 19
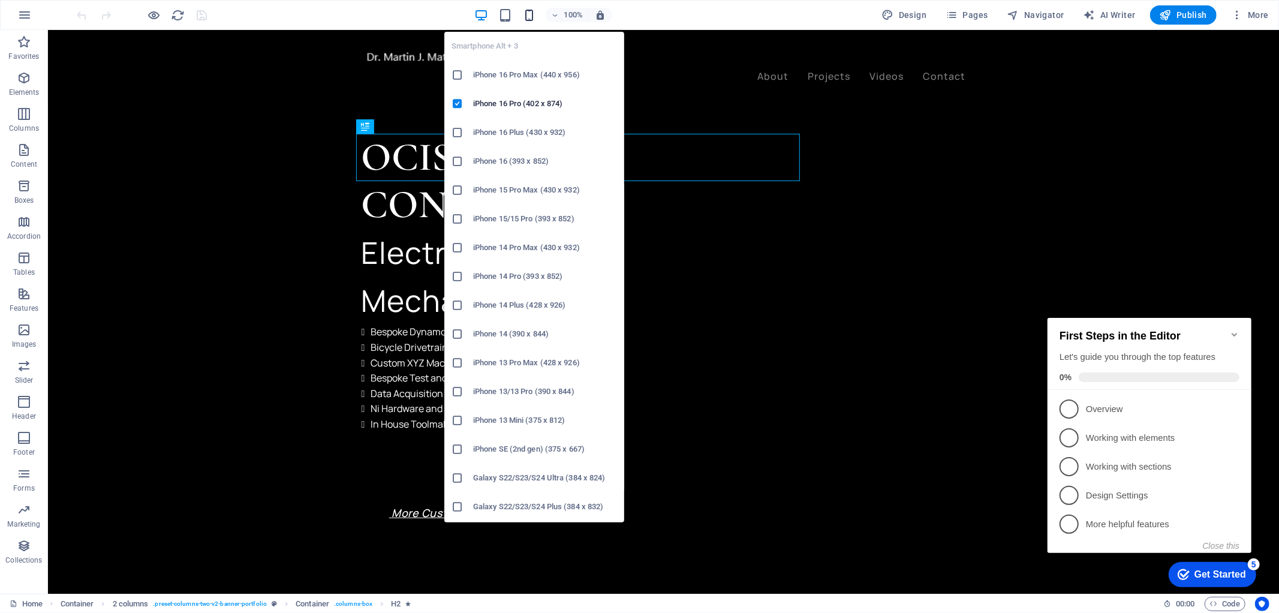
click at [526, 13] on icon "button" at bounding box center [529, 15] width 14 height 14
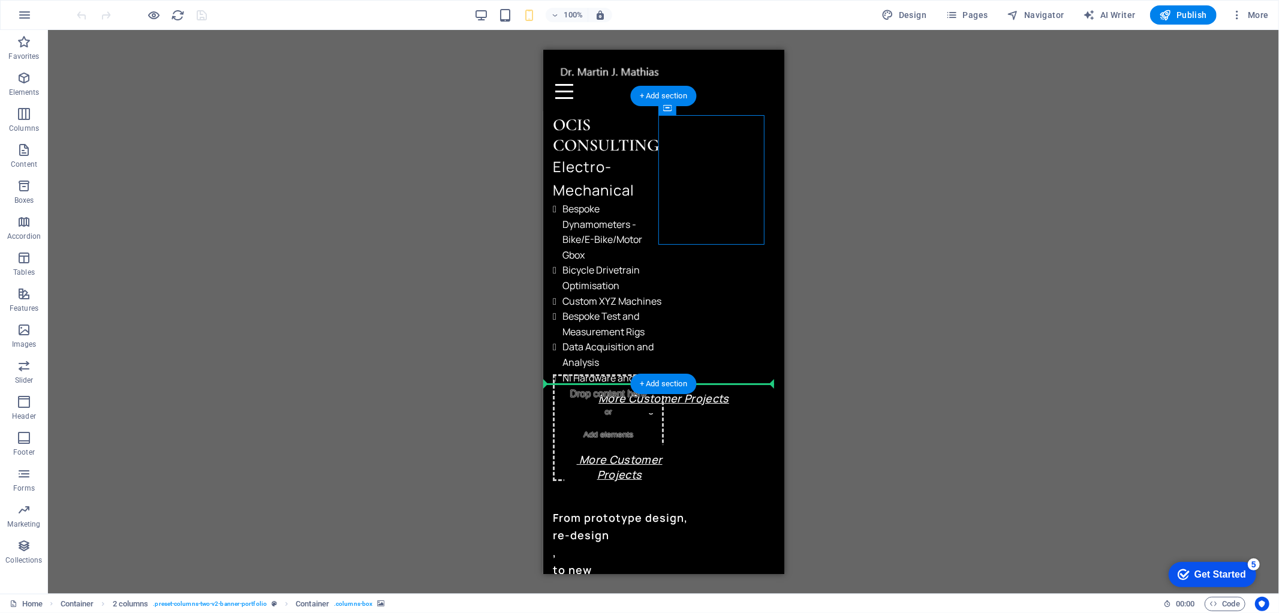
drag, startPoint x: 745, startPoint y: 210, endPoint x: 747, endPoint y: 261, distance: 51.6
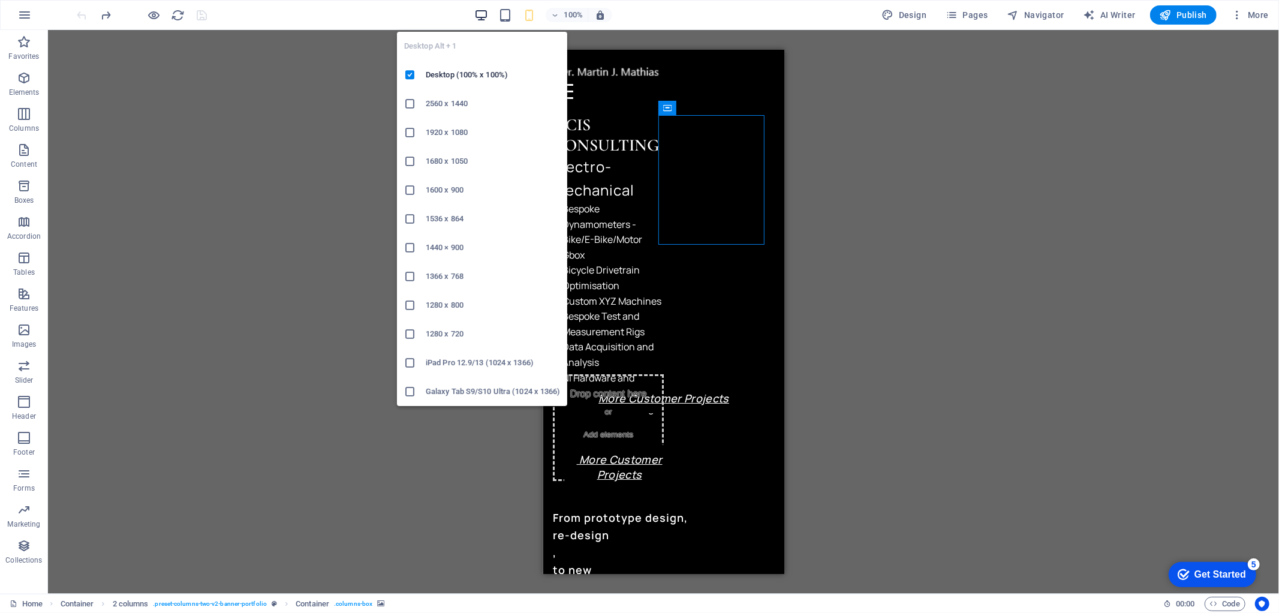
click at [484, 12] on icon "button" at bounding box center [481, 15] width 14 height 14
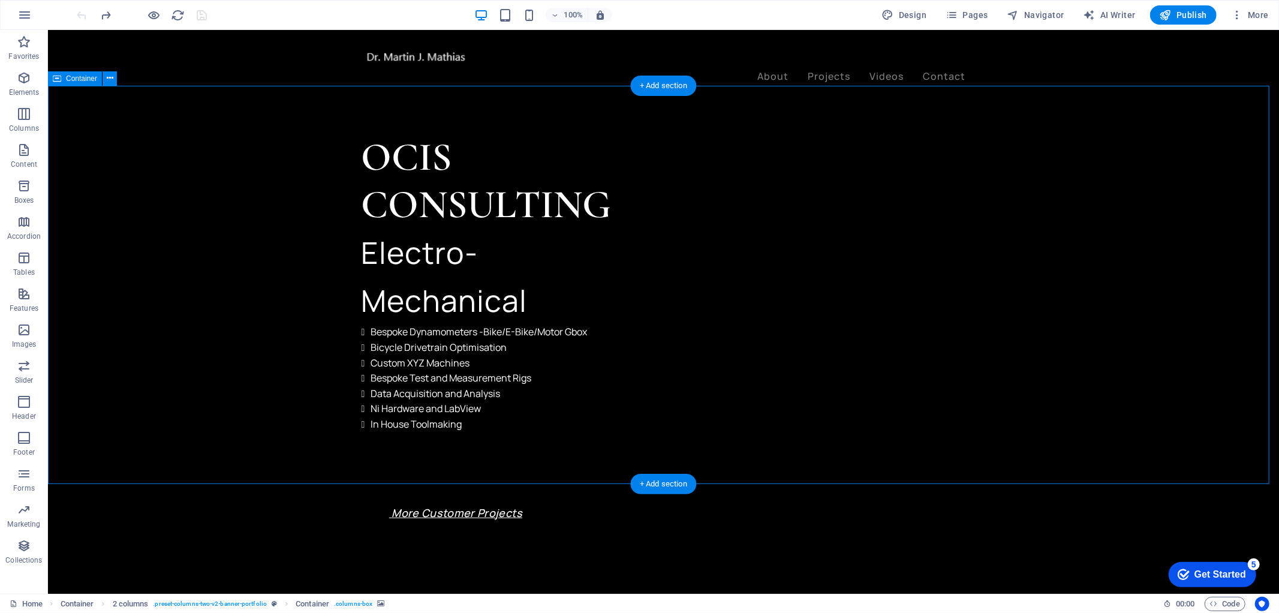
click at [1064, 413] on div "OCIS CONSULTING Electro-Mechanical Bespoke Dynamometers -Bike/E-Bike/Motor Gbox…" at bounding box center [662, 501] width 1231 height 833
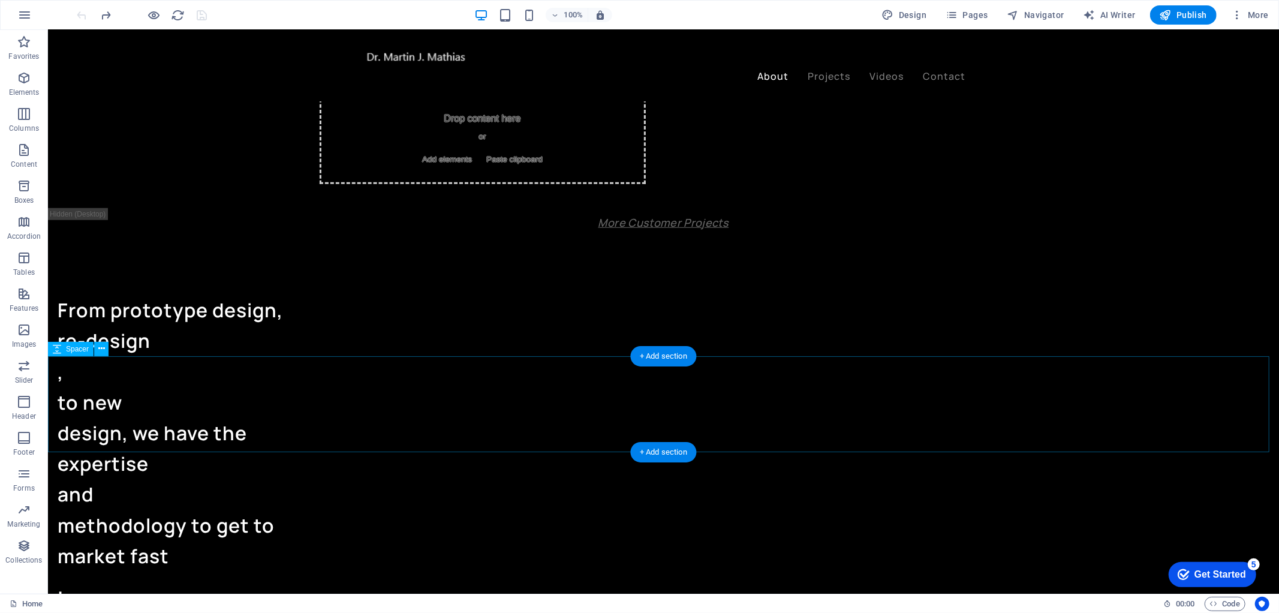
scroll to position [733, 0]
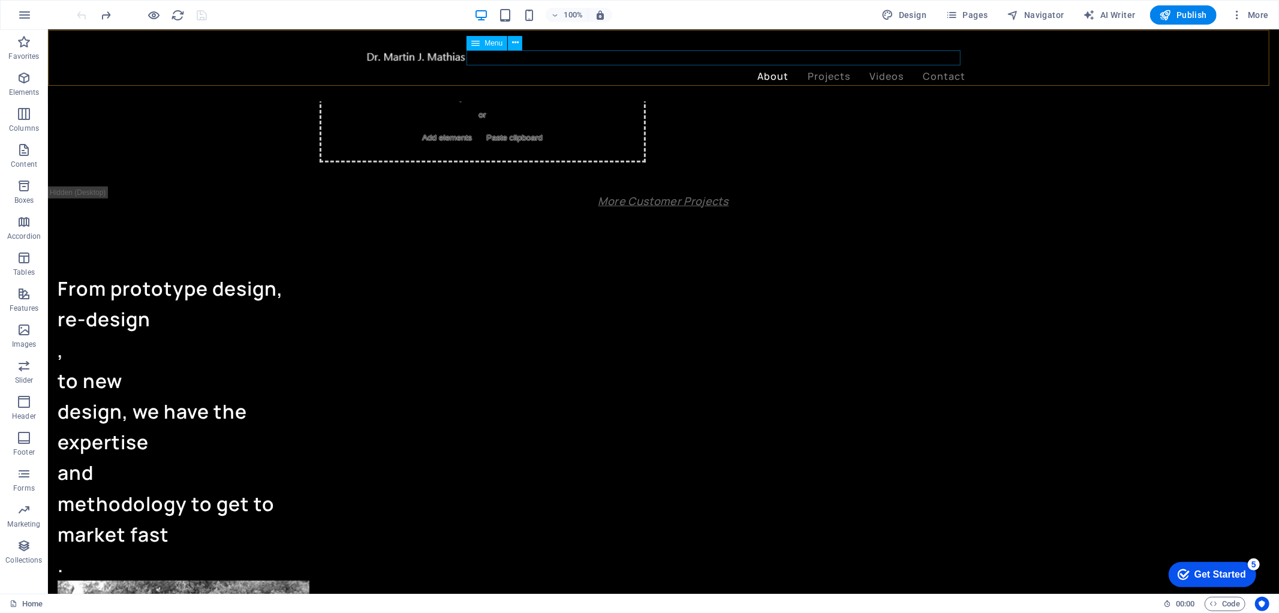
click at [819, 68] on nav "About Projects Videos Contact" at bounding box center [663, 76] width 604 height 16
click at [958, 19] on icon "button" at bounding box center [952, 15] width 12 height 12
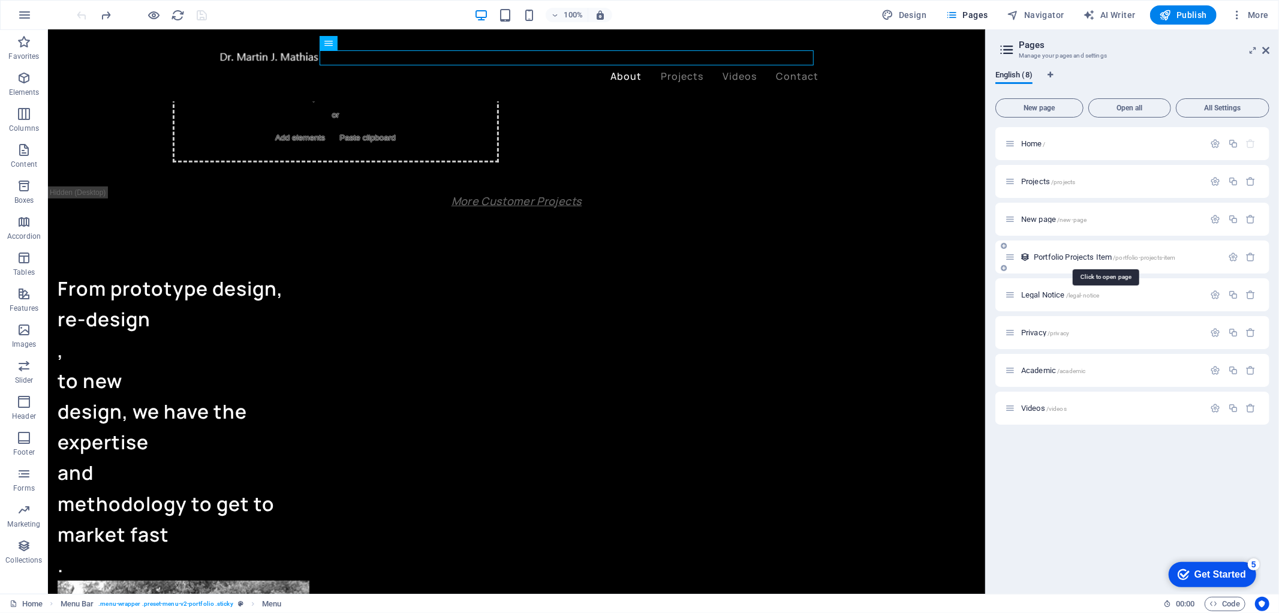
click at [1075, 257] on span "Portfolio Projects Item /portfolio-projects-item" at bounding box center [1105, 256] width 142 height 9
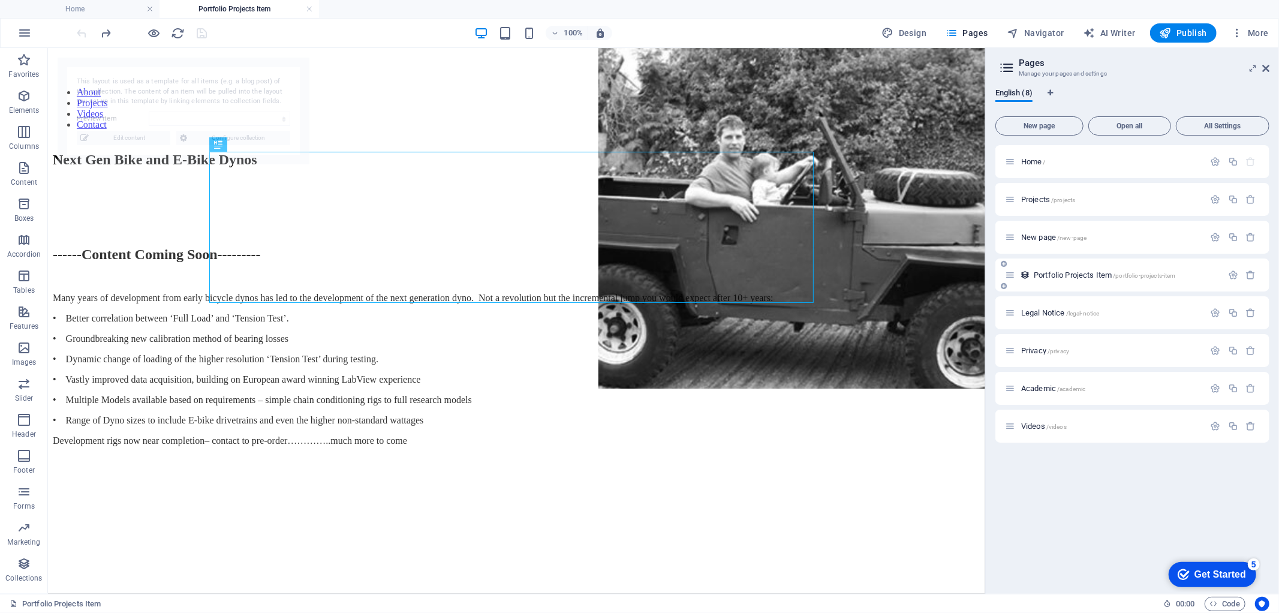
scroll to position [0, 0]
select select "68b4b77ac5ed07f9780d14d3"
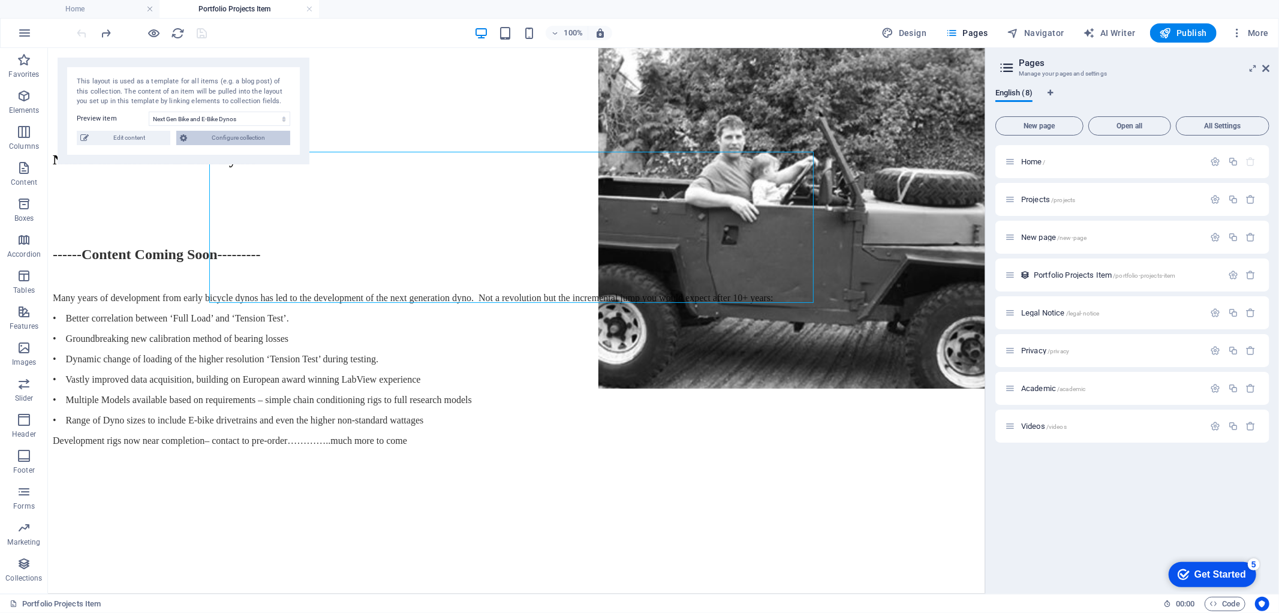
click at [230, 136] on span "Configure collection" at bounding box center [239, 138] width 96 height 14
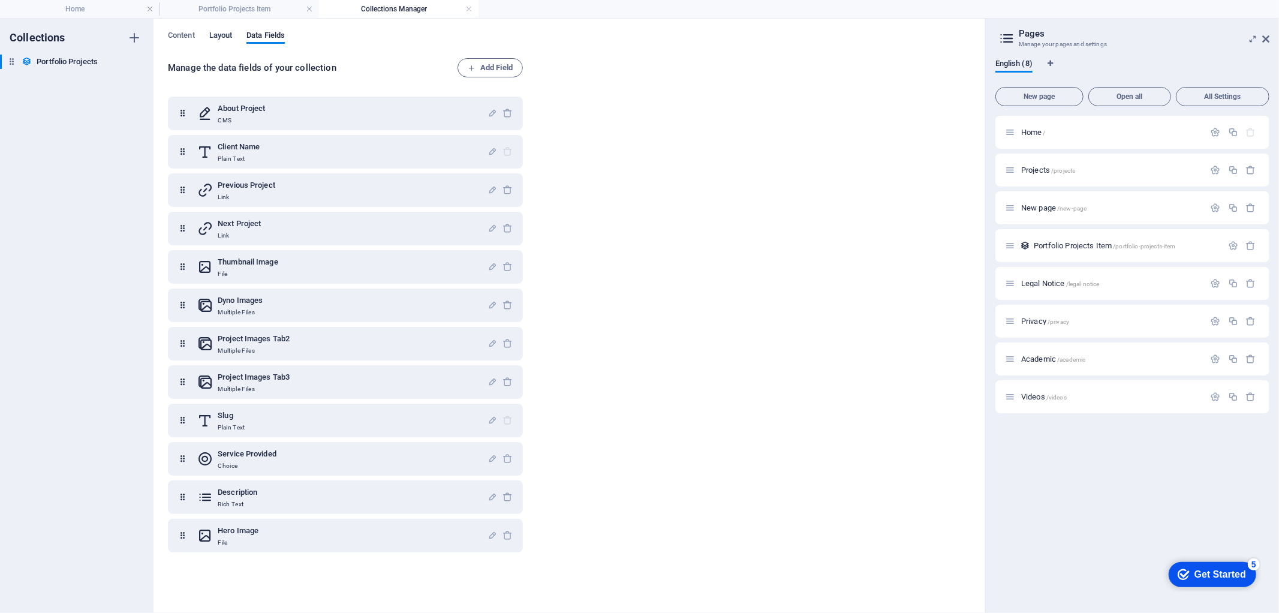
click at [213, 34] on span "Layout" at bounding box center [220, 36] width 23 height 17
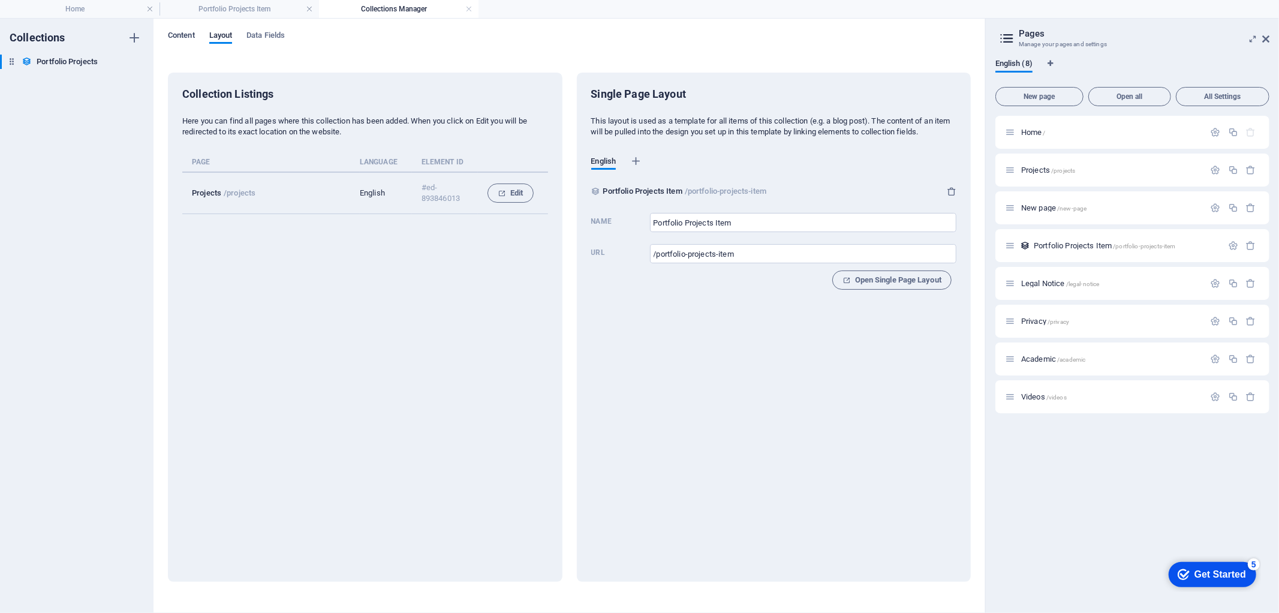
click at [188, 33] on span "Content" at bounding box center [181, 36] width 27 height 17
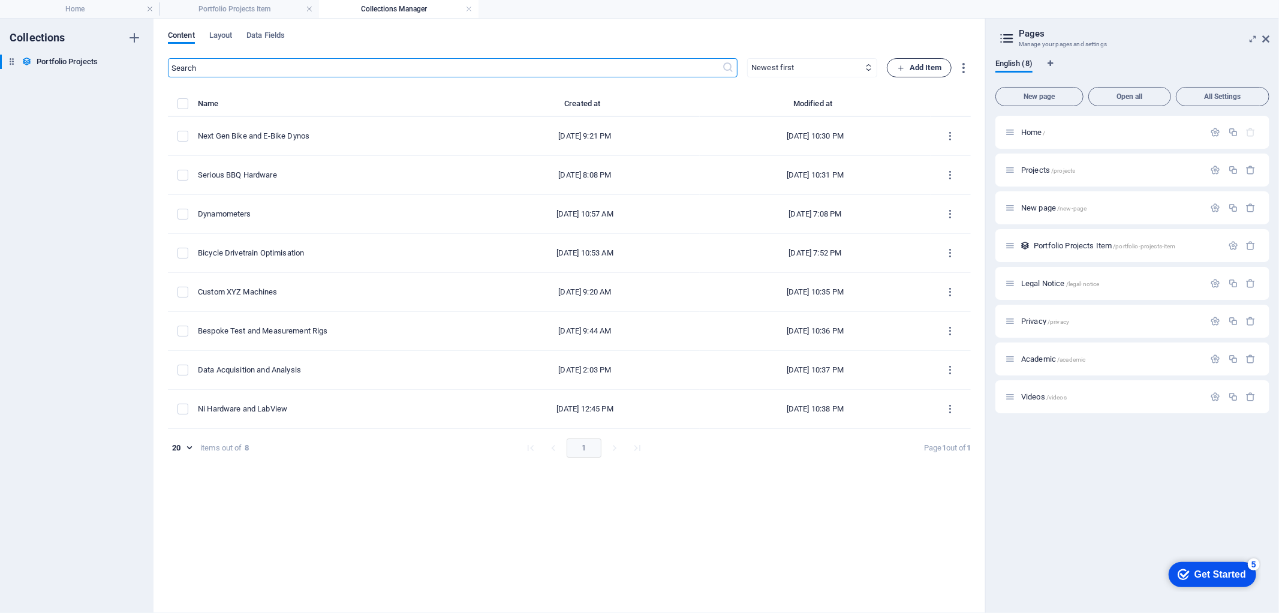
click at [923, 73] on span "Add Item" at bounding box center [919, 68] width 44 height 14
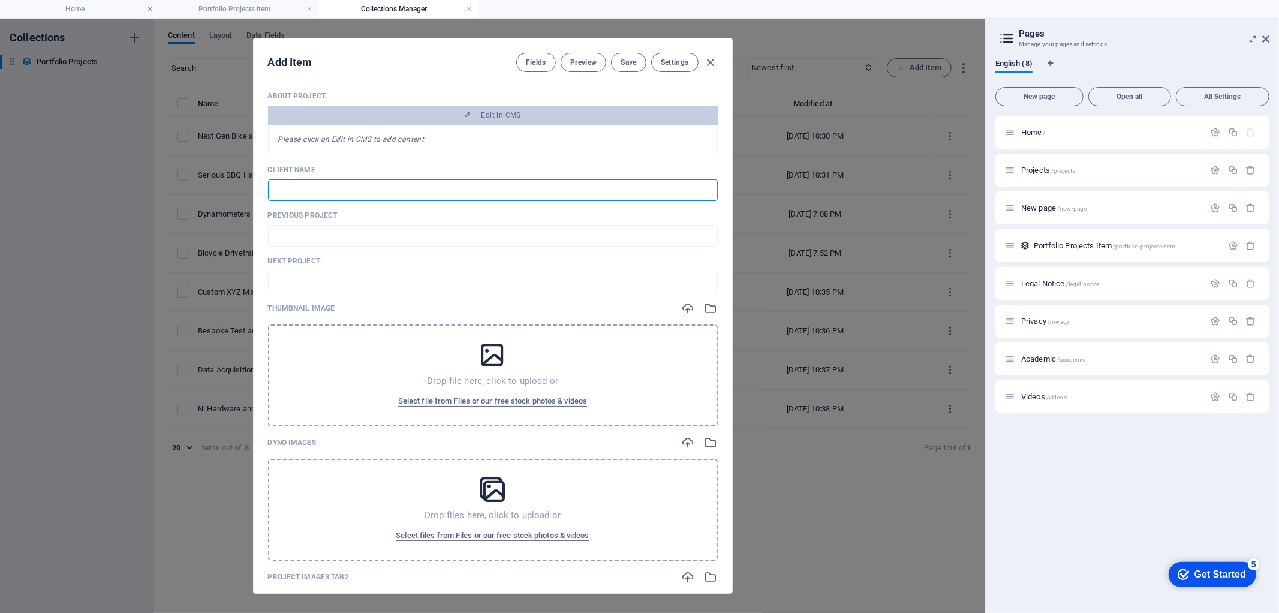
click at [304, 188] on input "text" at bounding box center [493, 190] width 450 height 22
type input "U"
type input "u"
type input "Un"
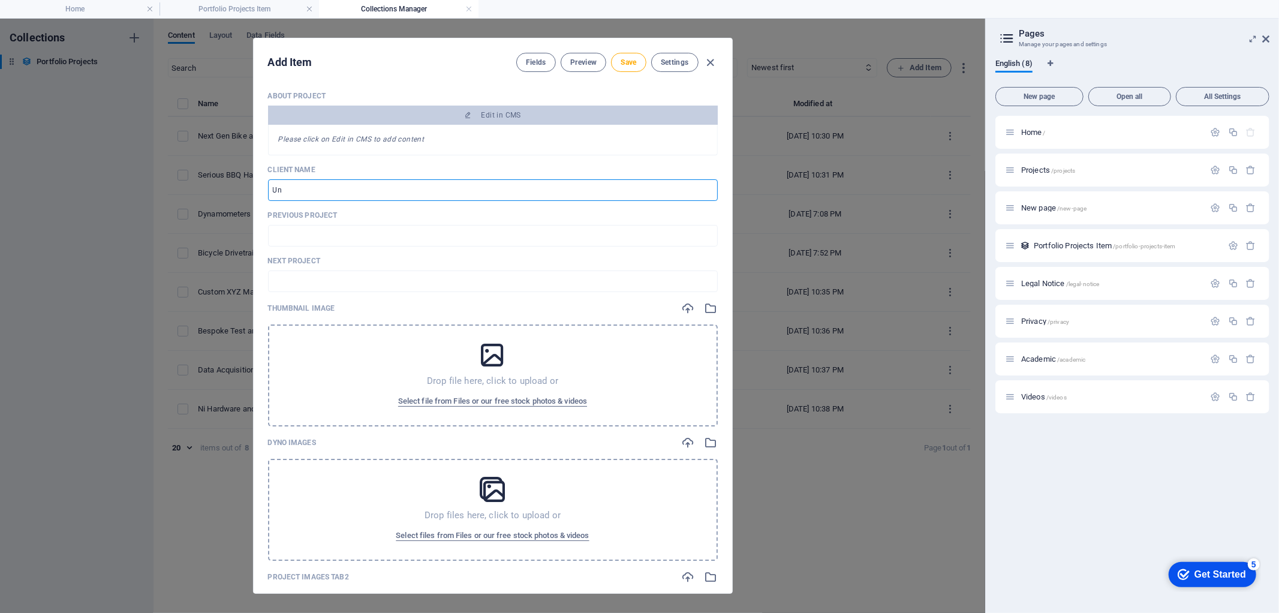
type input "un"
type input "Uni"
type input "uni"
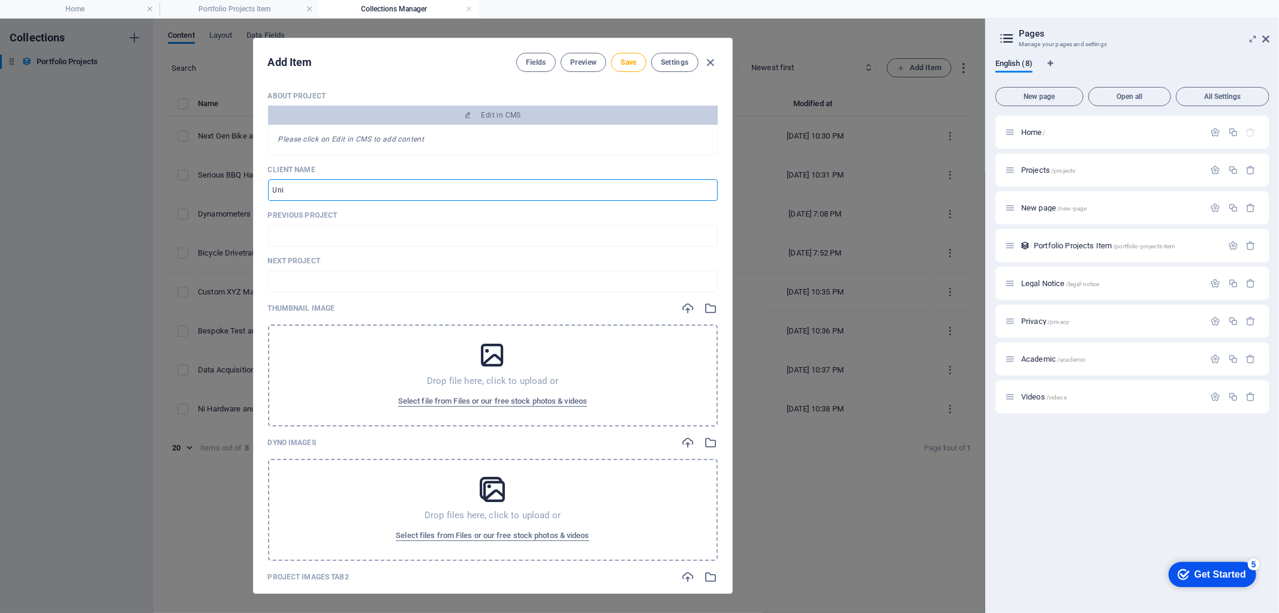
type input "Univ"
type input "univ"
type input "Unive"
type input "unive"
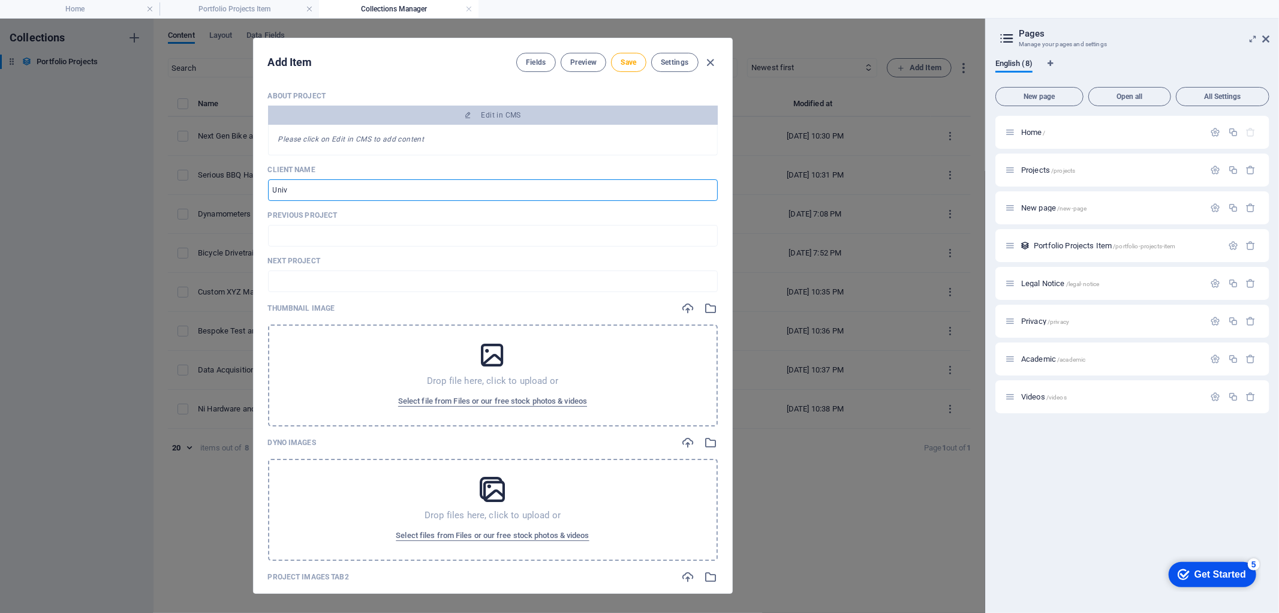
type input "unive"
type input "Univer"
type input "univer"
type input "Univers"
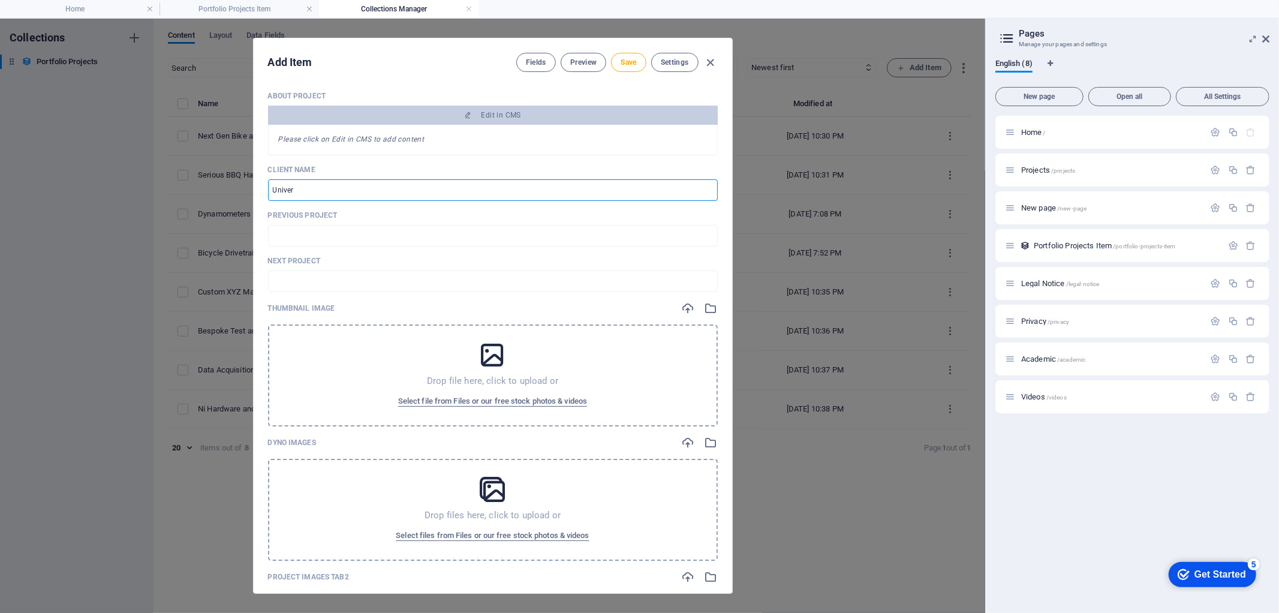
type input "univers"
type input "Universi"
type input "universi"
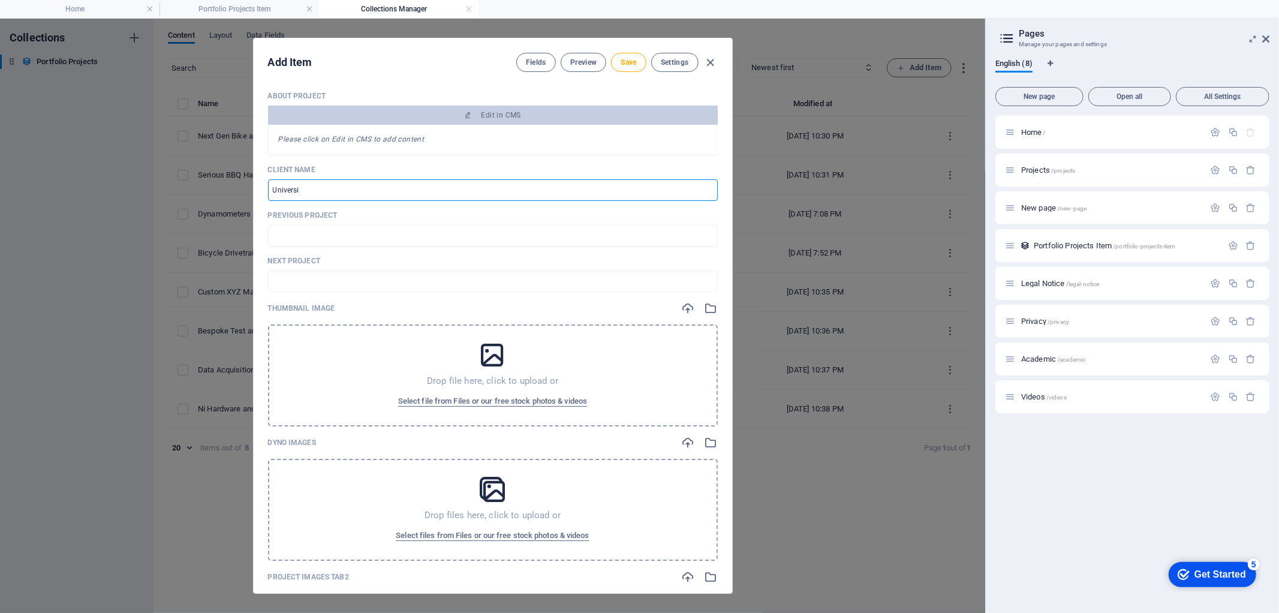
type input "Universit"
type input "universit"
type input "University"
type input "university"
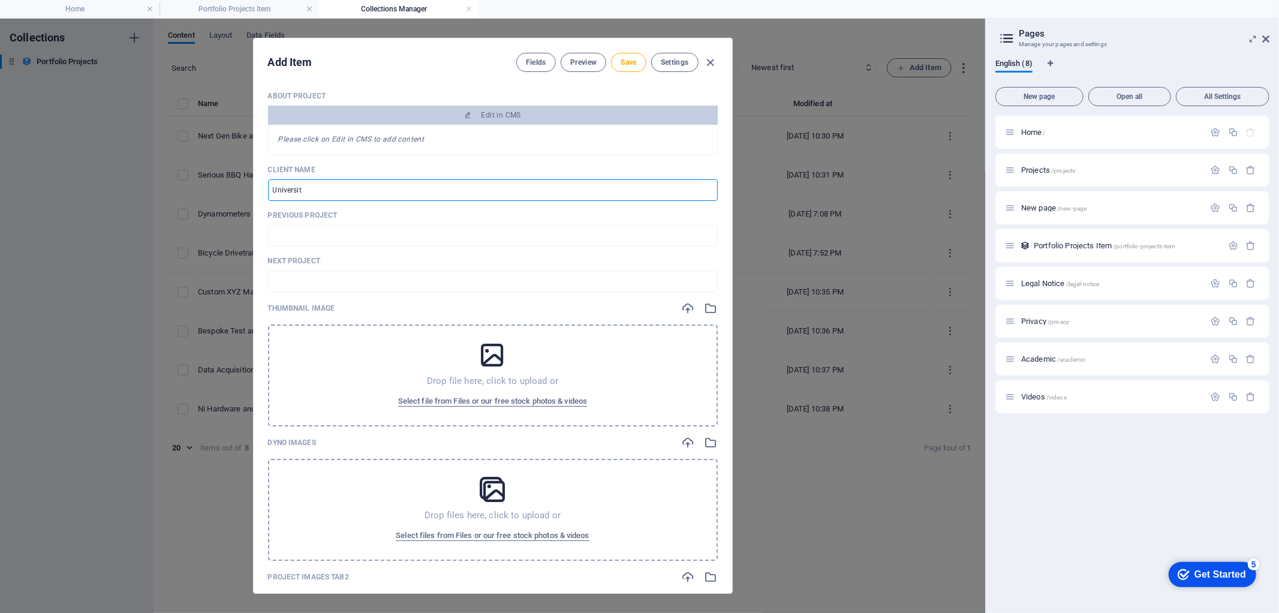
type input "university"
type input "University C"
type input "university-c"
type input "University Co"
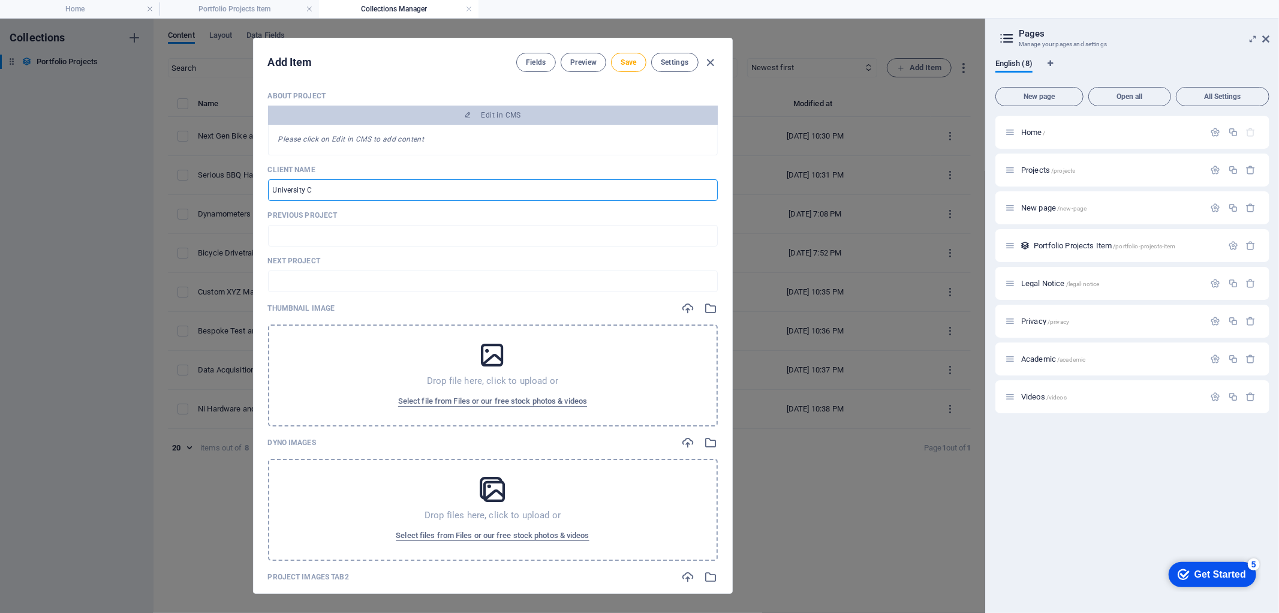
type input "university-co"
type input "University Con"
type input "university-con"
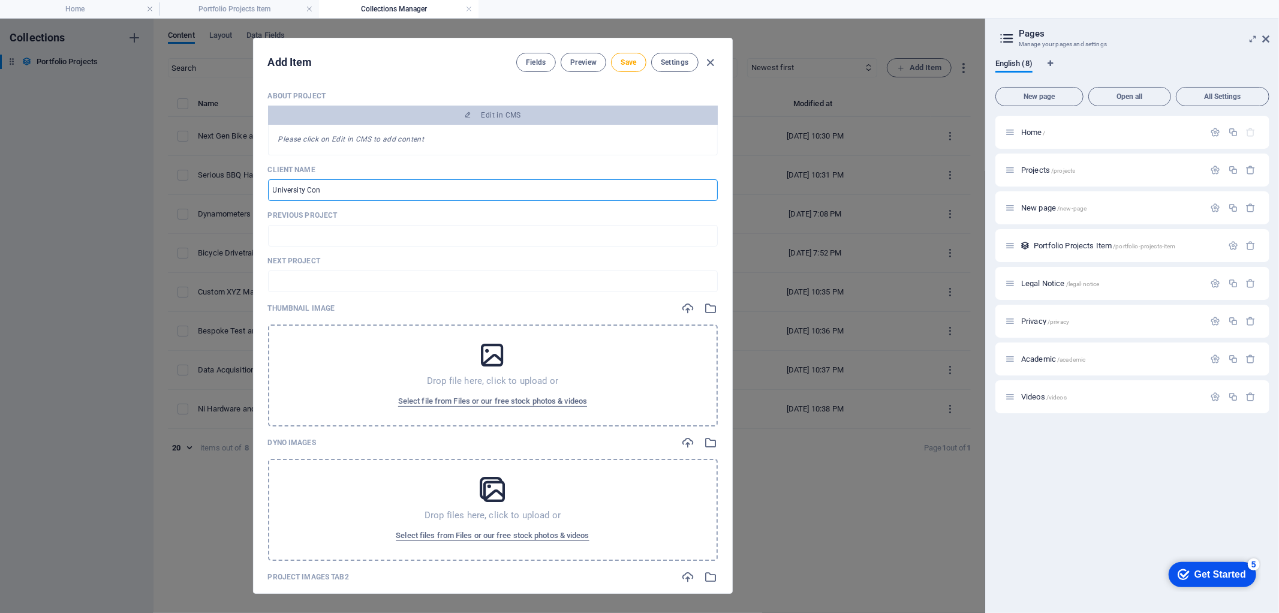
type input "University Cons"
type input "university-cons"
type input "University Consu"
type input "university-consu"
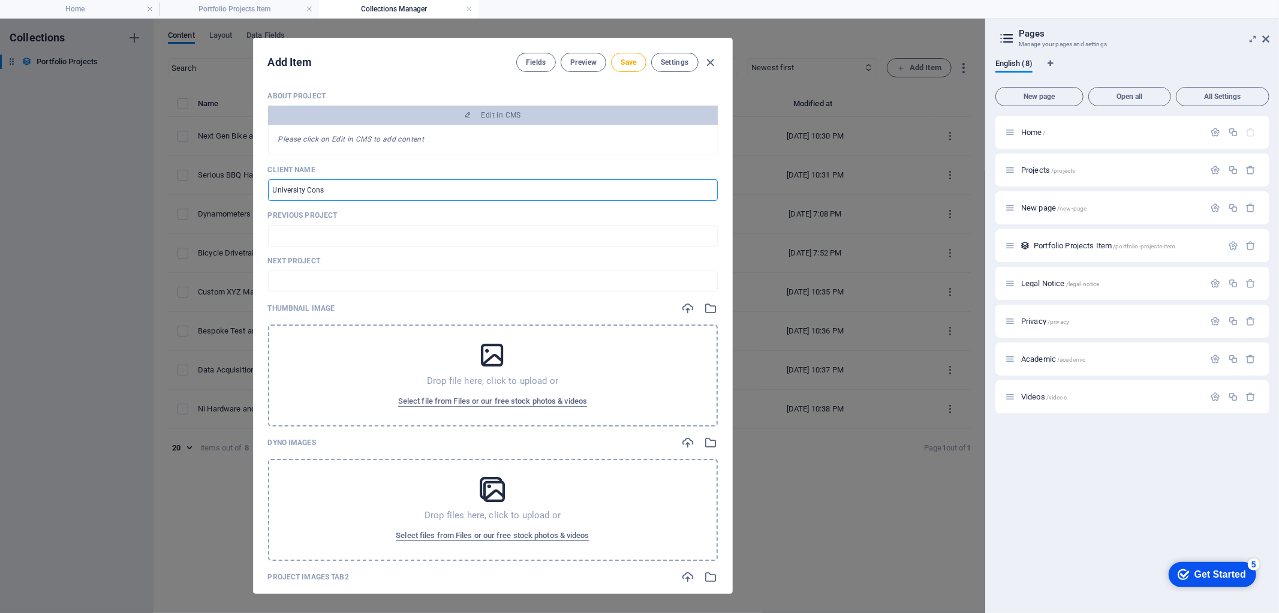
type input "university-consu"
type input "University Consul"
type input "university-consul"
type input "University Consult"
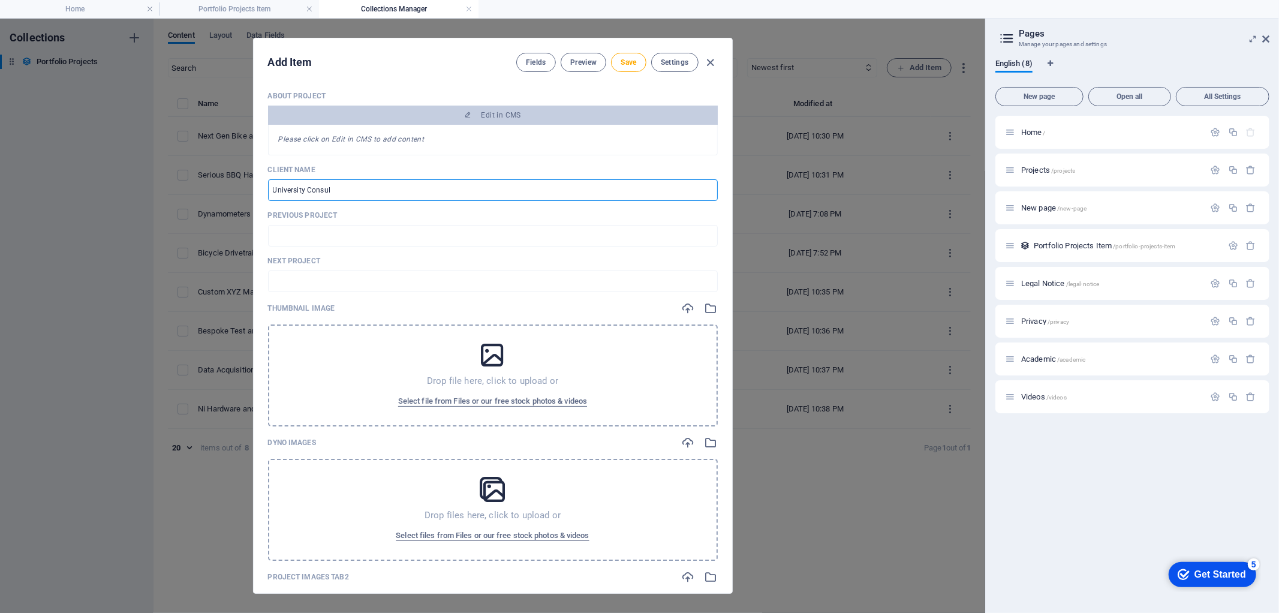
type input "university-consult"
type input "University Consulta"
type input "university-consulta"
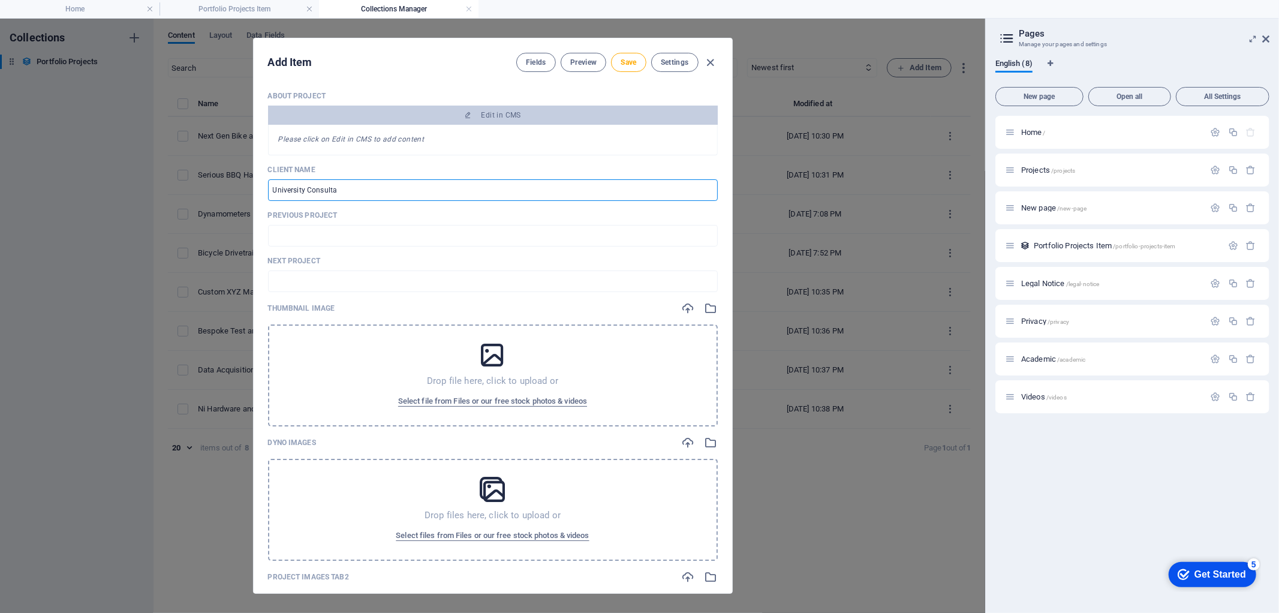
type input "University Consultan"
type input "university-consultan"
type input "University Consultanc"
type input "university-consultanc"
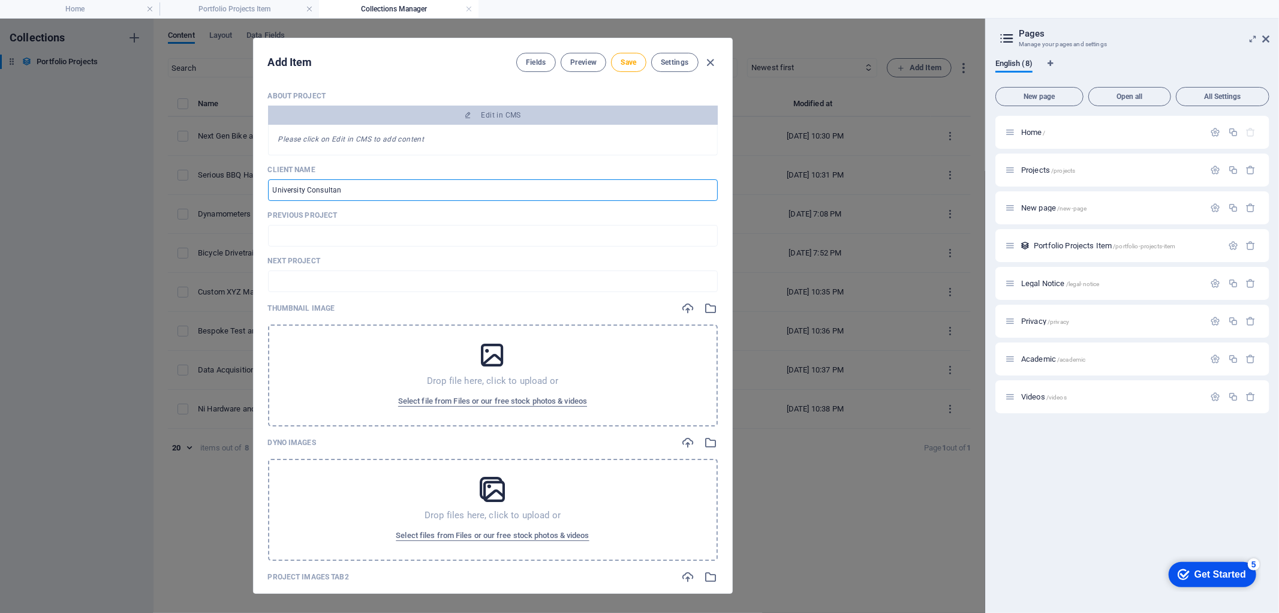
type input "university-consultanc"
type input "University Consultancy"
type input "university-consultancy"
type input "University Consultancy"
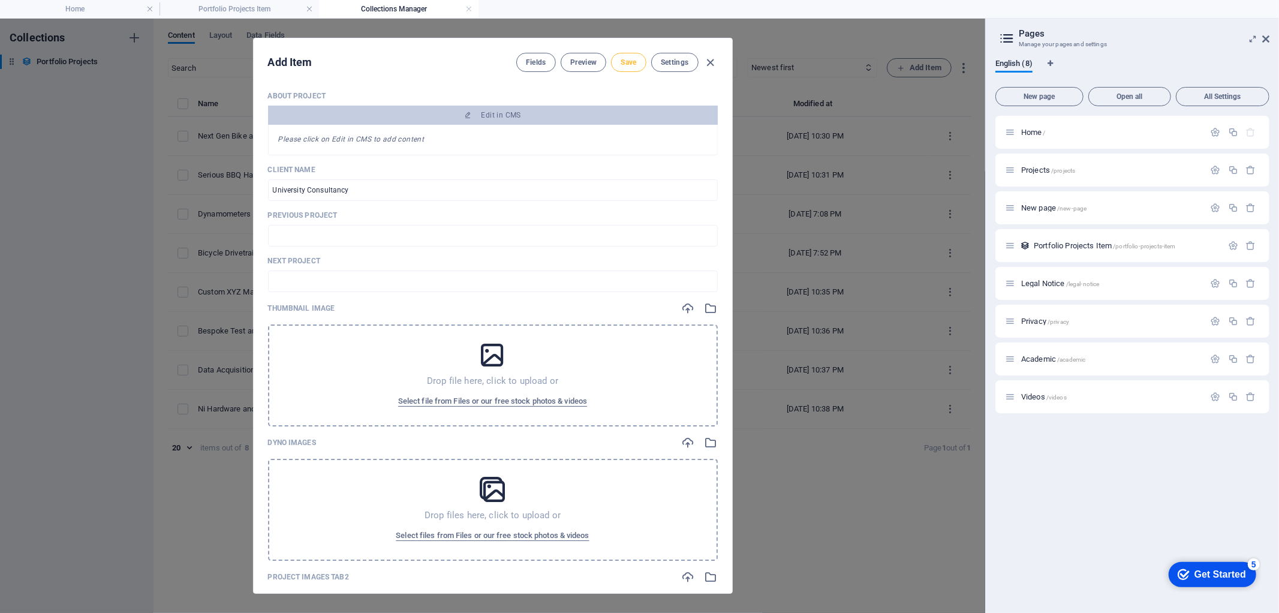
click at [628, 64] on span "Save" at bounding box center [629, 63] width 16 height 10
click at [709, 61] on icon "button" at bounding box center [710, 63] width 14 height 14
type input "university-consultancy"
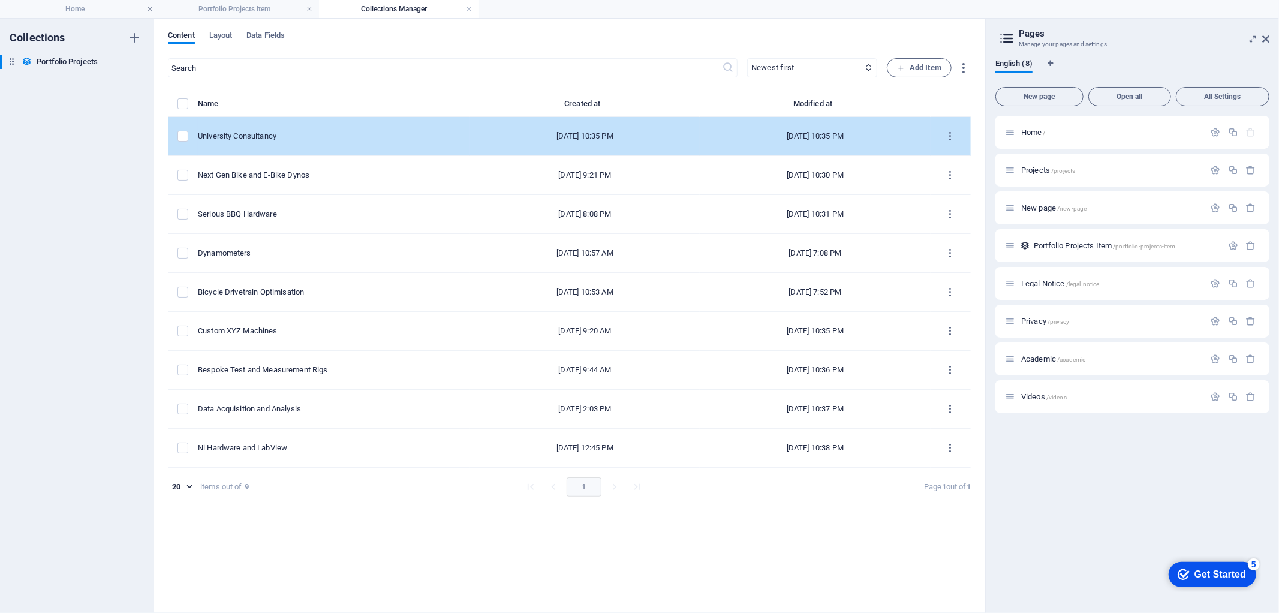
drag, startPoint x: 369, startPoint y: 132, endPoint x: 374, endPoint y: 140, distance: 10.0
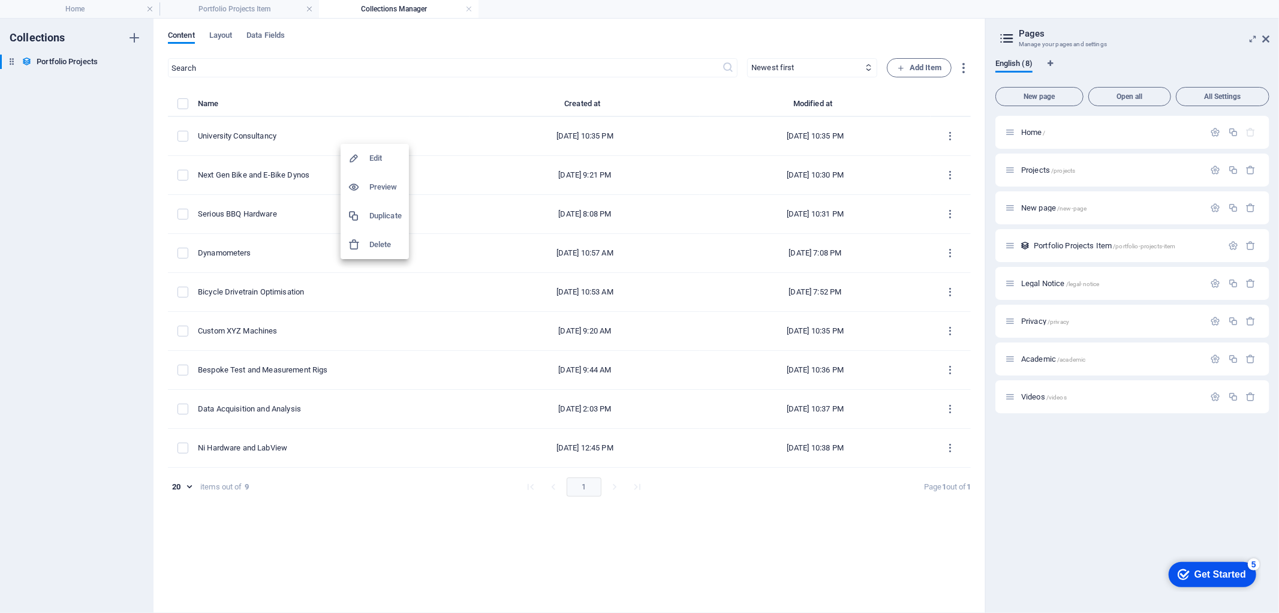
click at [345, 131] on div at bounding box center [639, 306] width 1279 height 613
click at [865, 67] on icon at bounding box center [869, 68] width 8 height 8
click at [870, 72] on select "Newest first Oldest first Last modified Client Name (ascending) Client Name (de…" at bounding box center [812, 67] width 130 height 19
click at [747, 58] on select "Newest first Oldest first Last modified Client Name (ascending) Client Name (de…" at bounding box center [812, 67] width 130 height 19
click at [865, 68] on icon at bounding box center [869, 68] width 8 height 8
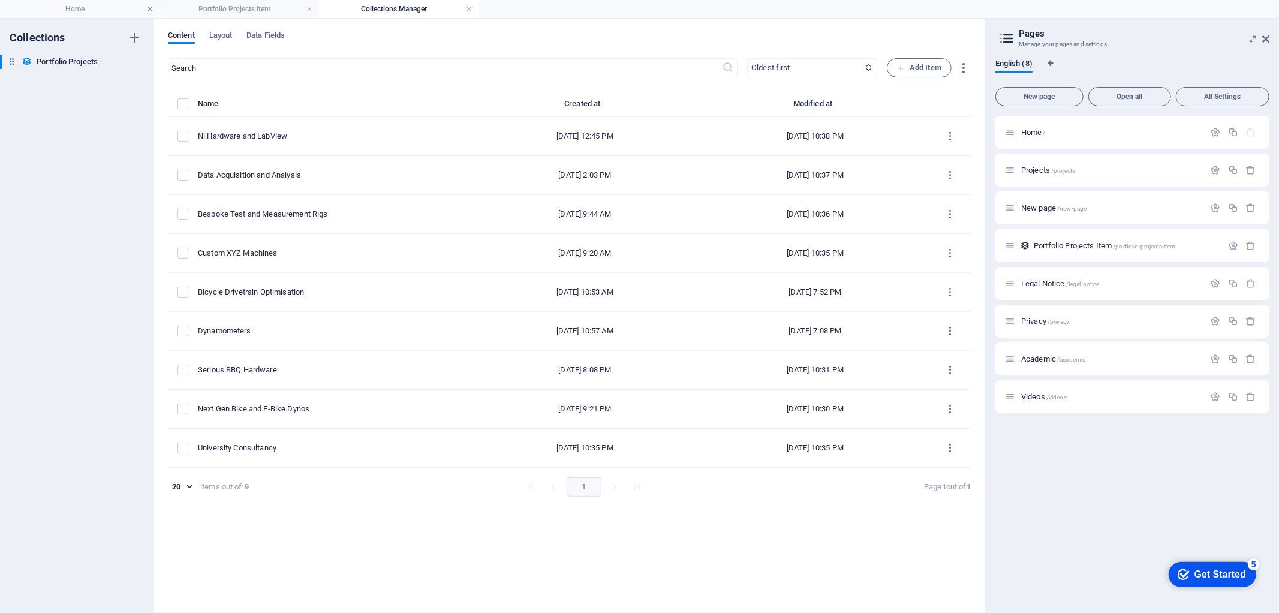
click at [869, 75] on select "Newest first Oldest first Last modified Client Name (ascending) Client Name (de…" at bounding box center [812, 67] width 130 height 19
click at [747, 58] on select "Newest first Oldest first Last modified Client Name (ascending) Client Name (de…" at bounding box center [812, 67] width 130 height 19
click at [869, 74] on select "Newest first Oldest first Last modified Client Name (ascending) Client Name (de…" at bounding box center [812, 67] width 130 height 19
click at [871, 70] on icon at bounding box center [869, 68] width 8 height 8
click at [866, 69] on icon at bounding box center [869, 68] width 8 height 8
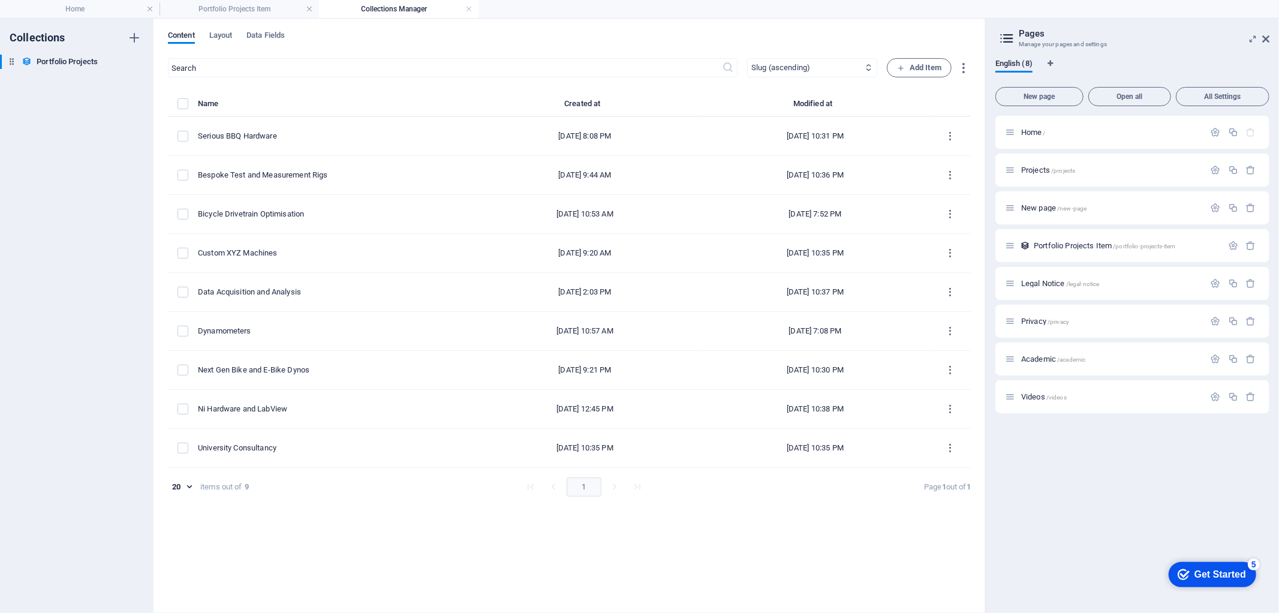
click at [802, 69] on select "Newest first Oldest first Last modified Client Name (ascending) Client Name (de…" at bounding box center [812, 67] width 130 height 19
click at [747, 58] on select "Newest first Oldest first Last modified Client Name (ascending) Client Name (de…" at bounding box center [812, 67] width 130 height 19
click at [866, 70] on icon at bounding box center [869, 68] width 8 height 8
click at [820, 69] on select "Newest first Oldest first Last modified Client Name (ascending) Client Name (de…" at bounding box center [812, 67] width 130 height 19
select select "columns.slug_ASC"
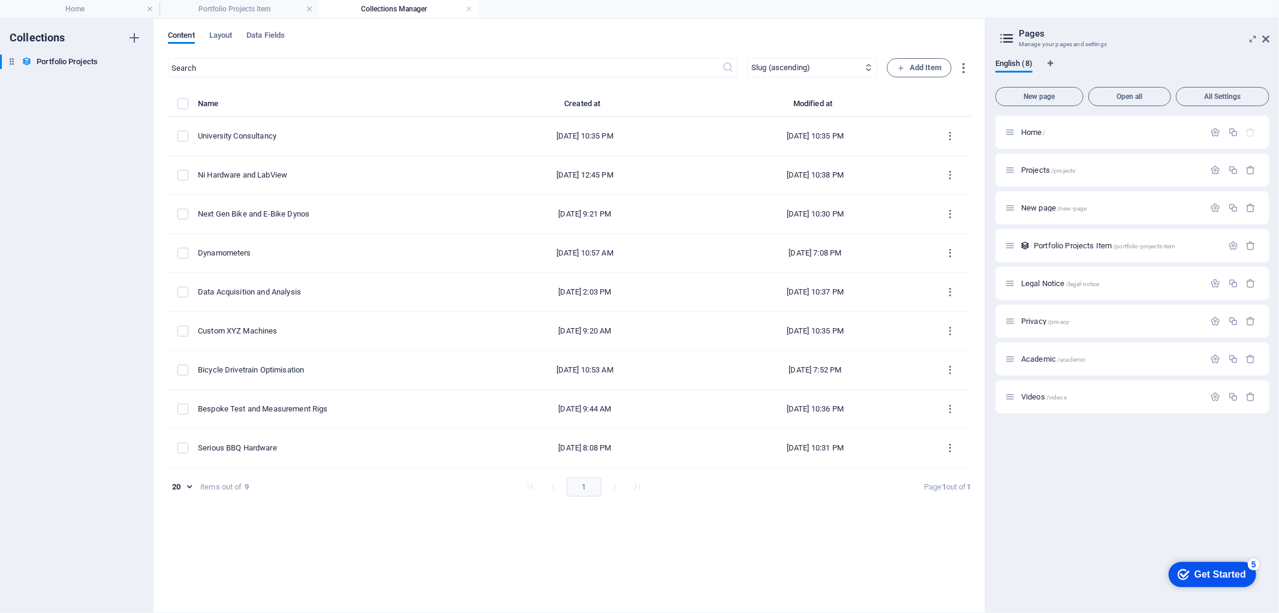
click at [747, 58] on select "Newest first Oldest first Last modified Client Name (ascending) Client Name (de…" at bounding box center [812, 67] width 130 height 19
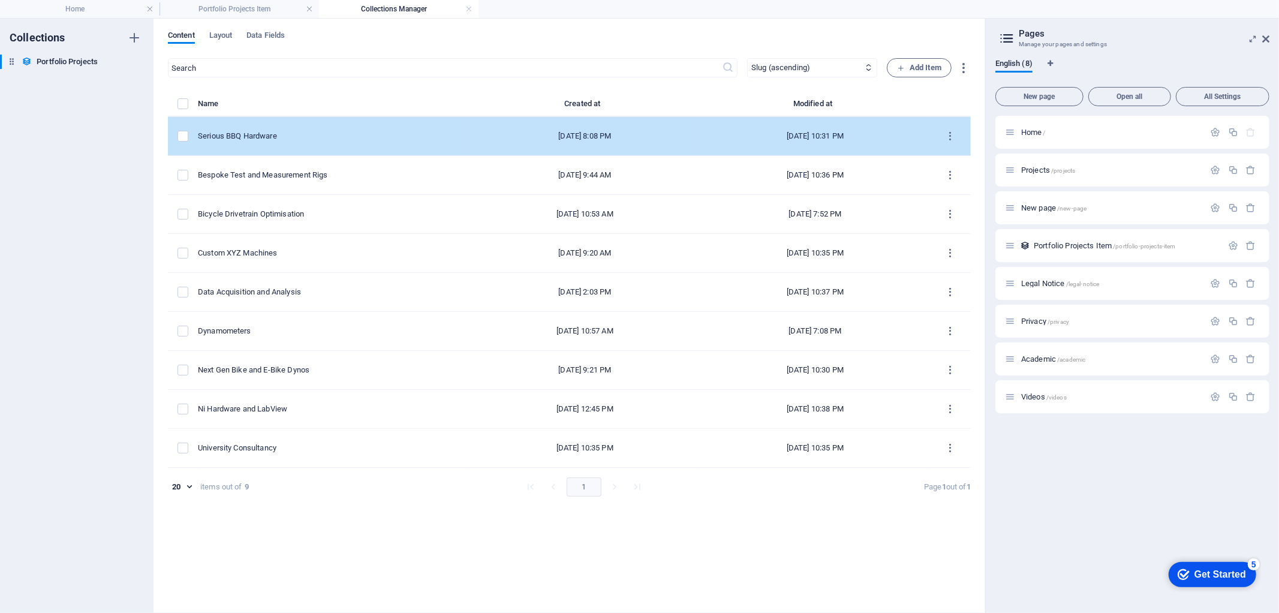
click at [318, 142] on td "Serious BBQ Hardware" at bounding box center [334, 136] width 272 height 39
select select "Design & Manufacture"
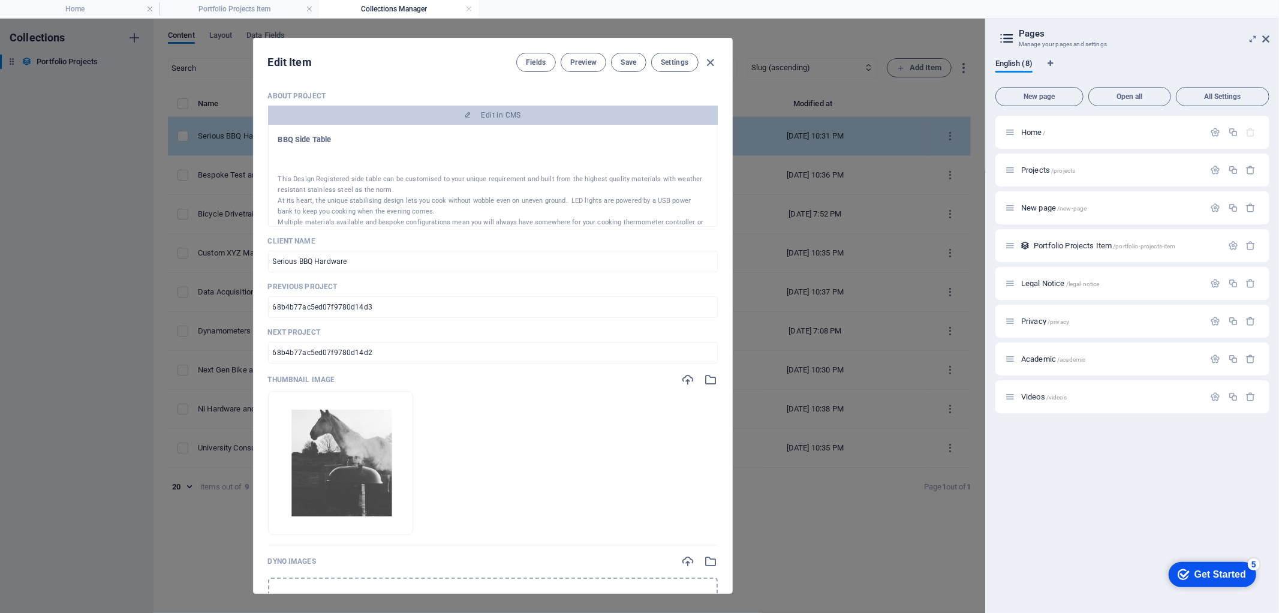
click at [318, 142] on h3 "BBQ Side Table" at bounding box center [492, 139] width 429 height 11
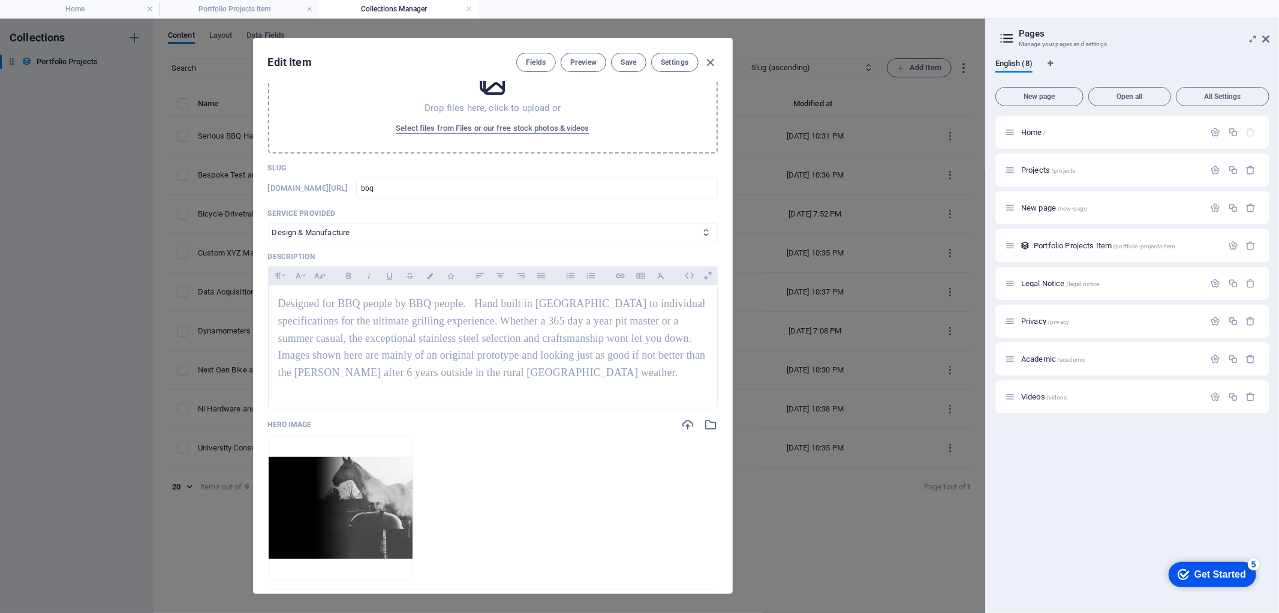
scroll to position [799, 0]
click at [711, 62] on icon "button" at bounding box center [710, 63] width 14 height 14
type input "serious-bbq-hardware"
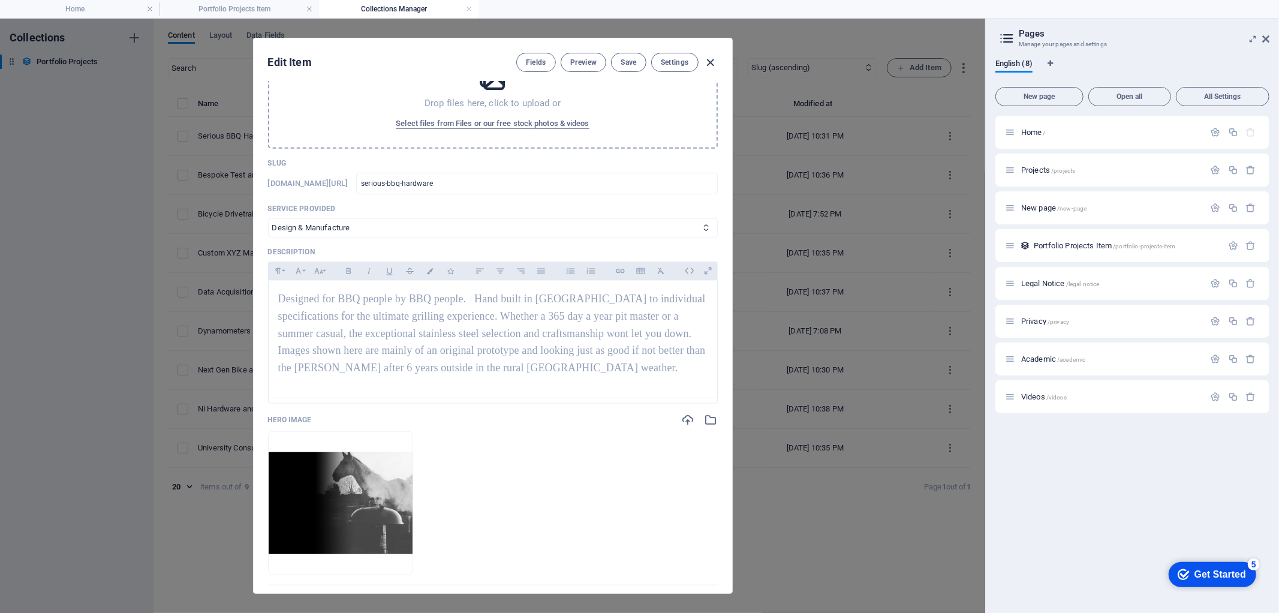
scroll to position [681, 0]
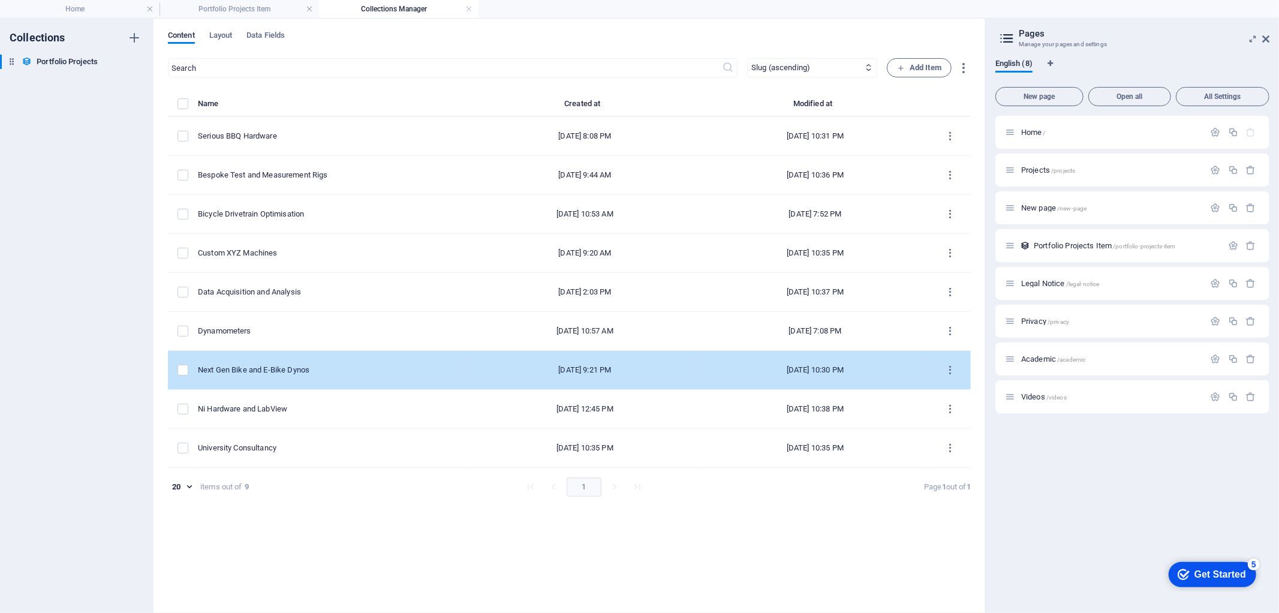
click at [443, 366] on td "Next Gen Bike and E-Bike Dynos" at bounding box center [334, 370] width 272 height 39
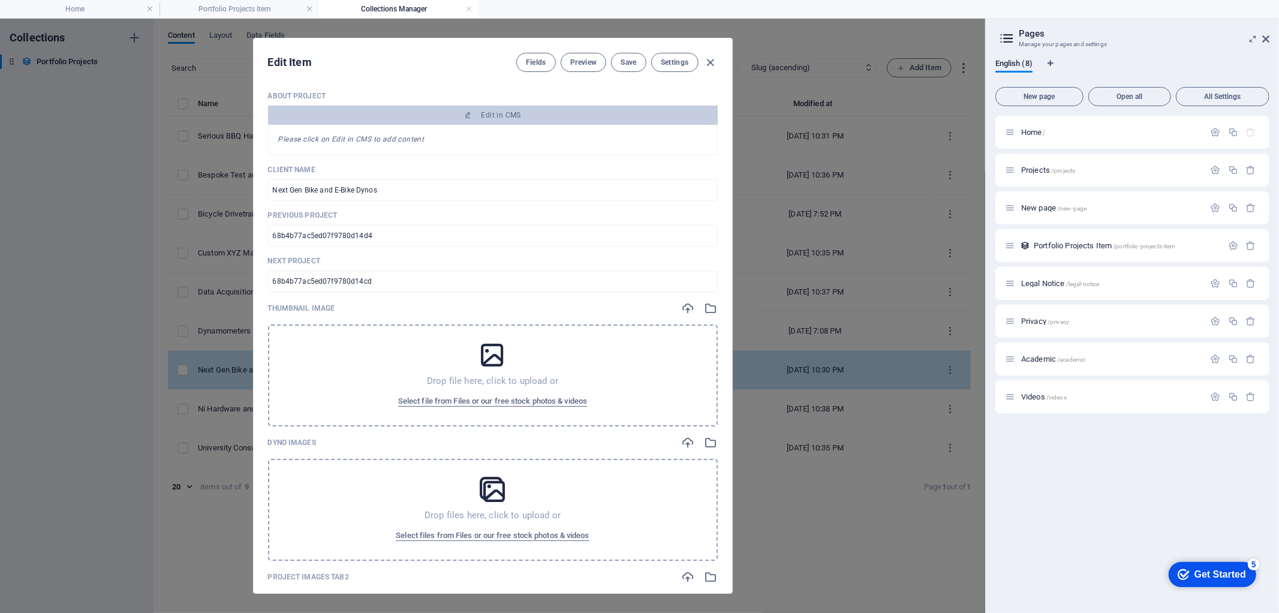
click at [443, 366] on div "Drop file here, click to upload or Select file from Files or our free stock pho…" at bounding box center [493, 375] width 450 height 102
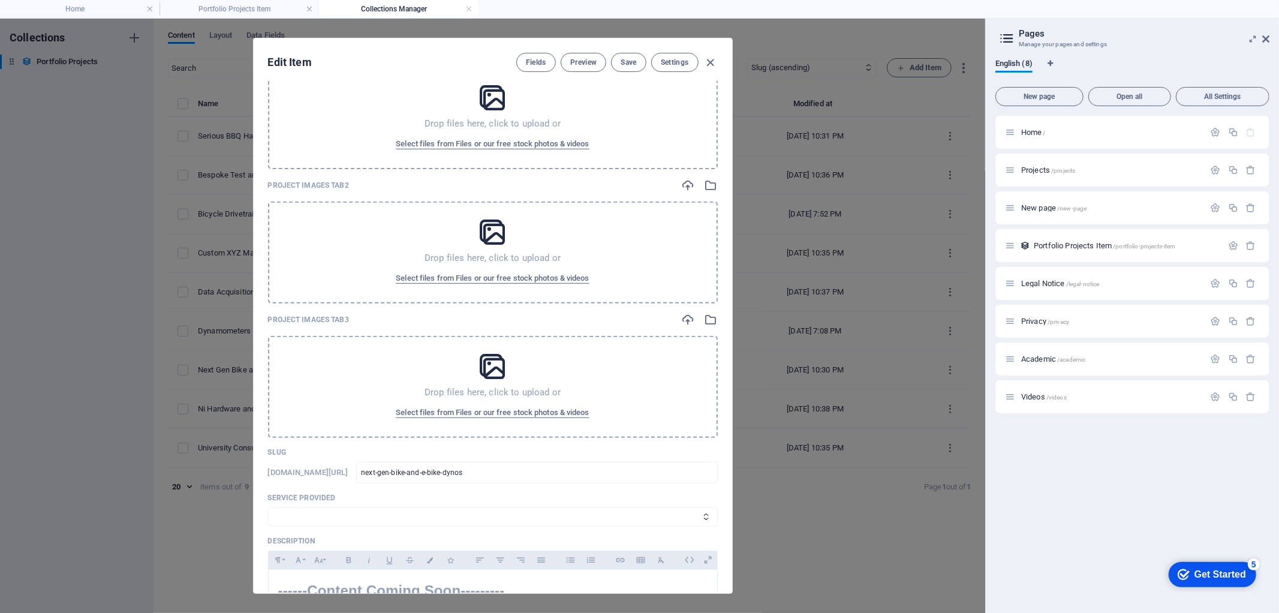
scroll to position [466, 0]
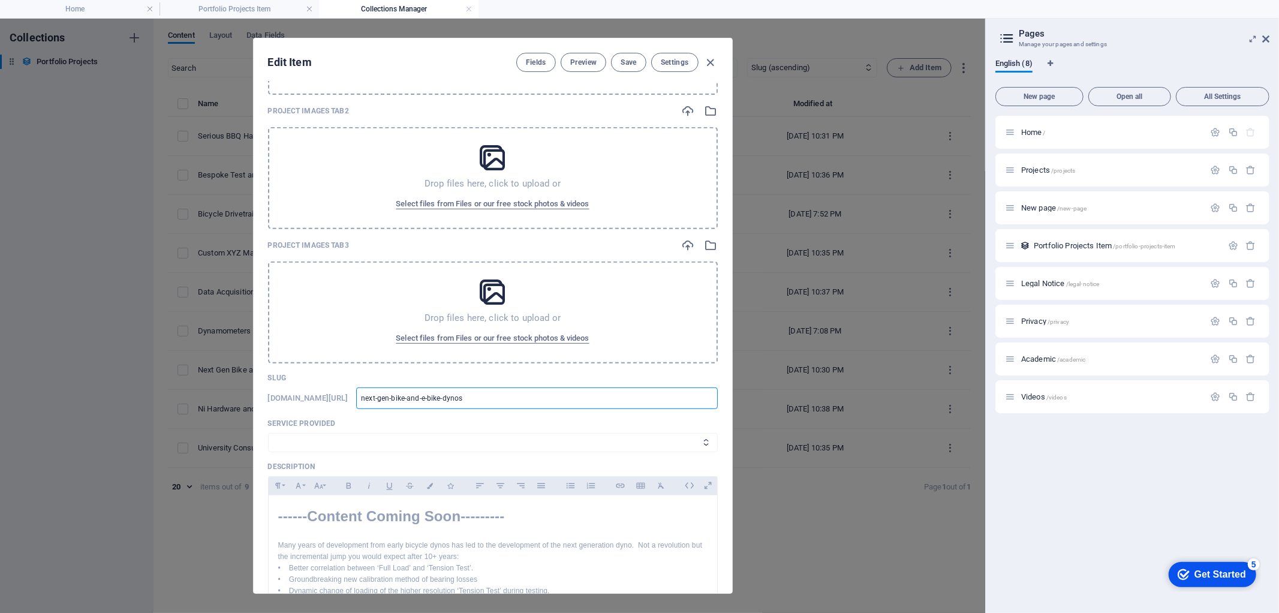
click at [435, 397] on input "next-gen-bike-and-e-bike-dynos" at bounding box center [536, 398] width 361 height 22
type input "0next-gen-bike-and-e-bike-dynos"
type input "00next-gen-bike-and-e-bike-dynos"
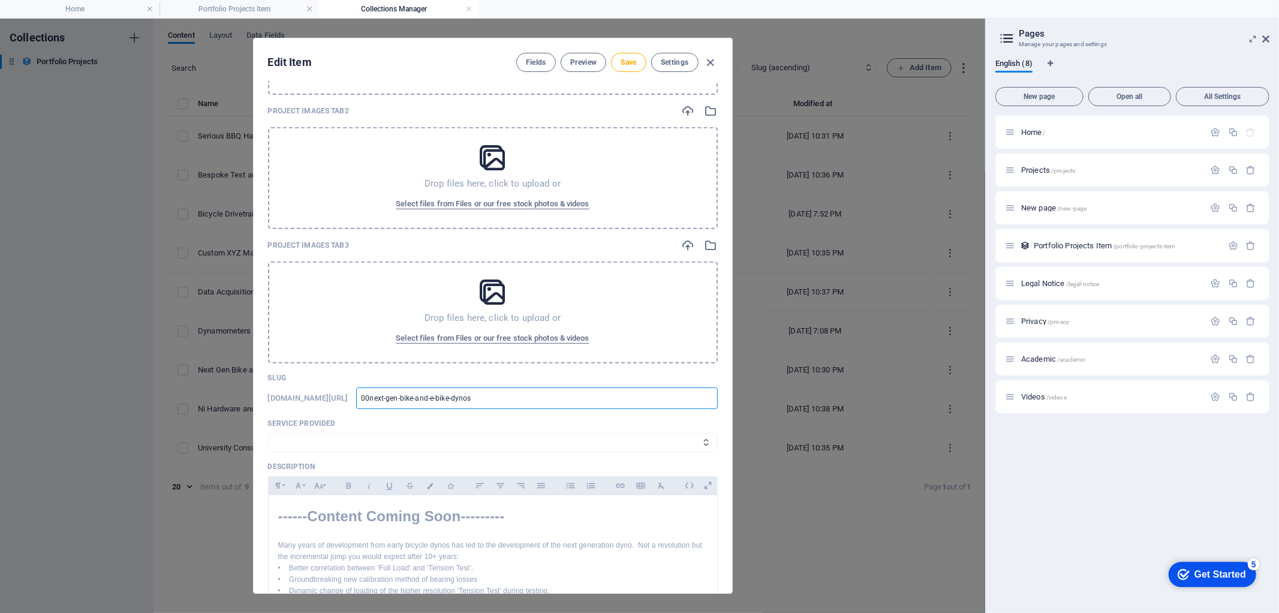
type input "001next-gen-bike-and-e-bike-dynos"
type input "001 next-gen-bike-and-e-bike-dynos"
type input "001-next-gen-bike-and-e-bike-dynos"
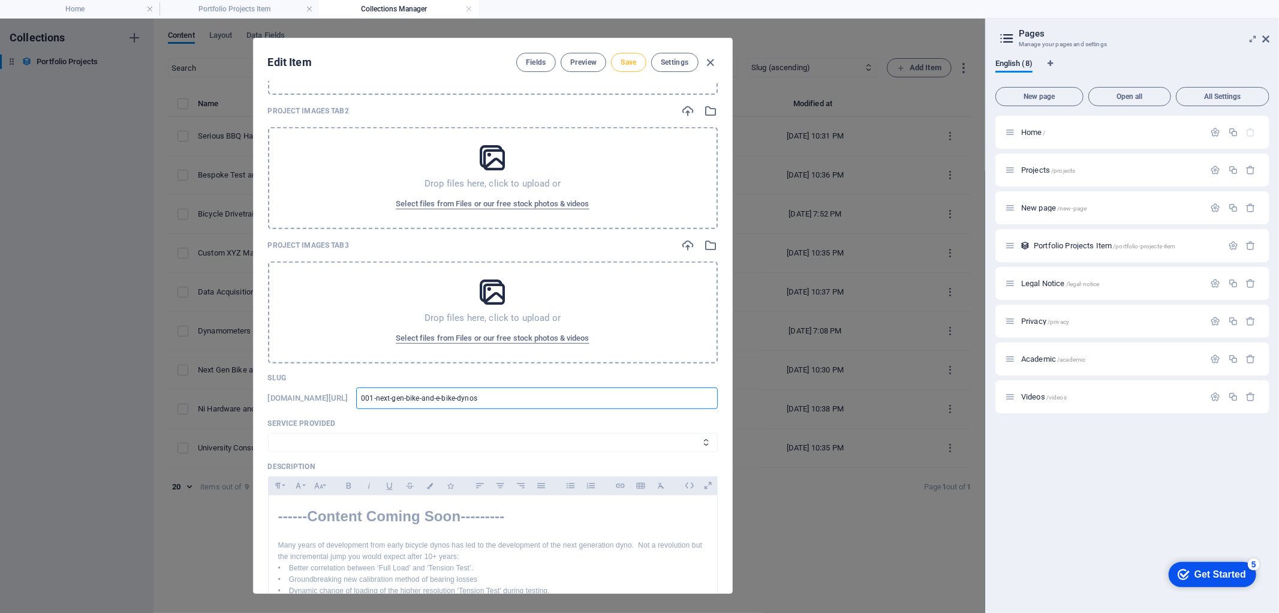
click at [628, 61] on span "Save" at bounding box center [629, 63] width 16 height 10
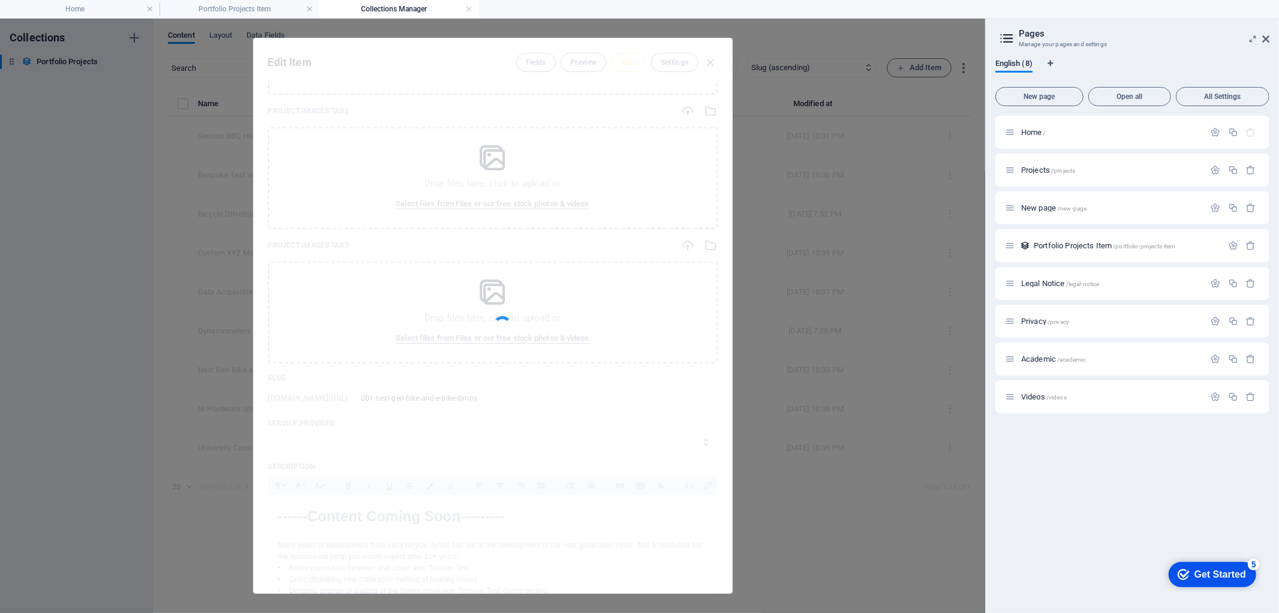
type input "001-next-gen-bike-and-e-bike-dynos"
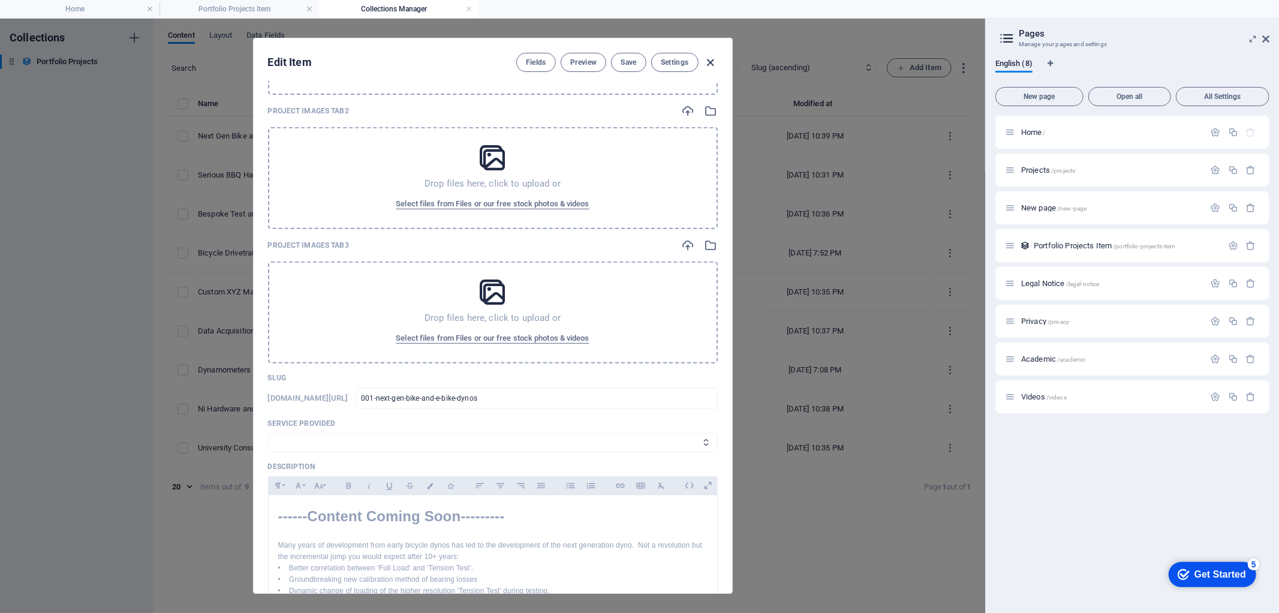
click at [712, 69] on icon "button" at bounding box center [710, 63] width 14 height 14
type input "next-gen-bike-and-e-bike-dynos"
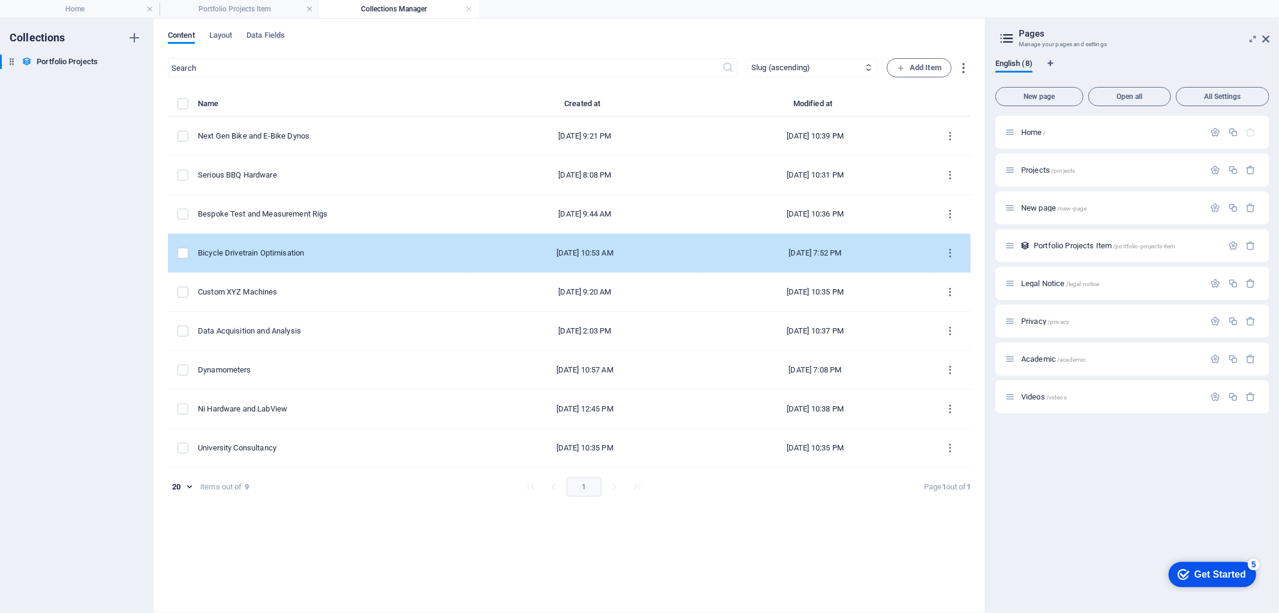
click at [383, 256] on div "Bicycle Drivetrain Optimisation" at bounding box center [329, 253] width 262 height 11
select select "Design & Manufacture"
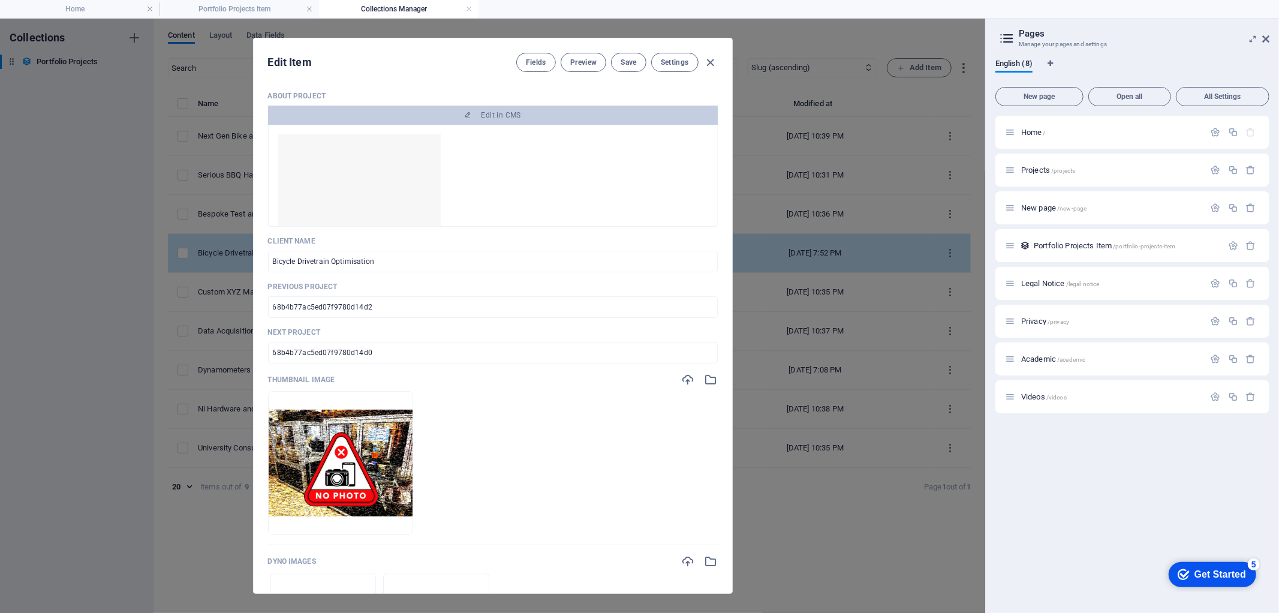
click at [383, 256] on input "Bicycle Drivetrain Optimisation" at bounding box center [493, 262] width 450 height 22
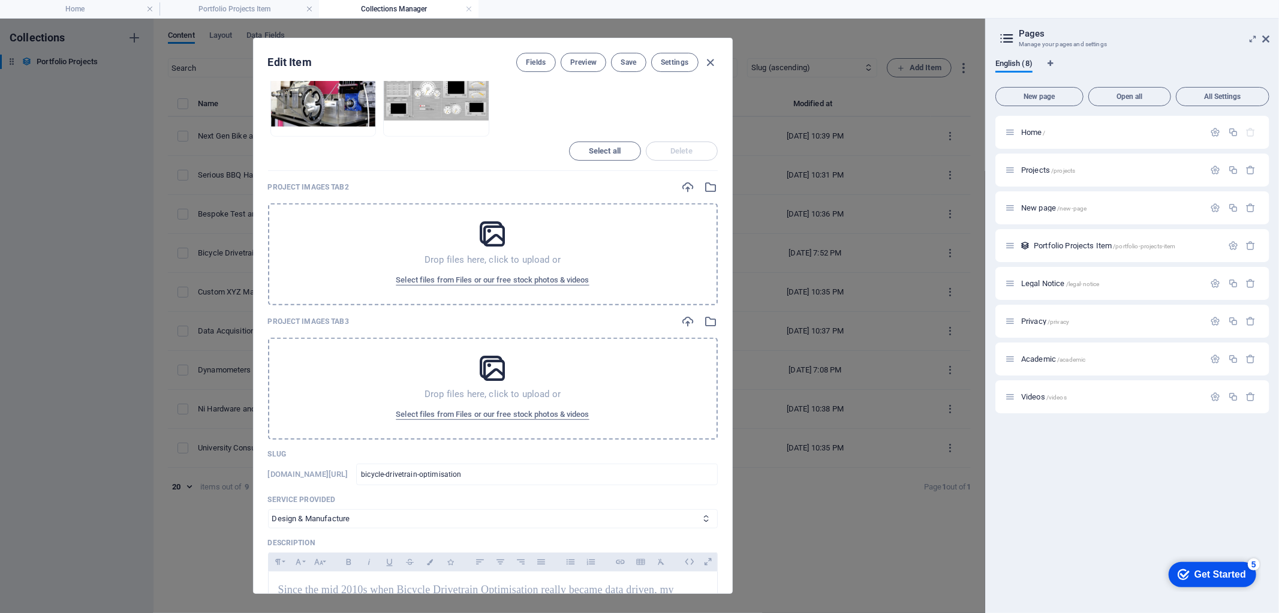
scroll to position [600, 0]
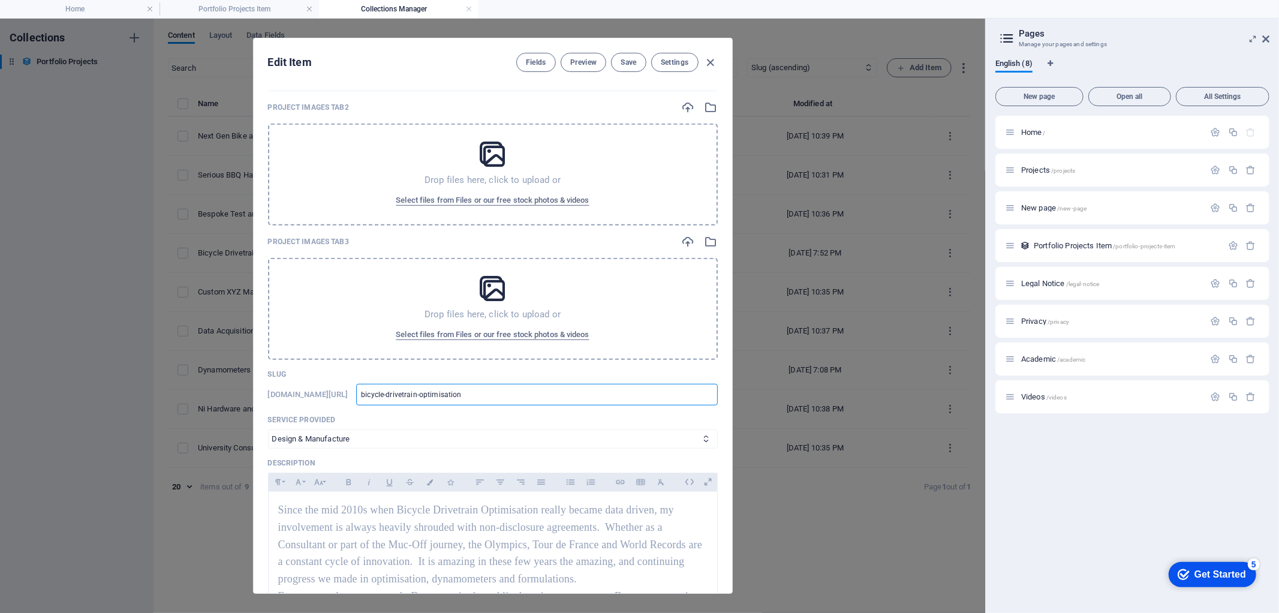
click at [435, 391] on input "bicycle-drivetrain-optimisation" at bounding box center [536, 395] width 361 height 22
type input "0bicycle-drivetrain-optimisation"
type input "00bicycle-drivetrain-optimisation"
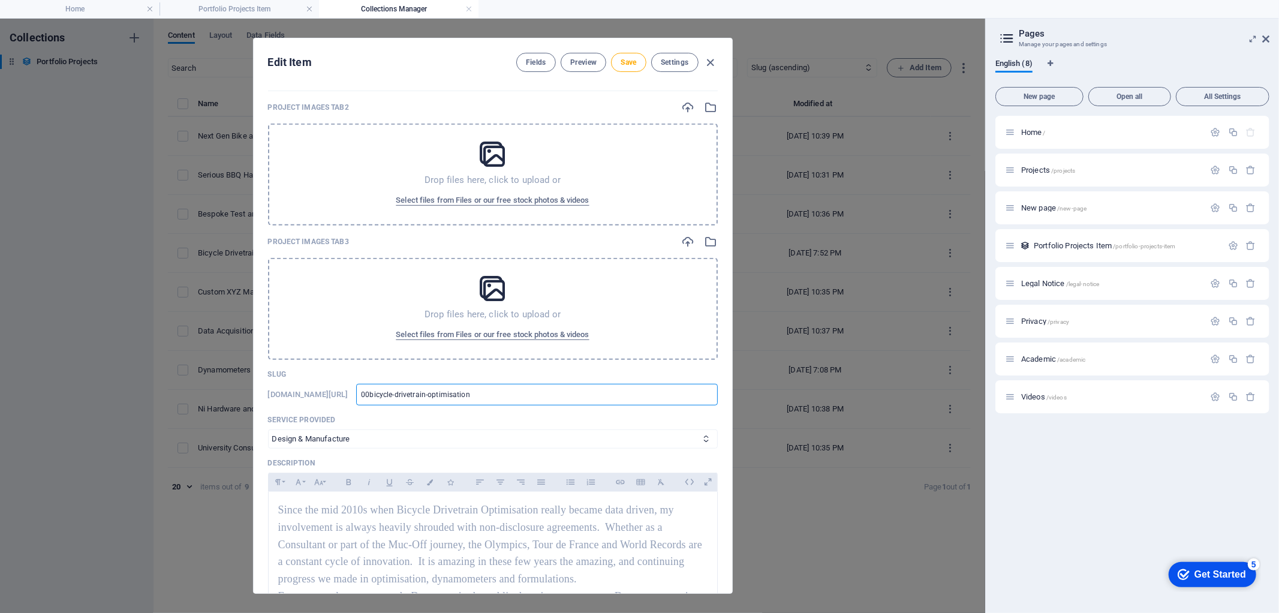
type input "002bicycle-drivetrain-optimisation"
type input "002 bicycle-drivetrain-optimisation"
type input "002-bicycle-drivetrain-optimisation"
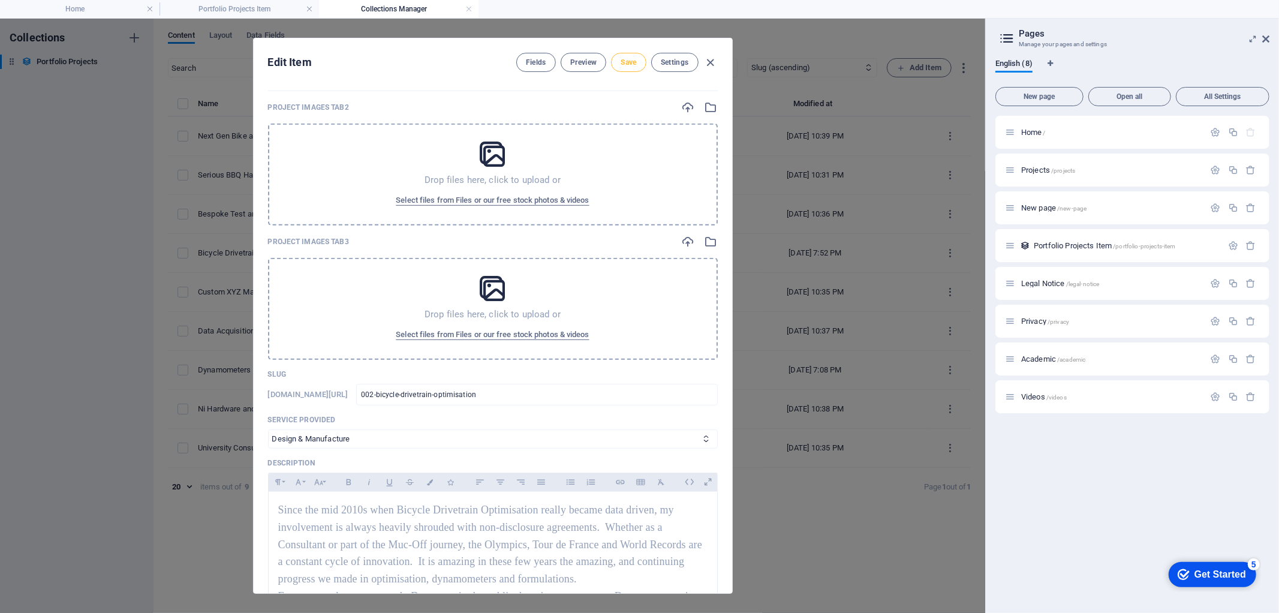
click at [633, 62] on span "Save" at bounding box center [629, 63] width 16 height 10
type input "002-bicycle-drivetrain-optimisation"
click at [715, 62] on icon "button" at bounding box center [710, 63] width 14 height 14
type input "bicycle-drivetrain-optimisation"
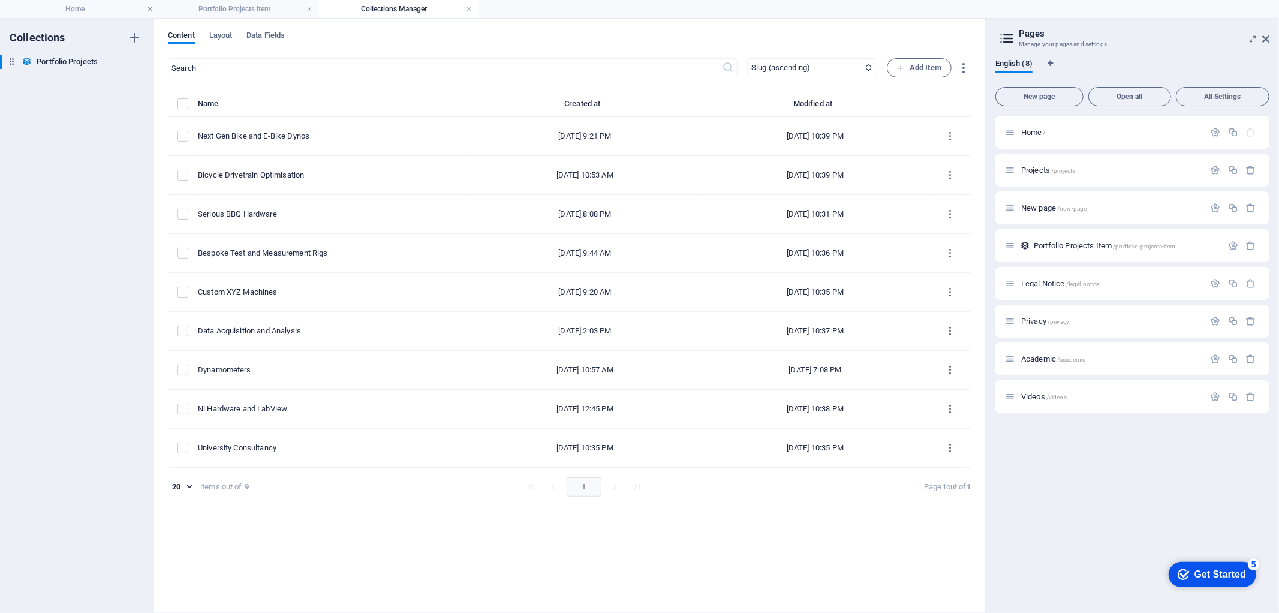
scroll to position [528, 0]
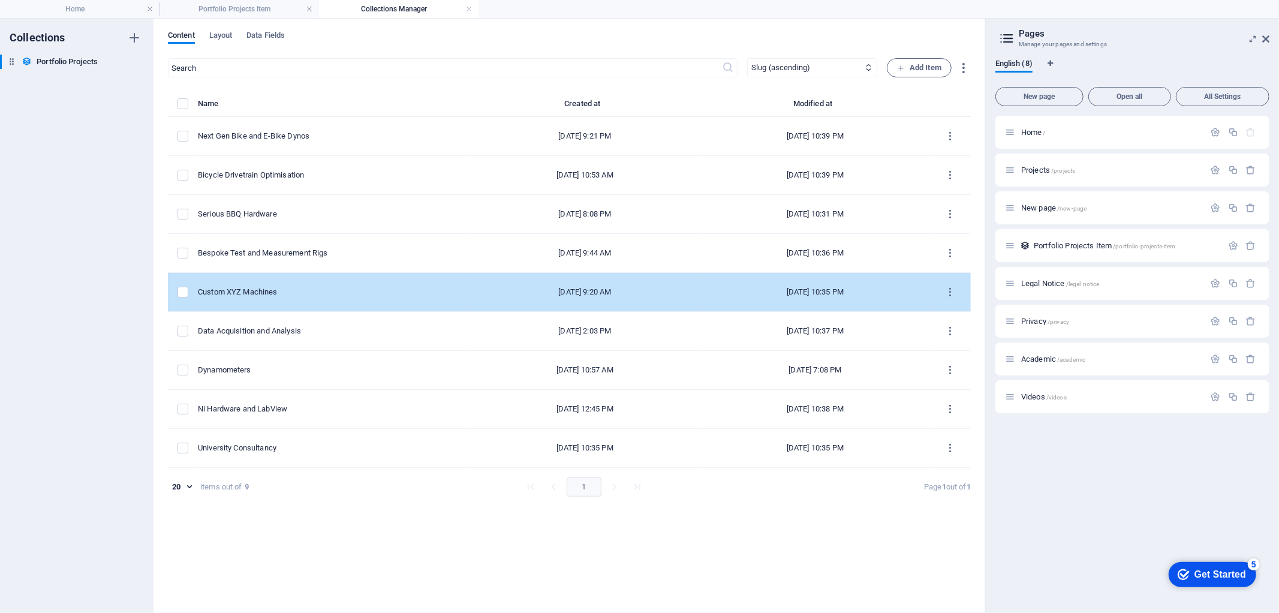
click at [366, 284] on td "Custom XYZ Machines" at bounding box center [334, 292] width 272 height 39
select select "Design & Manufacture"
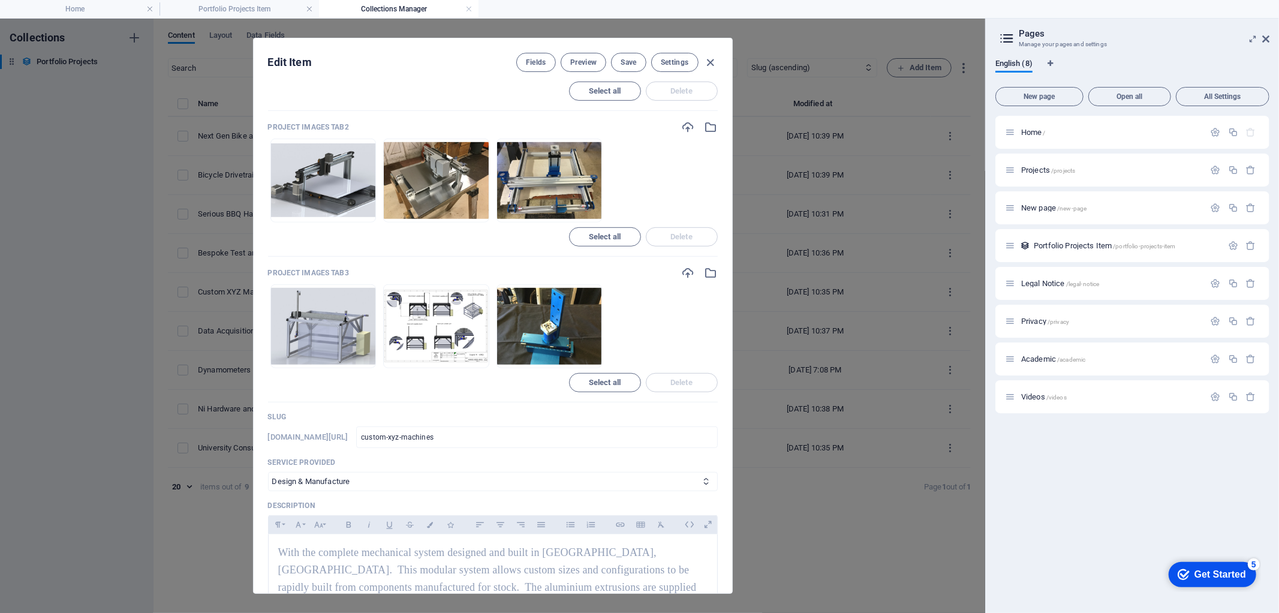
scroll to position [600, 0]
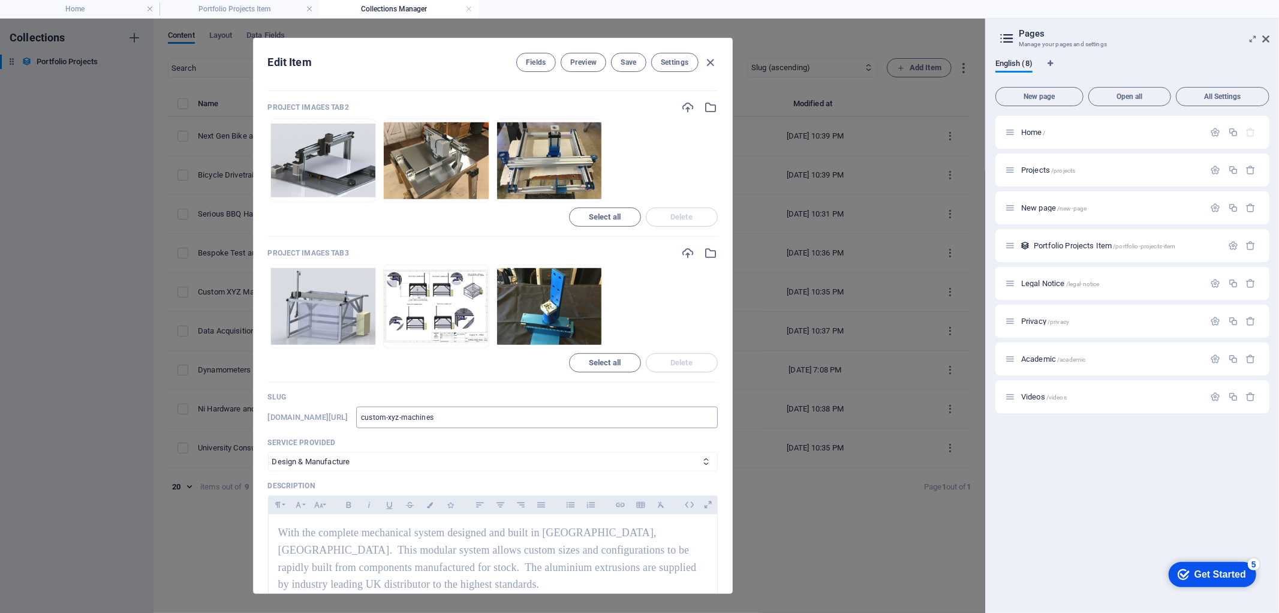
click at [435, 416] on input "custom-xyz-machines" at bounding box center [536, 418] width 361 height 22
type input "0custom-xyz-machines"
type input "00custom-xyz-machines"
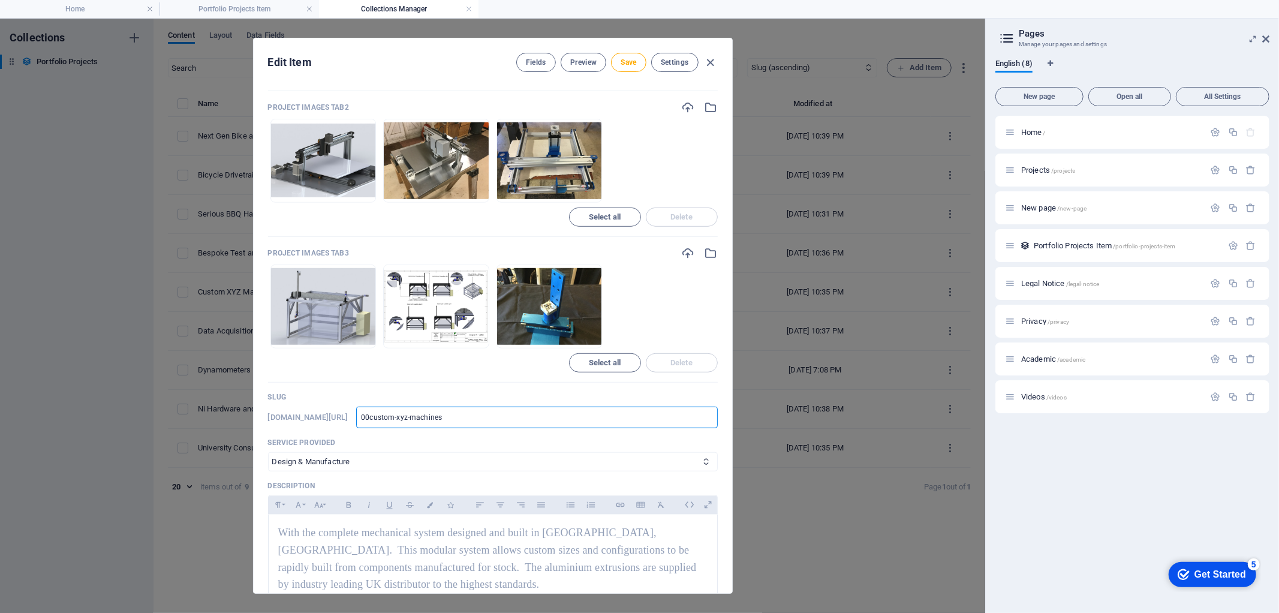
type input "003custom-xyz-machines"
type input "003 custom-xyz-machines"
type input "003-custom-xyz-machines"
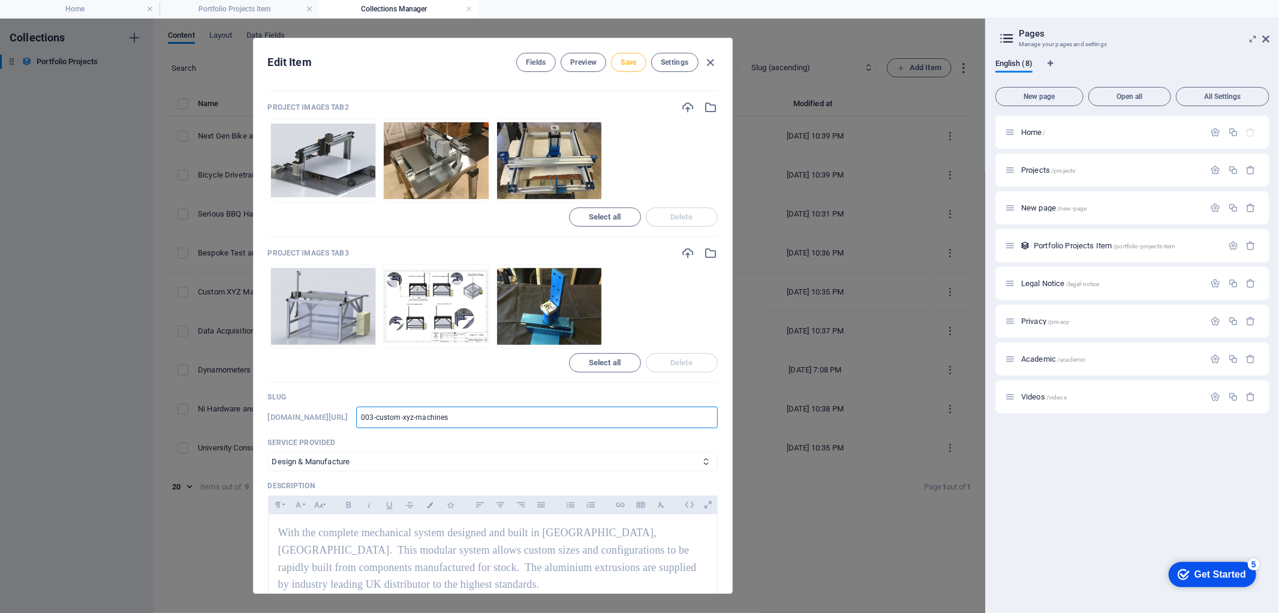
click at [624, 62] on span "Save" at bounding box center [629, 63] width 16 height 10
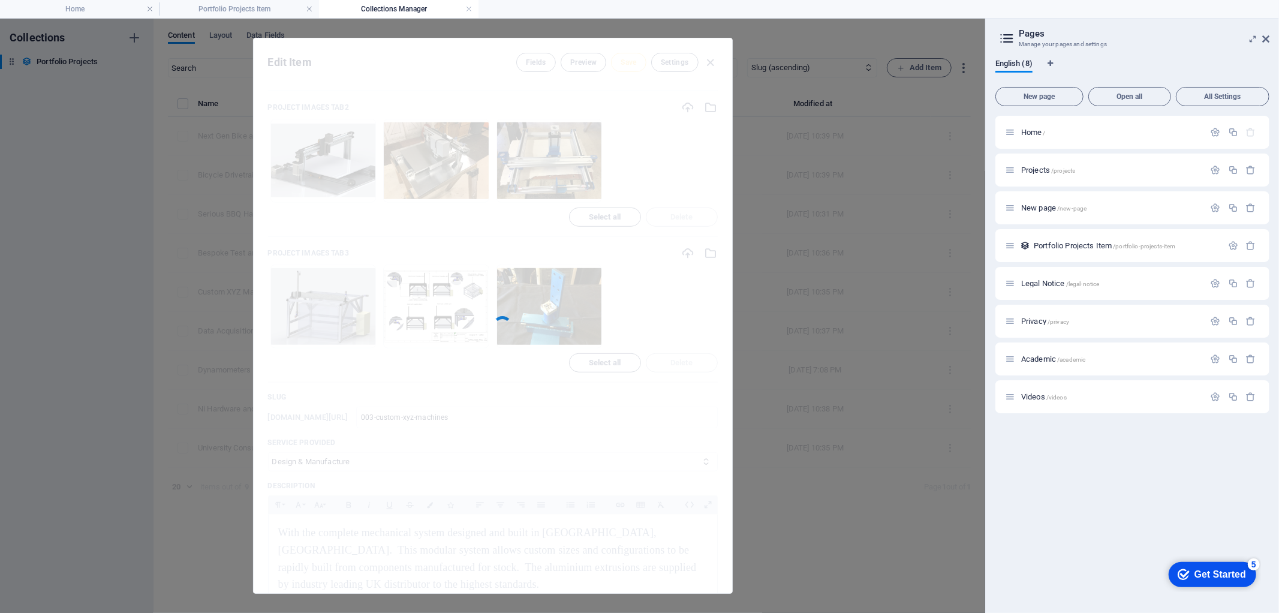
type input "003-custom-xyz-machines"
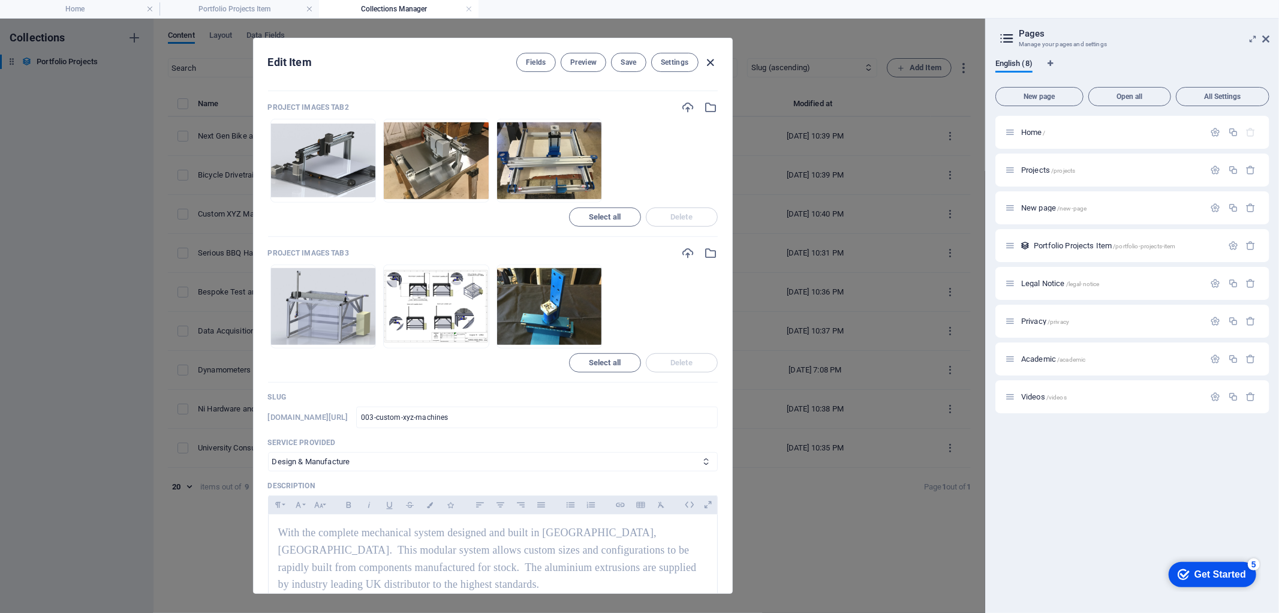
click at [708, 64] on icon "button" at bounding box center [710, 63] width 14 height 14
type input "custom-xyz-machines"
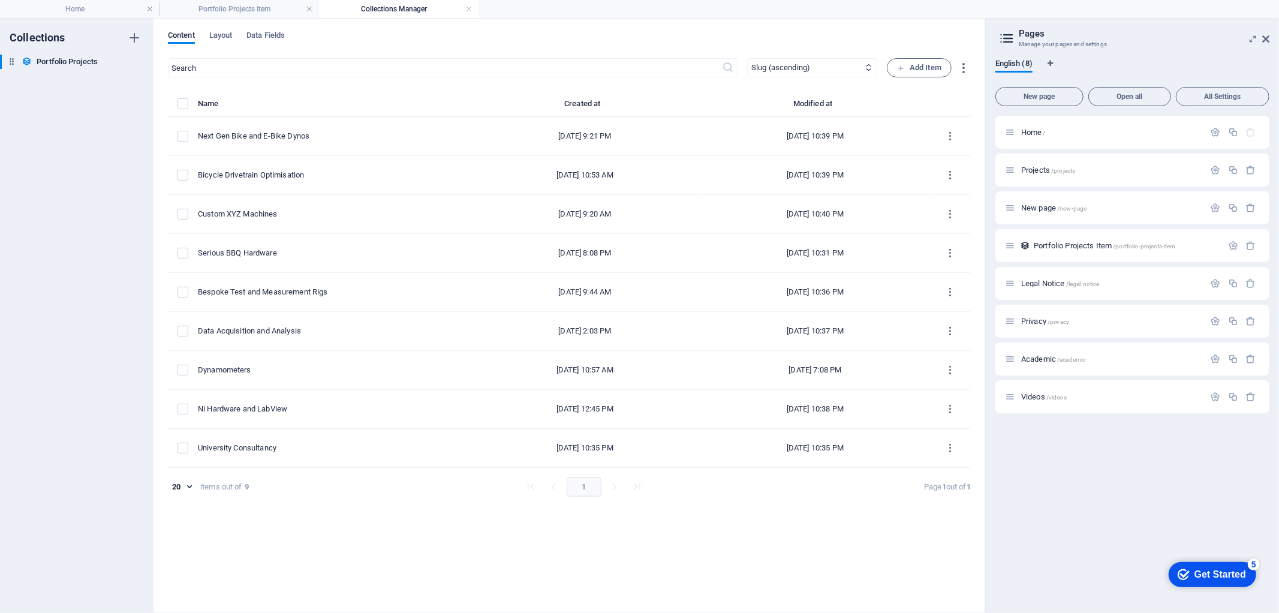
scroll to position [528, 0]
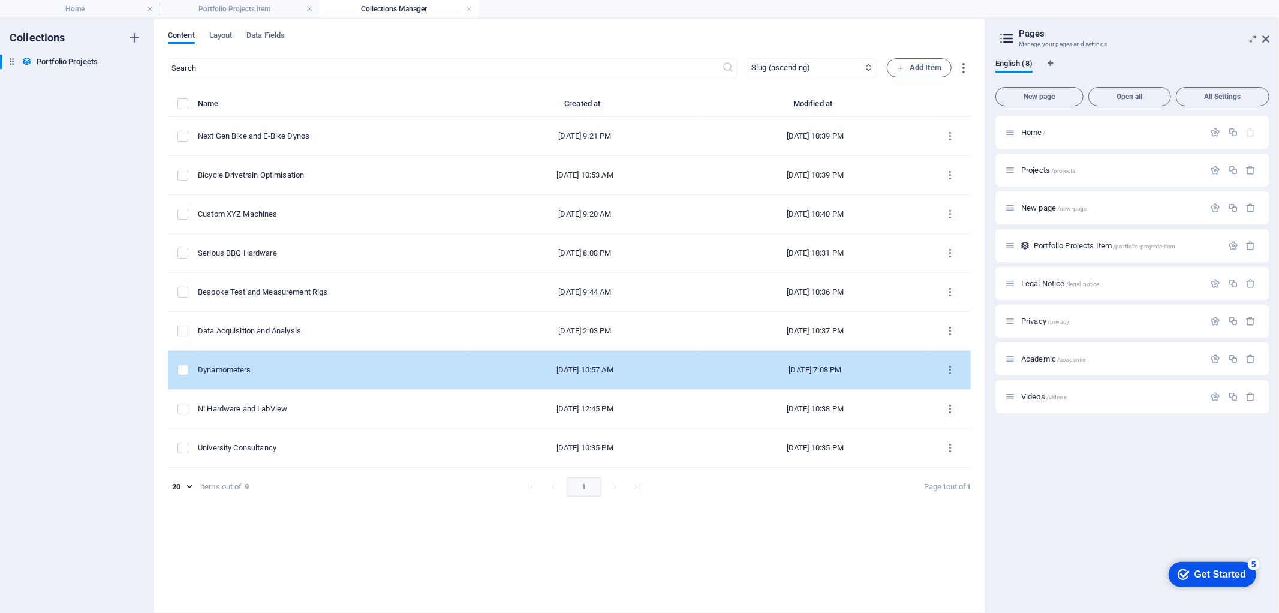
click at [280, 368] on div "Dynamometers" at bounding box center [329, 370] width 262 height 11
select select "Design & Manufacture"
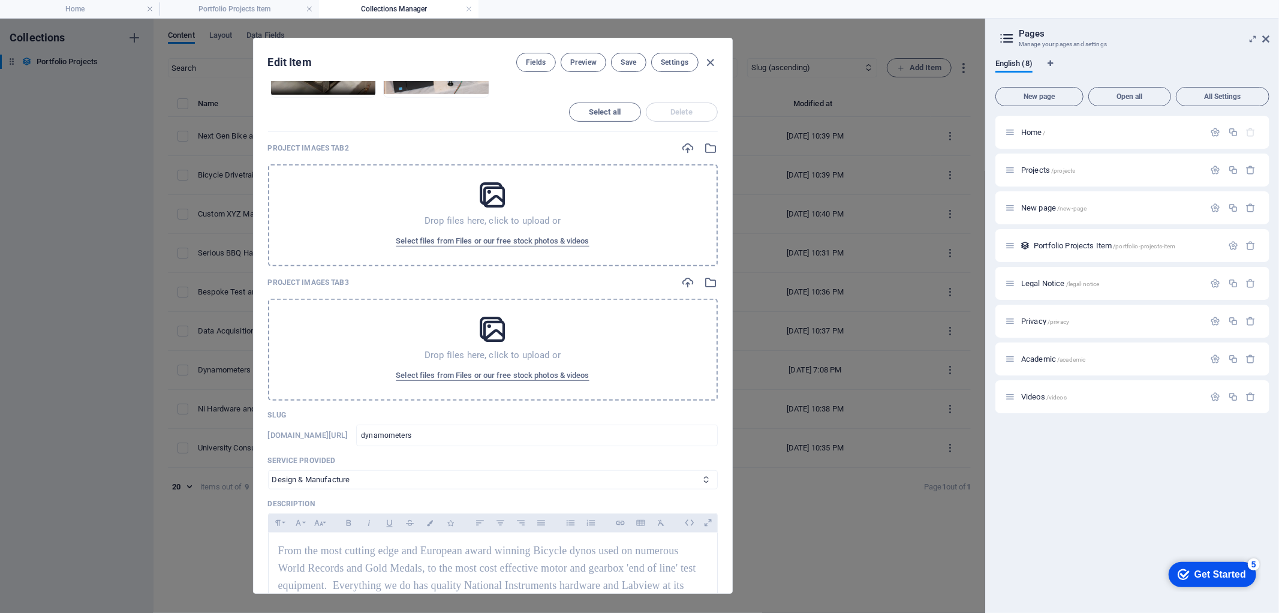
scroll to position [600, 0]
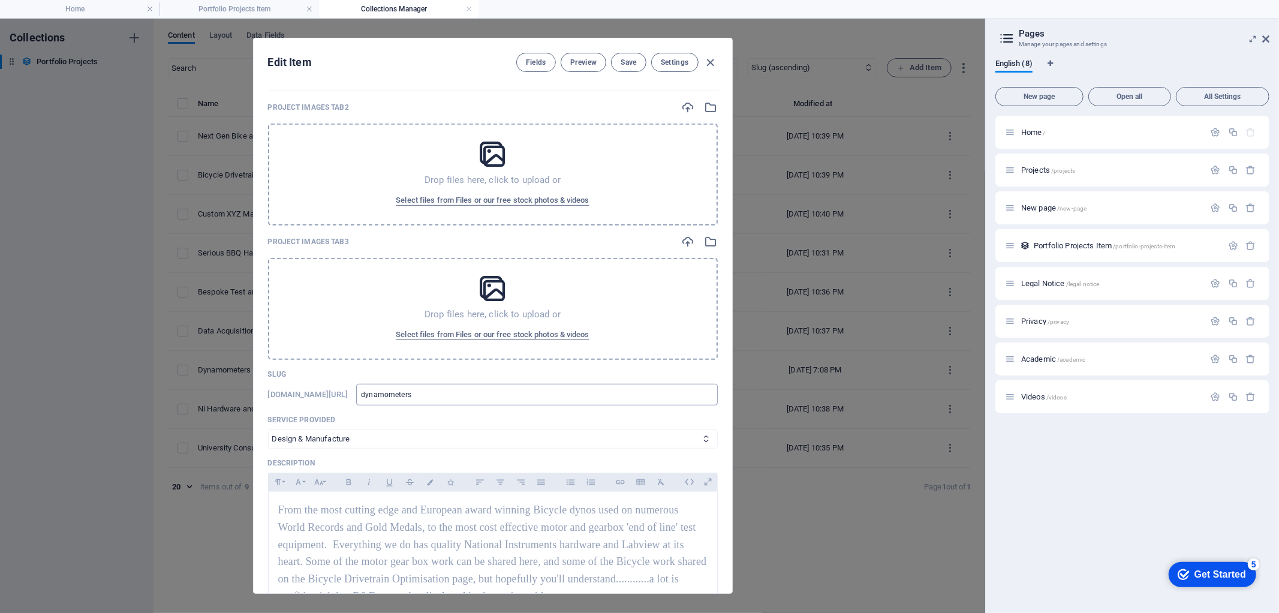
click at [434, 393] on input "dynamometers" at bounding box center [536, 395] width 361 height 22
type input "0dynamometers"
type input "00dynamometers"
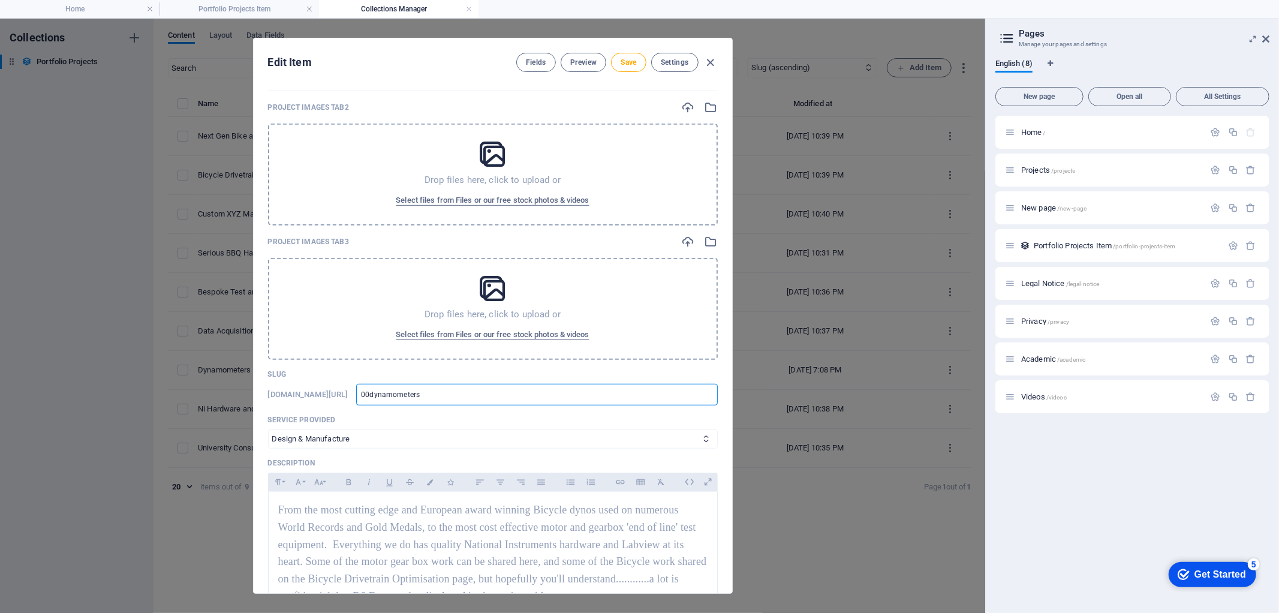
type input "004dynamometers"
type input "004 dynamometers"
type input "004-dynamometers"
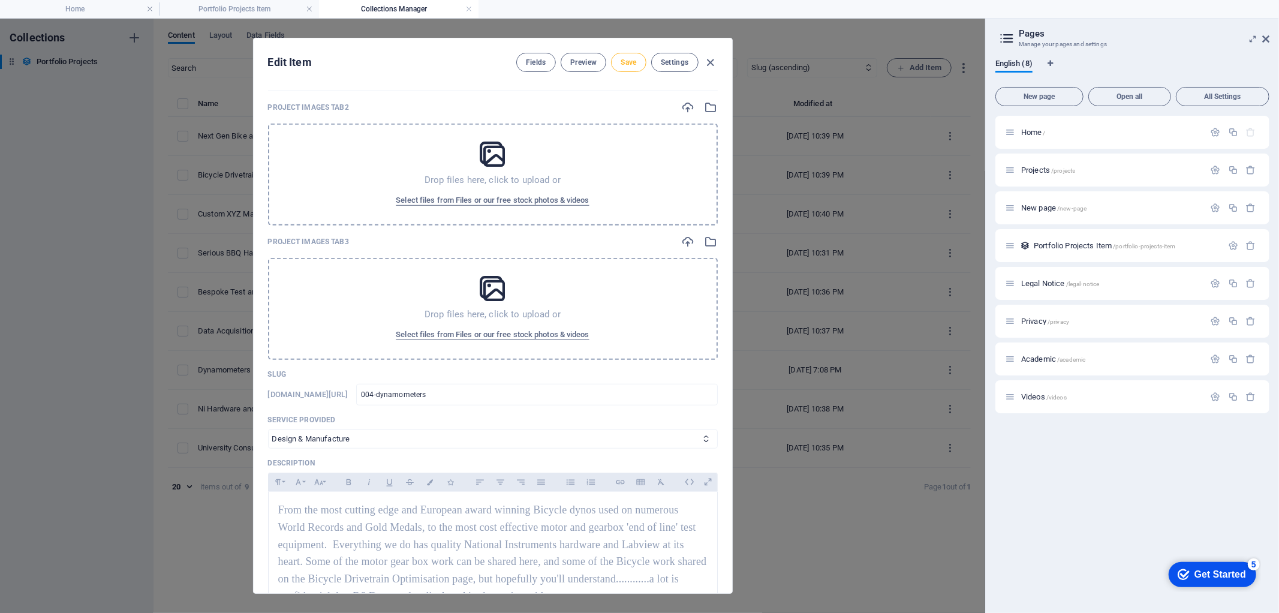
click at [630, 58] on span "Save" at bounding box center [629, 63] width 16 height 10
type input "004-dynamometers"
click at [715, 62] on icon "button" at bounding box center [710, 63] width 14 height 14
type input "dynamometers"
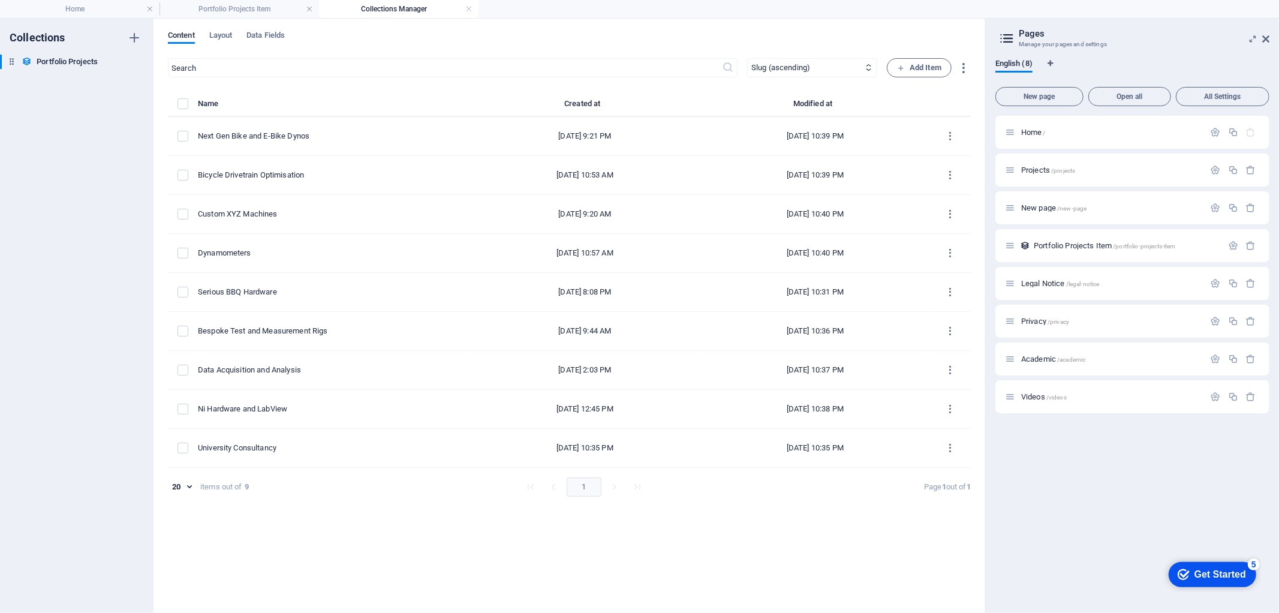
scroll to position [528, 0]
click at [103, 4] on h4 "Home" at bounding box center [79, 8] width 159 height 13
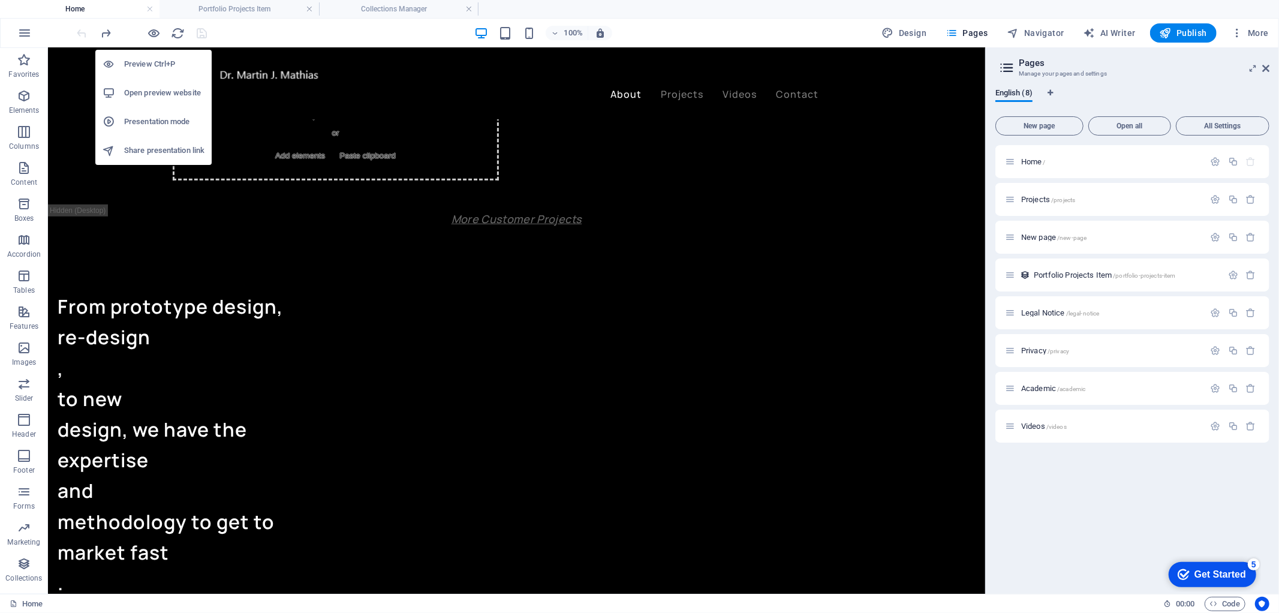
click at [156, 86] on h6 "Open preview website" at bounding box center [164, 93] width 80 height 14
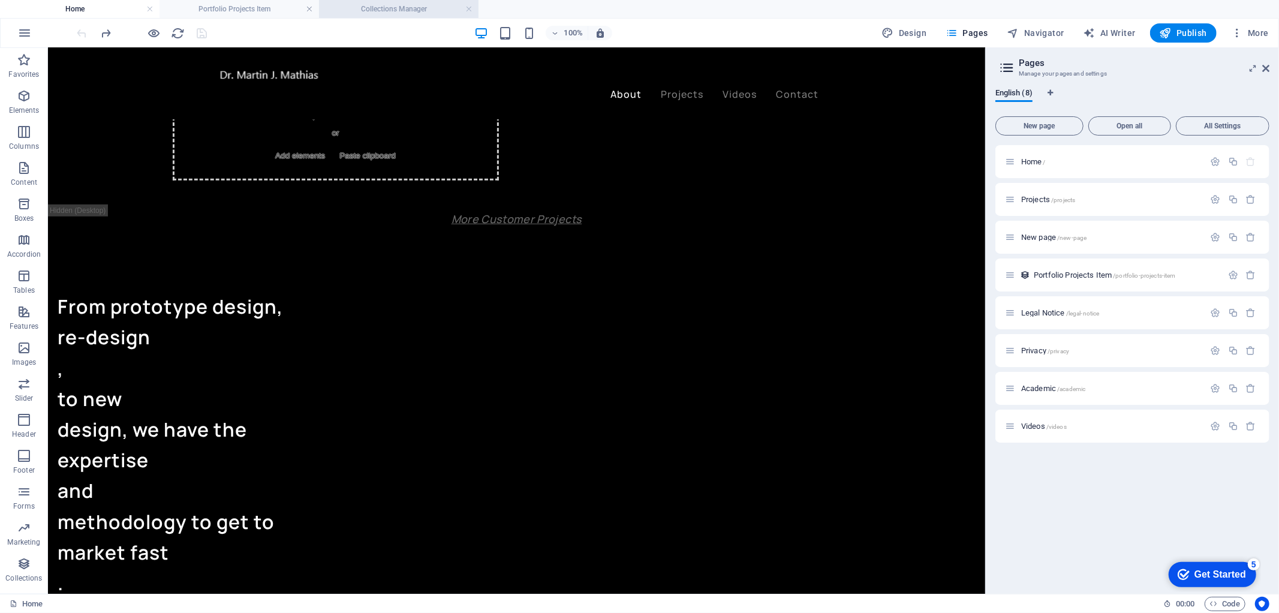
click at [387, 4] on h4 "Collections Manager" at bounding box center [398, 8] width 159 height 13
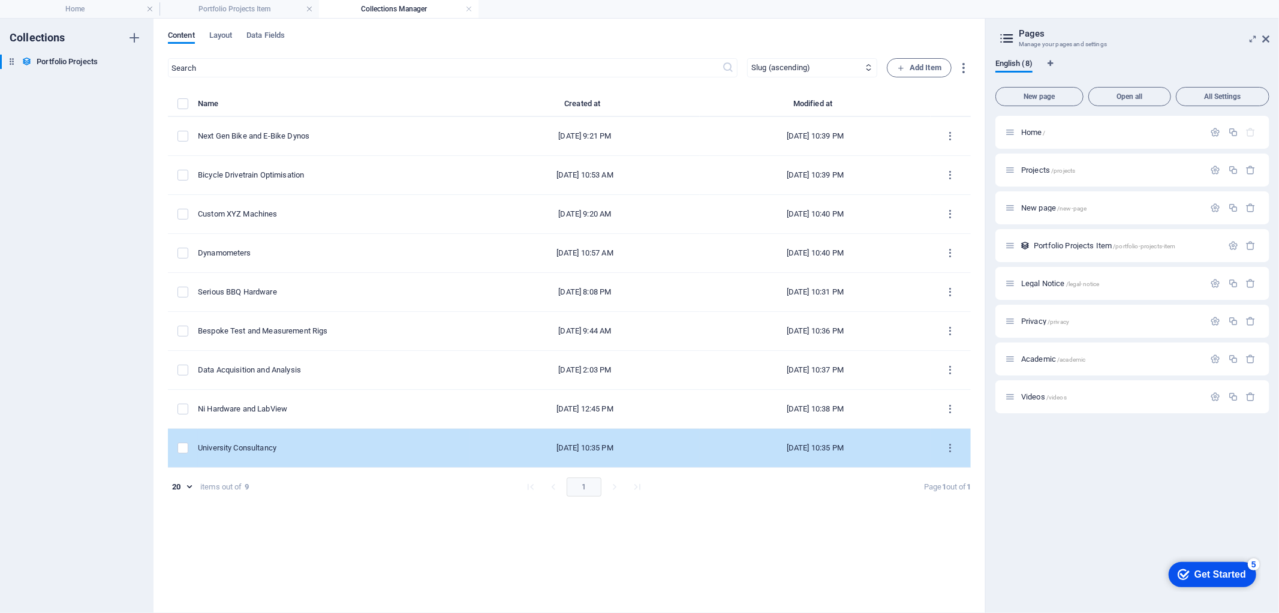
click at [375, 441] on td "University Consultancy" at bounding box center [334, 448] width 272 height 39
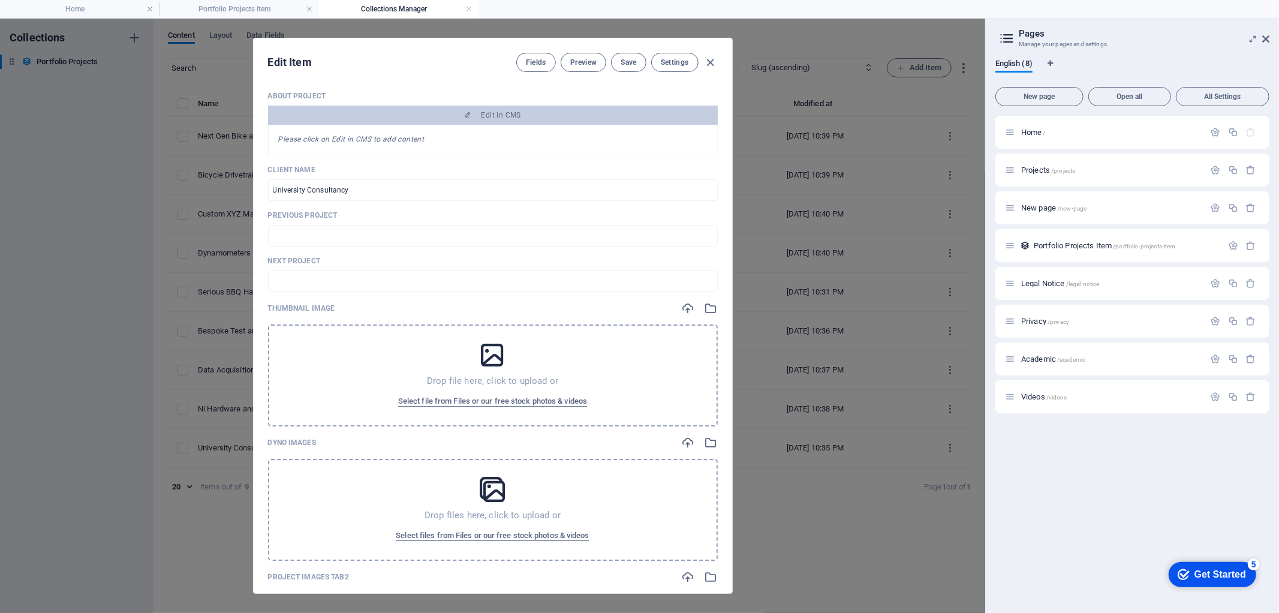
click at [1150, 33] on h2 "Pages" at bounding box center [1144, 33] width 251 height 11
click at [679, 59] on span "Settings" at bounding box center [675, 63] width 28 height 10
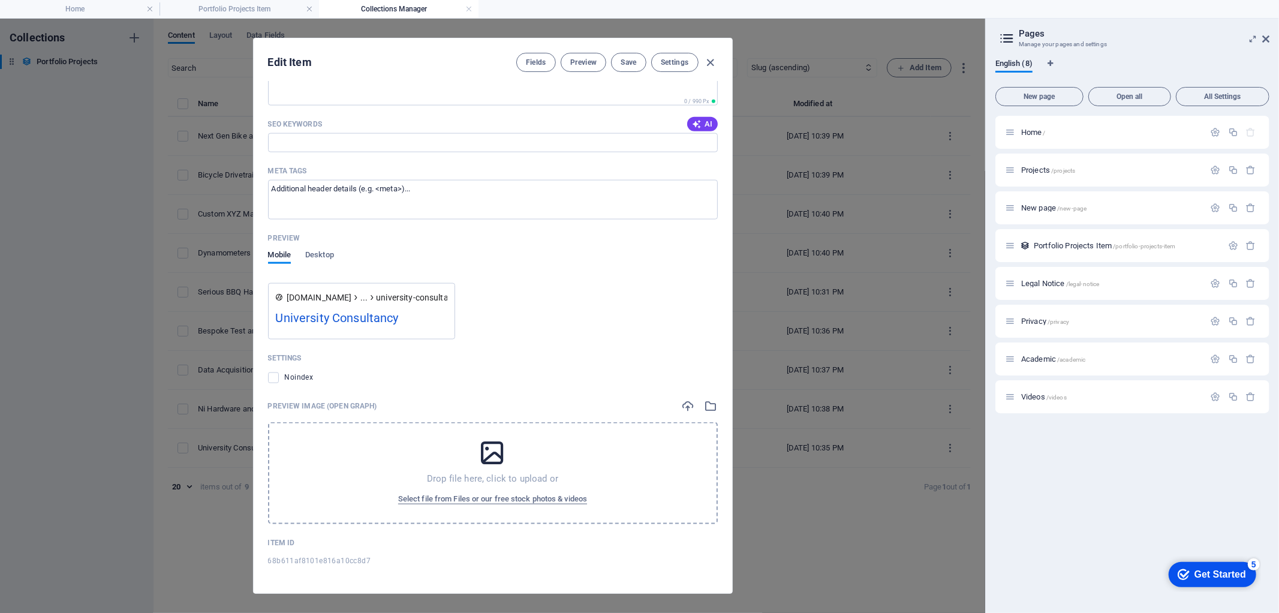
scroll to position [811, 0]
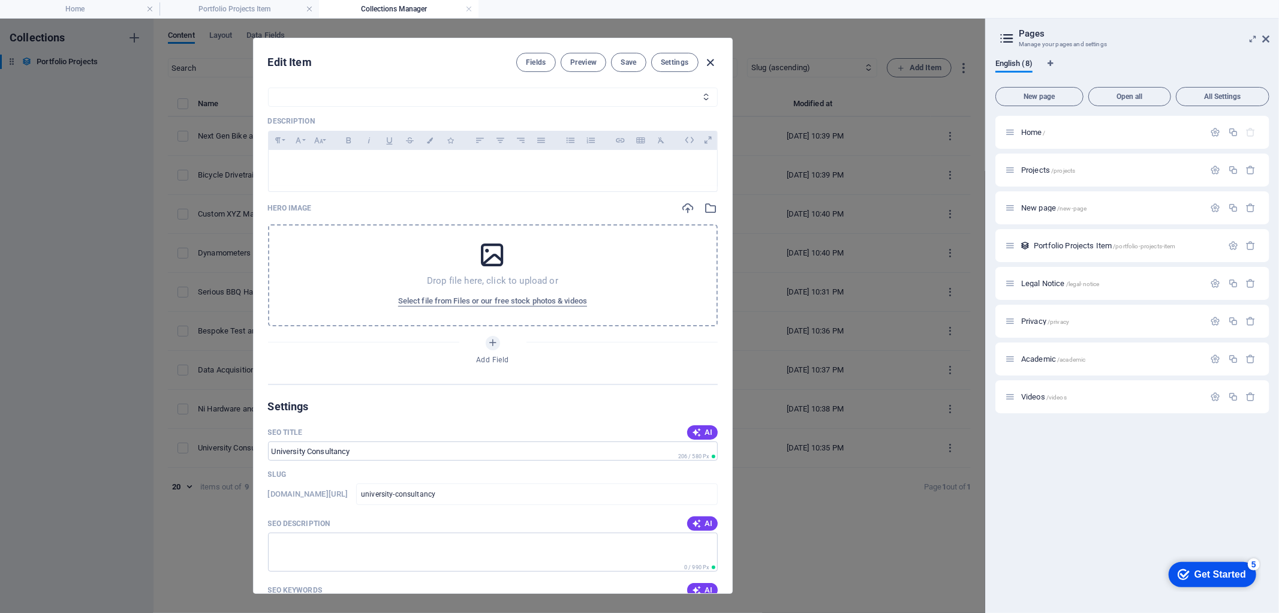
click at [709, 61] on icon "button" at bounding box center [710, 63] width 14 height 14
type input "university-consultancy"
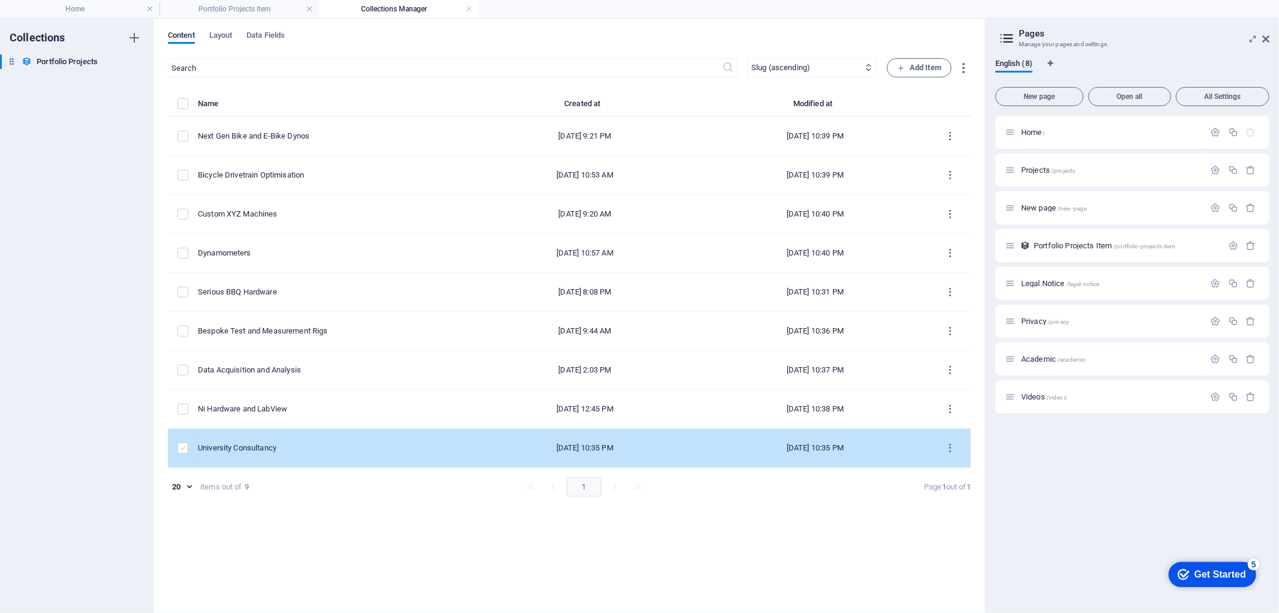
click at [183, 447] on label "items list" at bounding box center [182, 448] width 11 height 11
click at [0, 0] on input "items list" at bounding box center [0, 0] width 0 height 0
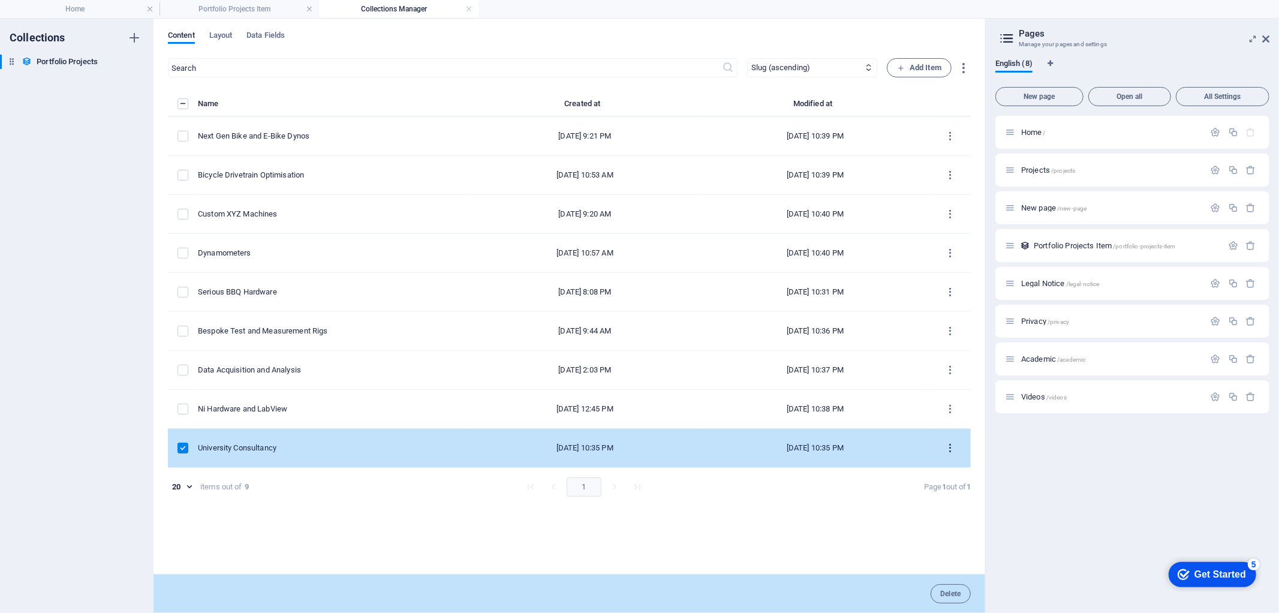
click at [955, 444] on icon "items list" at bounding box center [950, 448] width 11 height 11
click at [960, 565] on h6 "Delete" at bounding box center [961, 565] width 32 height 14
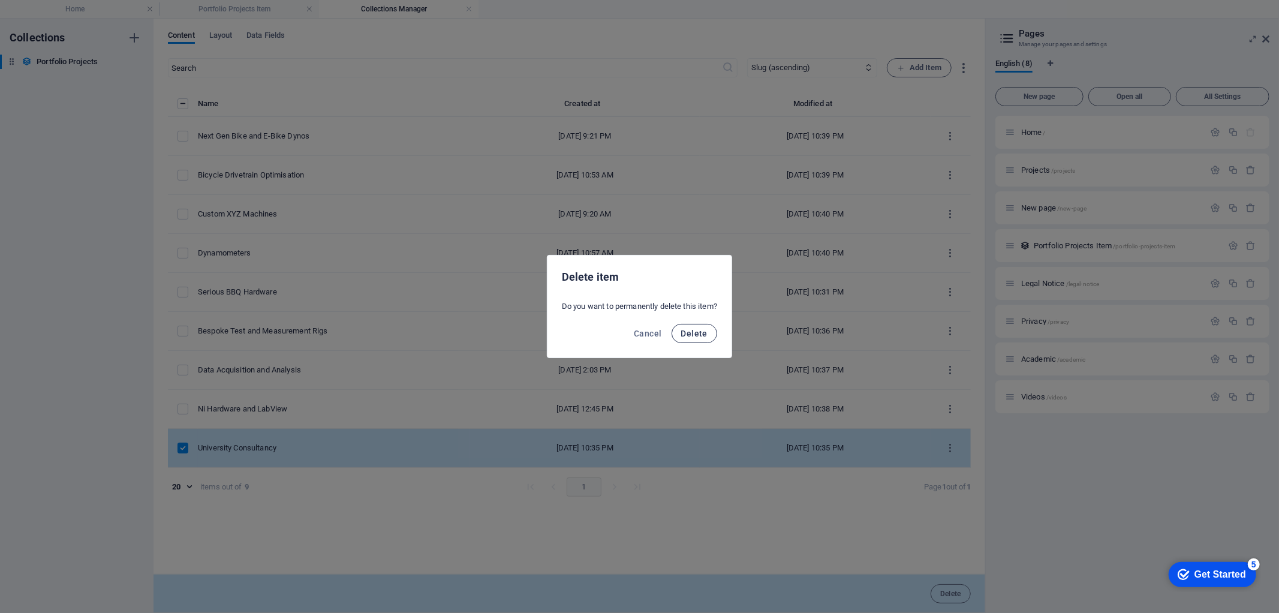
click at [697, 339] on button "Delete" at bounding box center [695, 333] width 46 height 19
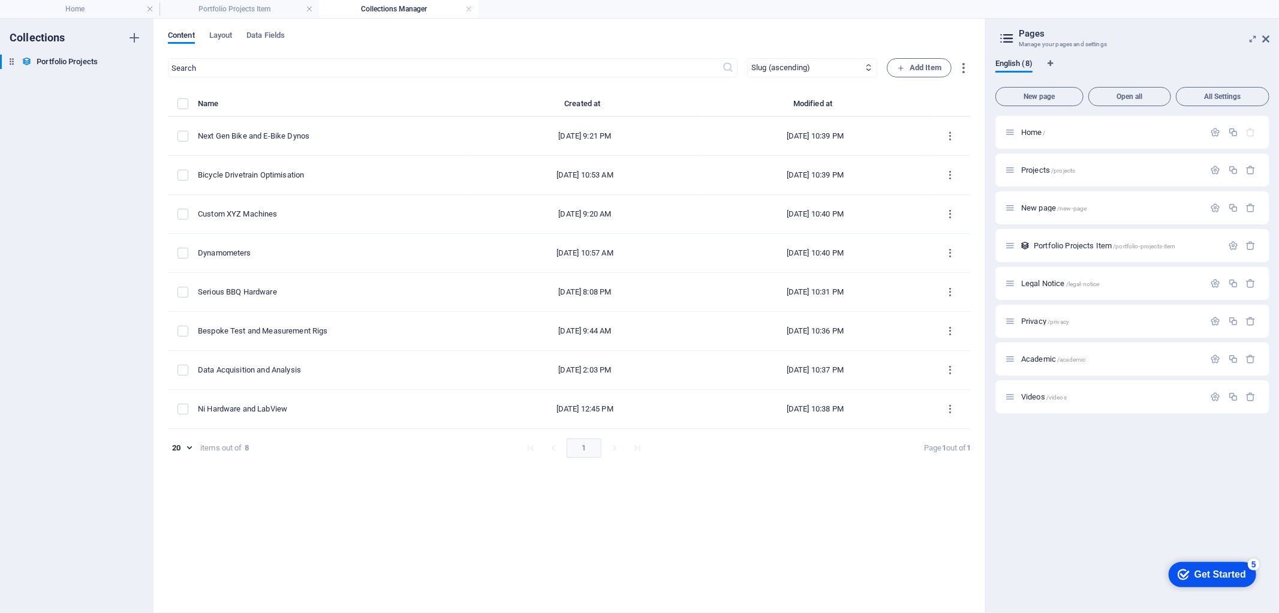
click at [597, 484] on div "​ Newest first Oldest first Last modified Client Name (ascending) Client Name (…" at bounding box center [569, 329] width 803 height 543
click at [78, 14] on h4 "Home" at bounding box center [79, 8] width 159 height 13
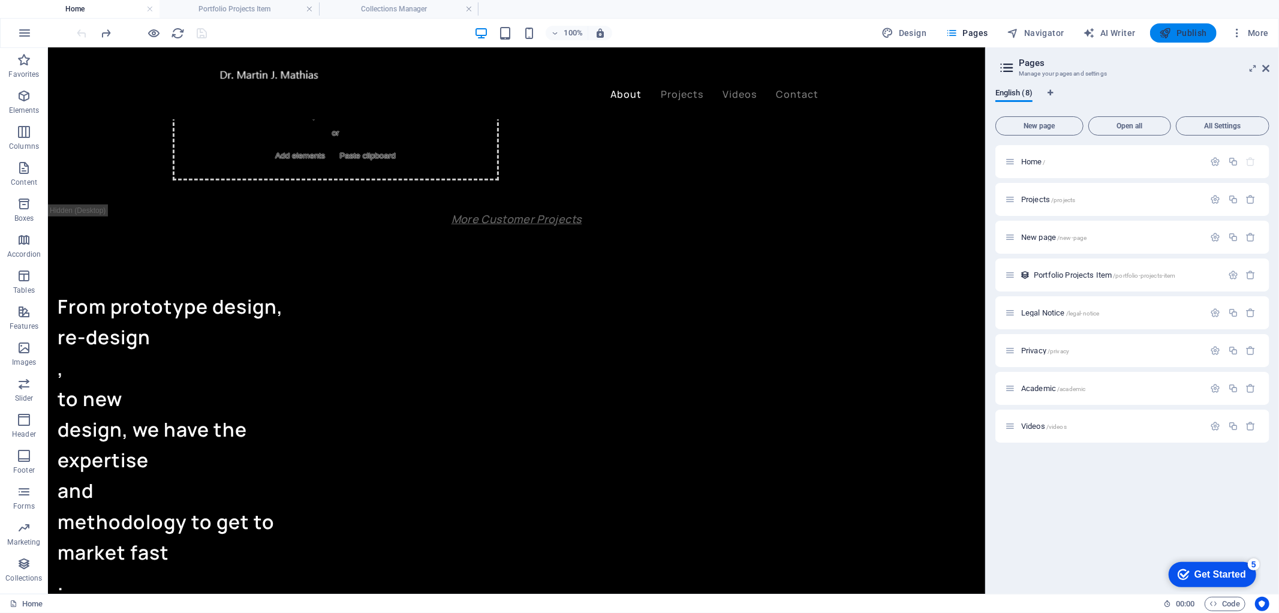
click at [1176, 32] on span "Publish" at bounding box center [1183, 33] width 47 height 12
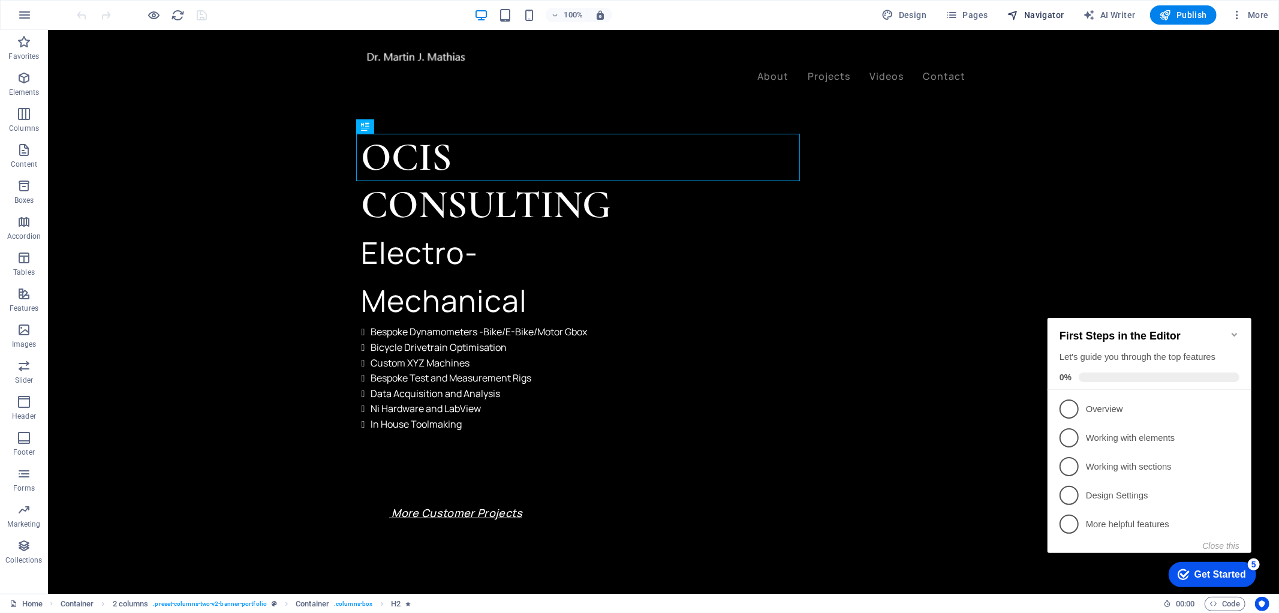
click at [1030, 13] on span "Navigator" at bounding box center [1035, 15] width 57 height 12
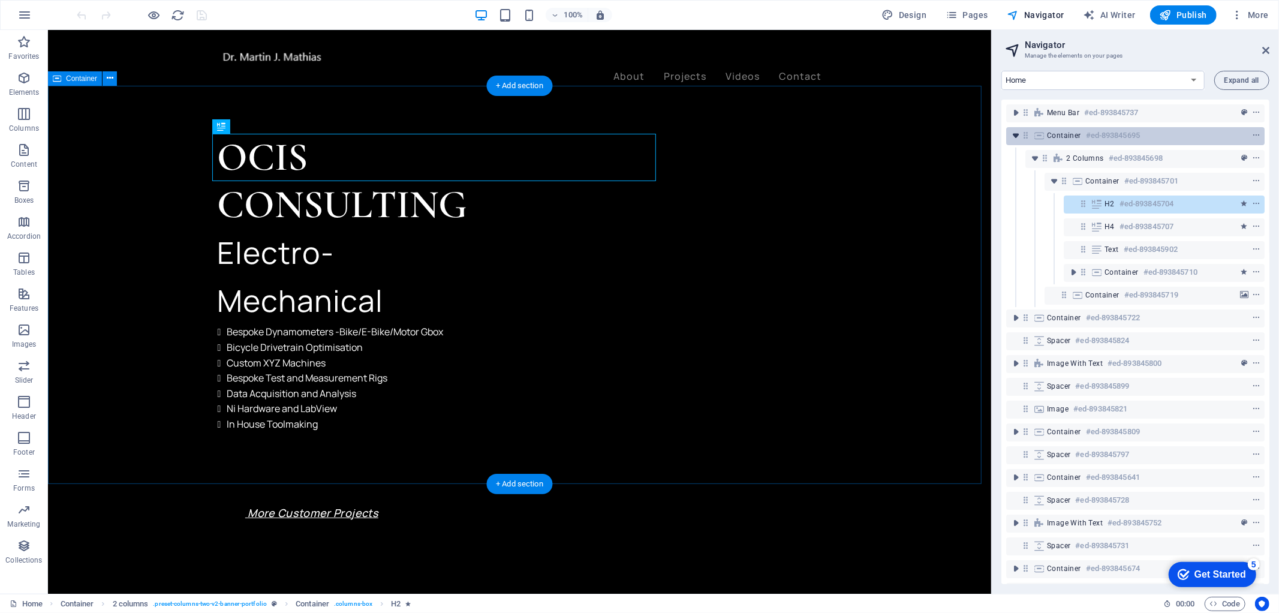
click at [1016, 137] on icon "toggle-expand" at bounding box center [1016, 136] width 12 height 12
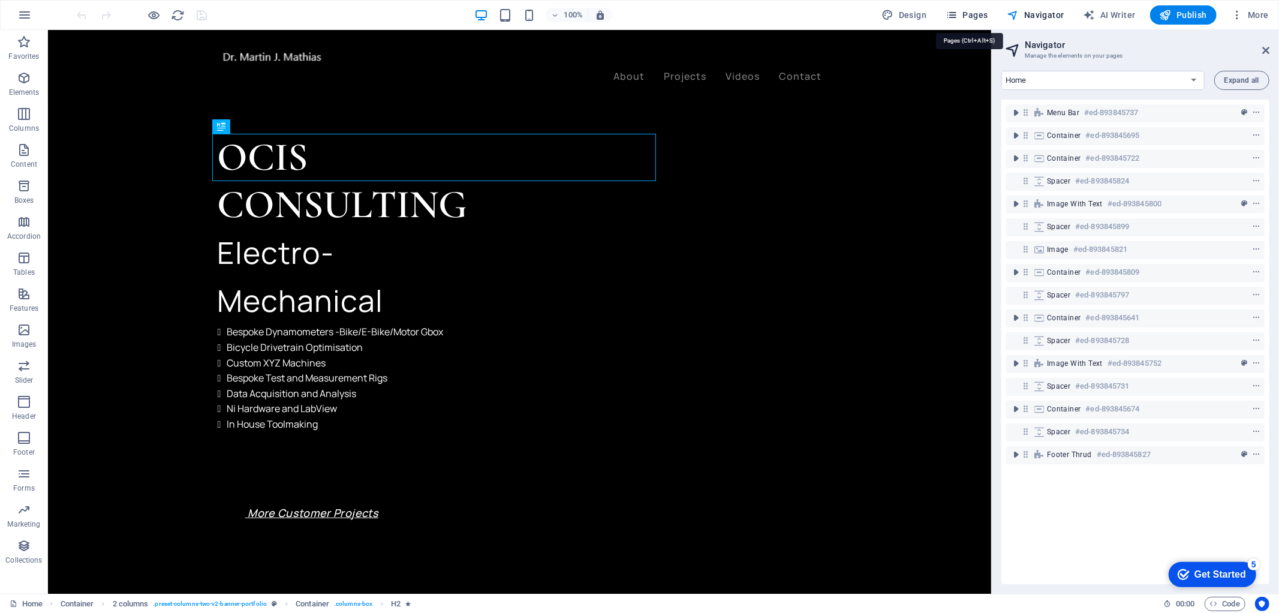
click at [971, 7] on button "Pages" at bounding box center [967, 14] width 52 height 19
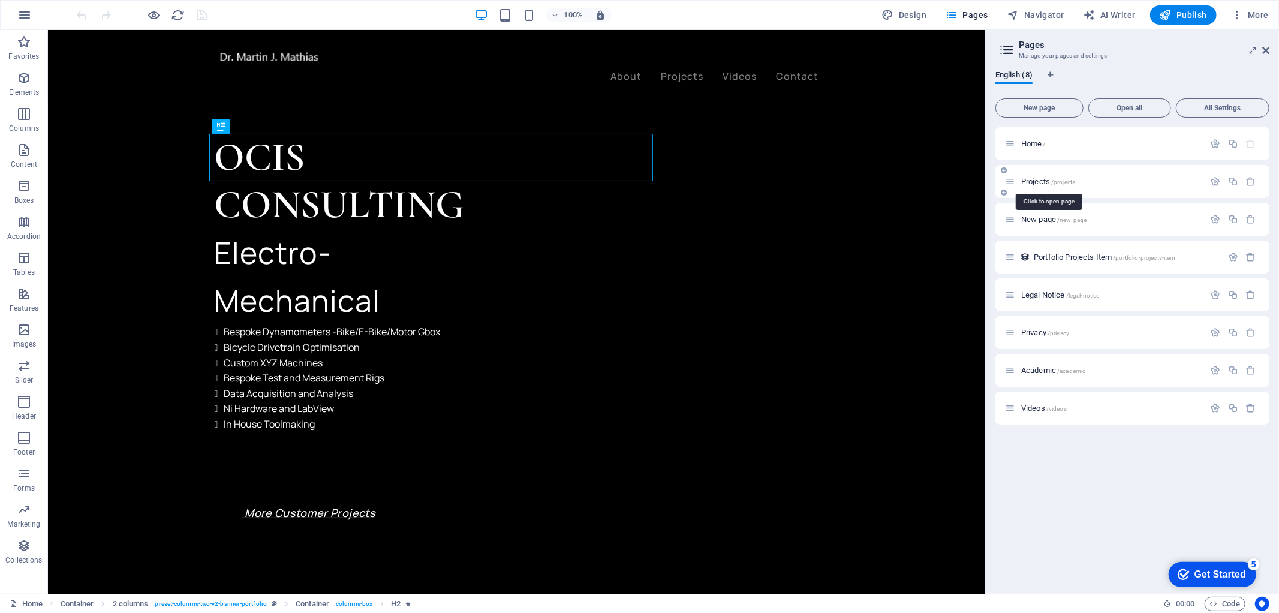
click at [1074, 180] on span "/projects" at bounding box center [1063, 182] width 24 height 7
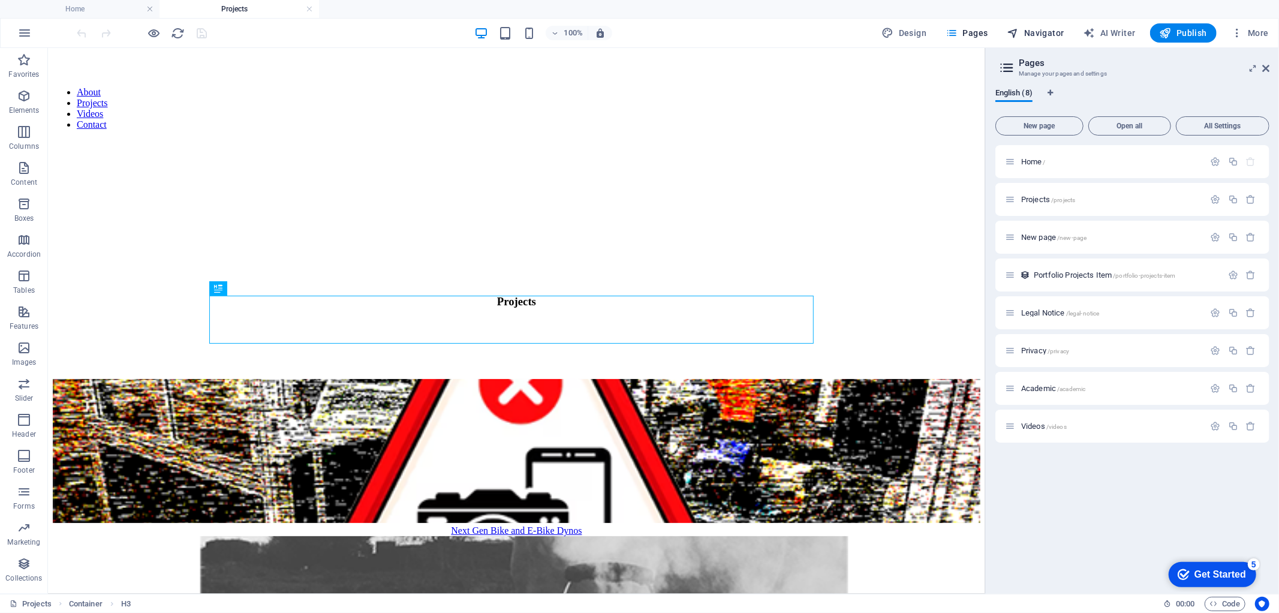
click at [1045, 33] on span "Navigator" at bounding box center [1035, 33] width 57 height 12
select select "16845747-en"
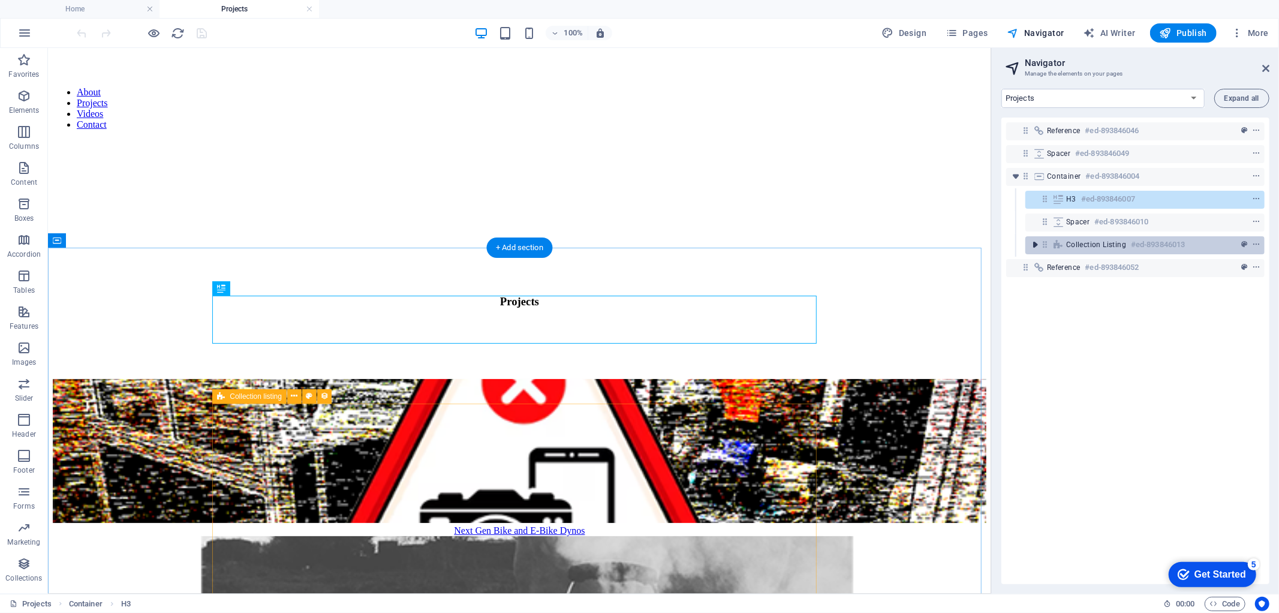
click at [1038, 243] on icon "toggle-expand" at bounding box center [1035, 245] width 12 height 12
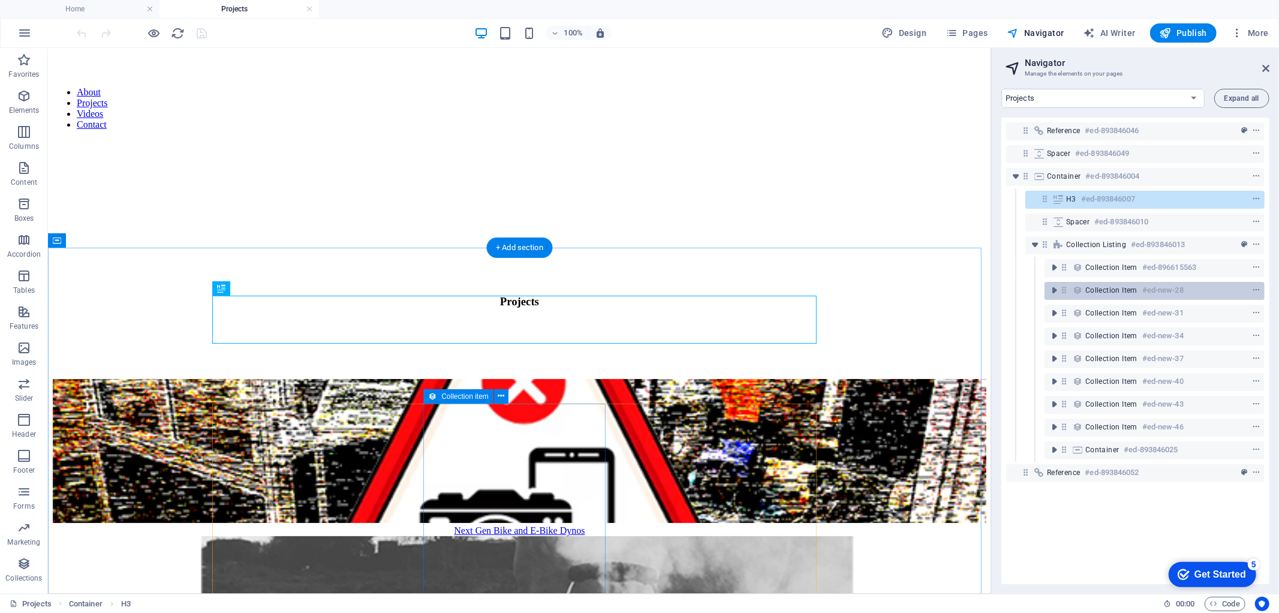
click at [1137, 286] on span "Collection item" at bounding box center [1111, 290] width 52 height 10
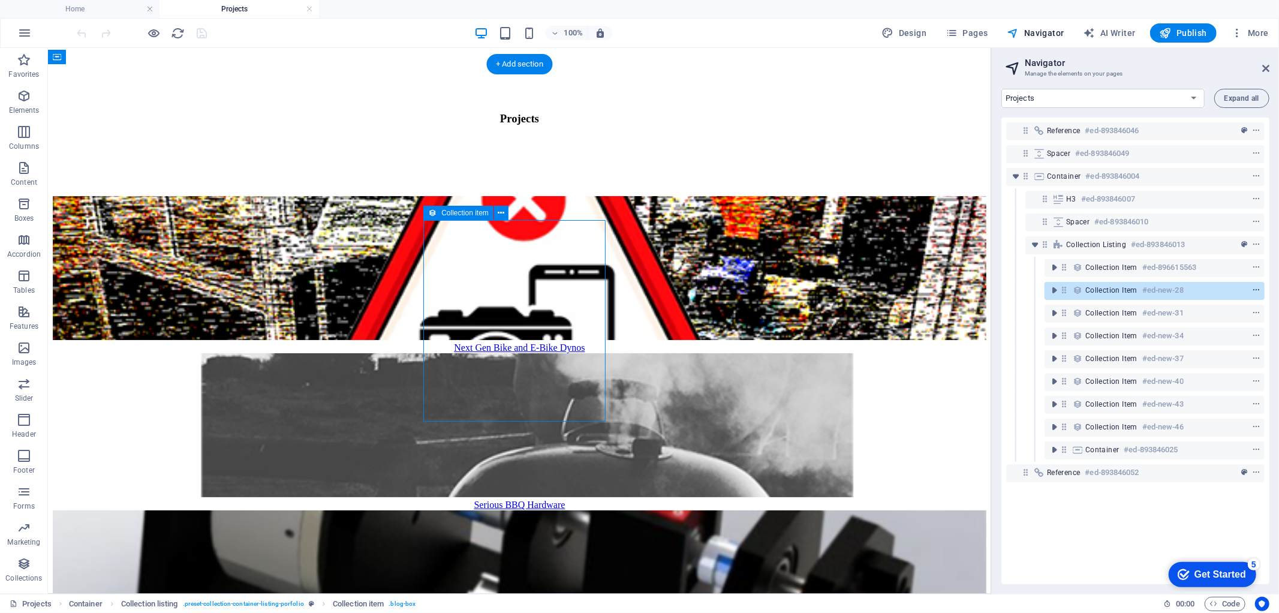
click at [1257, 287] on icon "context-menu" at bounding box center [1256, 290] width 8 height 8
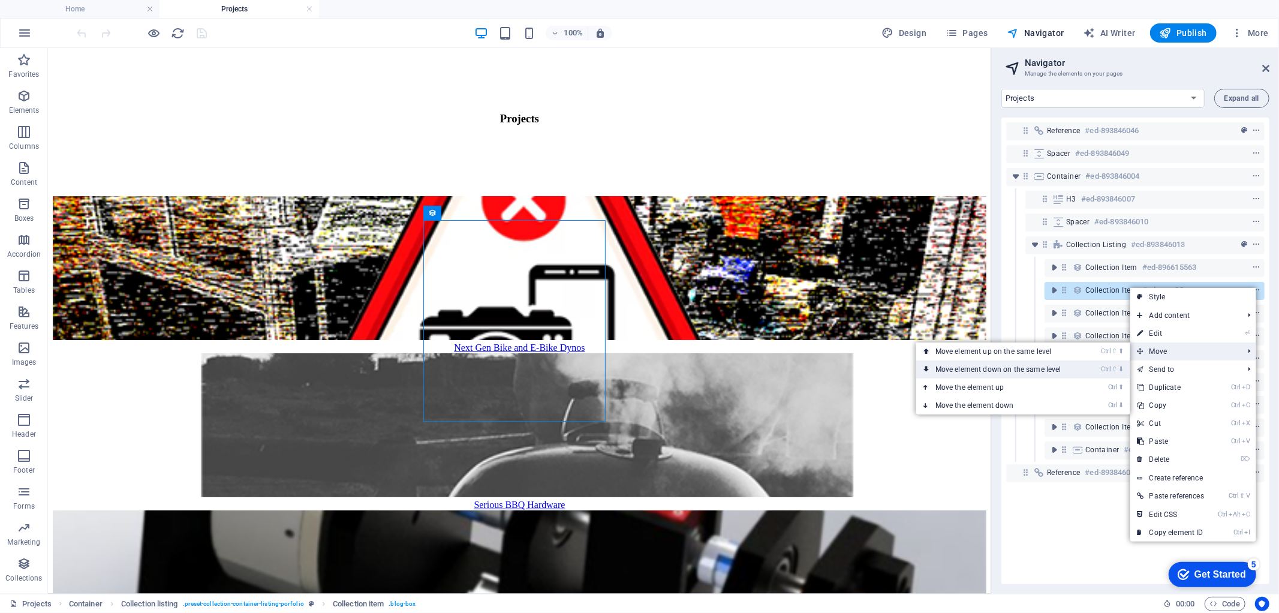
click at [1042, 370] on link "Ctrl ⇧ ⬇ Move element down on the same level" at bounding box center [1000, 369] width 169 height 18
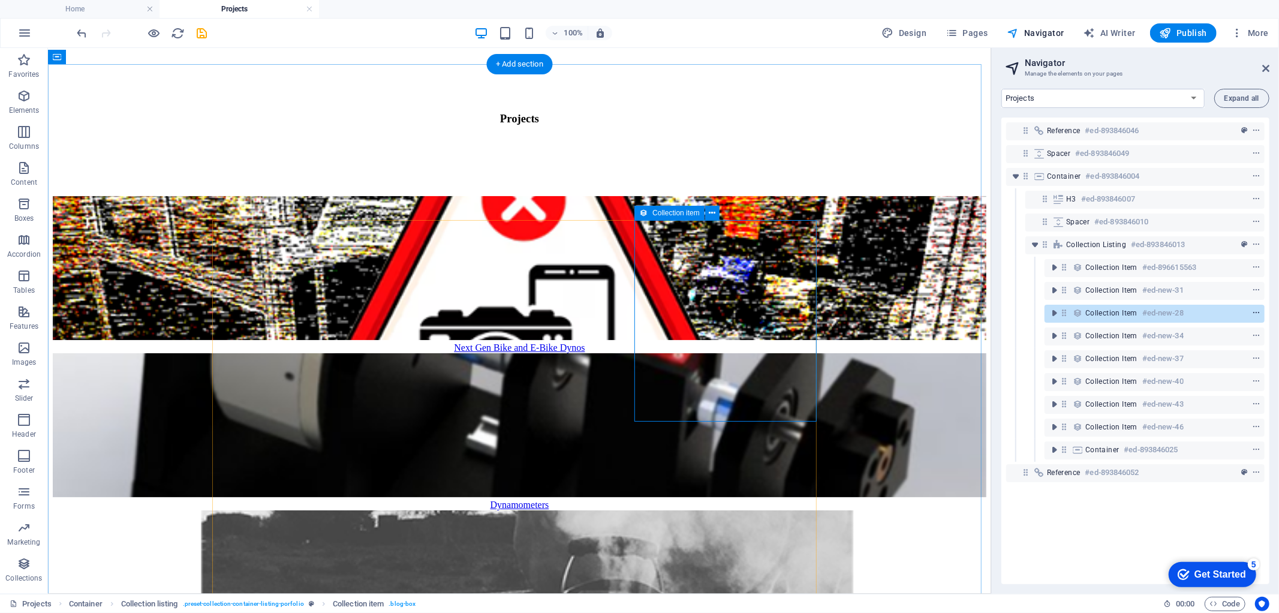
click at [1252, 312] on icon "context-menu" at bounding box center [1256, 313] width 8 height 8
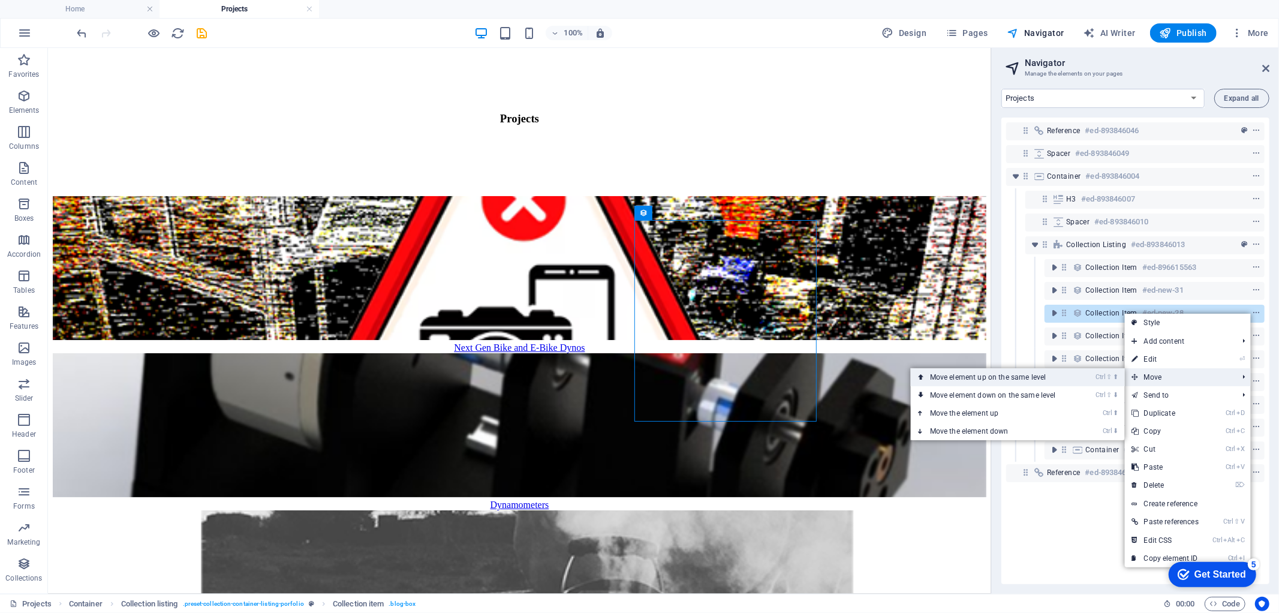
click at [1004, 373] on link "Ctrl ⇧ ⬆ Move element up on the same level" at bounding box center [995, 377] width 169 height 18
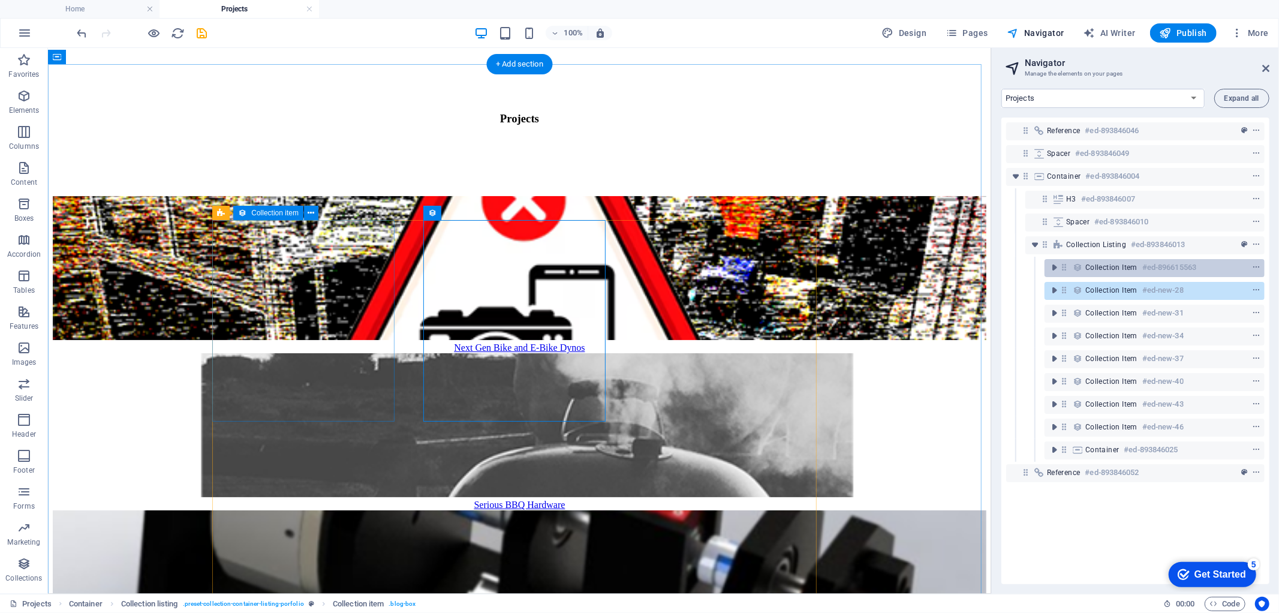
click at [1078, 270] on icon at bounding box center [1077, 268] width 13 height 10
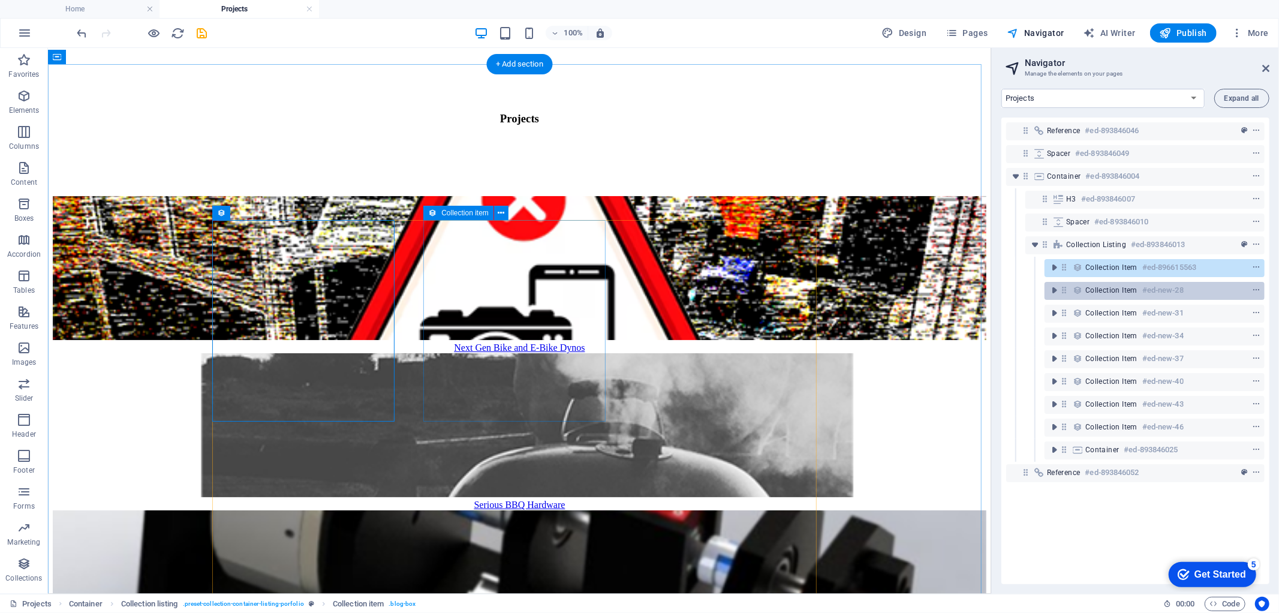
click at [1096, 284] on div "Collection item #ed-new-28" at bounding box center [1144, 290] width 119 height 14
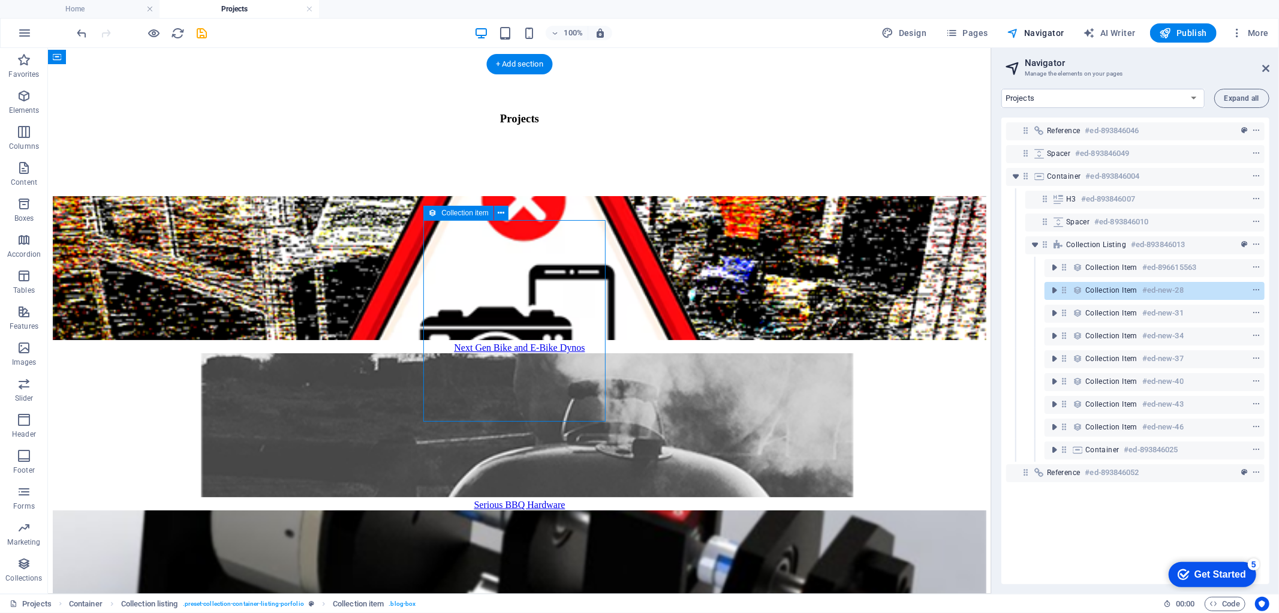
click at [1260, 286] on div "Collection item #ed-new-28" at bounding box center [1155, 291] width 220 height 18
click at [1255, 291] on icon "context-menu" at bounding box center [1256, 290] width 8 height 8
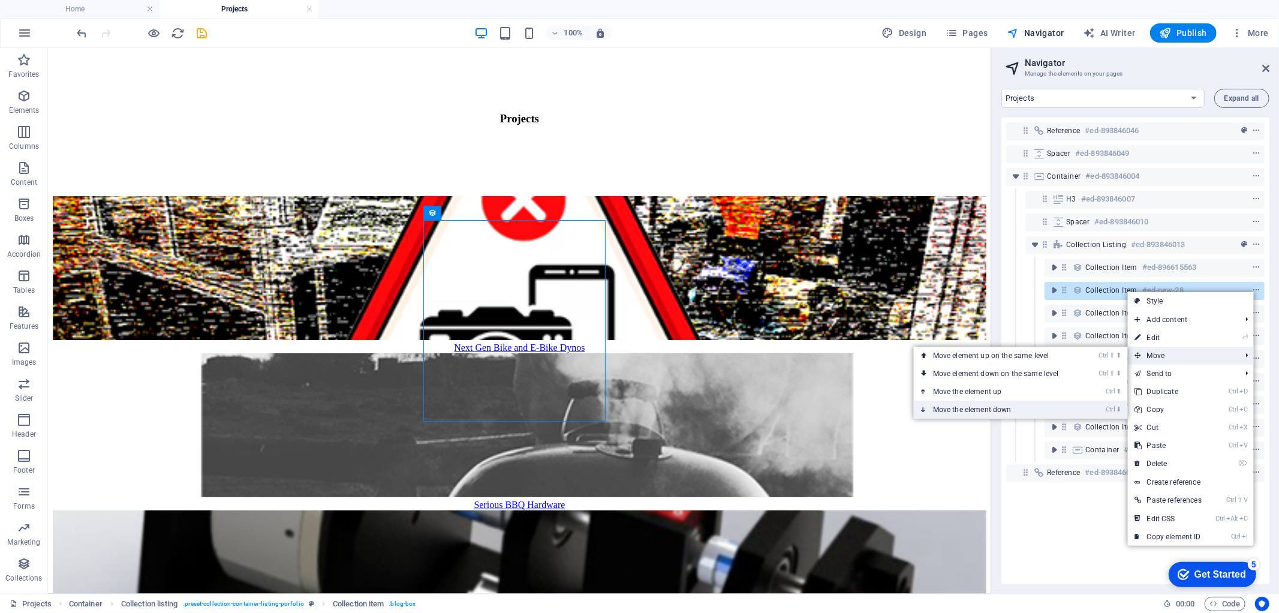
click at [1006, 408] on link "Ctrl ⬇ Move the element down" at bounding box center [998, 410] width 169 height 18
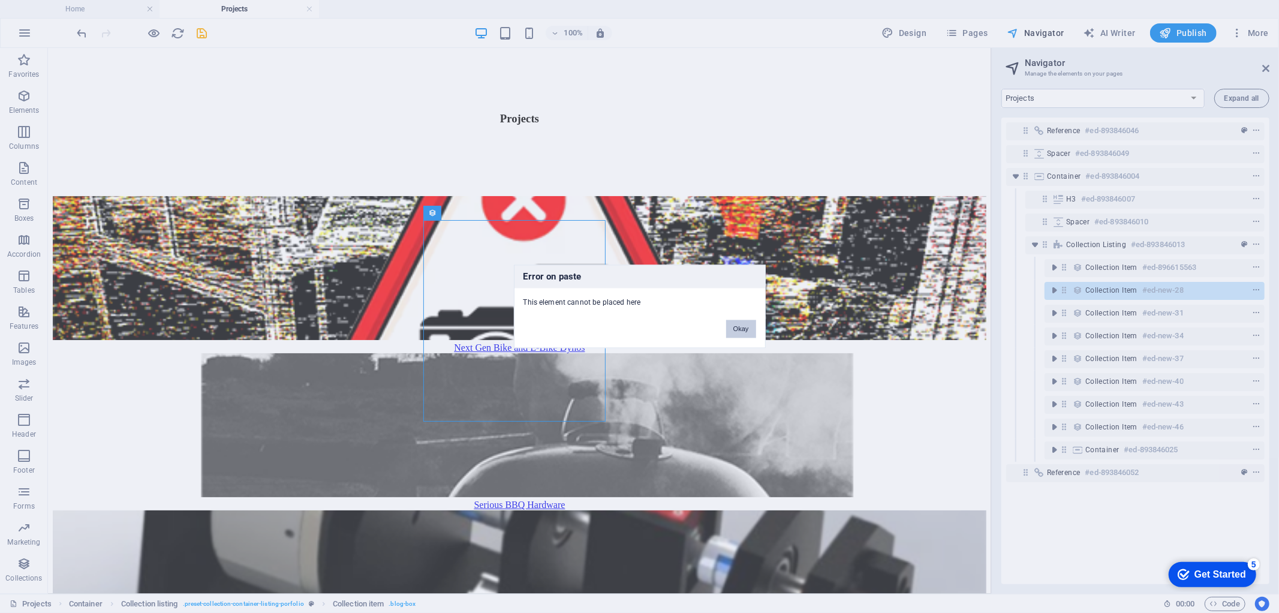
click at [741, 336] on button "Okay" at bounding box center [741, 329] width 30 height 18
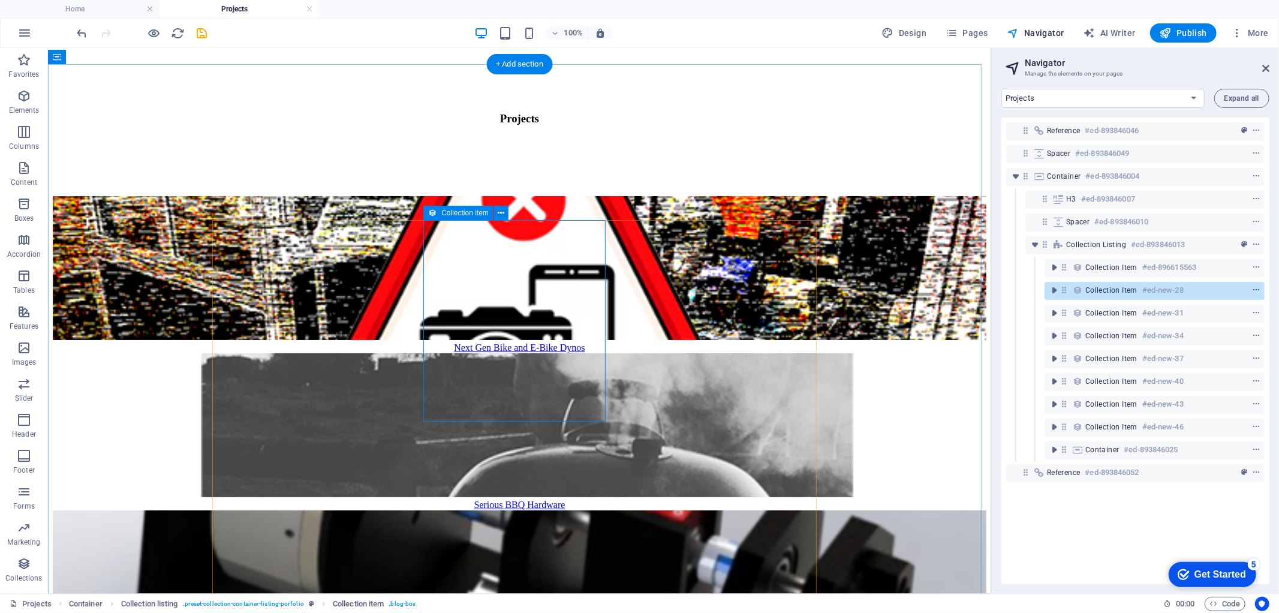
click at [1252, 290] on icon "context-menu" at bounding box center [1256, 290] width 8 height 8
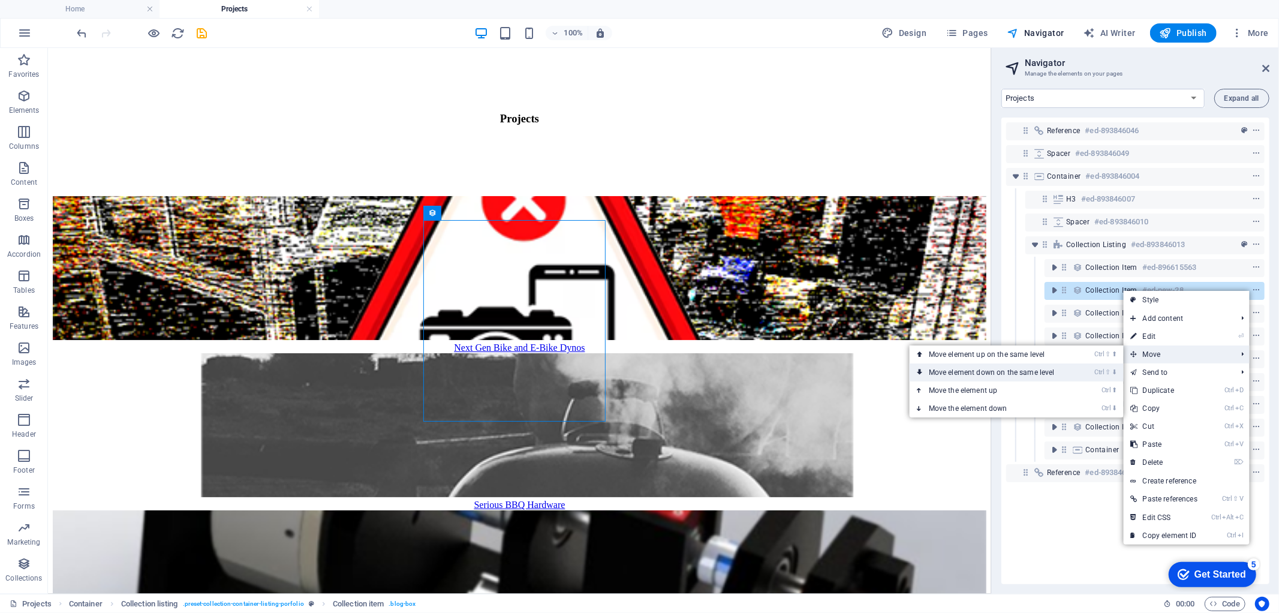
click at [1018, 369] on link "Ctrl ⇧ ⬇ Move element down on the same level" at bounding box center [994, 372] width 169 height 18
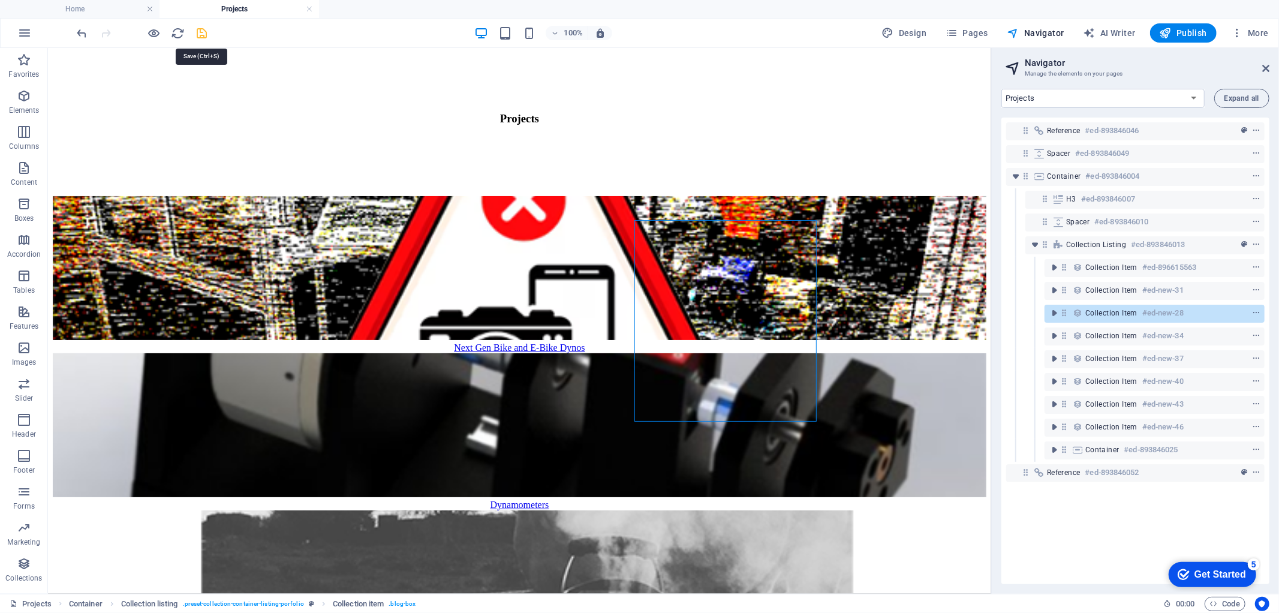
click at [200, 35] on icon "save" at bounding box center [202, 33] width 14 height 14
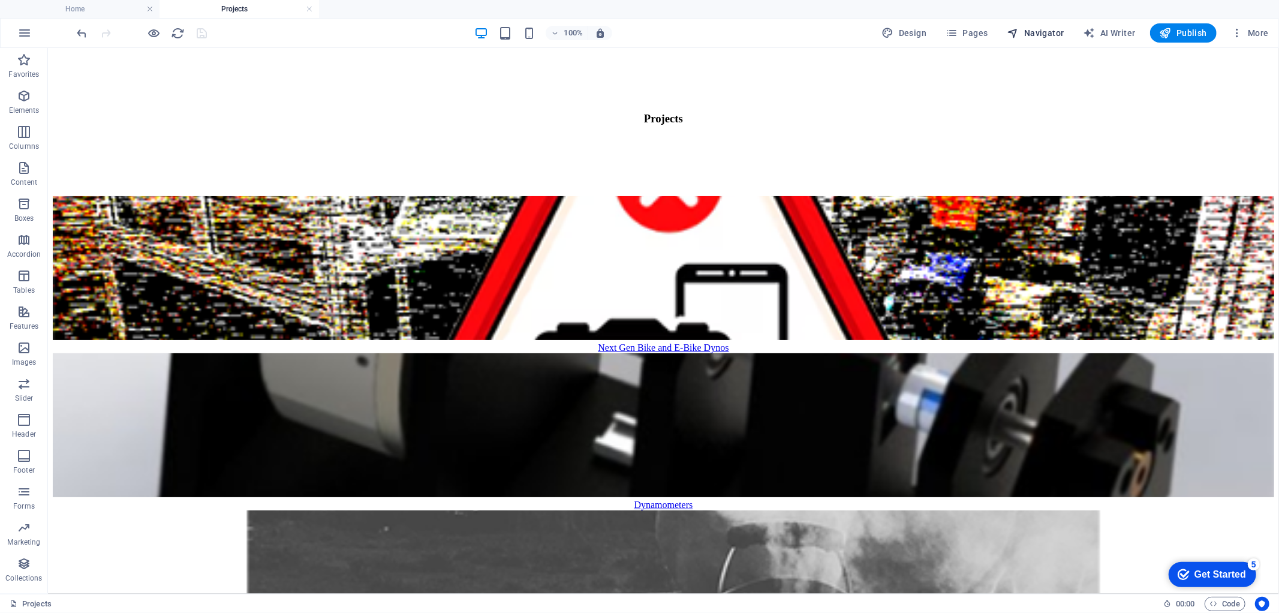
click at [1040, 31] on span "Navigator" at bounding box center [1035, 33] width 57 height 12
select select "16845747-en"
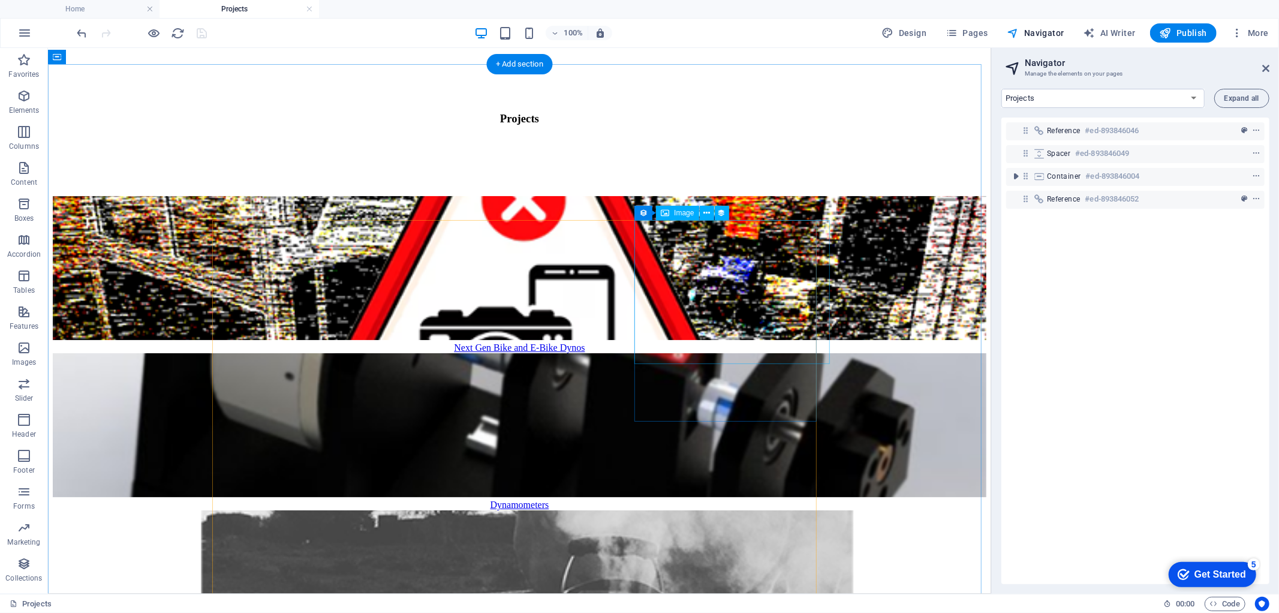
click at [789, 510] on figure at bounding box center [519, 583] width 934 height 146
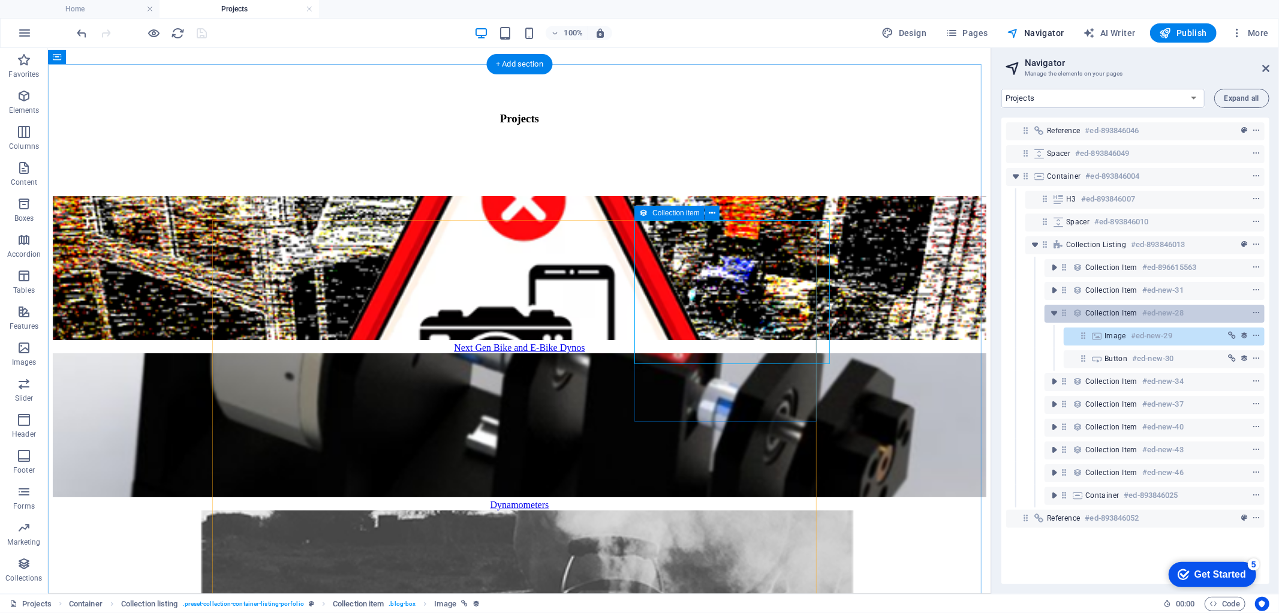
click at [1115, 310] on span "Collection item" at bounding box center [1111, 313] width 52 height 10
click at [1252, 315] on icon "context-menu" at bounding box center [1256, 313] width 8 height 8
click at [1252, 312] on icon "context-menu" at bounding box center [1256, 313] width 8 height 8
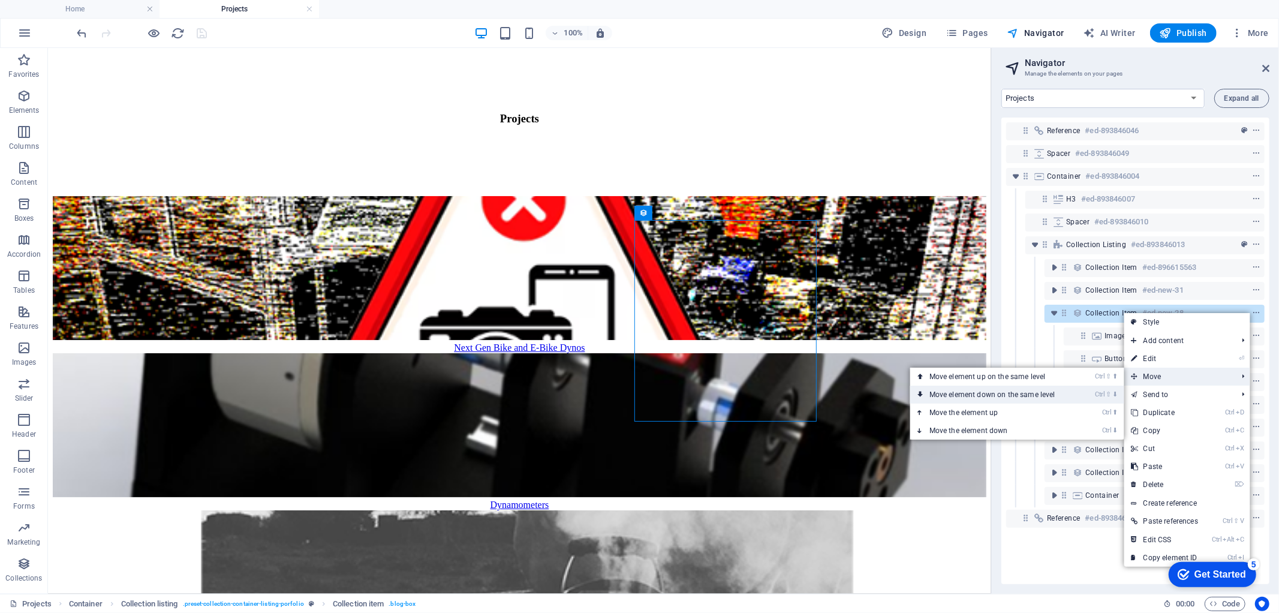
click at [1054, 390] on link "Ctrl ⇧ ⬇ Move element down on the same level" at bounding box center [994, 395] width 169 height 18
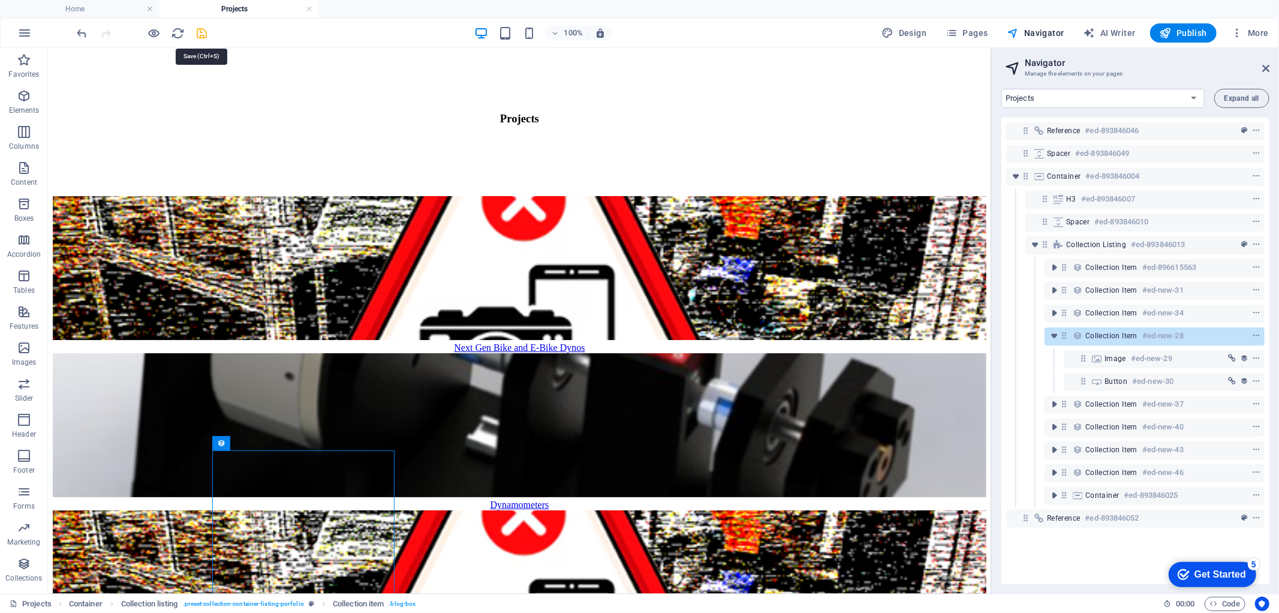
click at [196, 32] on icon "save" at bounding box center [202, 33] width 14 height 14
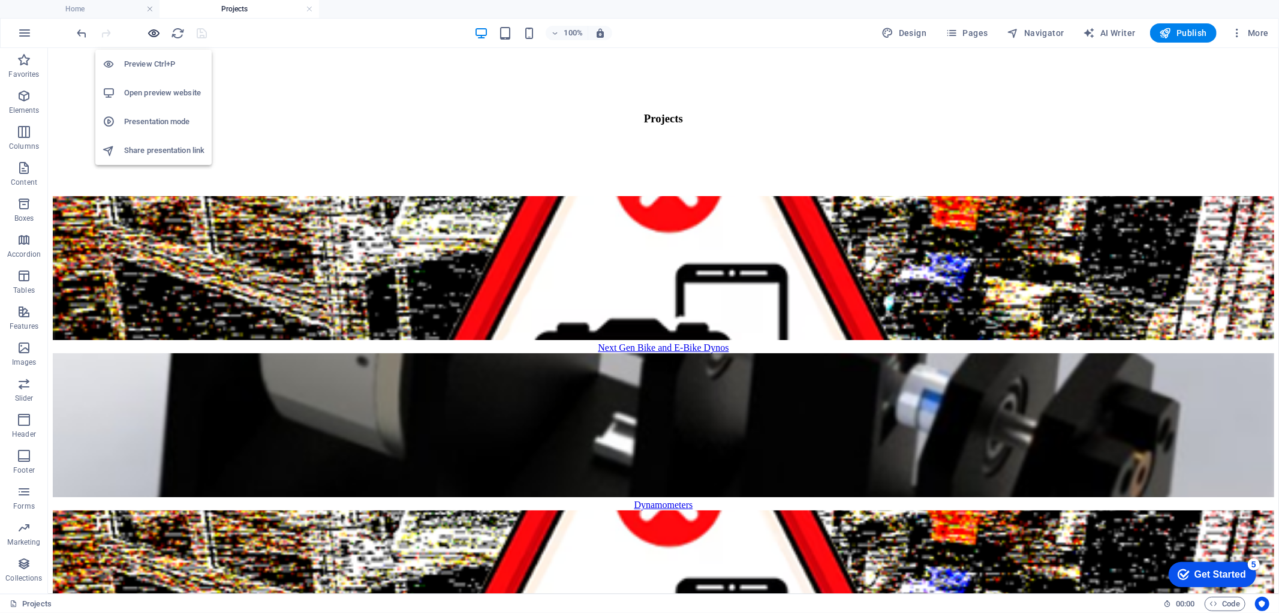
click at [150, 35] on icon "button" at bounding box center [155, 33] width 14 height 14
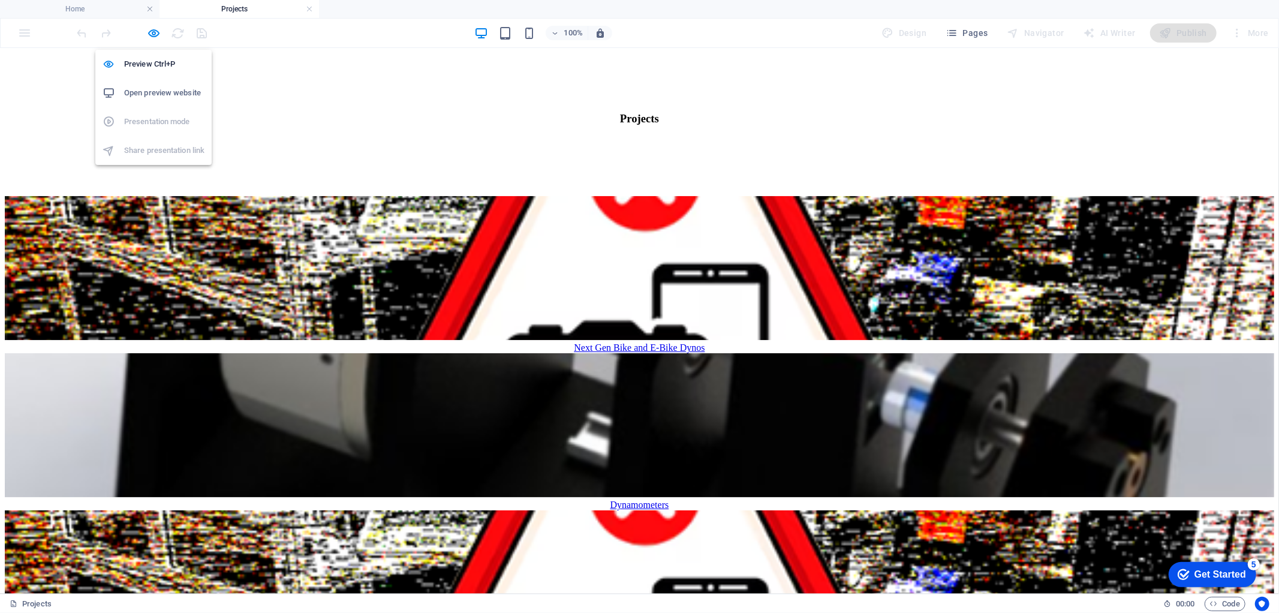
click at [145, 91] on h6 "Open preview website" at bounding box center [164, 93] width 80 height 14
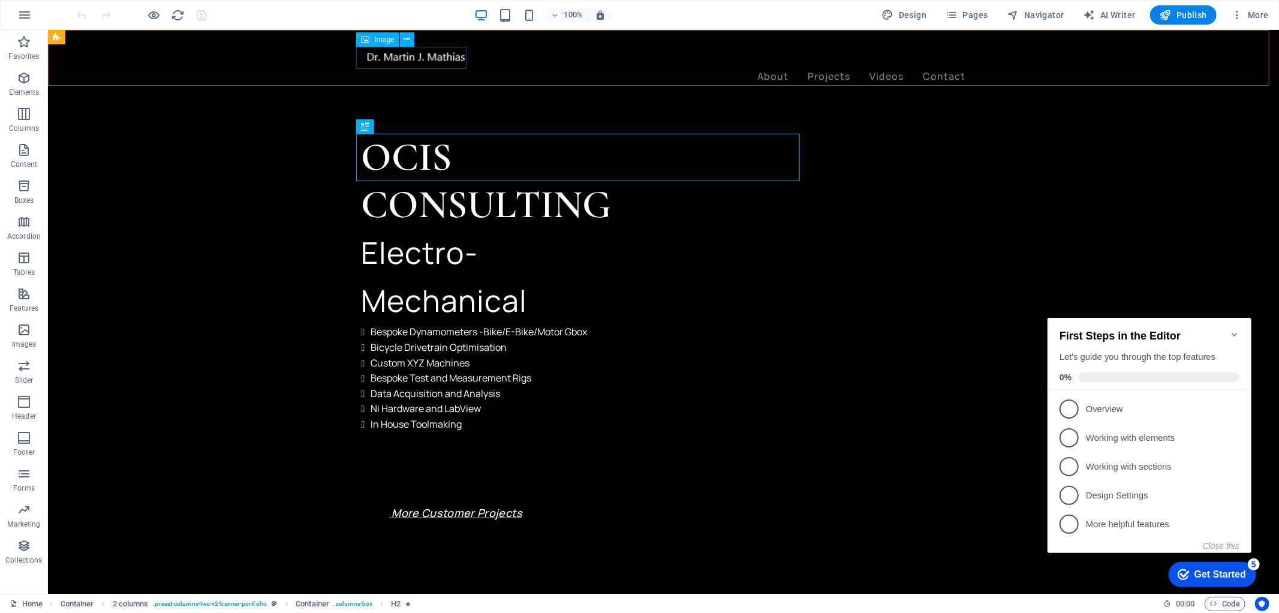
click at [378, 55] on figure at bounding box center [663, 57] width 604 height 22
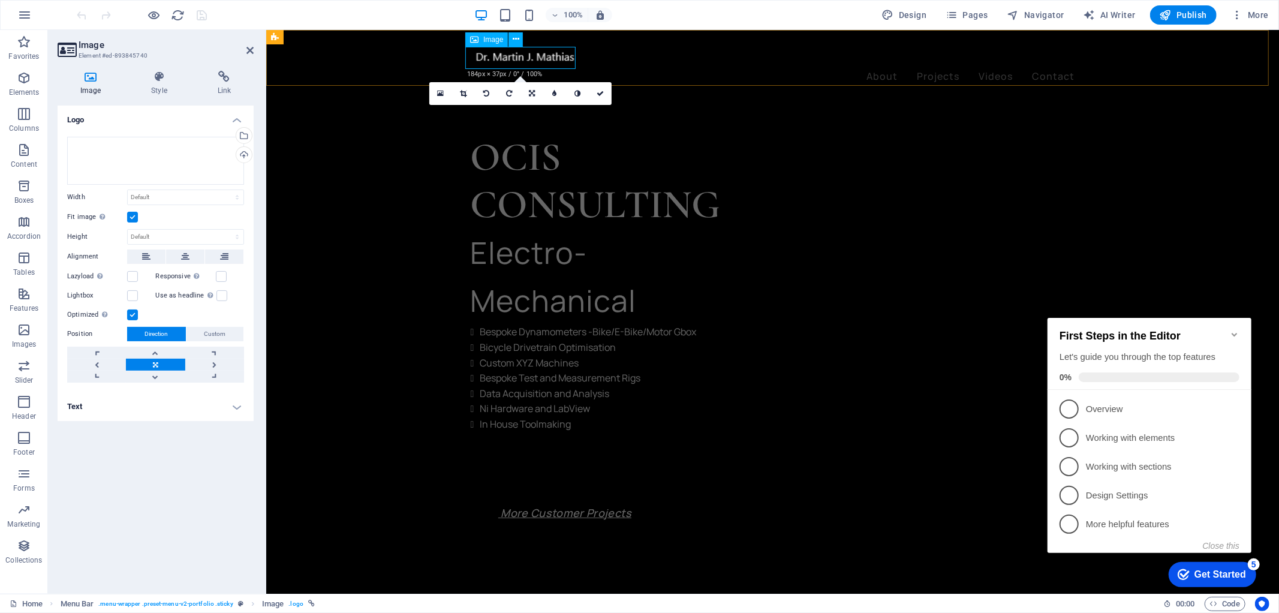
click at [470, 55] on figure at bounding box center [772, 57] width 604 height 22
click at [471, 55] on figure at bounding box center [772, 57] width 604 height 22
click at [513, 40] on icon at bounding box center [516, 39] width 7 height 13
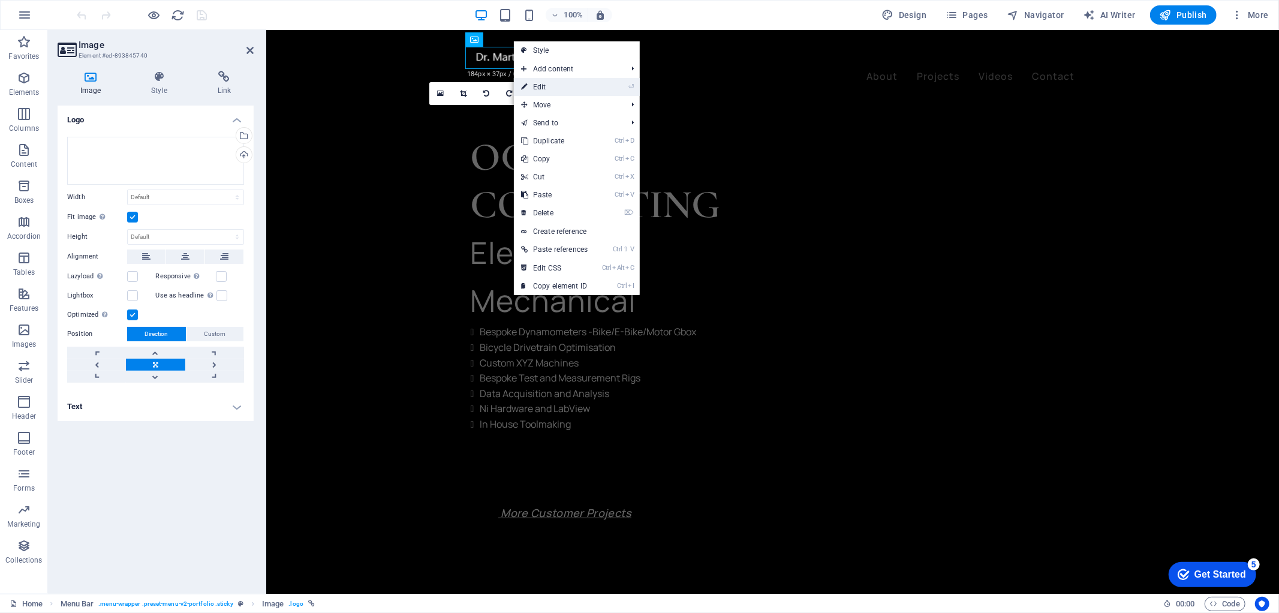
click at [534, 83] on link "⏎ Edit" at bounding box center [554, 87] width 81 height 18
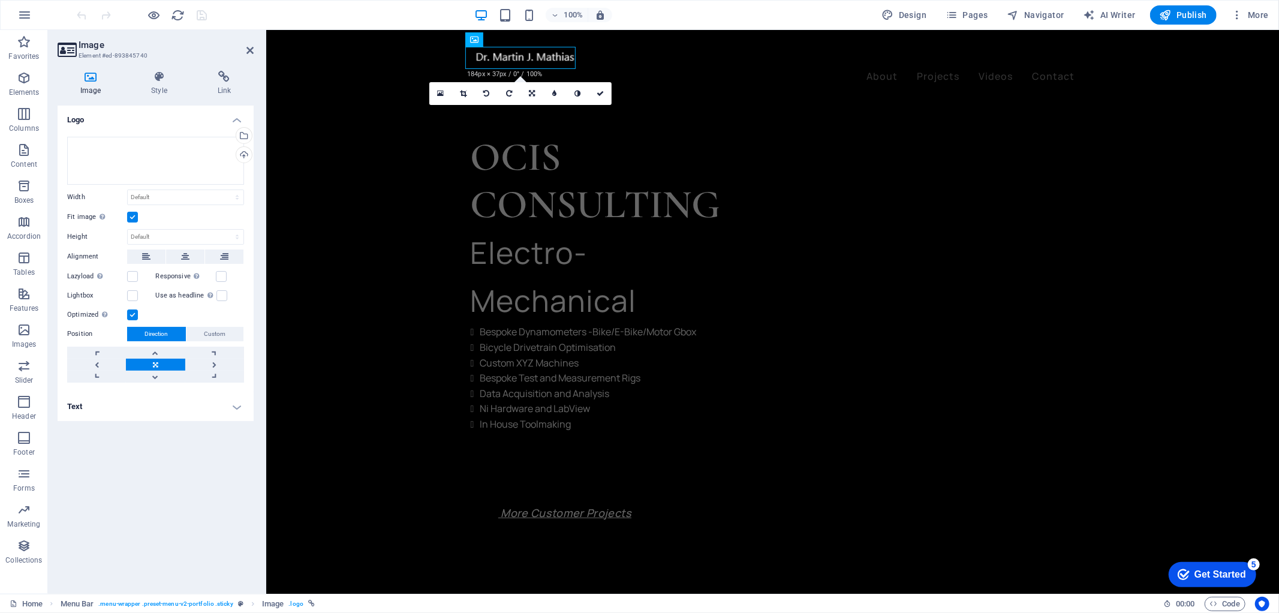
click at [124, 122] on h4 "Logo" at bounding box center [156, 117] width 196 height 22
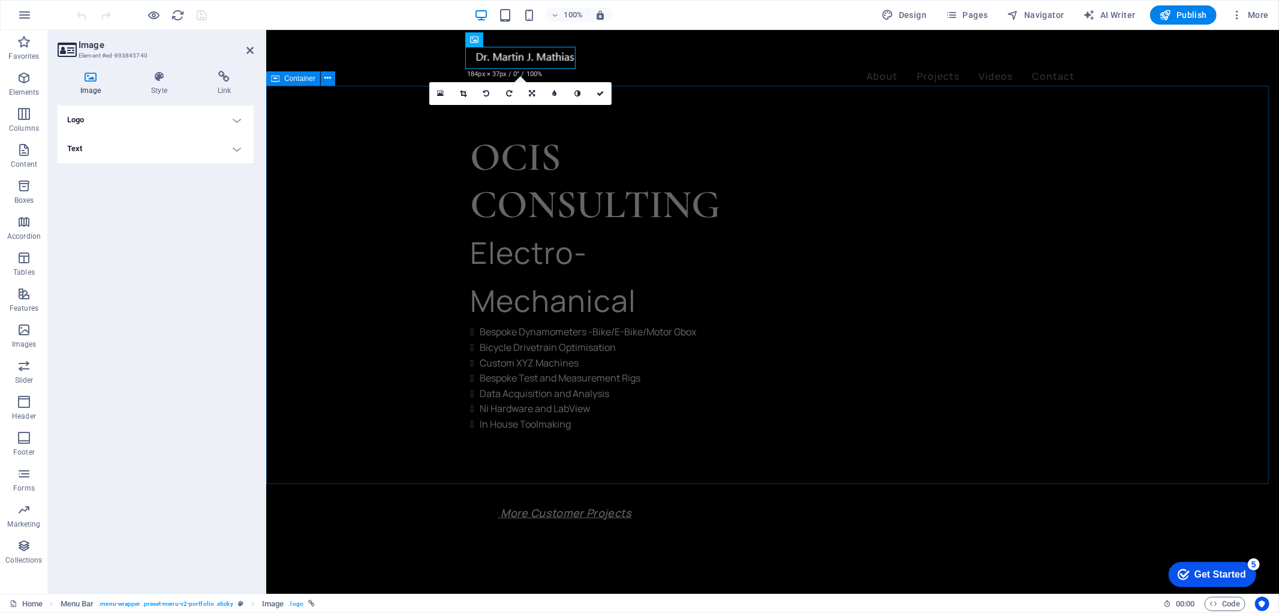
click at [1209, 204] on div "OCIS CONSULTING Electro-Mechanical Bespoke Dynamometers -Bike/E-Bike/Motor Gbox…" at bounding box center [772, 501] width 1013 height 833
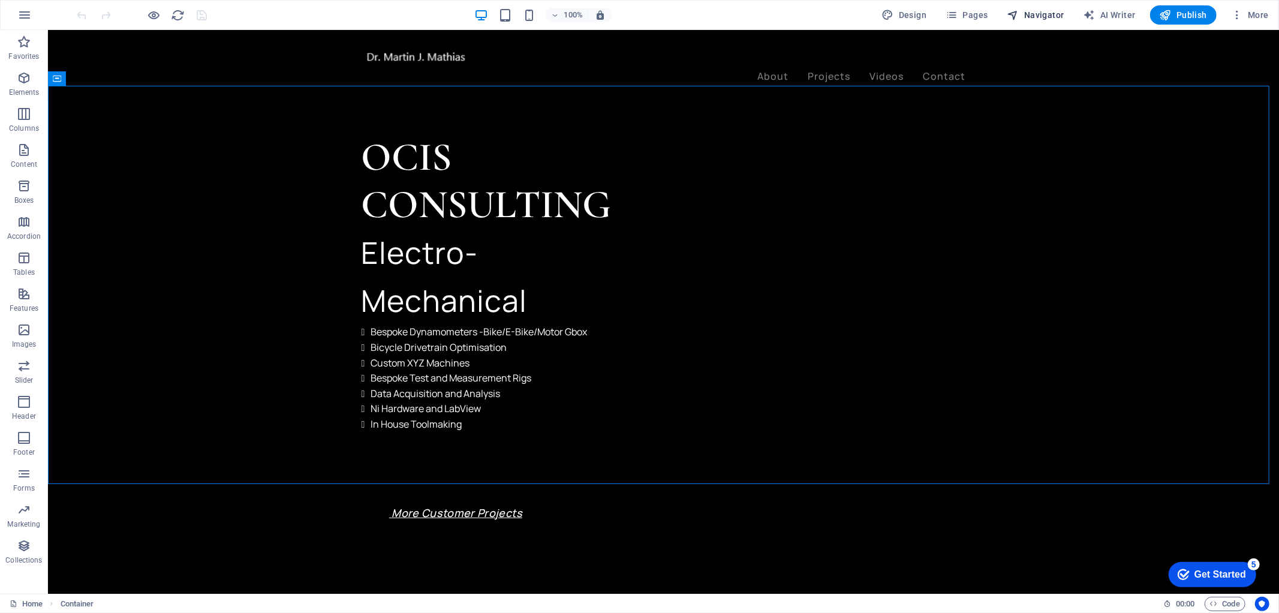
click at [1051, 14] on span "Navigator" at bounding box center [1035, 15] width 57 height 12
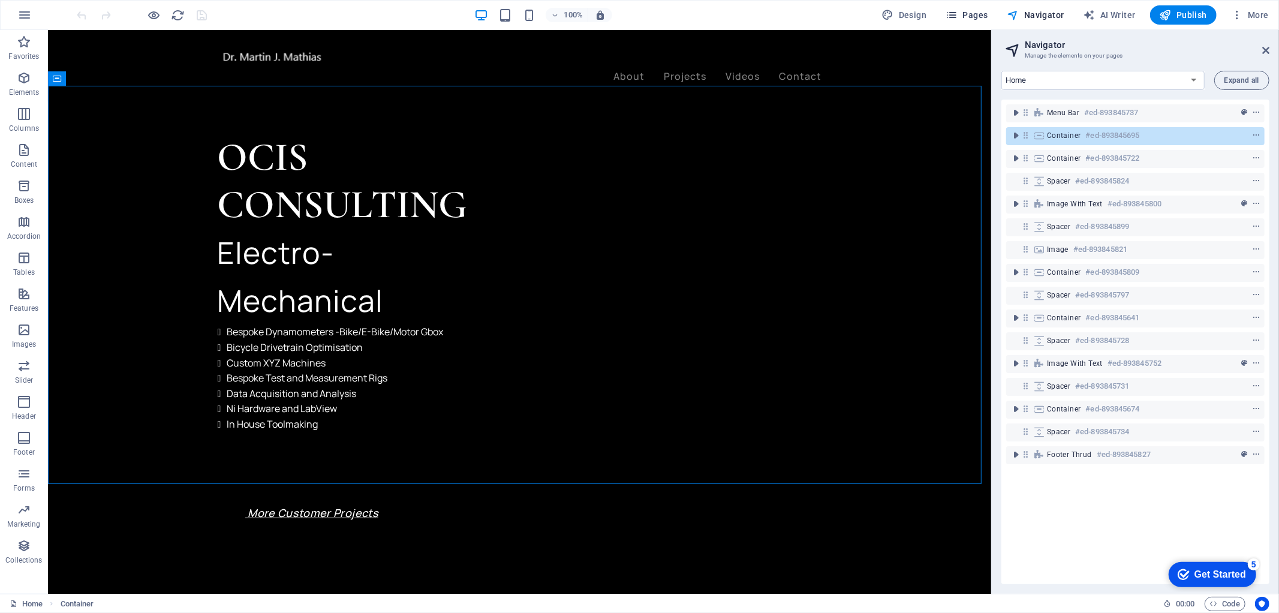
click at [986, 10] on span "Pages" at bounding box center [967, 15] width 42 height 12
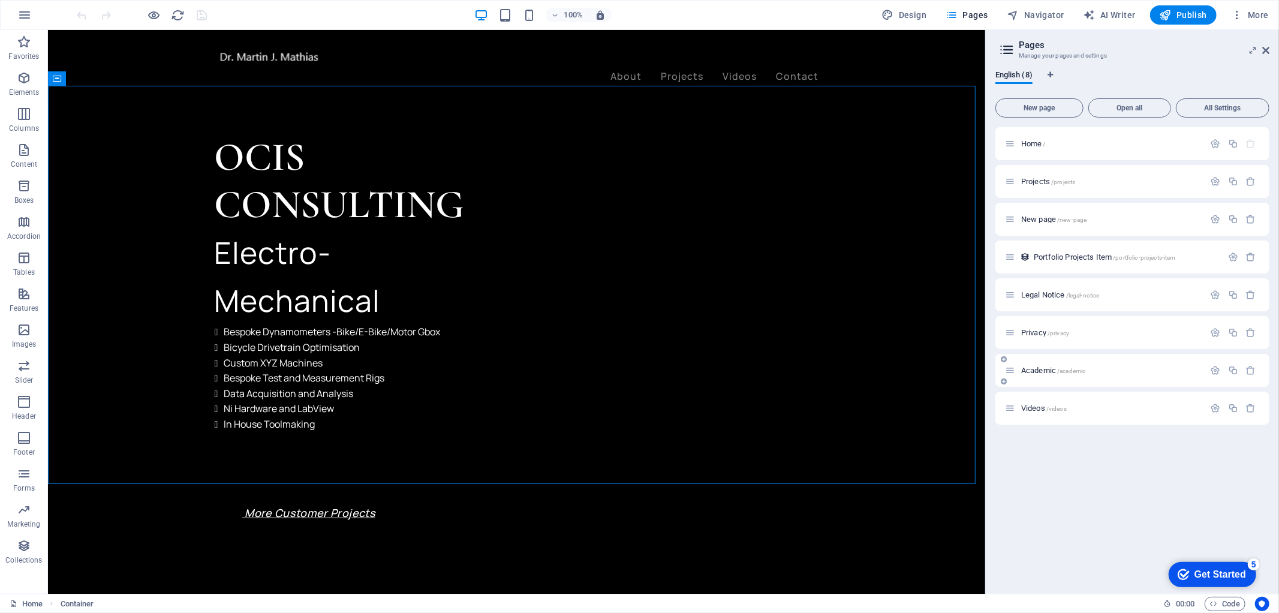
click at [1075, 374] on span "Academic /academic" at bounding box center [1053, 370] width 64 height 9
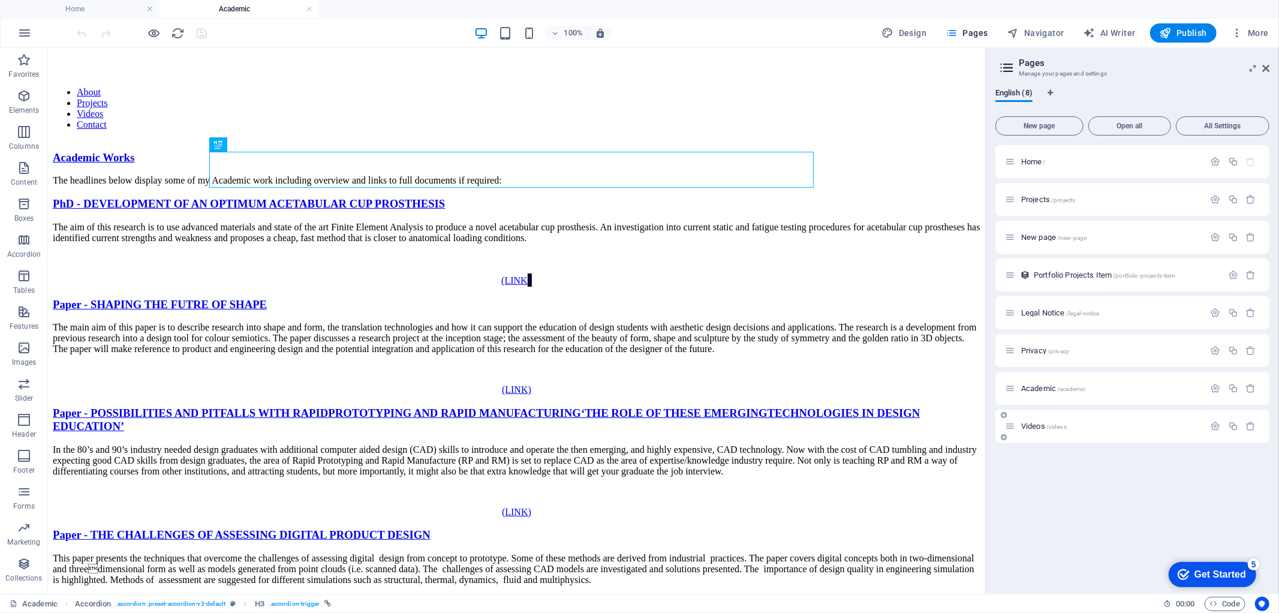
click at [1066, 424] on span "/videos" at bounding box center [1056, 426] width 20 height 7
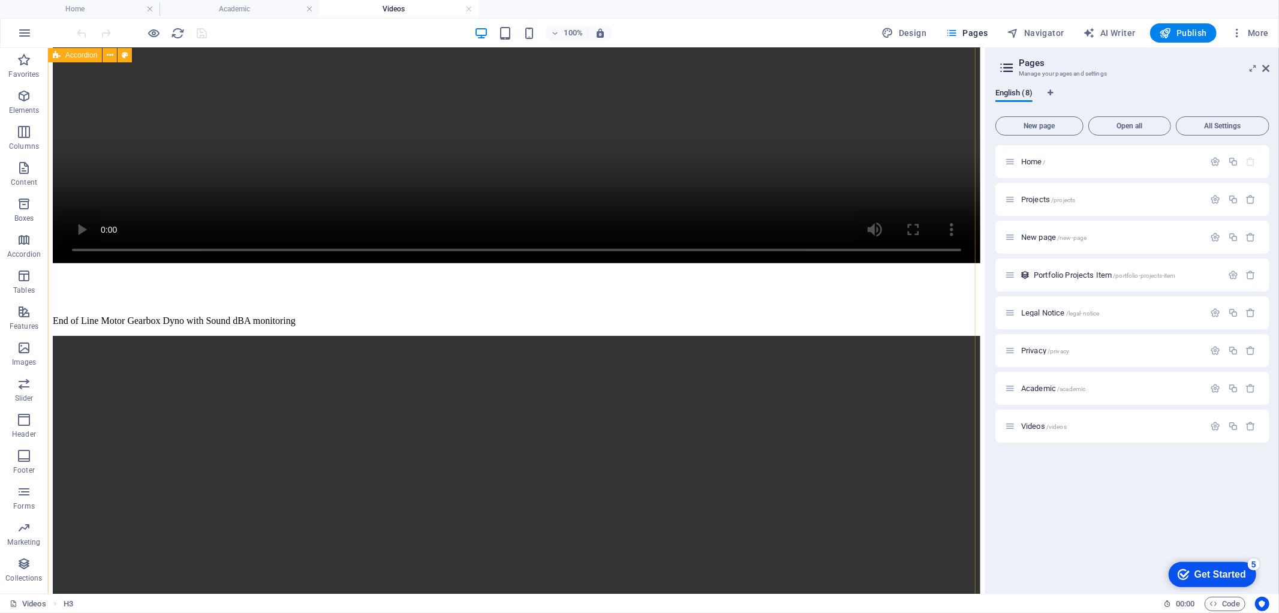
scroll to position [4663, 0]
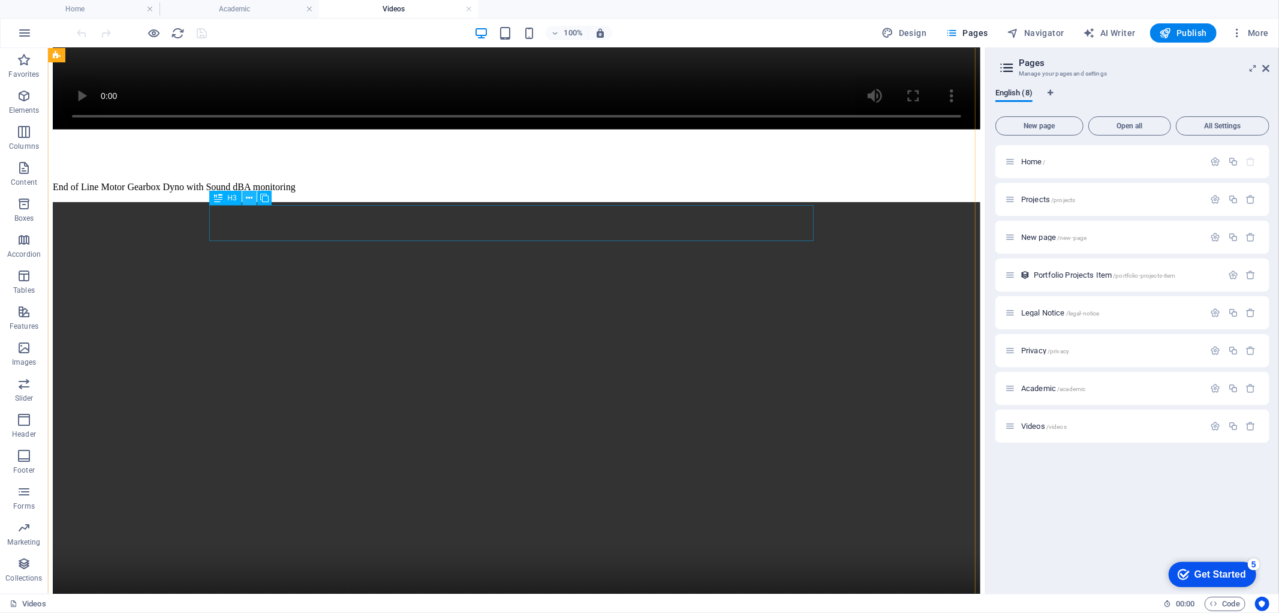
click at [248, 200] on icon at bounding box center [249, 198] width 7 height 13
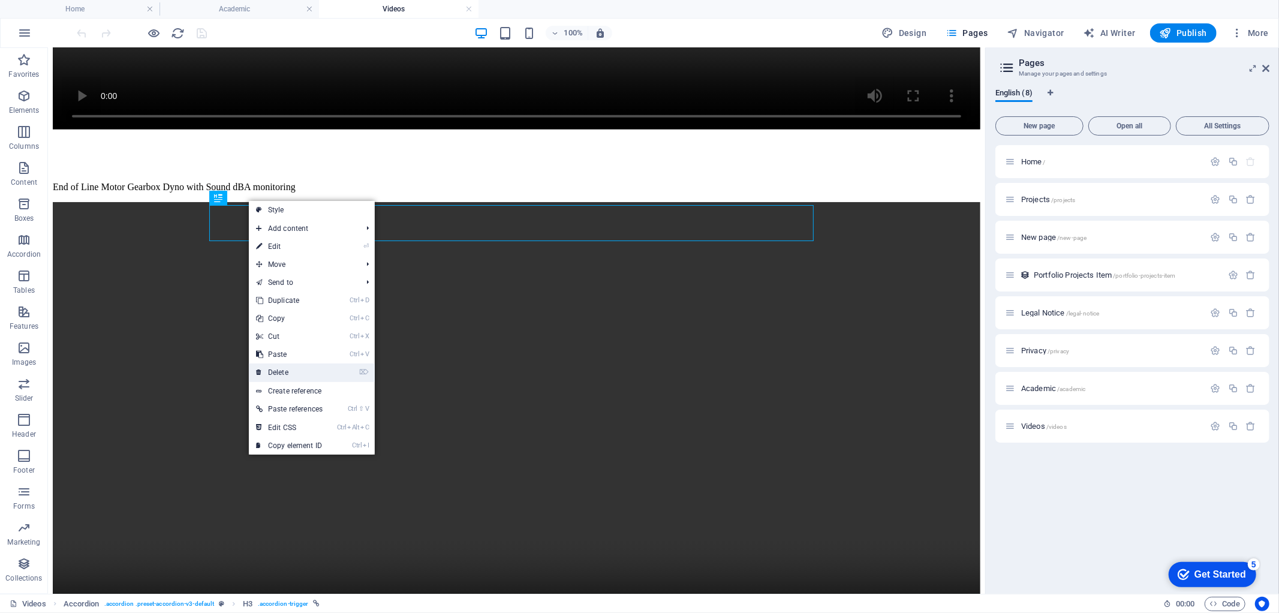
click at [297, 370] on link "⌦ Delete" at bounding box center [289, 372] width 81 height 18
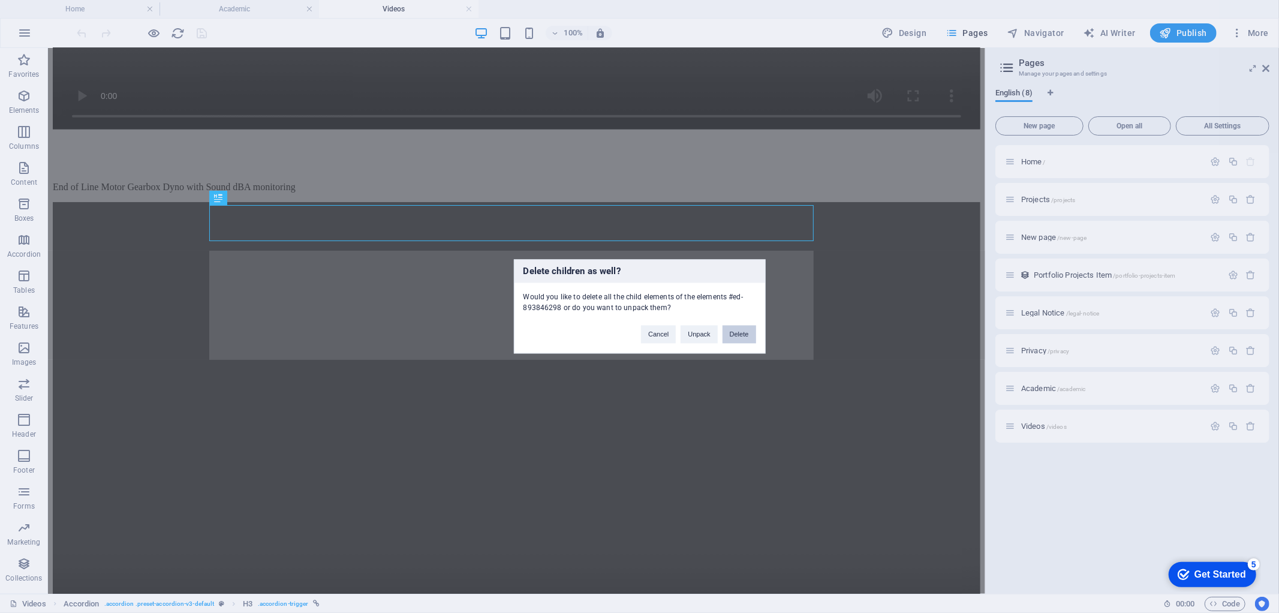
click at [738, 332] on button "Delete" at bounding box center [740, 335] width 34 height 18
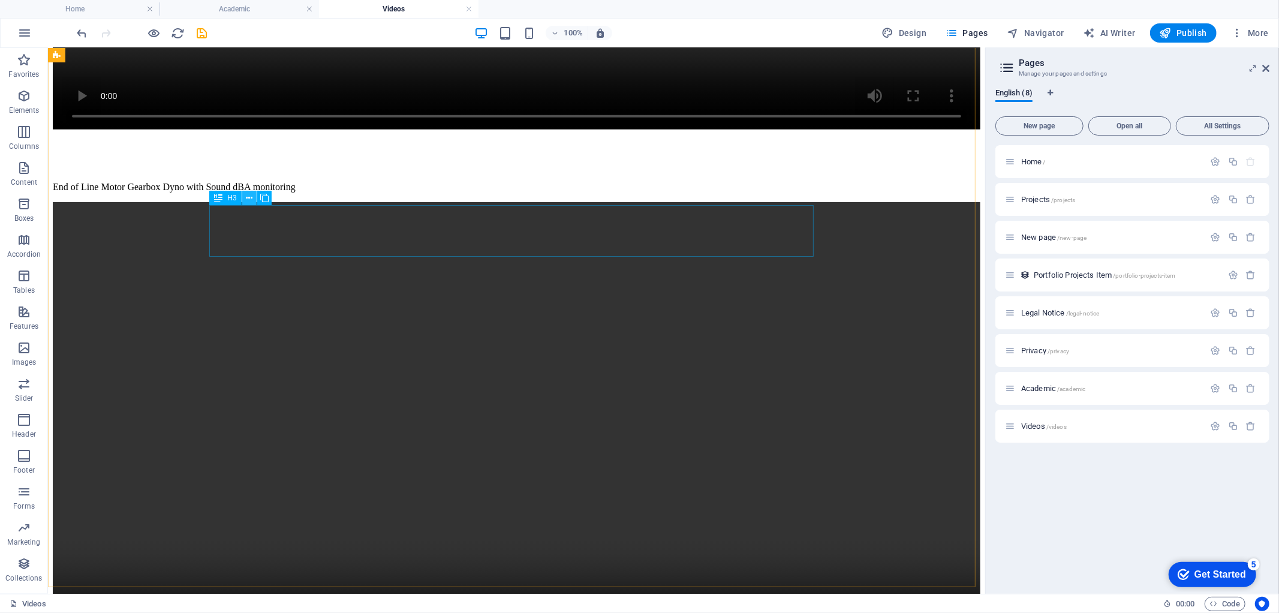
click at [247, 200] on icon at bounding box center [249, 198] width 7 height 13
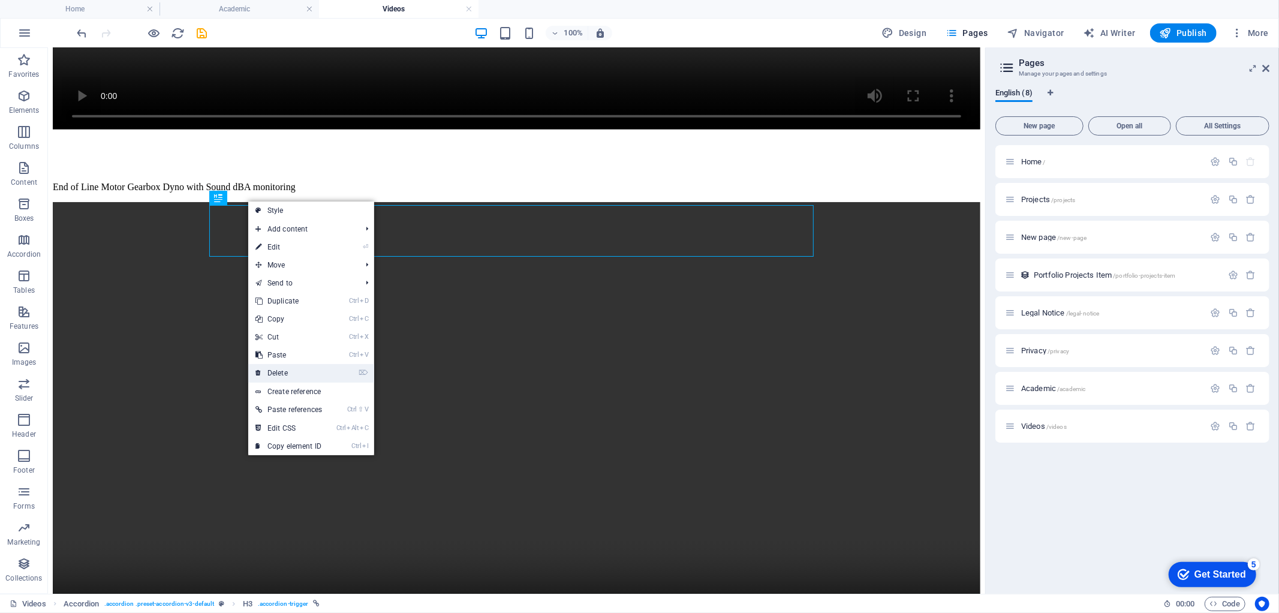
click at [289, 370] on link "⌦ Delete" at bounding box center [288, 373] width 81 height 18
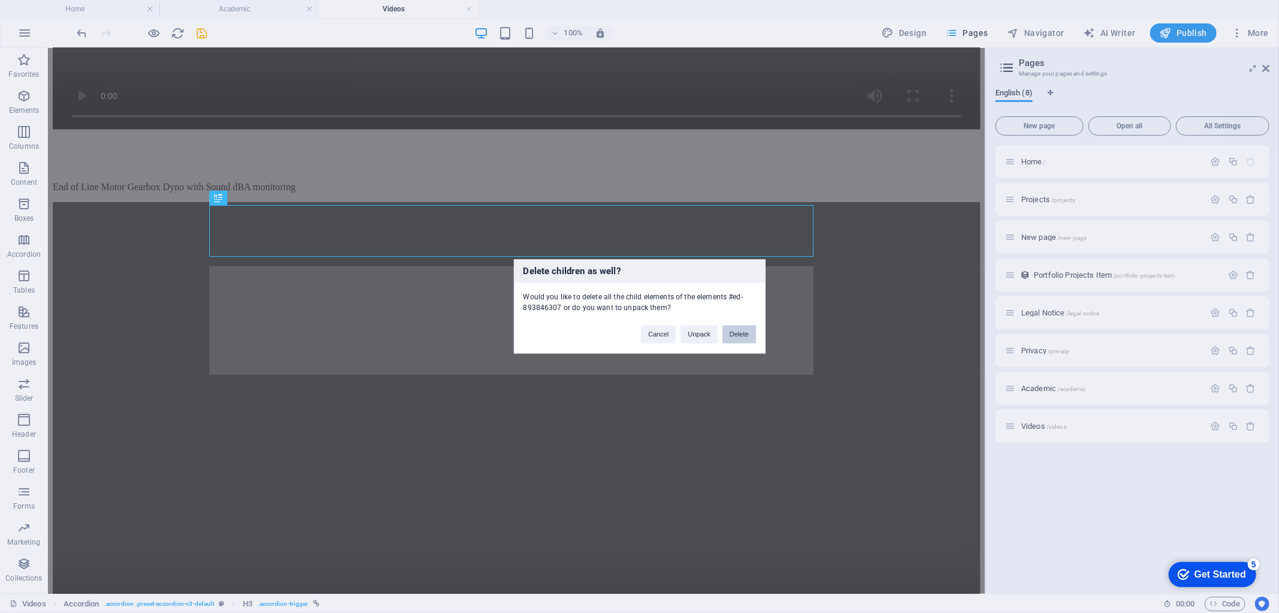
click at [745, 332] on button "Delete" at bounding box center [740, 335] width 34 height 18
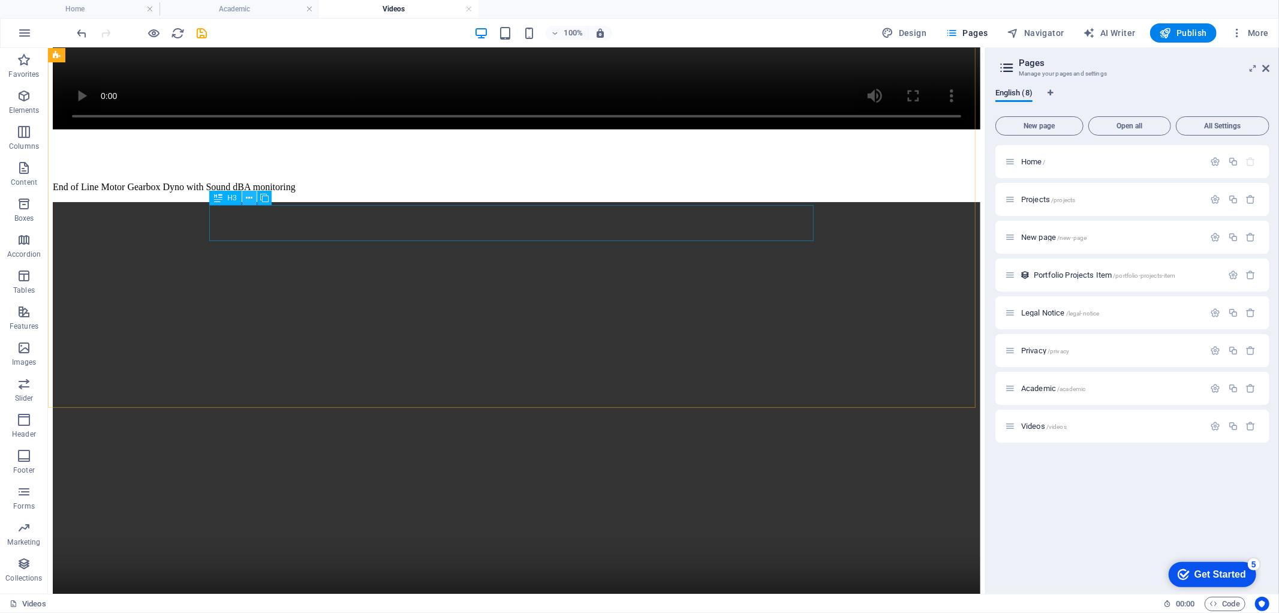
click at [253, 194] on button at bounding box center [249, 198] width 14 height 14
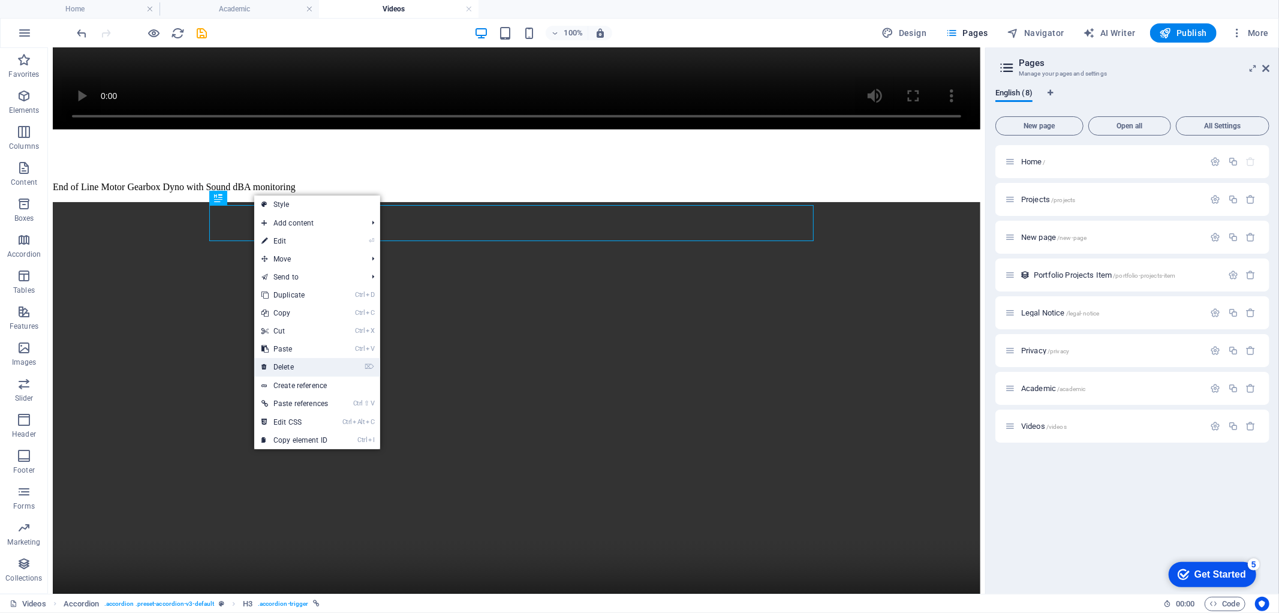
click at [295, 368] on link "⌦ Delete" at bounding box center [294, 367] width 81 height 18
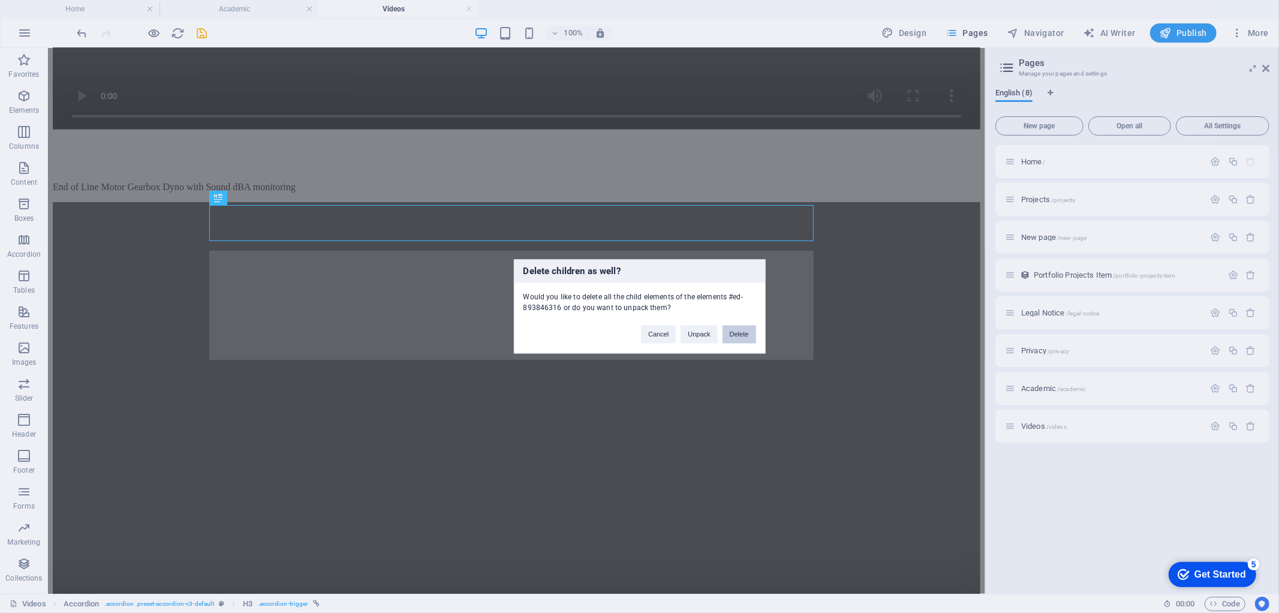
click at [739, 338] on button "Delete" at bounding box center [740, 335] width 34 height 18
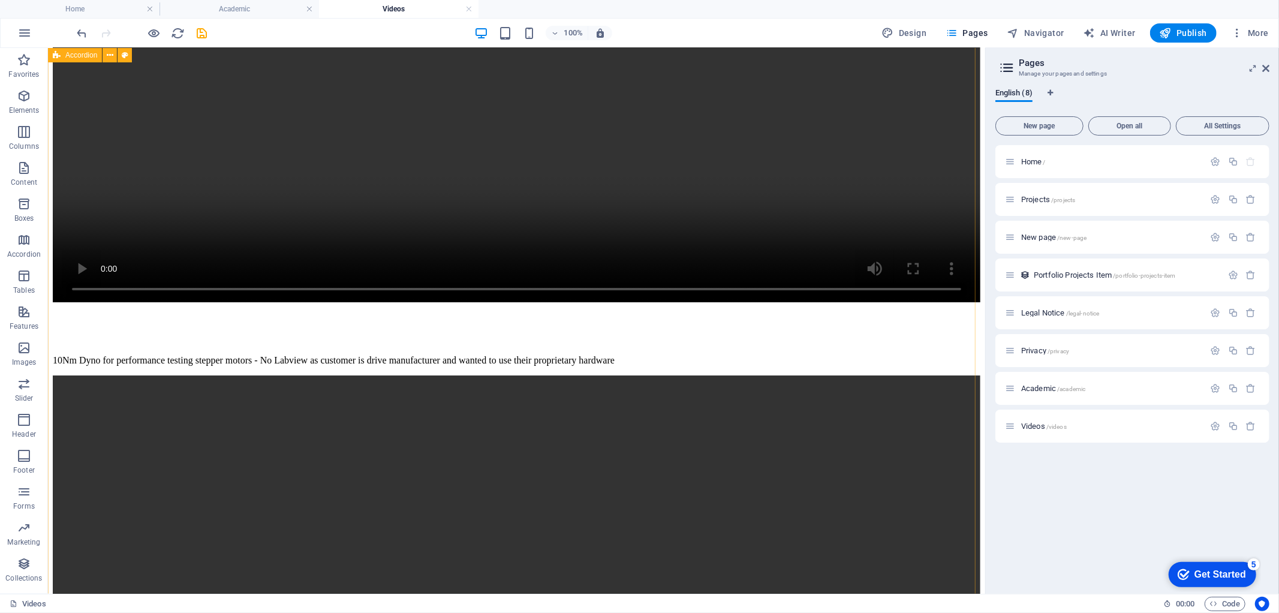
scroll to position [3700, 0]
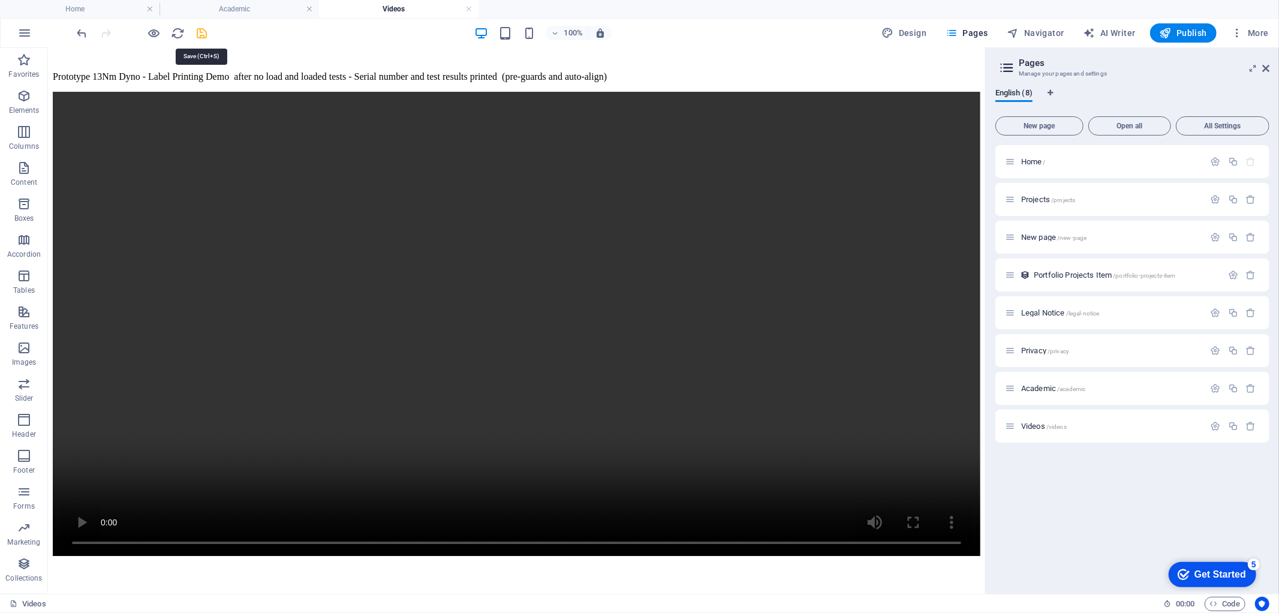
click at [207, 36] on icon "save" at bounding box center [202, 33] width 14 height 14
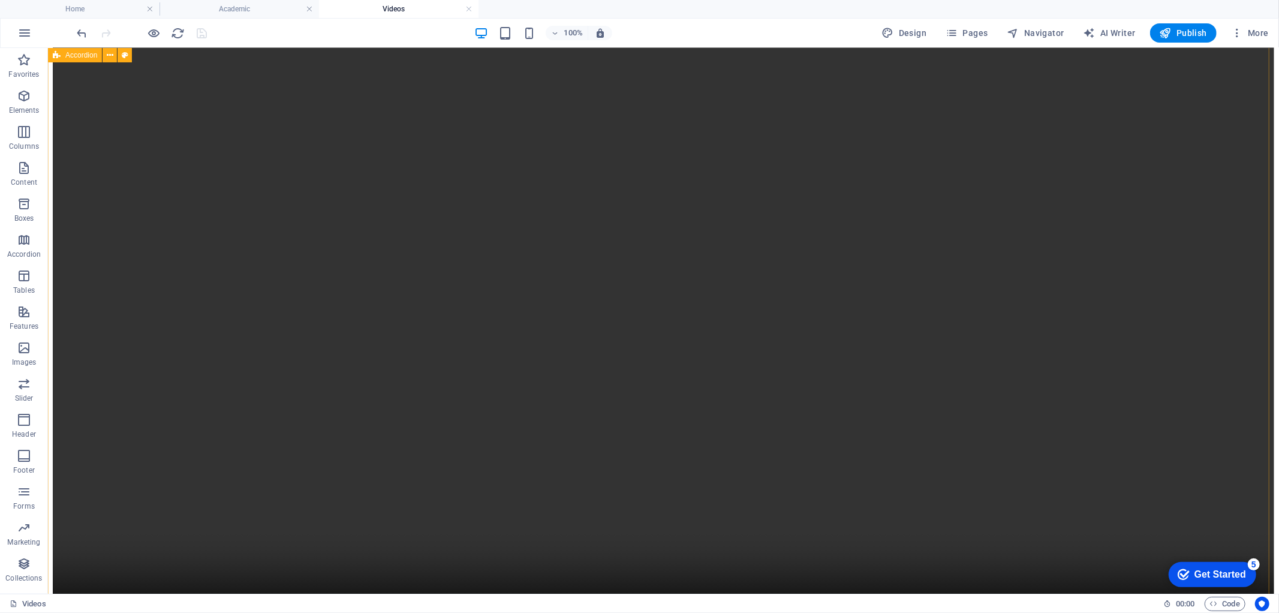
scroll to position [2767, 0]
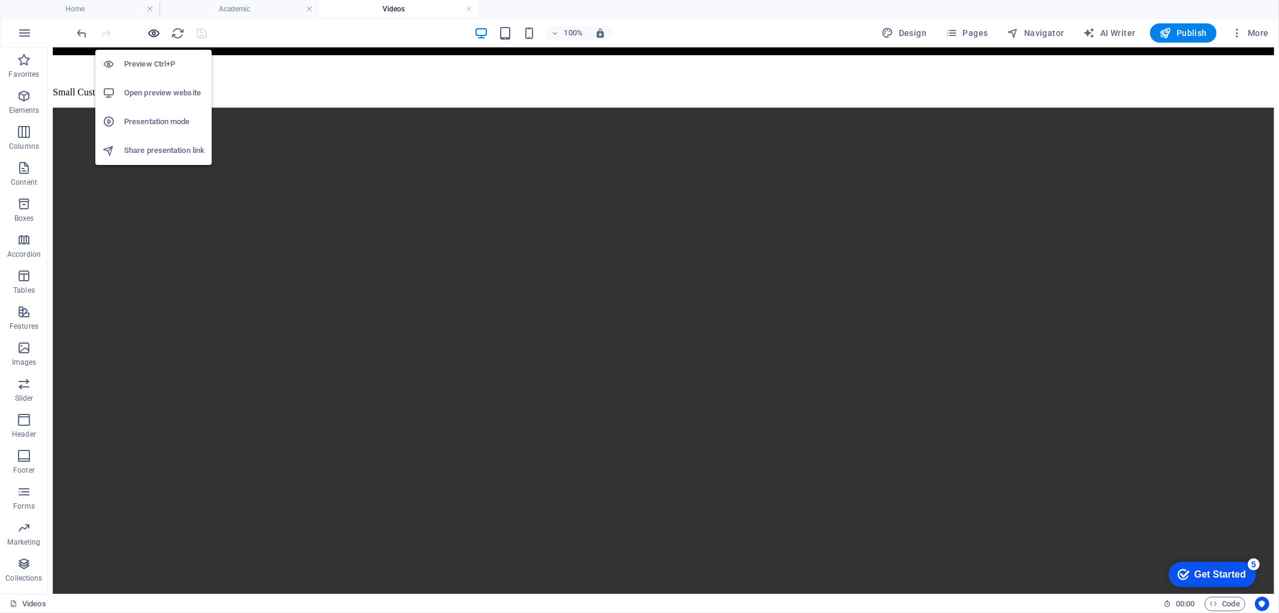
click at [155, 36] on icon "button" at bounding box center [155, 33] width 14 height 14
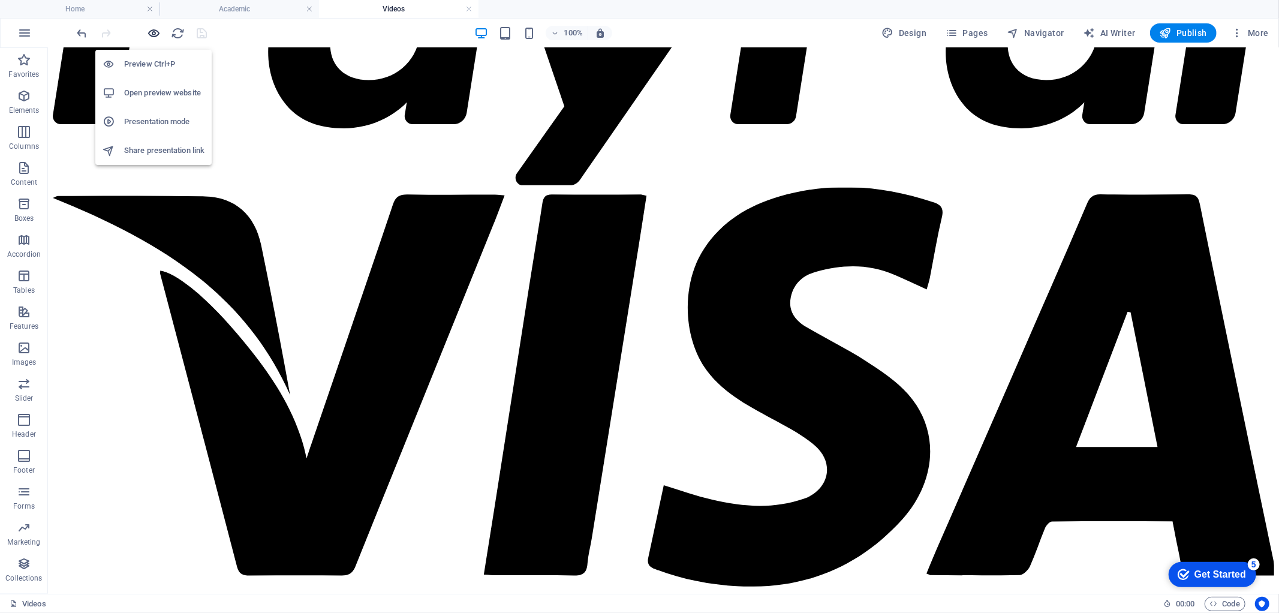
scroll to position [0, 0]
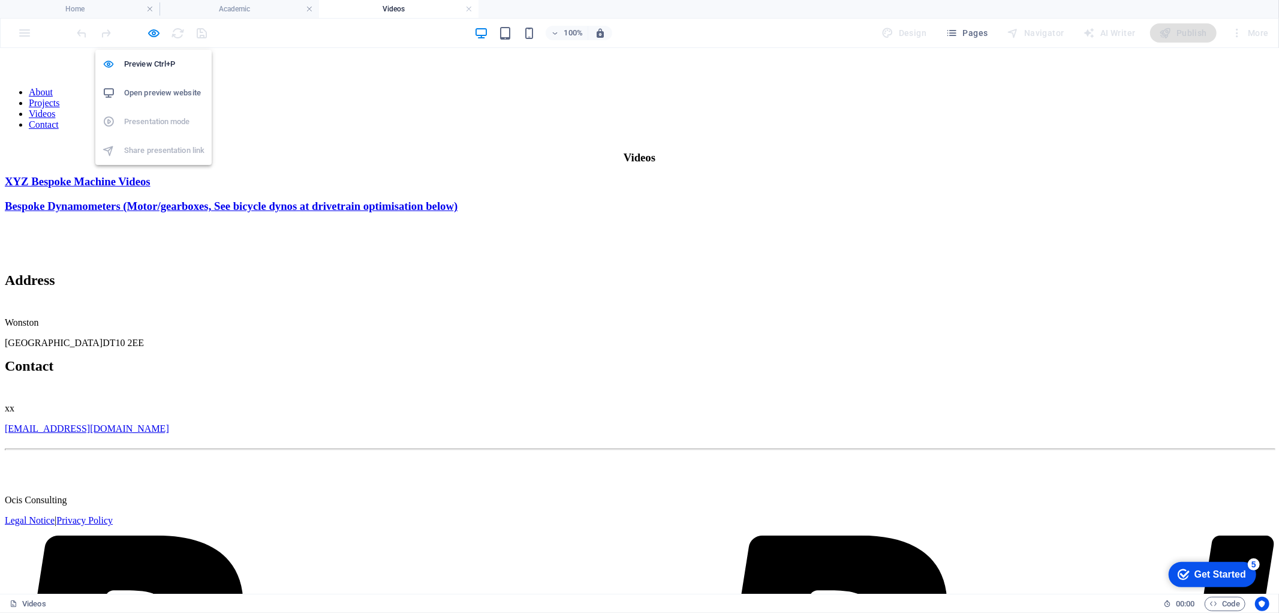
click at [163, 82] on li "Open preview website" at bounding box center [153, 93] width 116 height 29
click at [158, 32] on icon "button" at bounding box center [155, 33] width 14 height 14
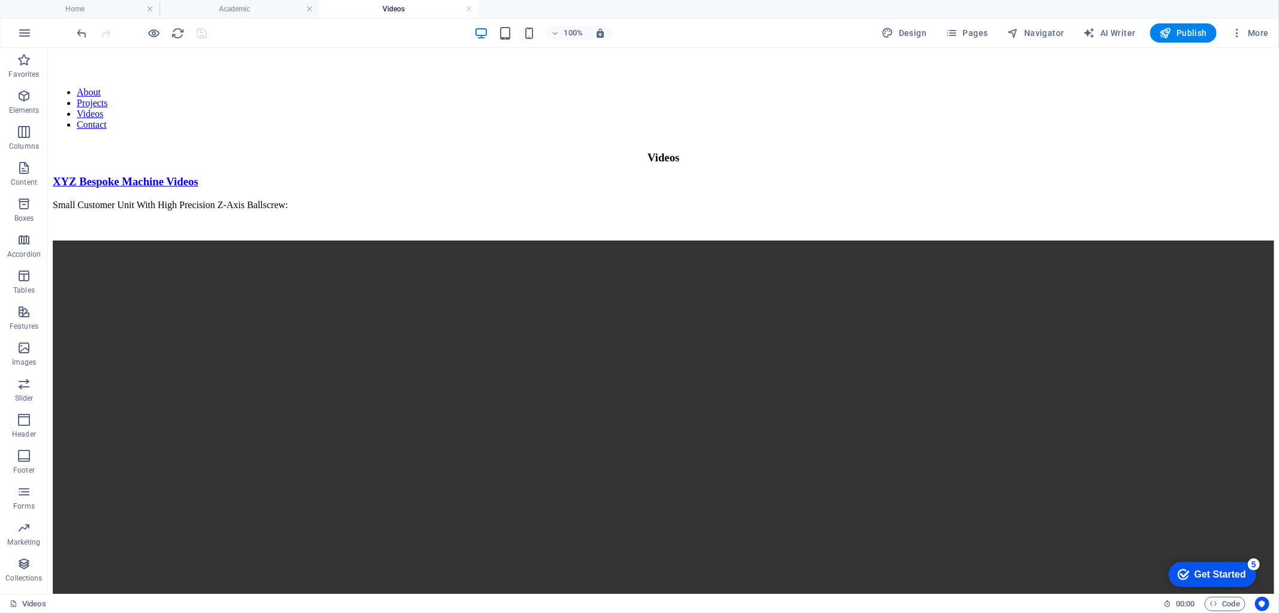
click at [1168, 43] on div "100% Design Pages Navigator AI Writer Publish More" at bounding box center [640, 33] width 1278 height 29
click at [1182, 34] on span "Publish" at bounding box center [1183, 33] width 47 height 12
